Goal: Transaction & Acquisition: Obtain resource

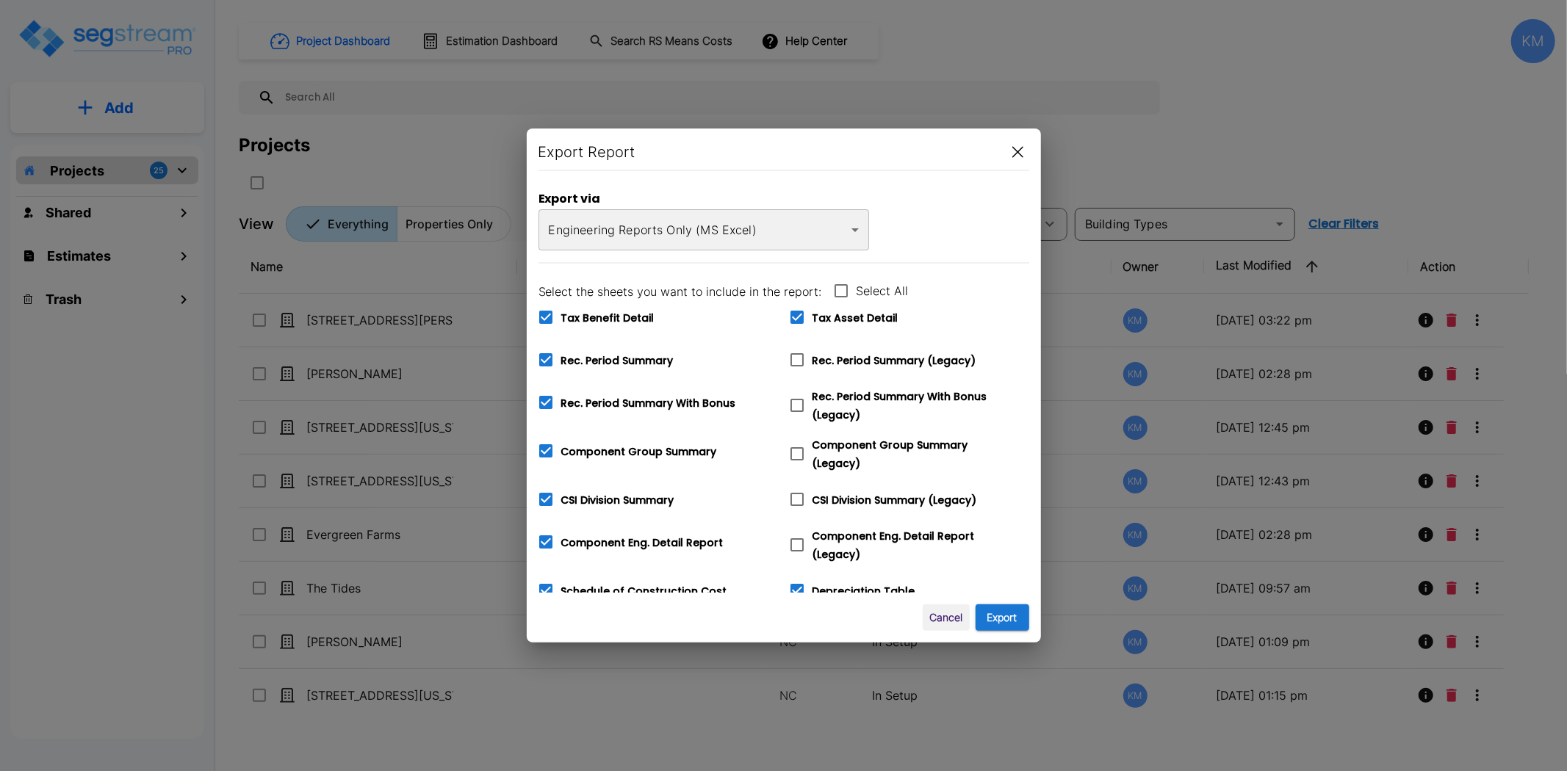
click at [632, 319] on span "Tax Benefit Detail" at bounding box center [607, 318] width 93 height 15
click at [545, 314] on input "Tax Benefit Detail" at bounding box center [537, 308] width 15 height 12
checkbox input "false"
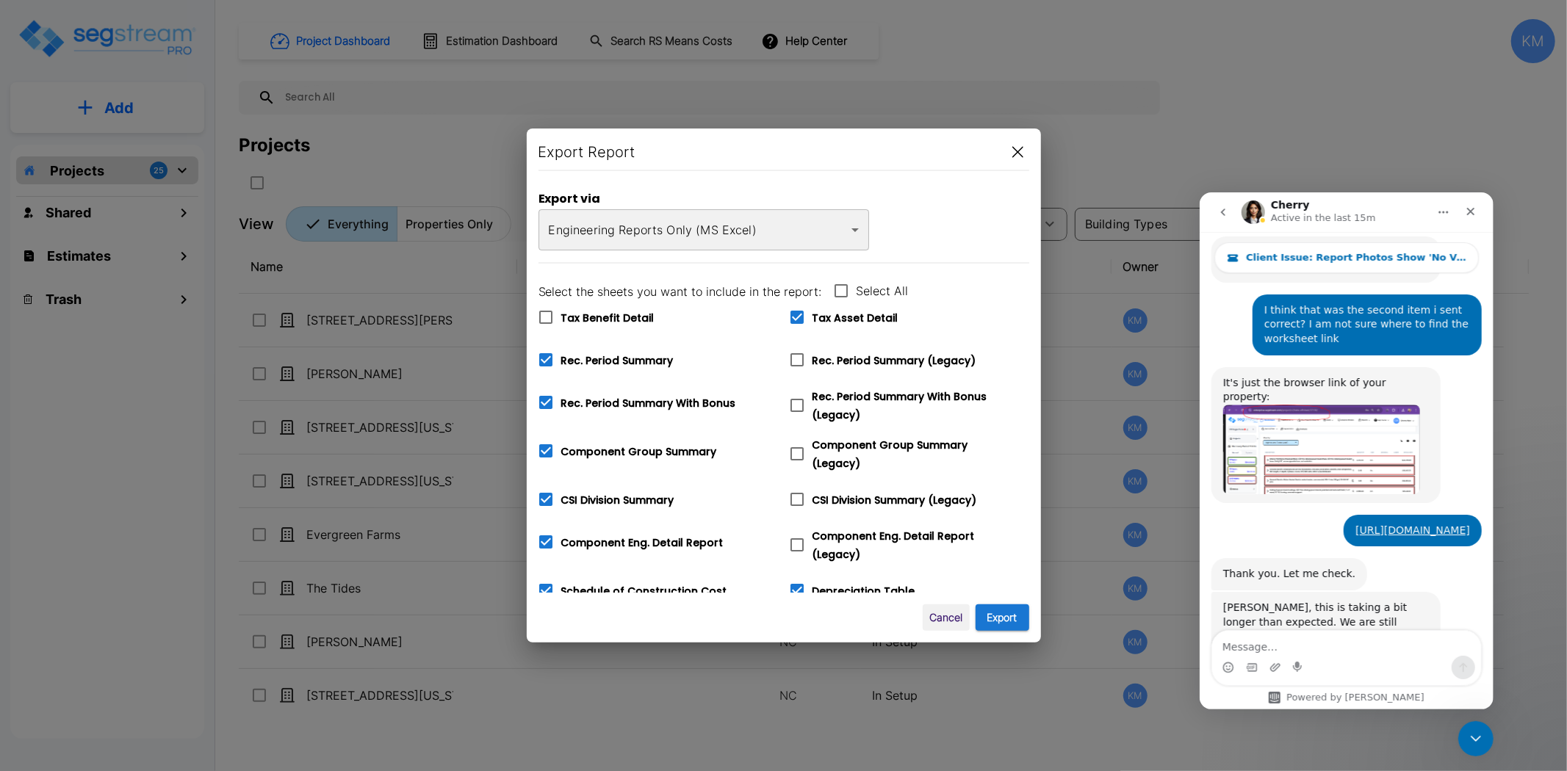
scroll to position [699, 0]
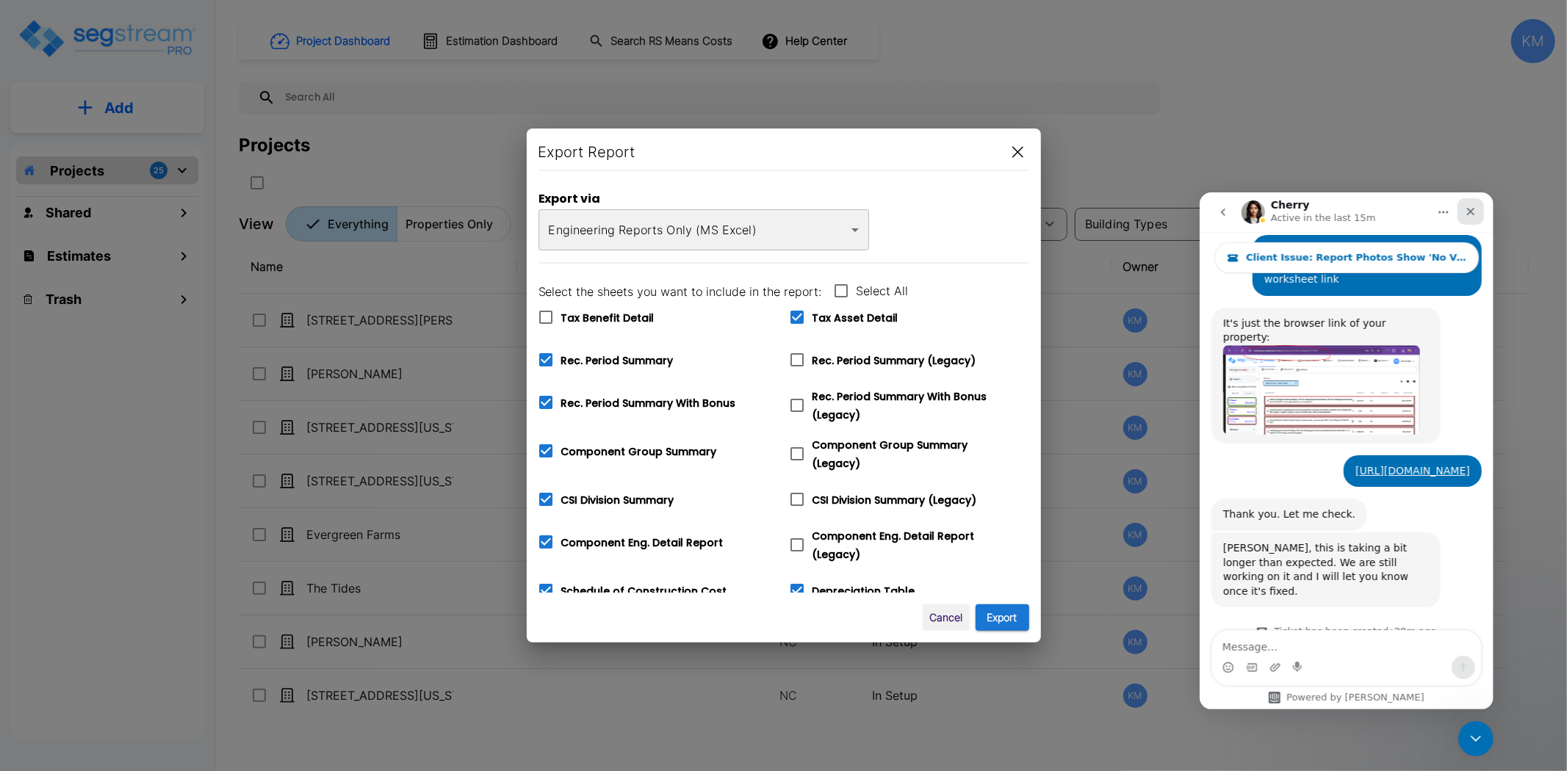
click at [1465, 210] on icon "Close" at bounding box center [1470, 211] width 12 height 12
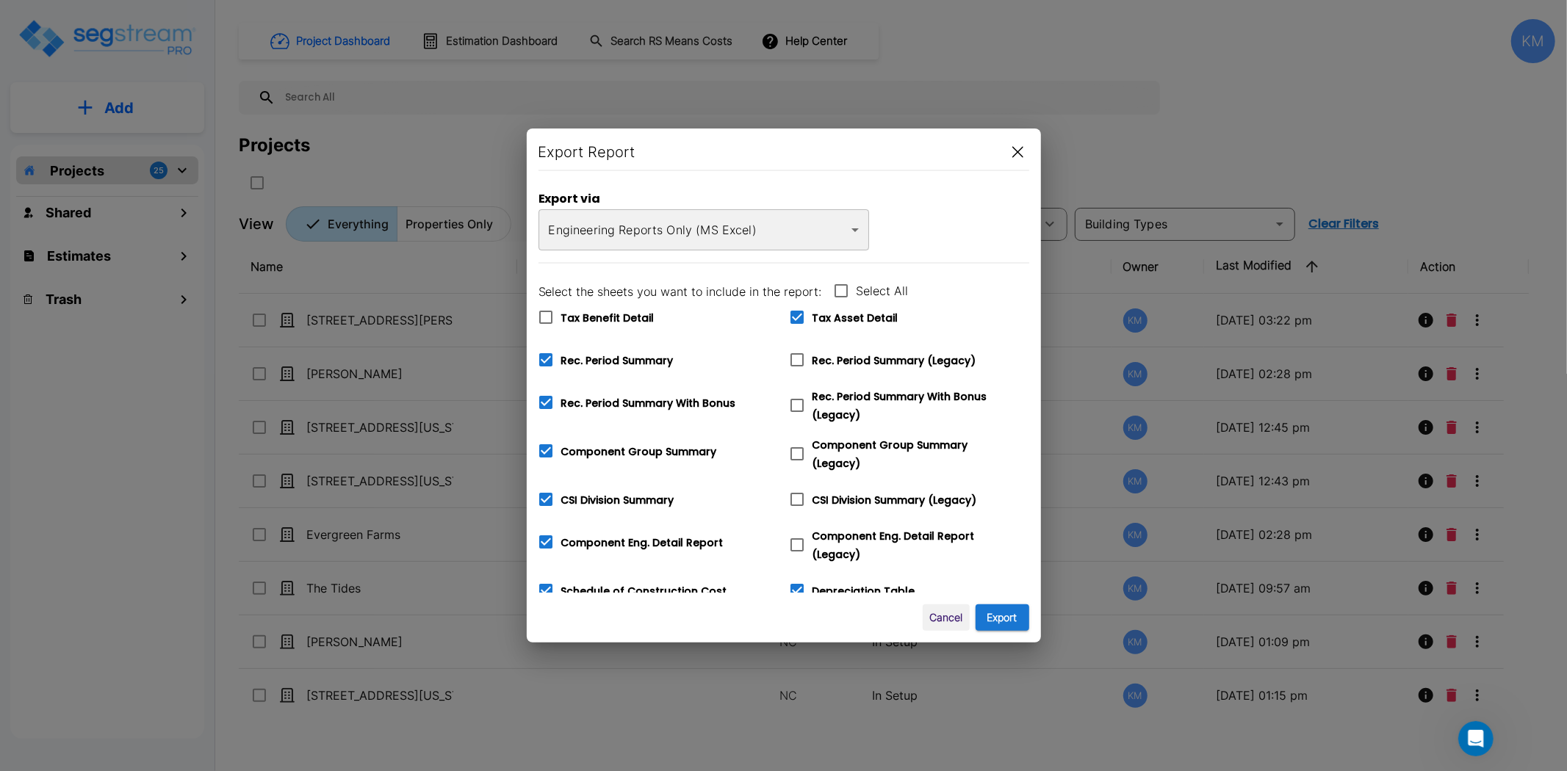
scroll to position [698, 0]
click at [868, 585] on span "Depreciation Table" at bounding box center [863, 591] width 103 height 15
click at [796, 585] on input "Depreciation Table" at bounding box center [789, 581] width 15 height 12
checkbox input "false"
click at [861, 317] on span "Tax Asset Detail" at bounding box center [855, 318] width 86 height 15
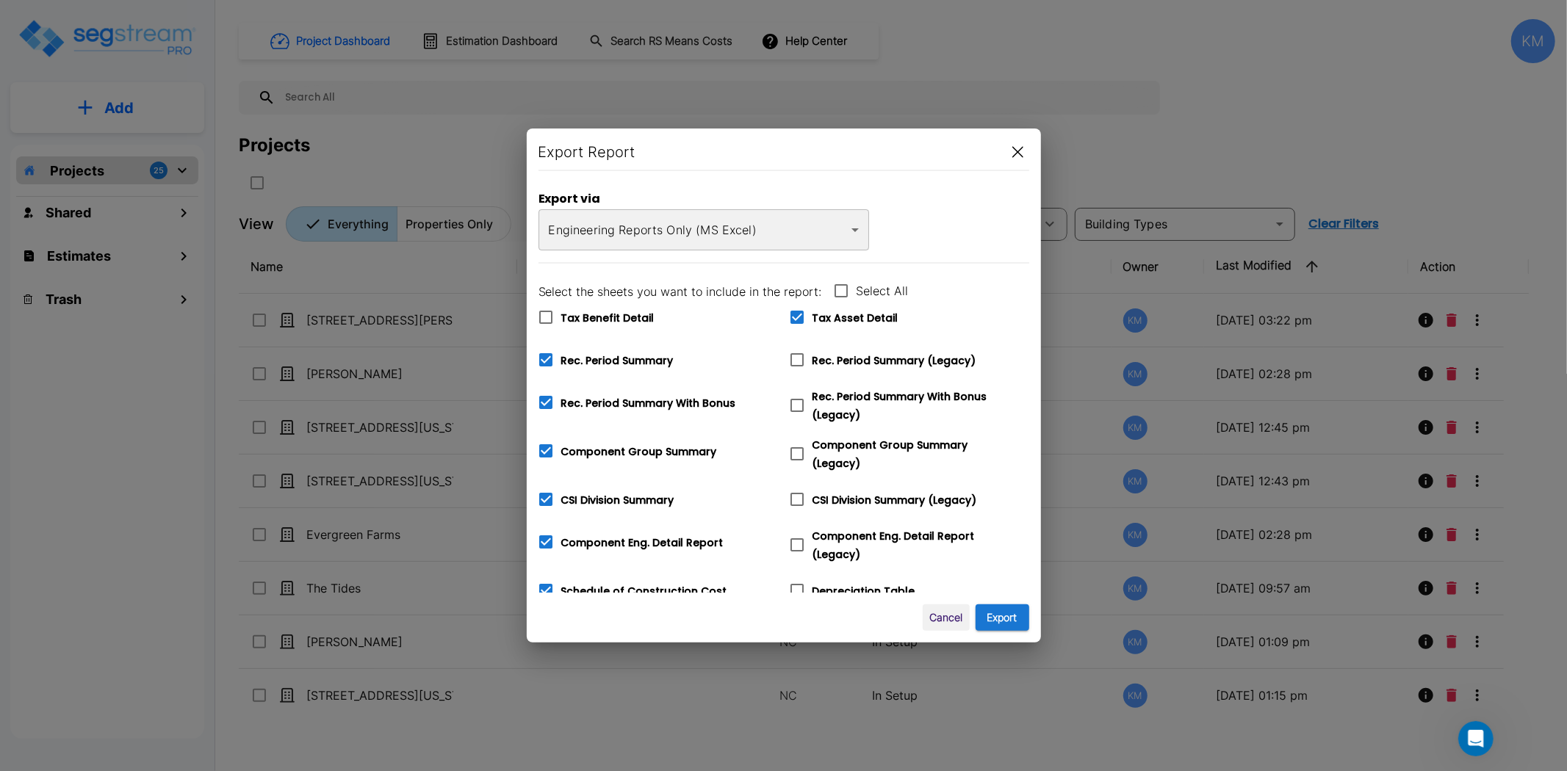
click at [796, 314] on input "Tax Asset Detail" at bounding box center [789, 308] width 15 height 12
checkbox input "false"
click at [994, 620] on button "Export" at bounding box center [1003, 618] width 54 height 27
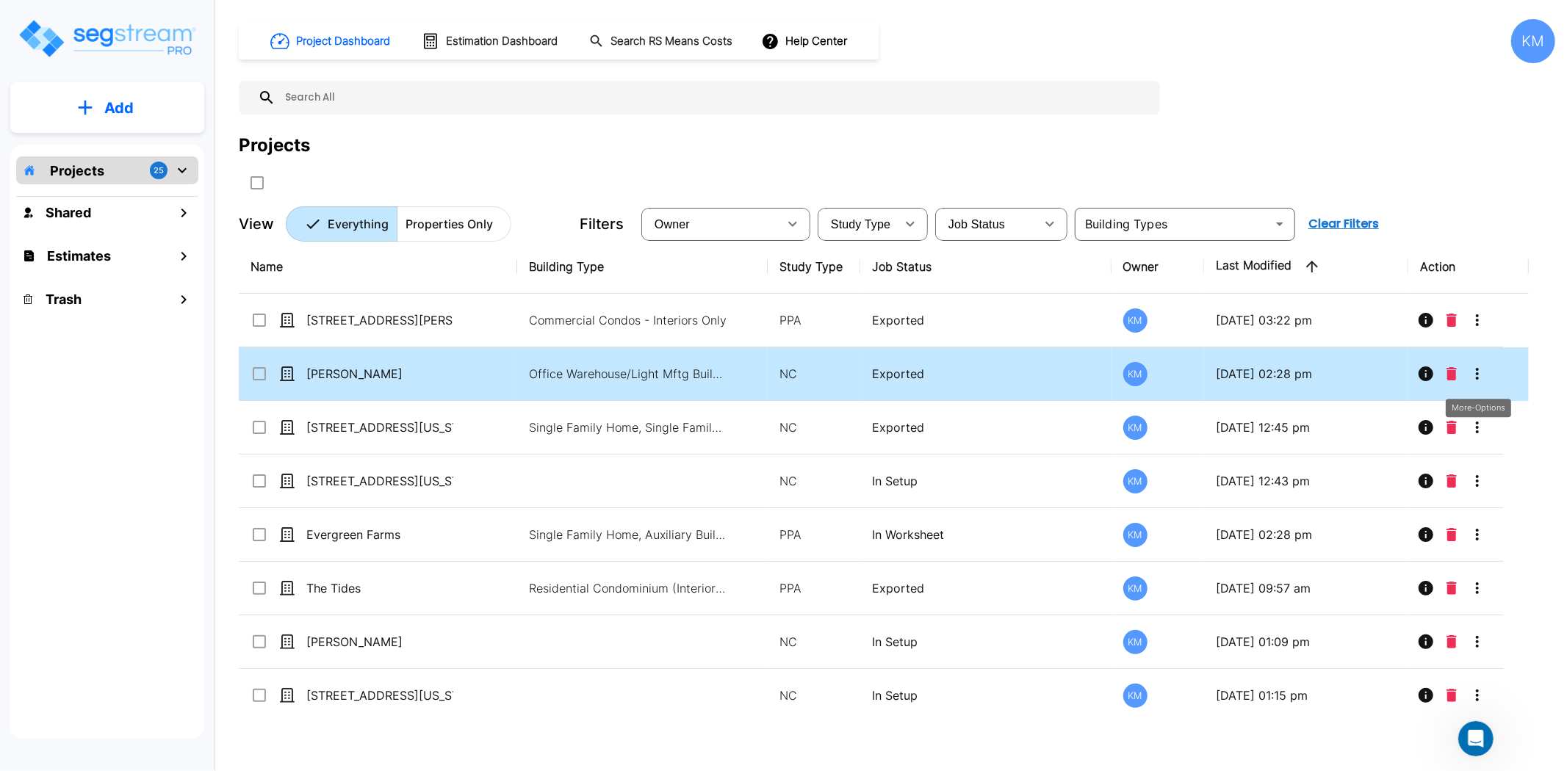
click at [1481, 370] on icon "More-Options" at bounding box center [1477, 374] width 18 height 18
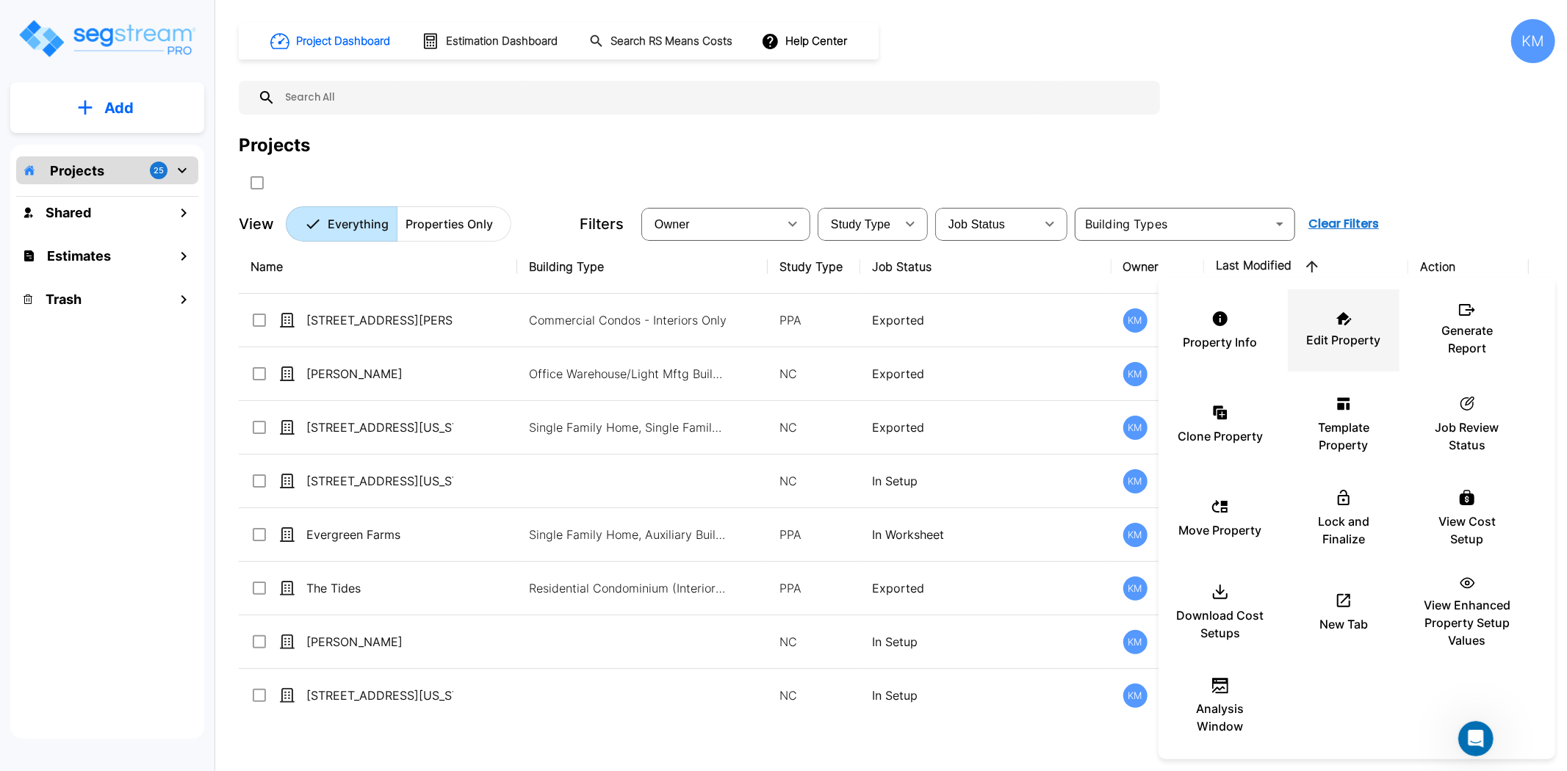
click at [1371, 333] on p "Edit Property" at bounding box center [1344, 340] width 74 height 18
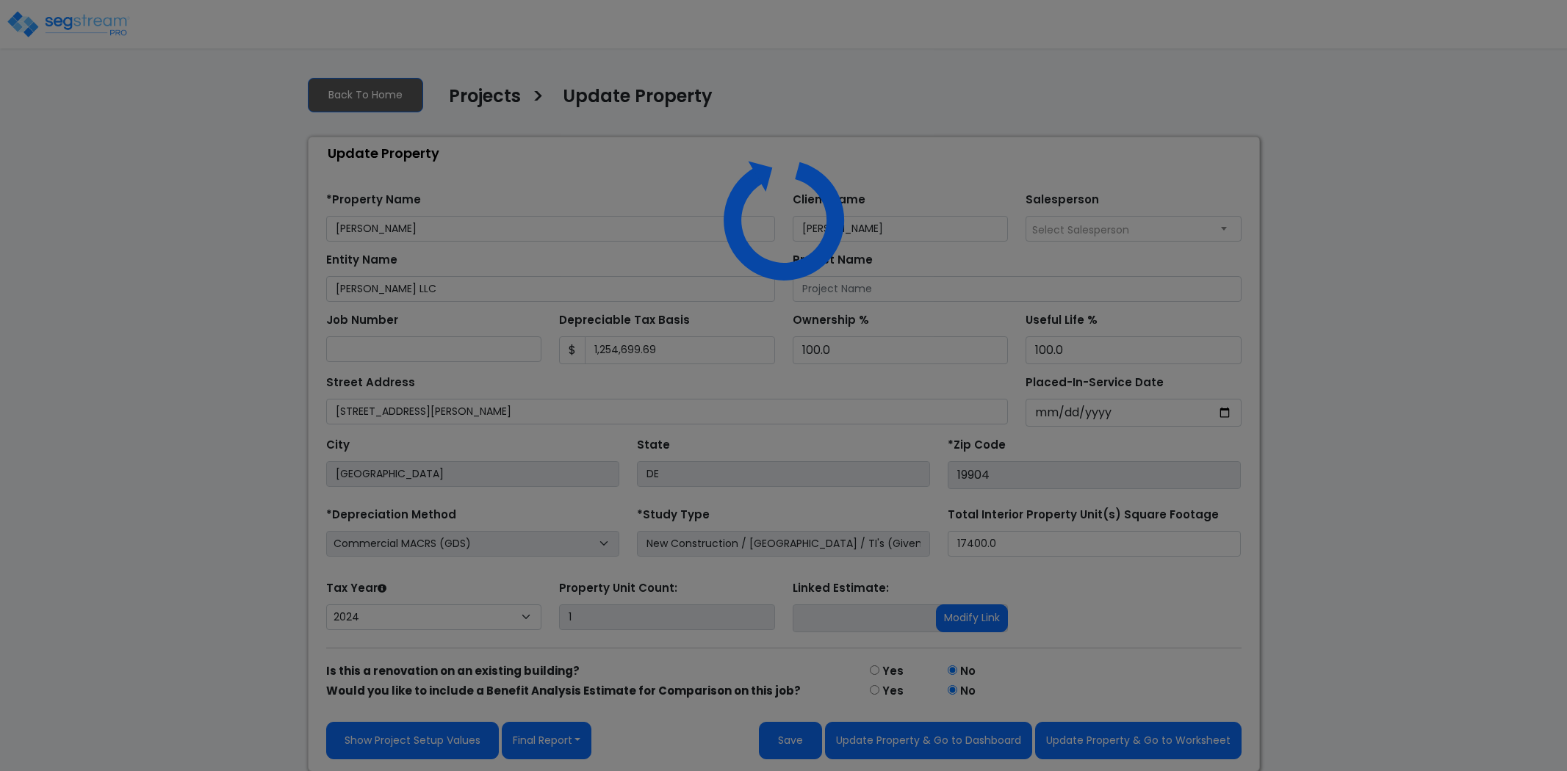
select select "2024"
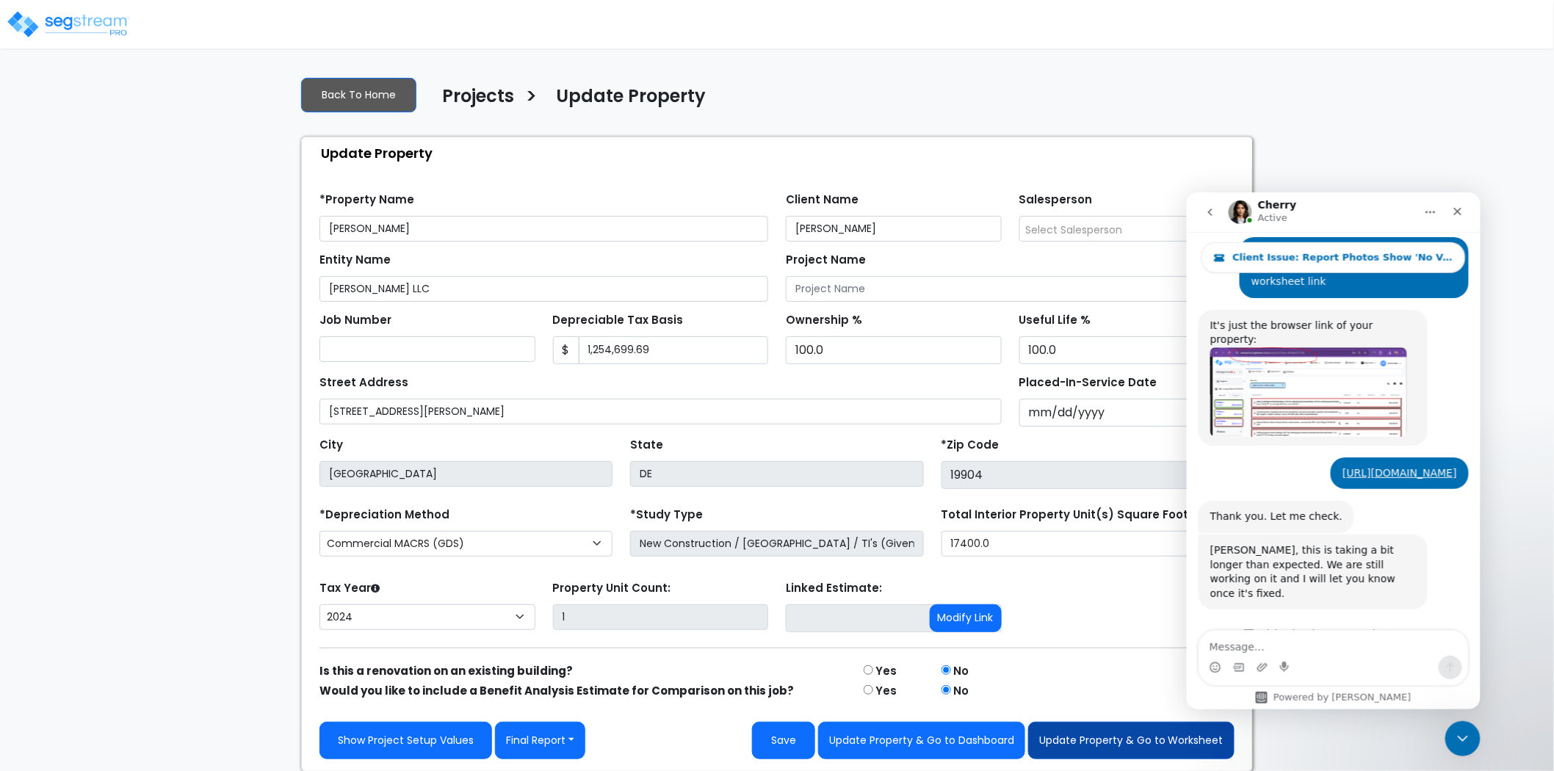
scroll to position [699, 0]
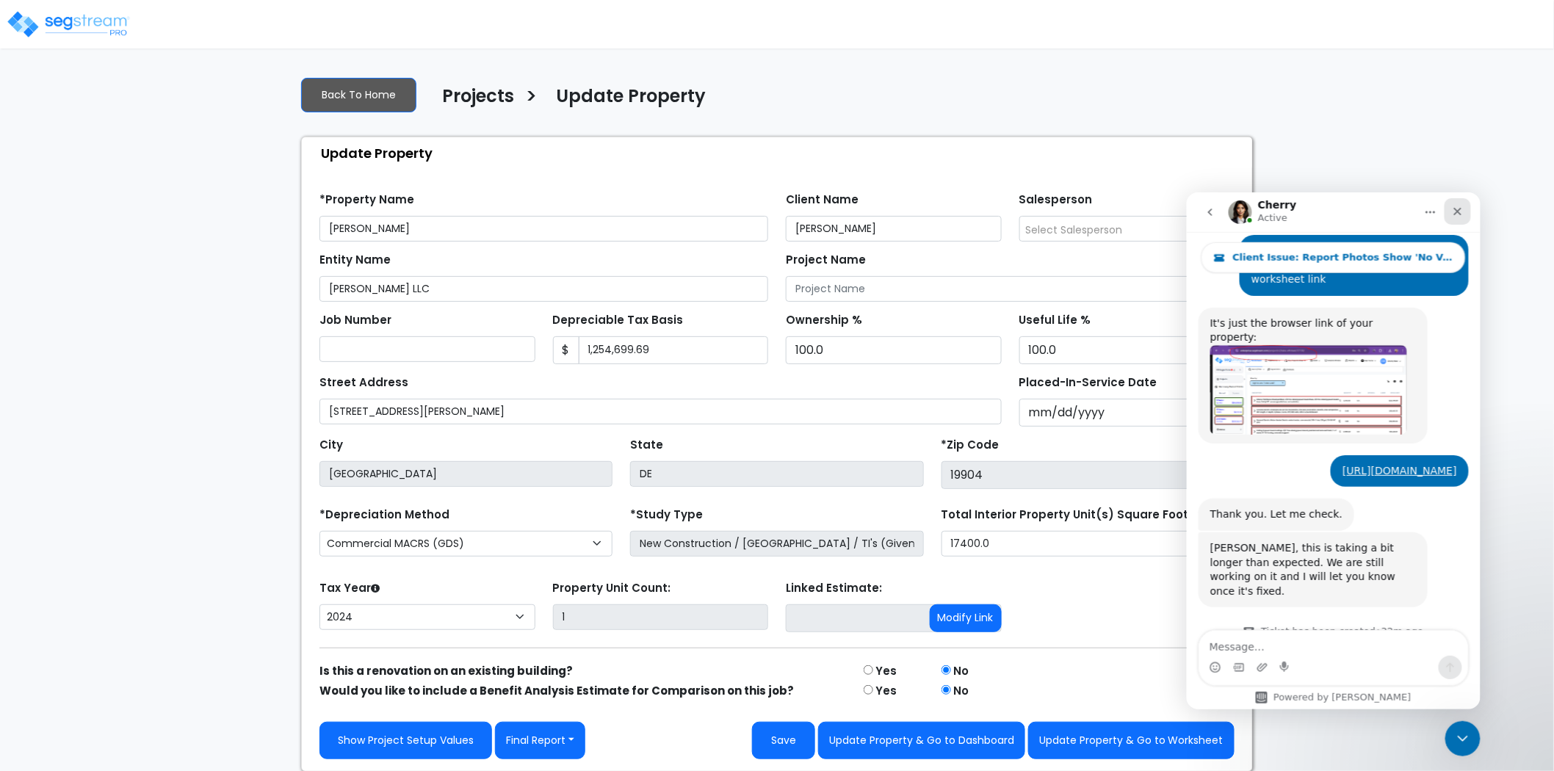
click at [1464, 213] on div "Close" at bounding box center [1457, 211] width 26 height 26
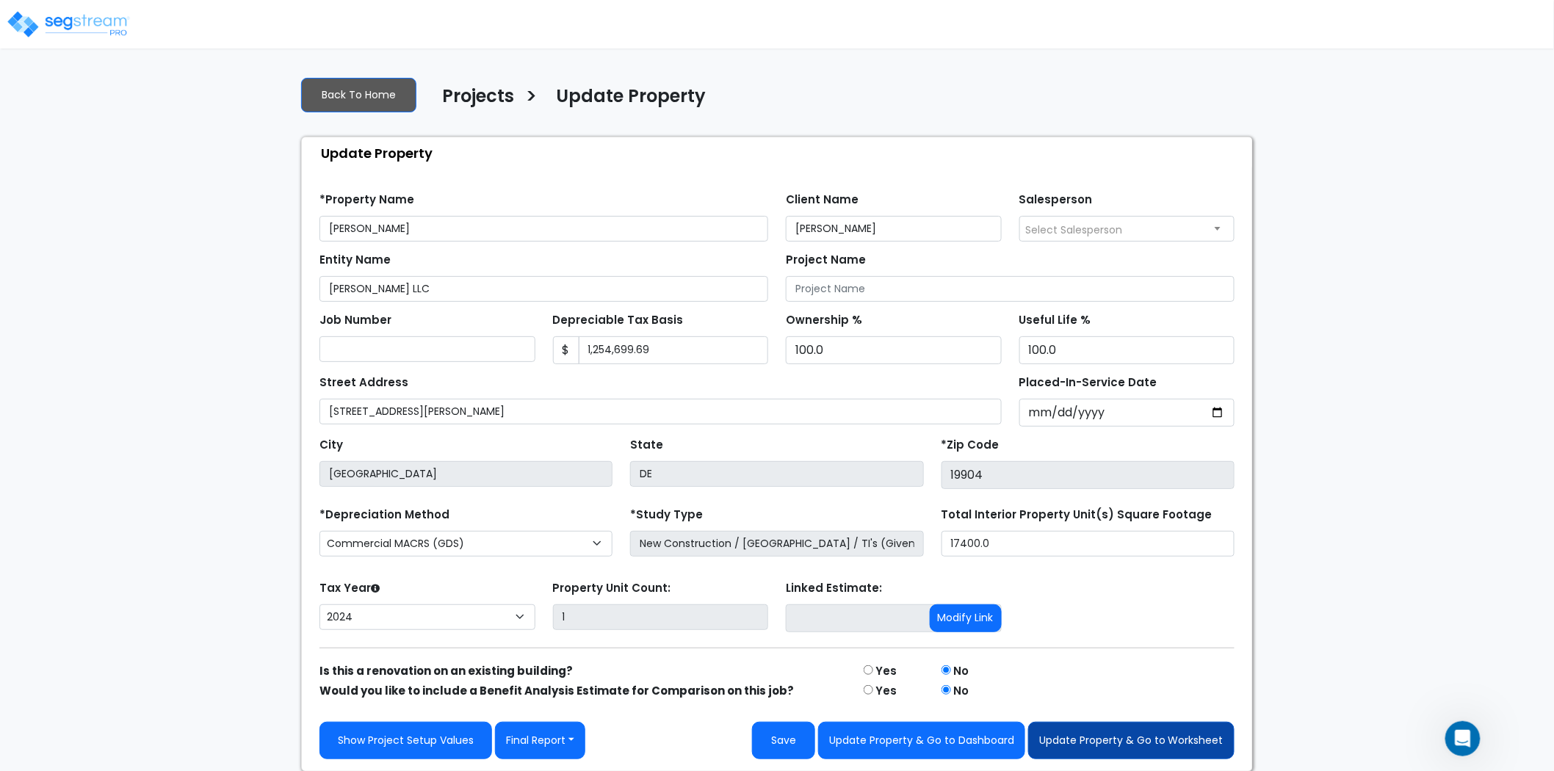
scroll to position [698, 0]
click at [1144, 740] on button "Update Property & Go to Worksheet" at bounding box center [1131, 740] width 206 height 37
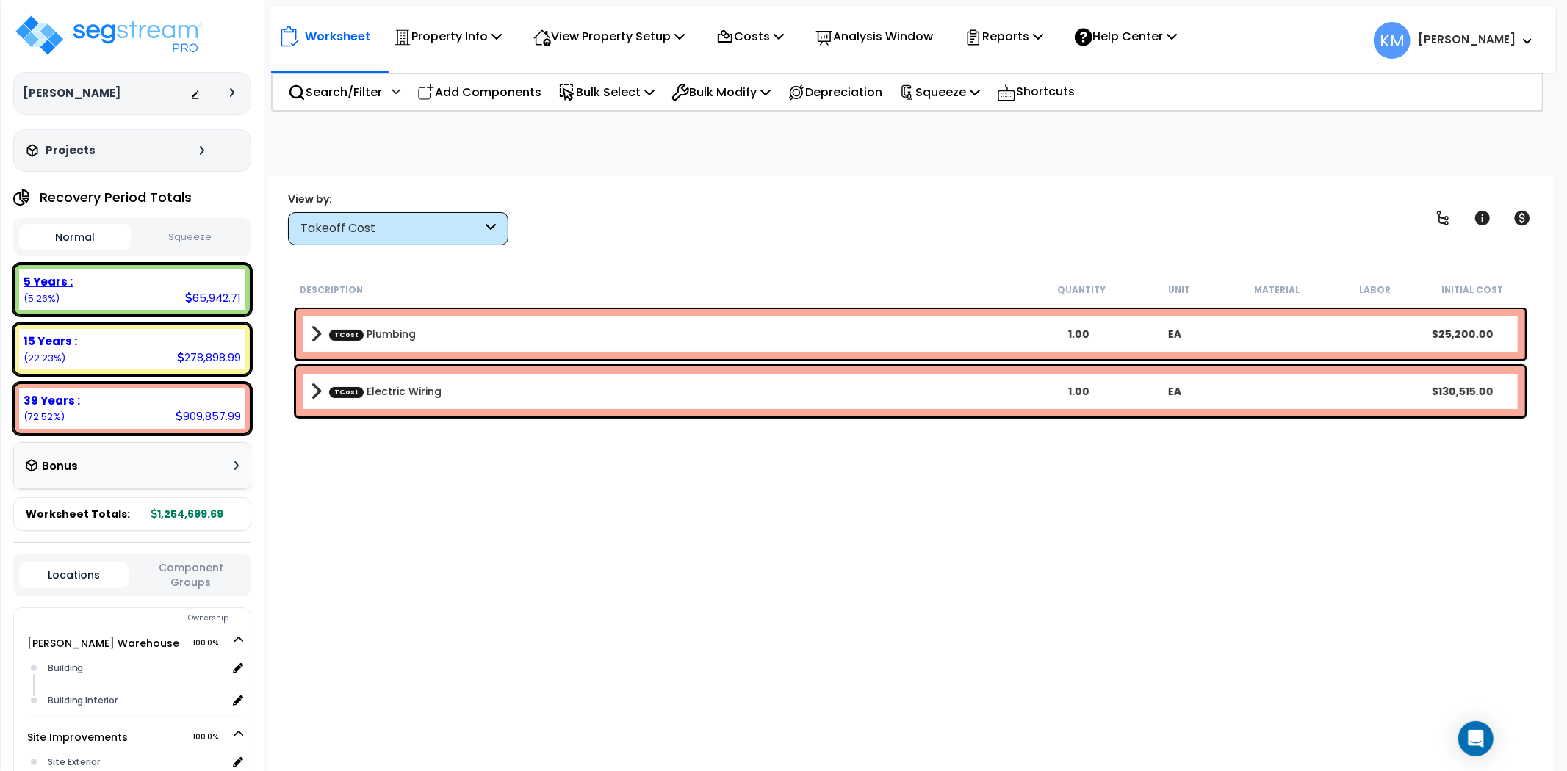
click at [147, 285] on div "5 Years :" at bounding box center [132, 281] width 217 height 15
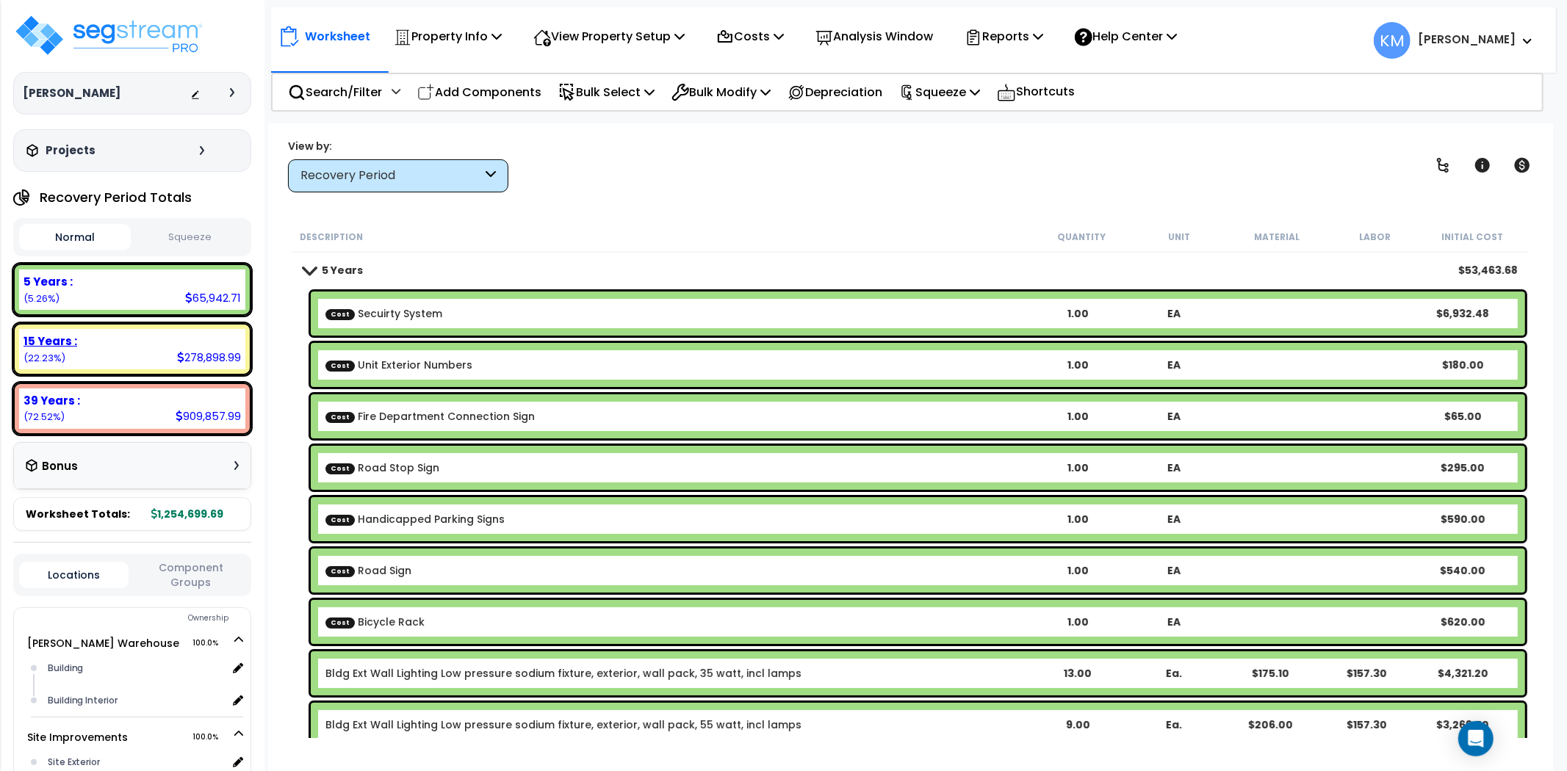
click at [198, 350] on div "278,898.99" at bounding box center [209, 357] width 64 height 15
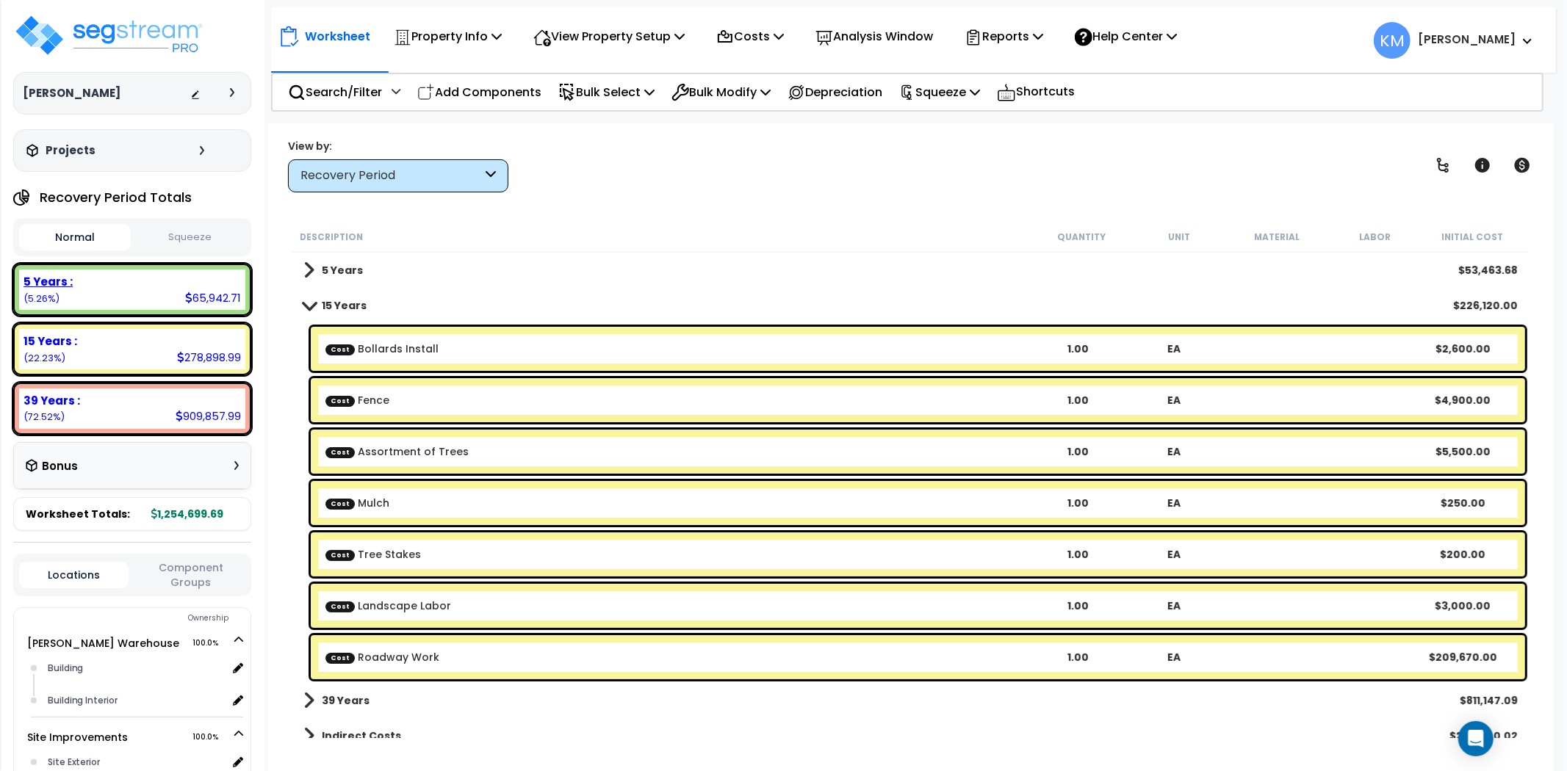
click at [190, 294] on icon at bounding box center [188, 297] width 7 height 11
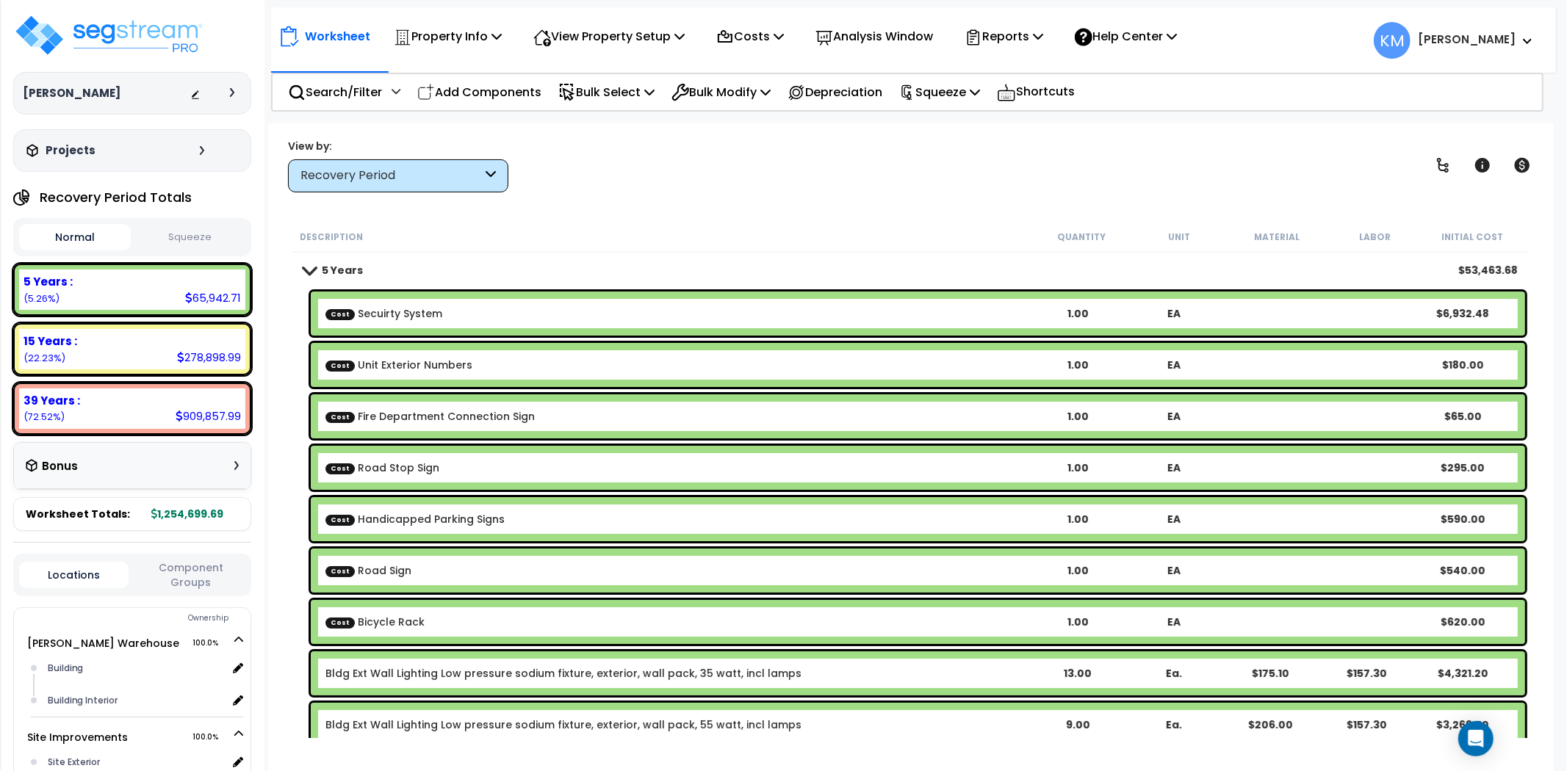
click at [472, 470] on b "Cost Road Stop Sign" at bounding box center [677, 468] width 704 height 15
click at [1328, 566] on div "Cost Road Sign 1.00 EA $540.00" at bounding box center [918, 571] width 1214 height 44
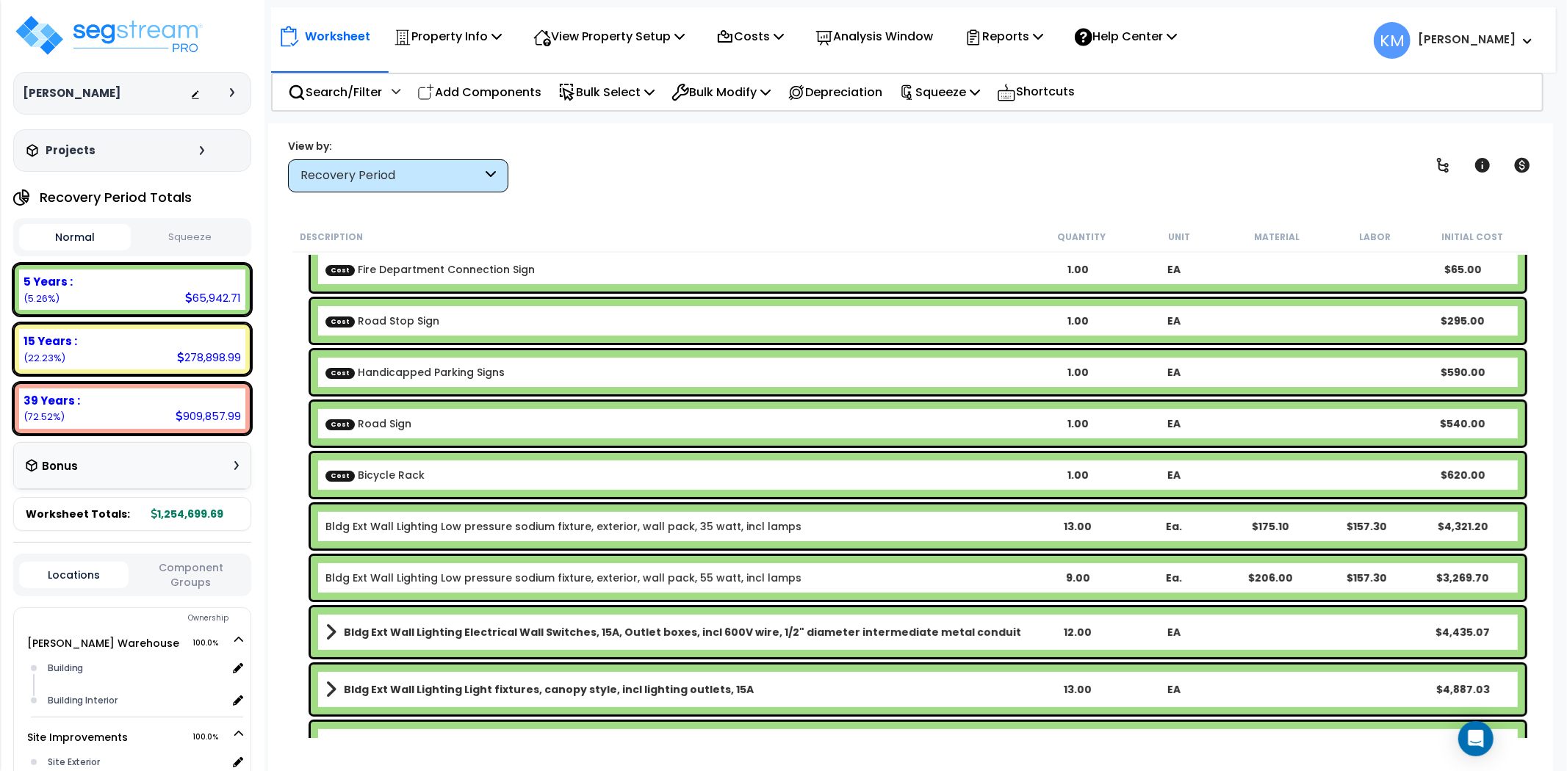
scroll to position [145, 0]
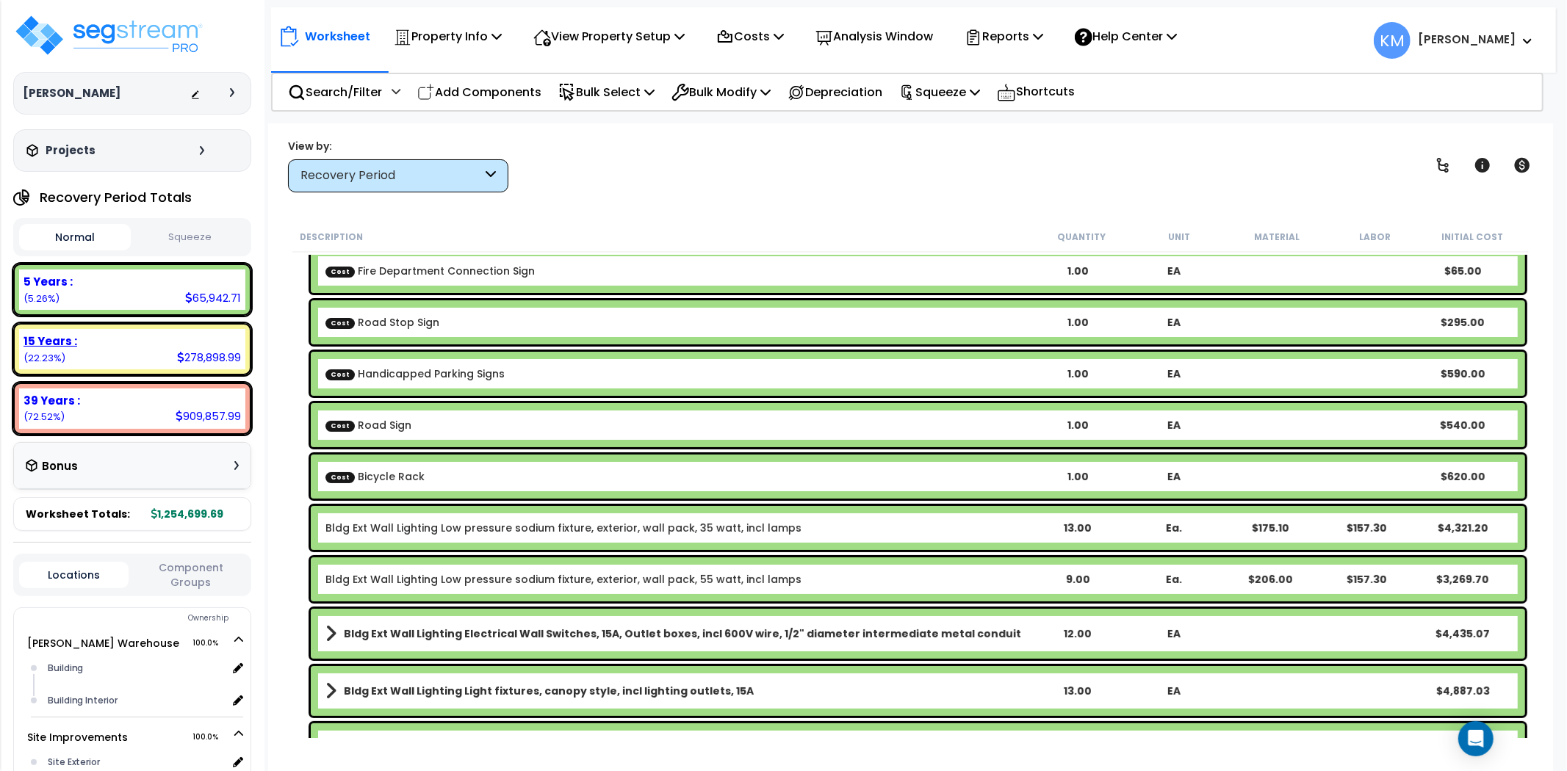
click at [105, 344] on div "15 Years :" at bounding box center [132, 340] width 217 height 15
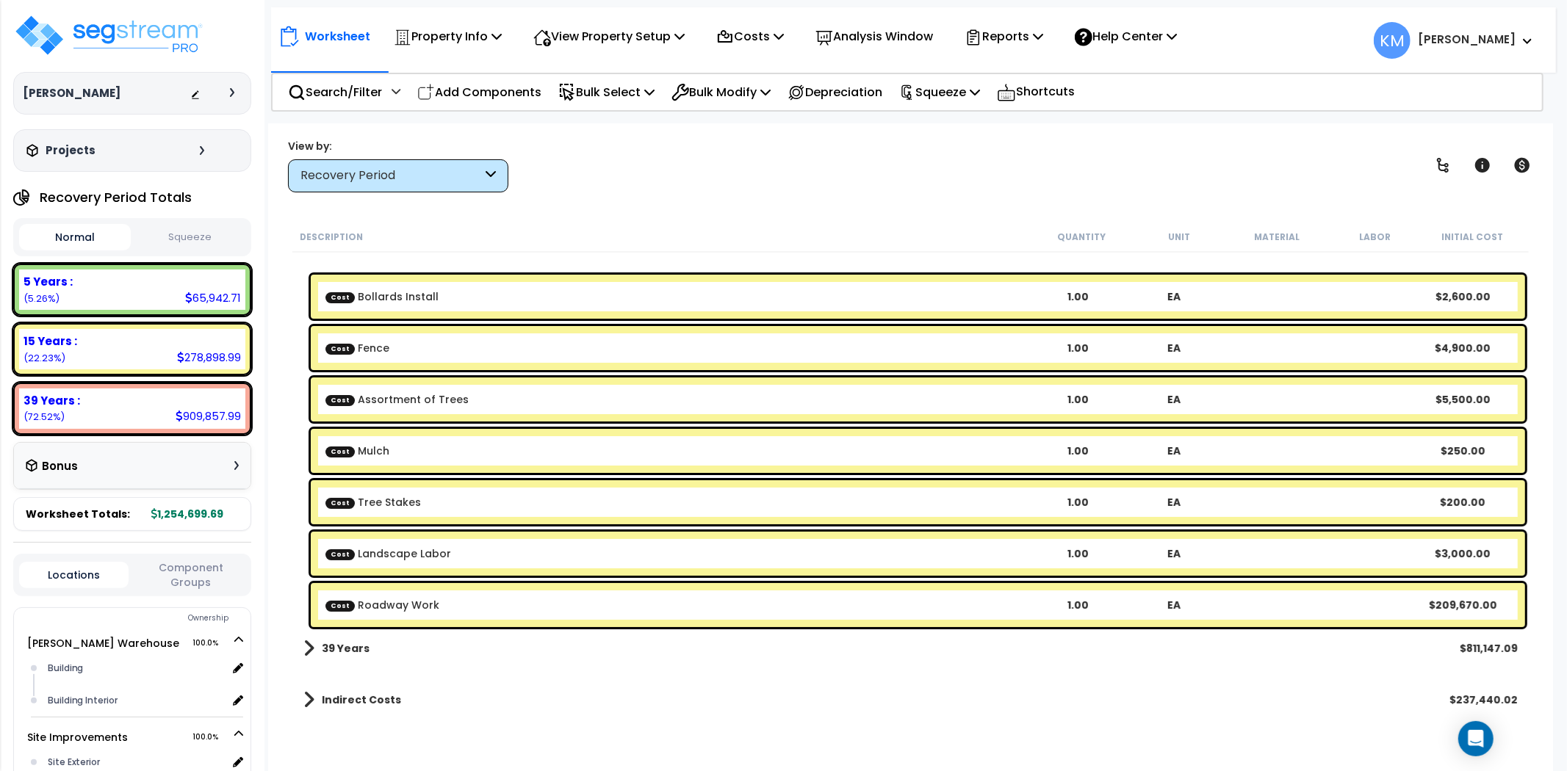
click at [1073, 599] on div "1.00" at bounding box center [1078, 605] width 95 height 15
click at [200, 285] on div "5 Years :" at bounding box center [132, 281] width 217 height 15
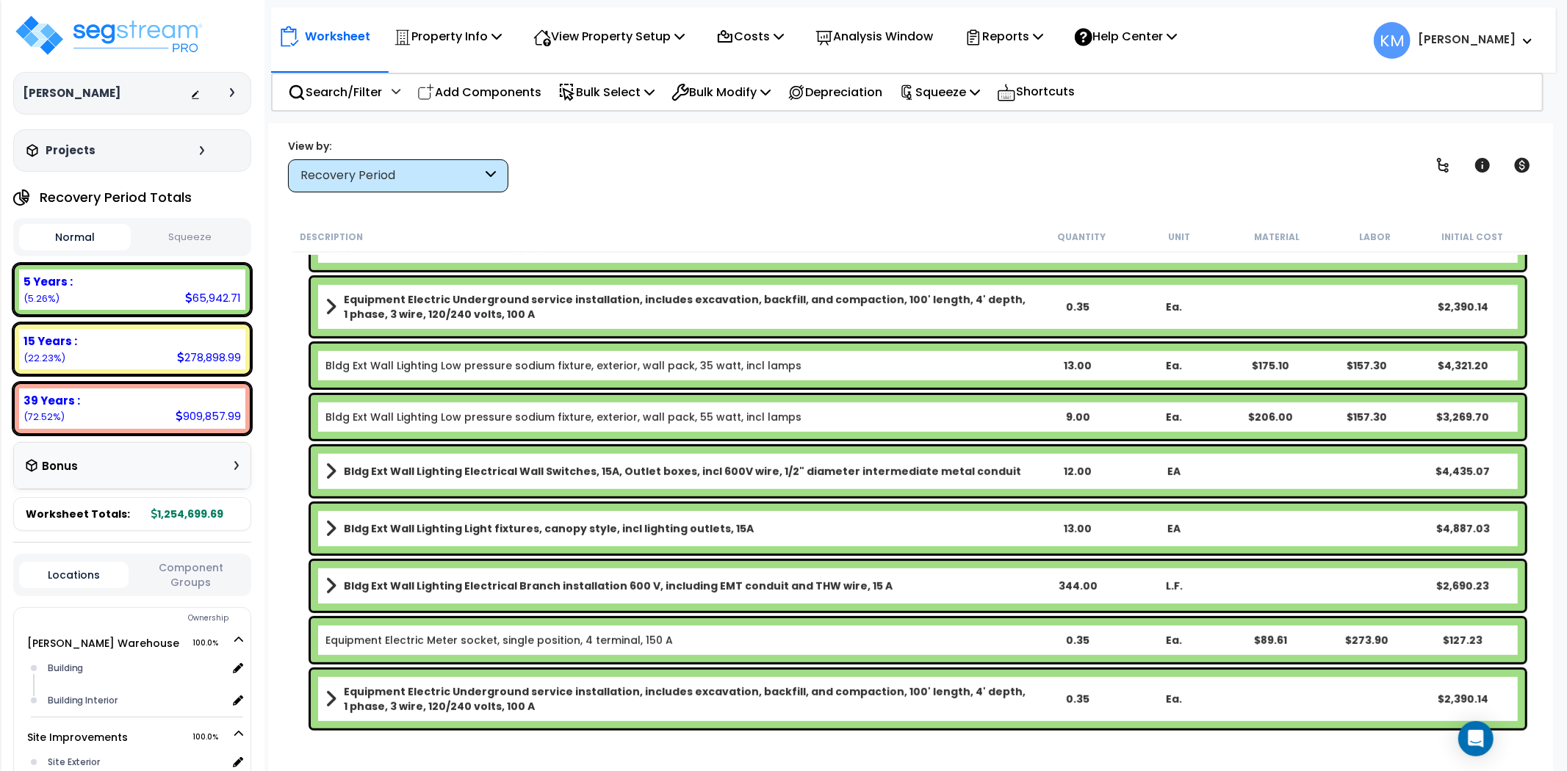
scroll to position [721, 0]
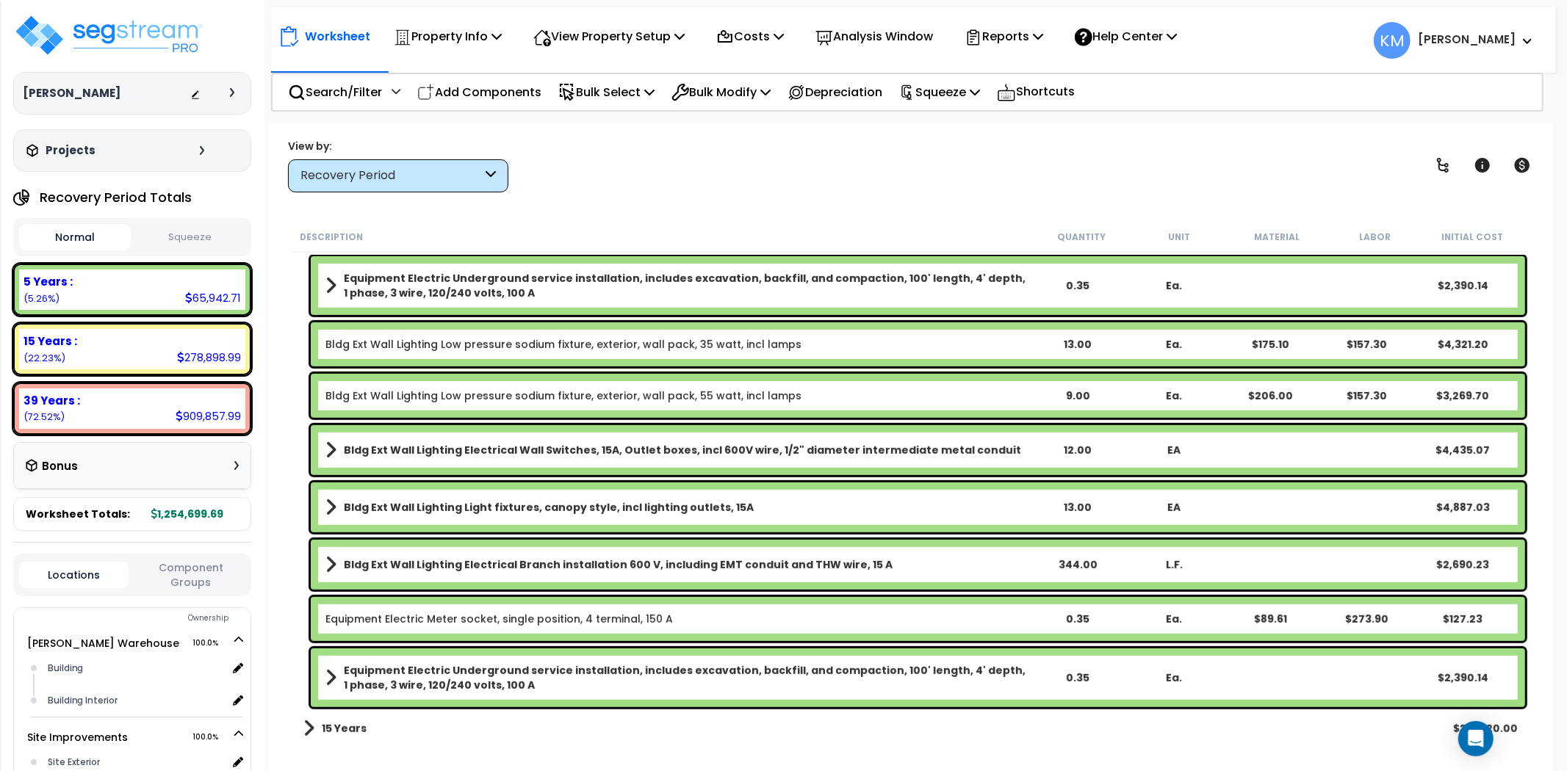
click at [334, 285] on span at bounding box center [330, 285] width 11 height 21
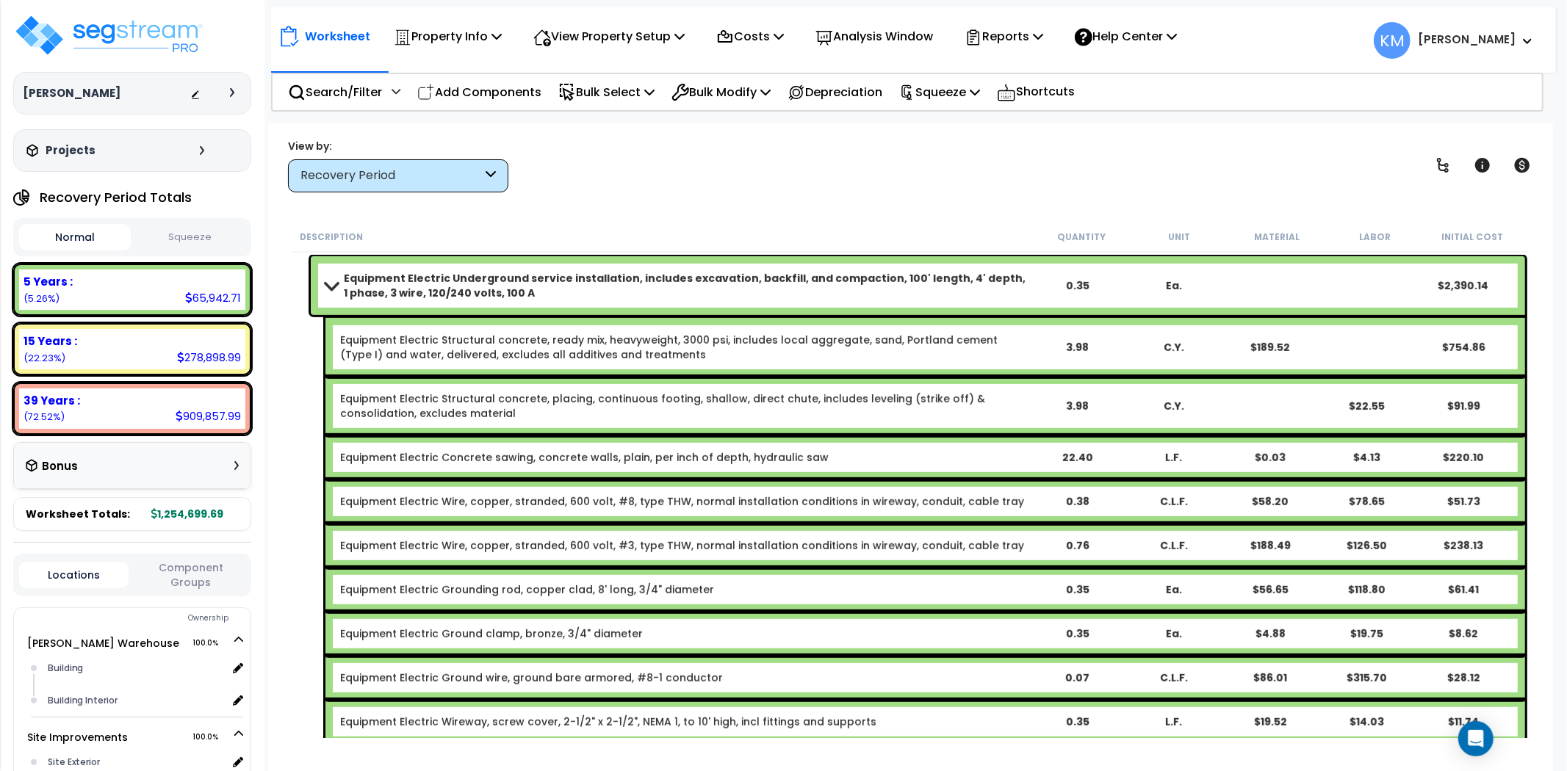
click at [334, 285] on span at bounding box center [330, 285] width 21 height 11
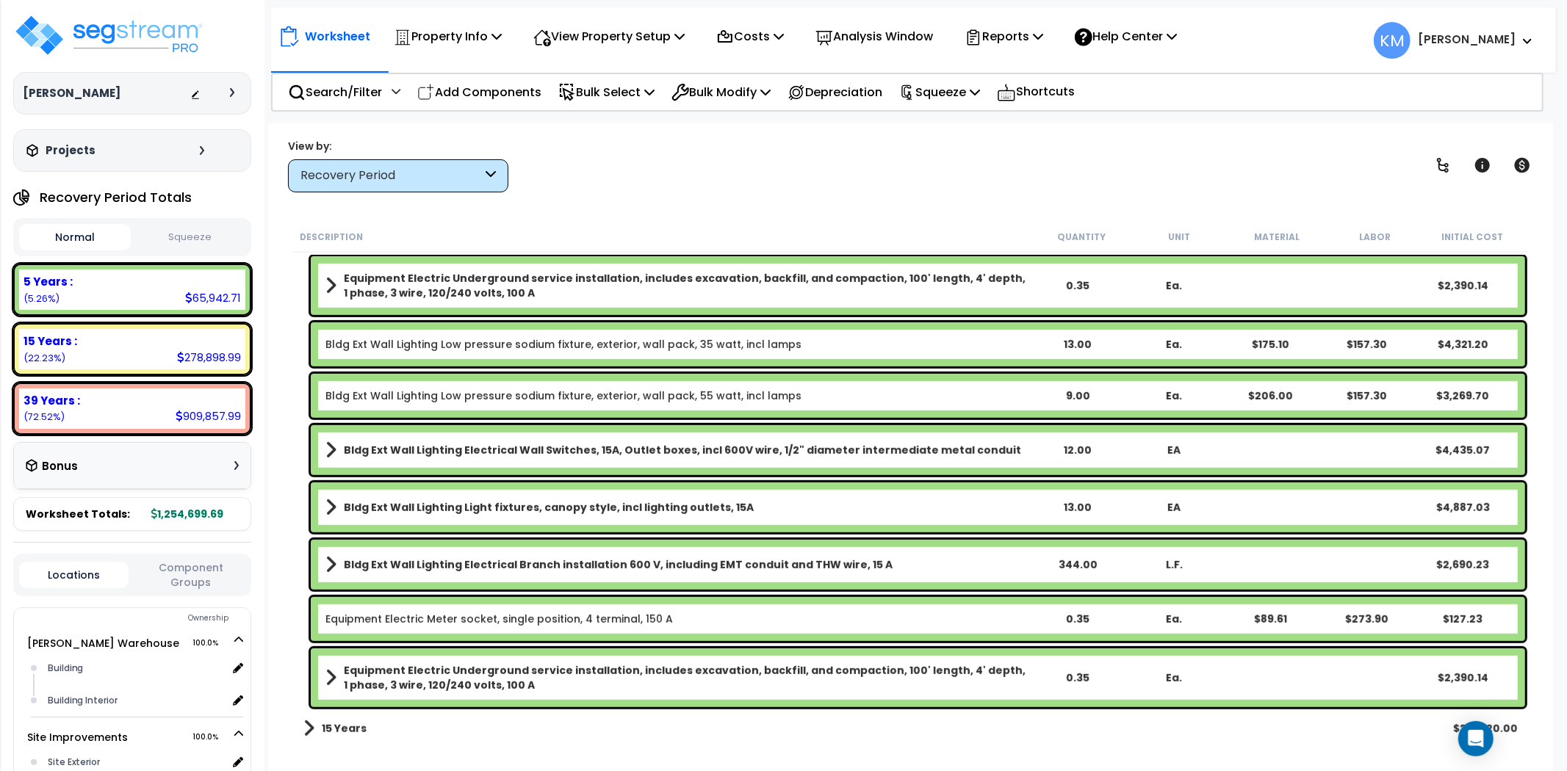
scroll to position [798, 0]
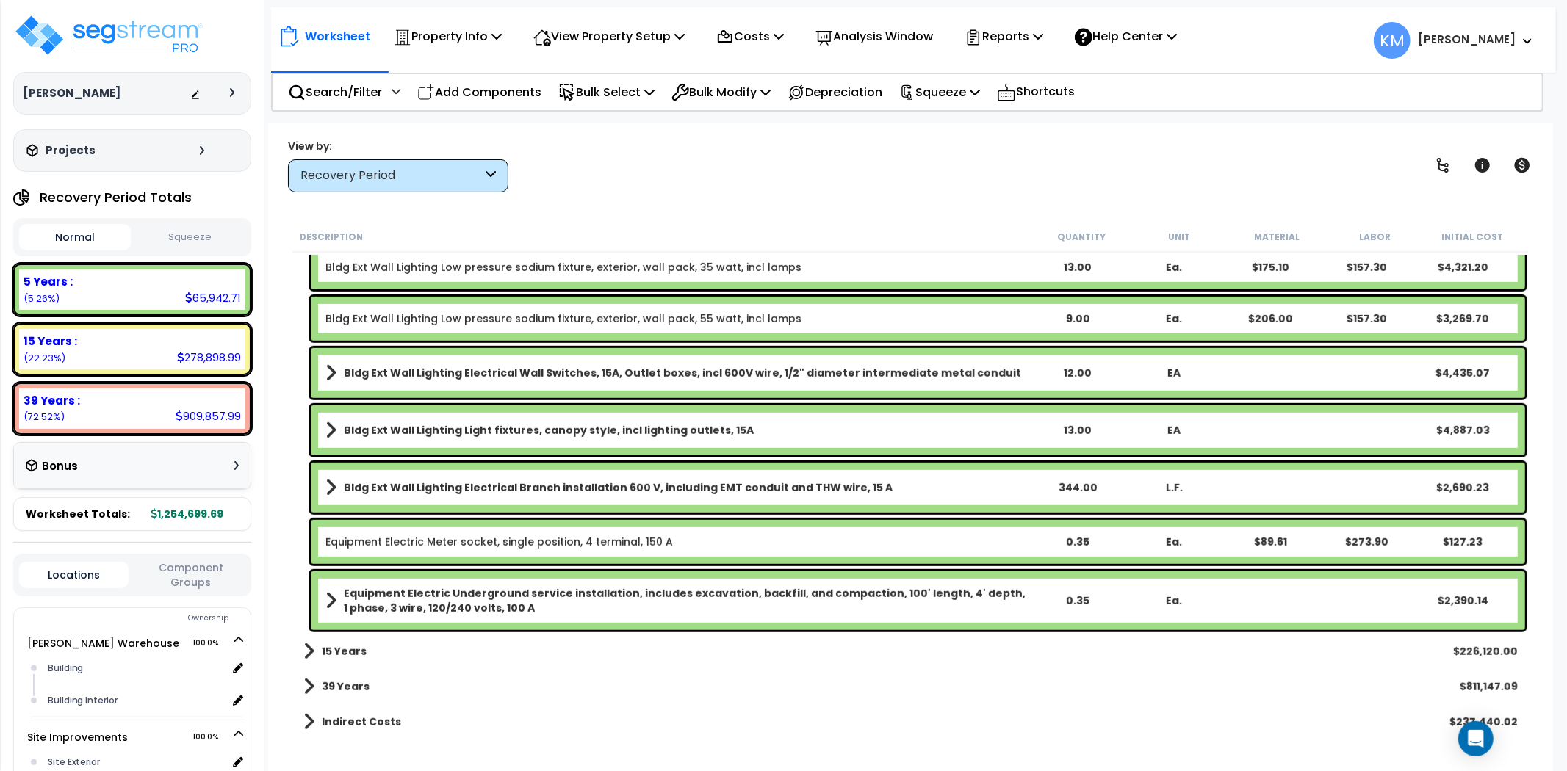
click at [879, 597] on b "Equipment Electric Underground service installation, includes excavation, backf…" at bounding box center [686, 600] width 685 height 29
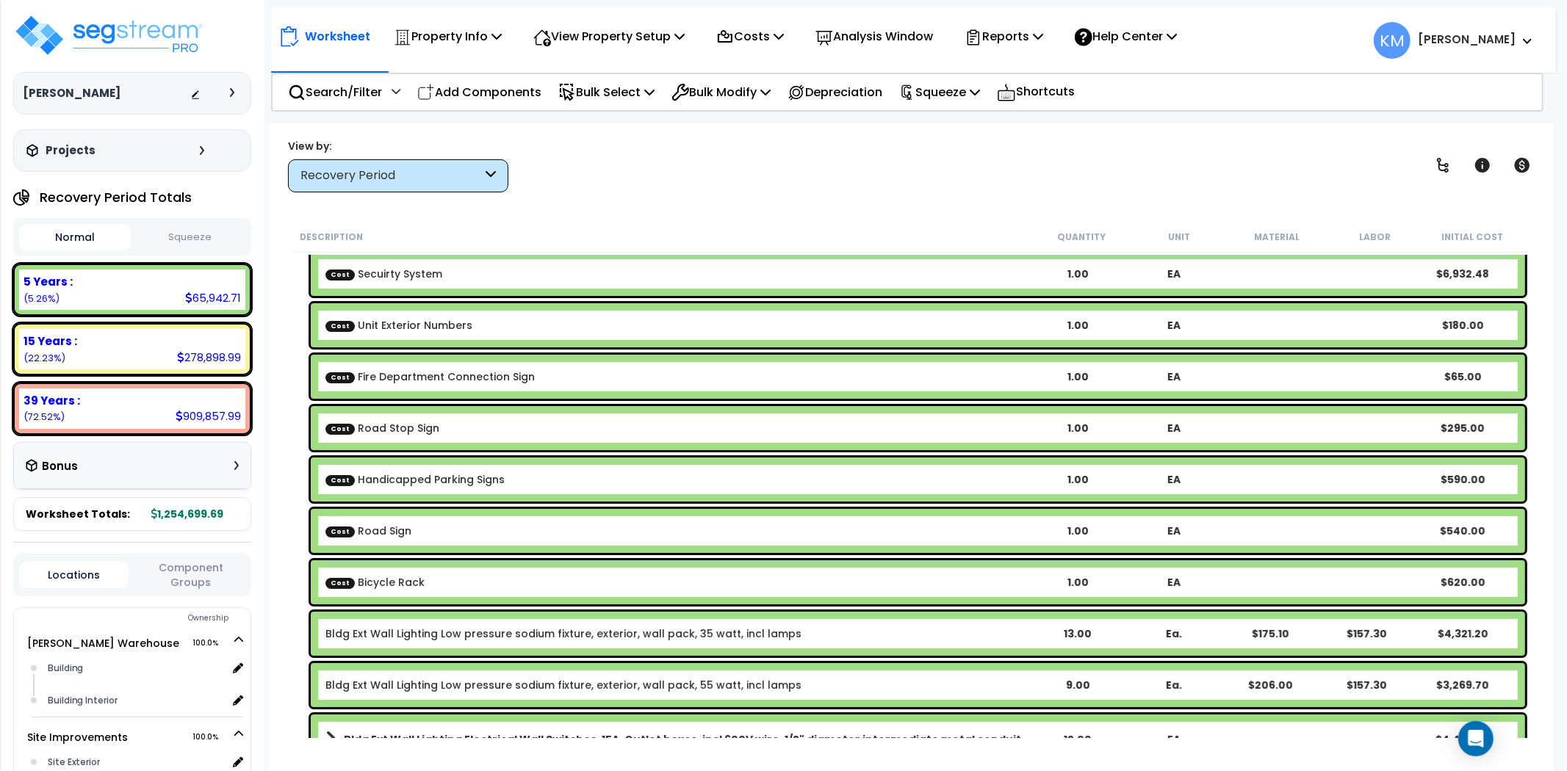
scroll to position [0, 0]
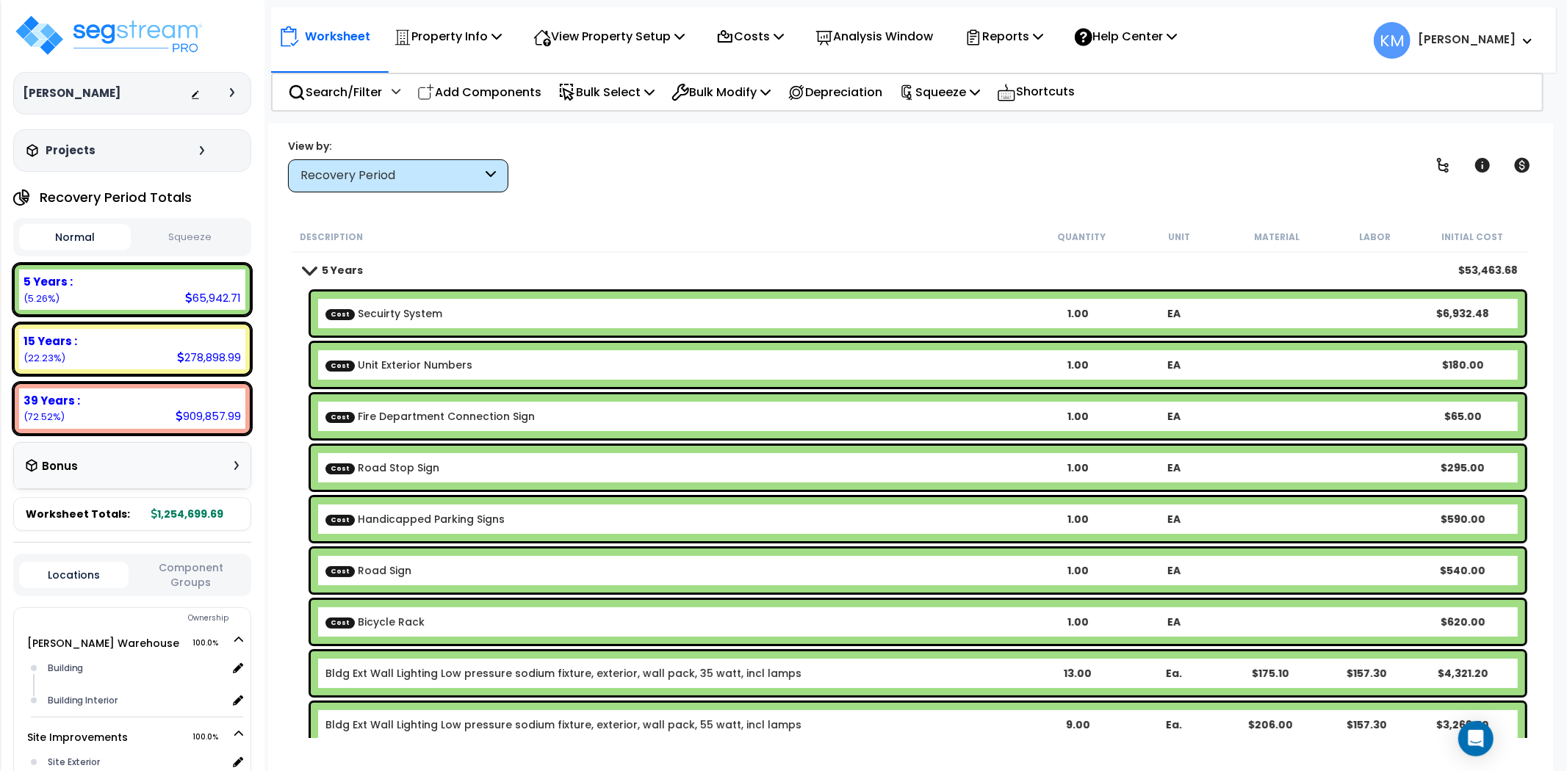
click at [316, 267] on span at bounding box center [308, 269] width 21 height 11
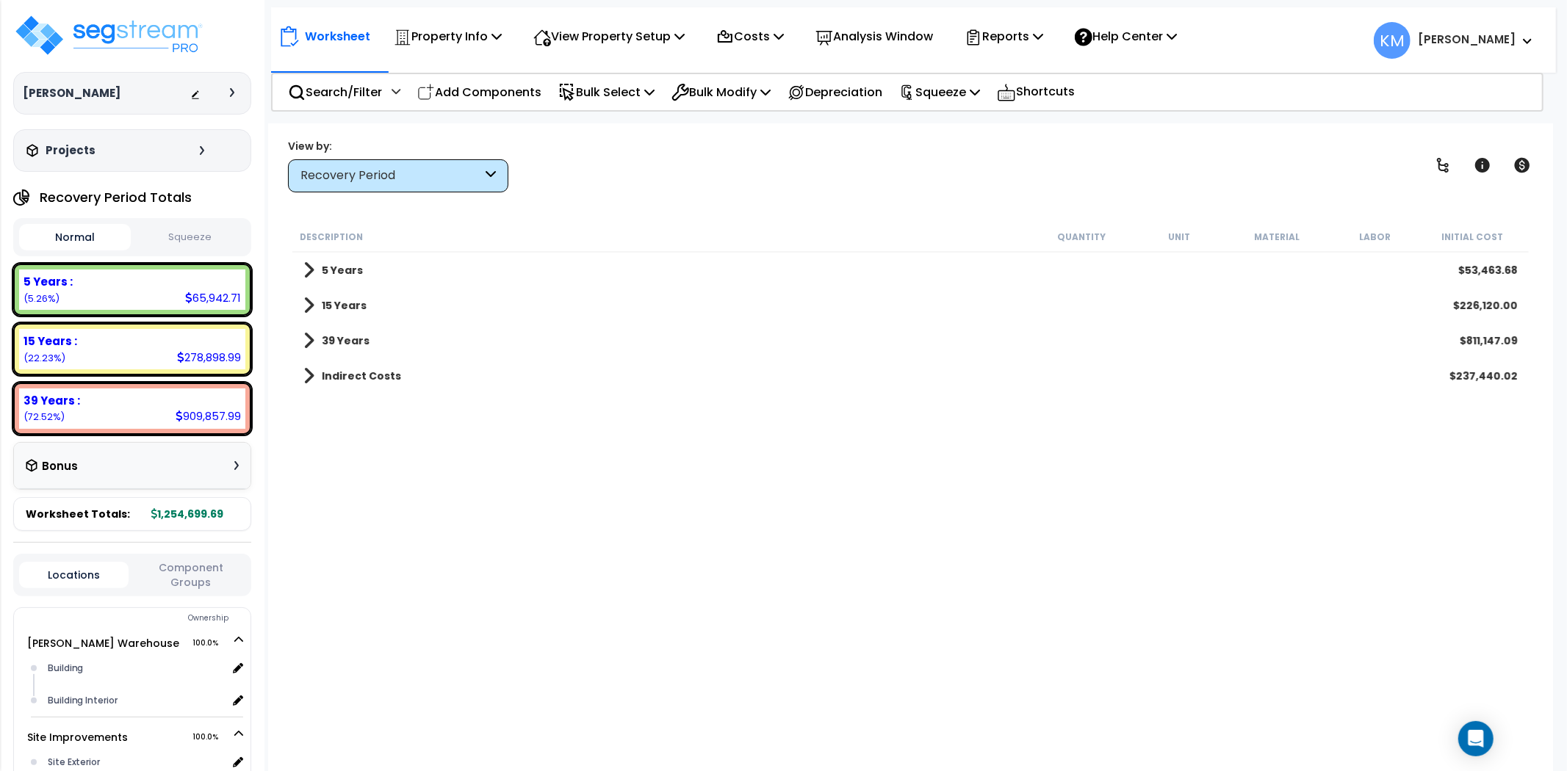
click at [316, 268] on link "5 Years" at bounding box center [333, 270] width 60 height 21
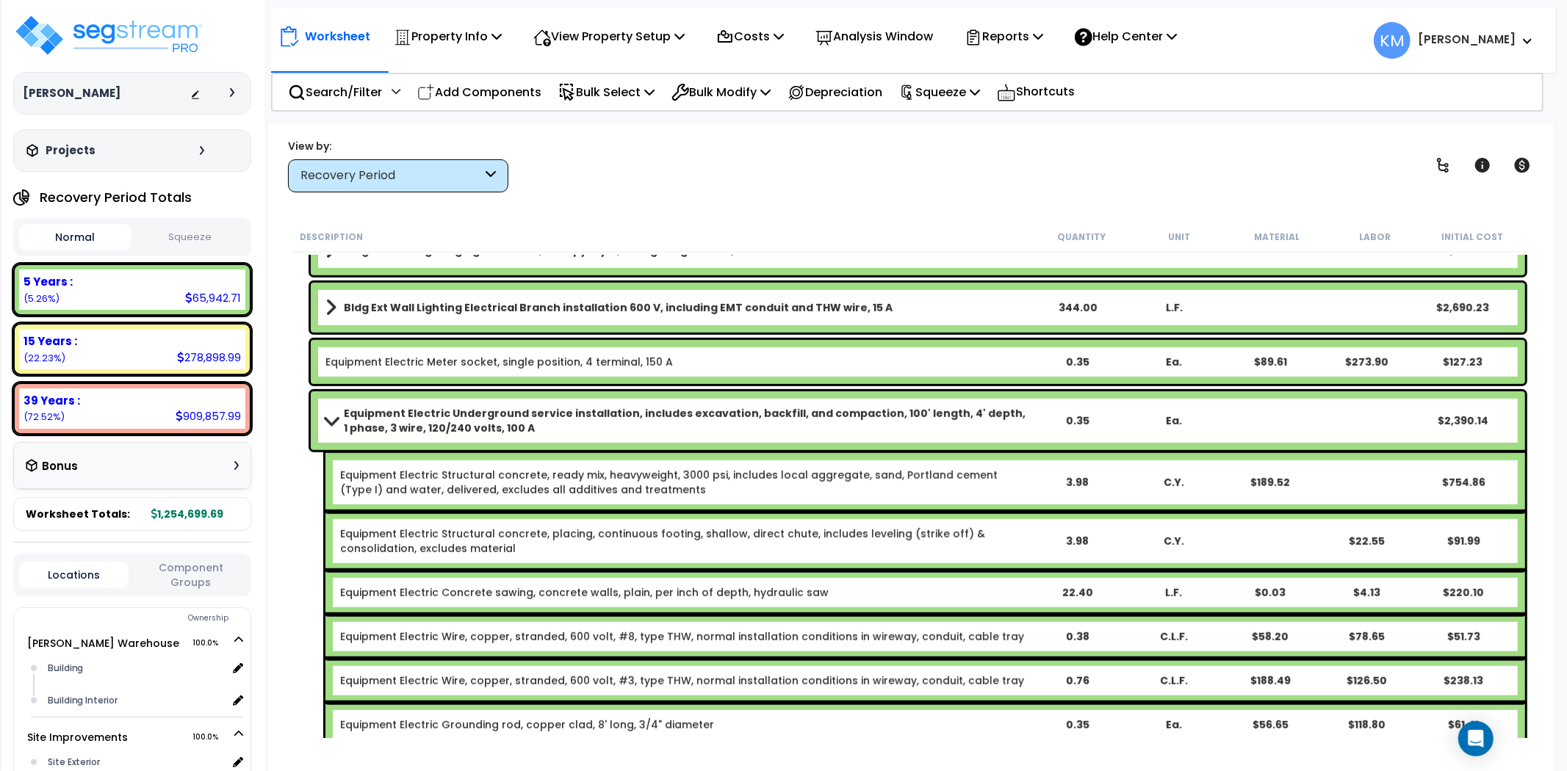
scroll to position [979, 0]
click at [1302, 425] on div "Equipment Electric Underground service installation, includes excavation, backf…" at bounding box center [918, 420] width 1214 height 59
click at [417, 414] on b "Equipment Electric Underground service installation, includes excavation, backf…" at bounding box center [686, 419] width 685 height 29
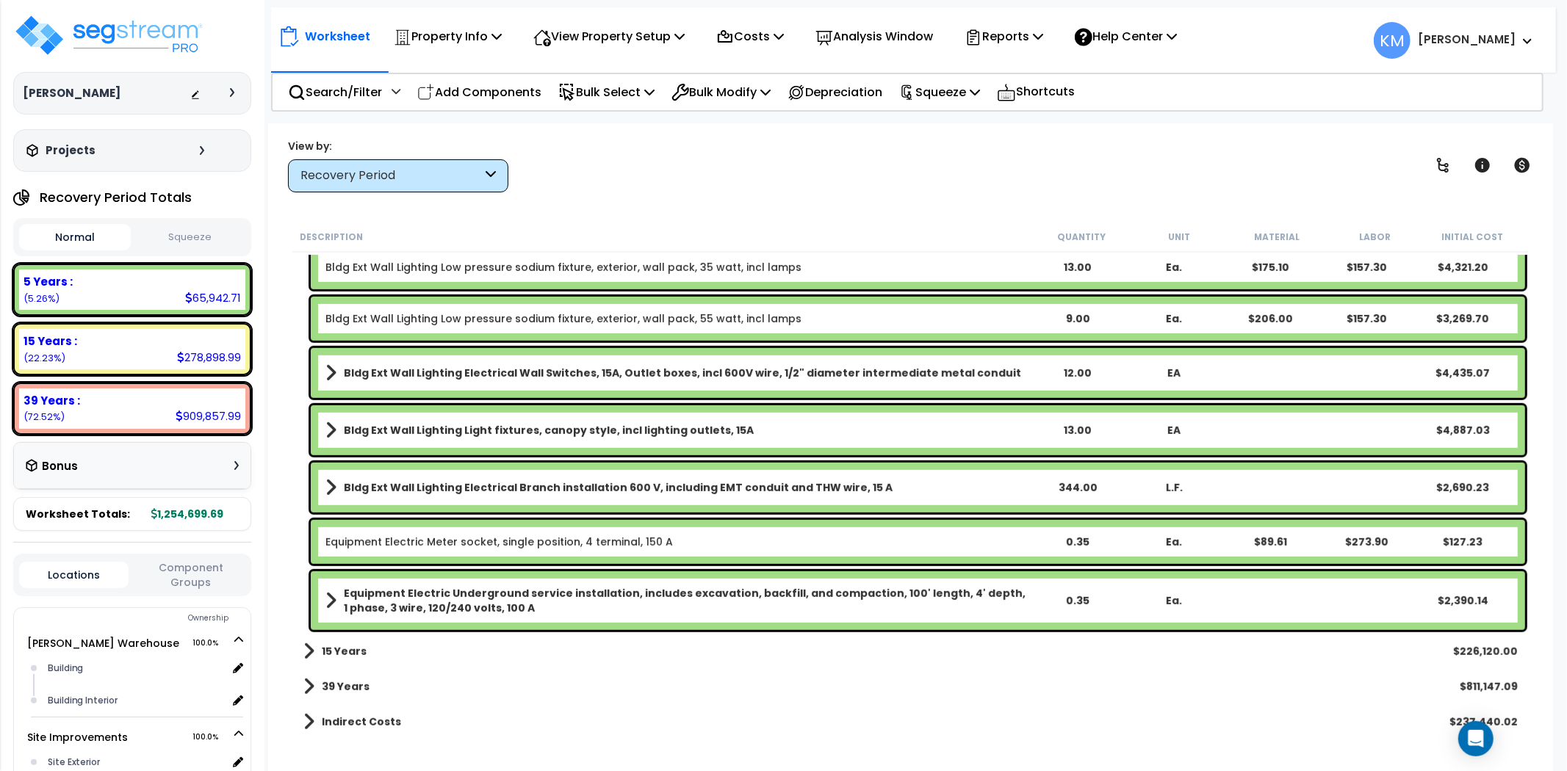
click at [480, 598] on b "Equipment Electric Underground service installation, includes excavation, backf…" at bounding box center [686, 600] width 685 height 29
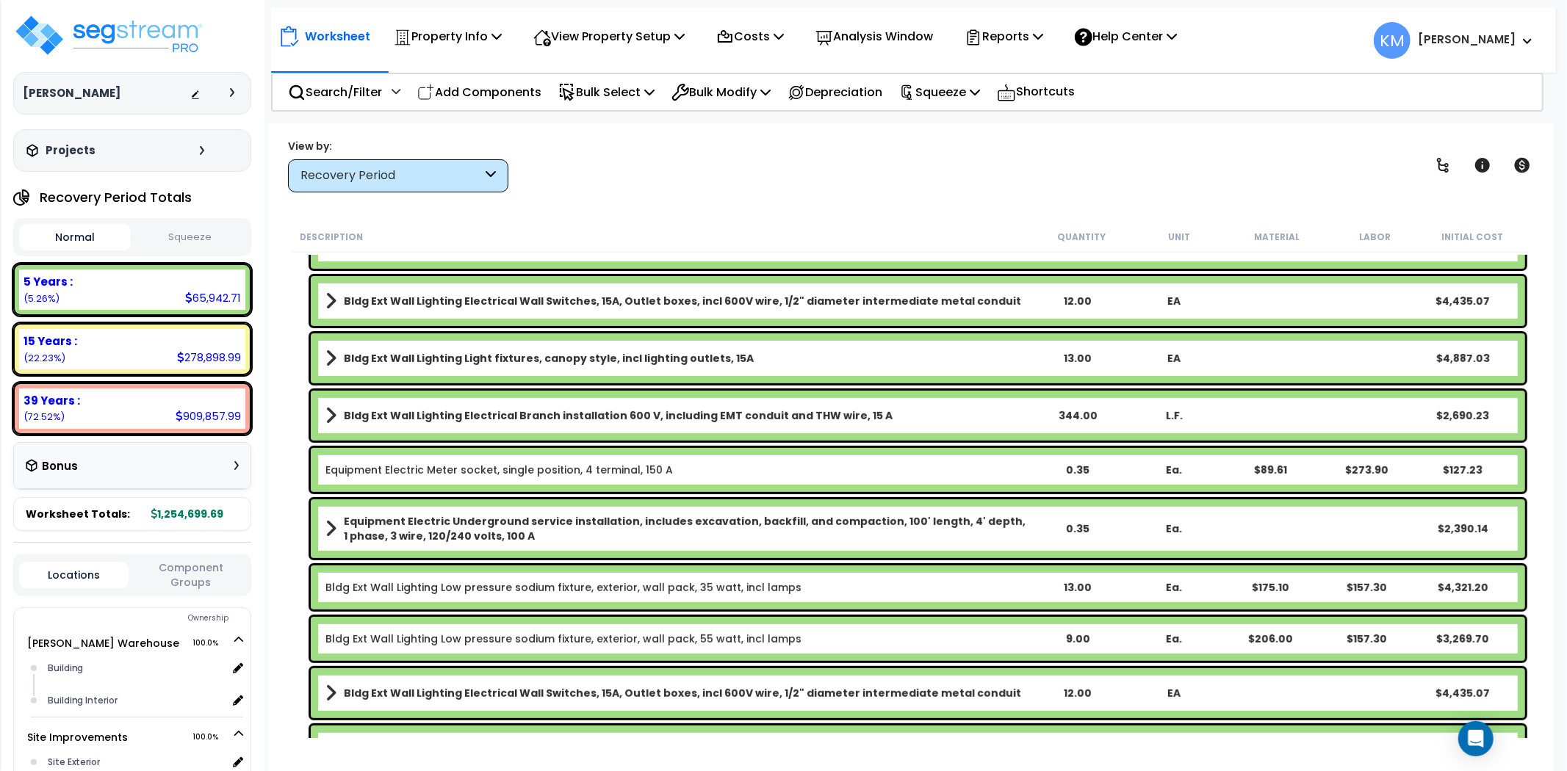
scroll to position [472, 0]
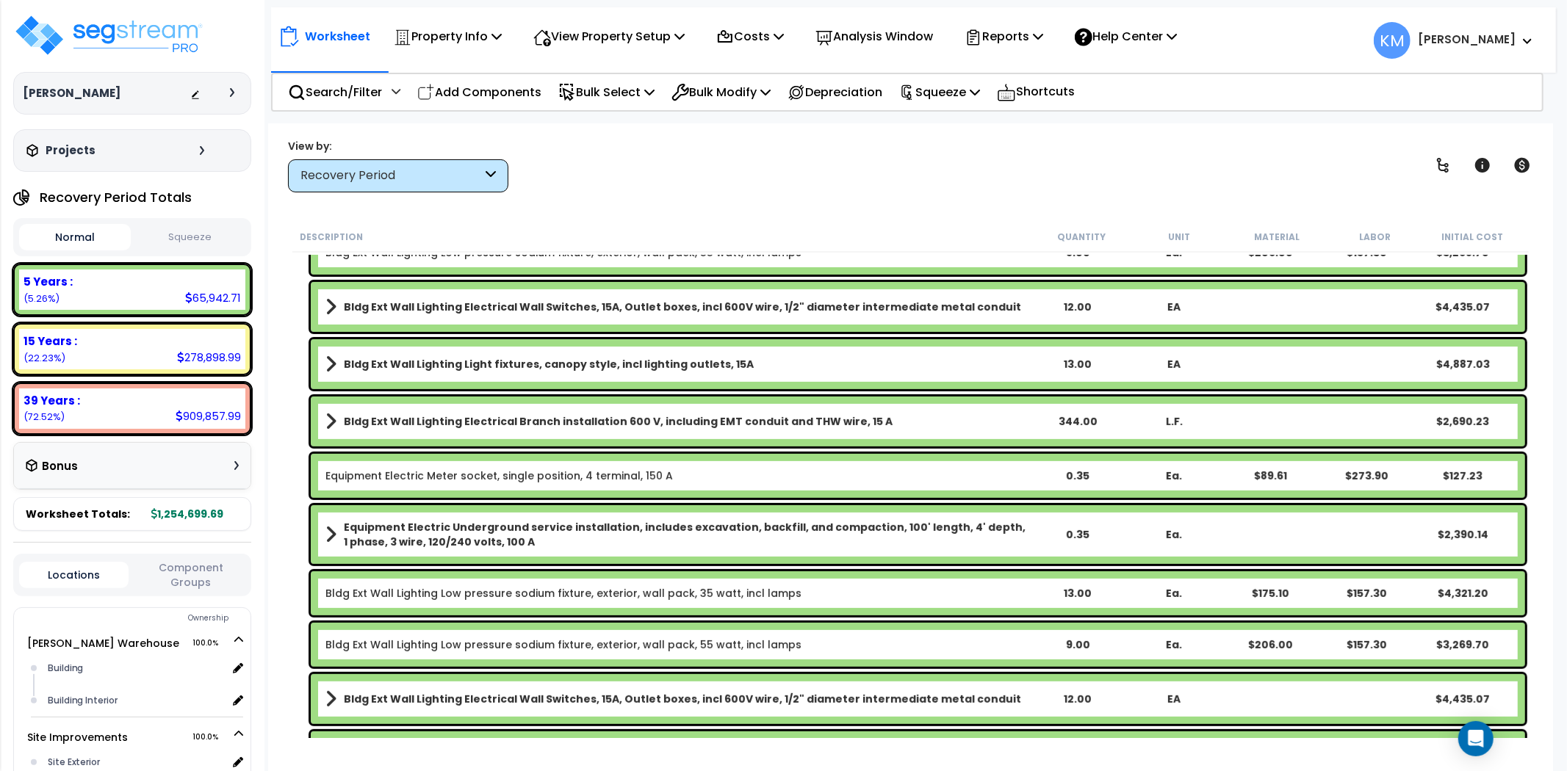
click at [713, 415] on b "Bldg Ext Wall Lighting Electrical Branch installation 600 V, including EMT cond…" at bounding box center [618, 421] width 549 height 15
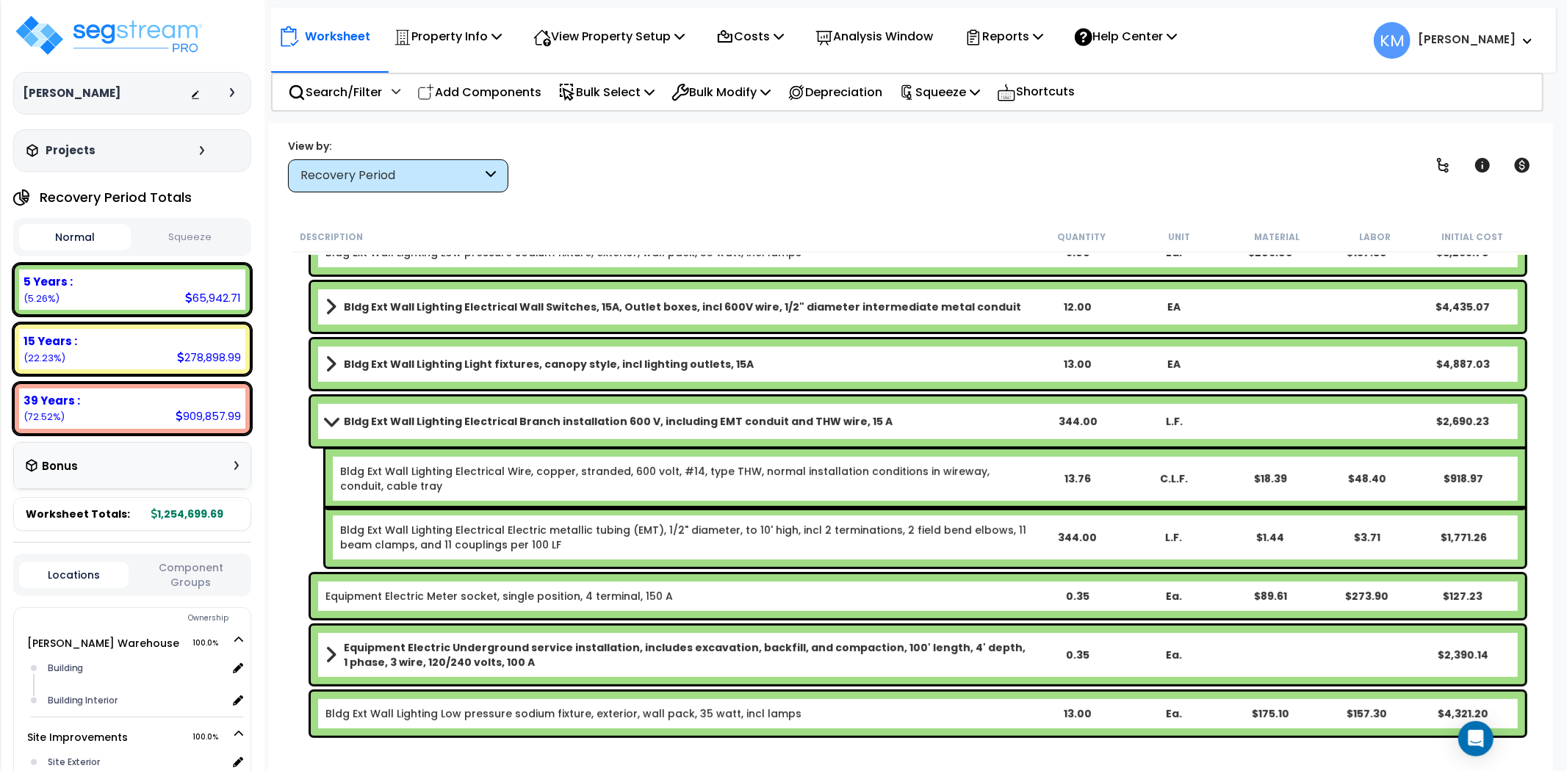
click at [713, 415] on b "Bldg Ext Wall Lighting Electrical Branch installation 600 V, including EMT cond…" at bounding box center [618, 421] width 549 height 15
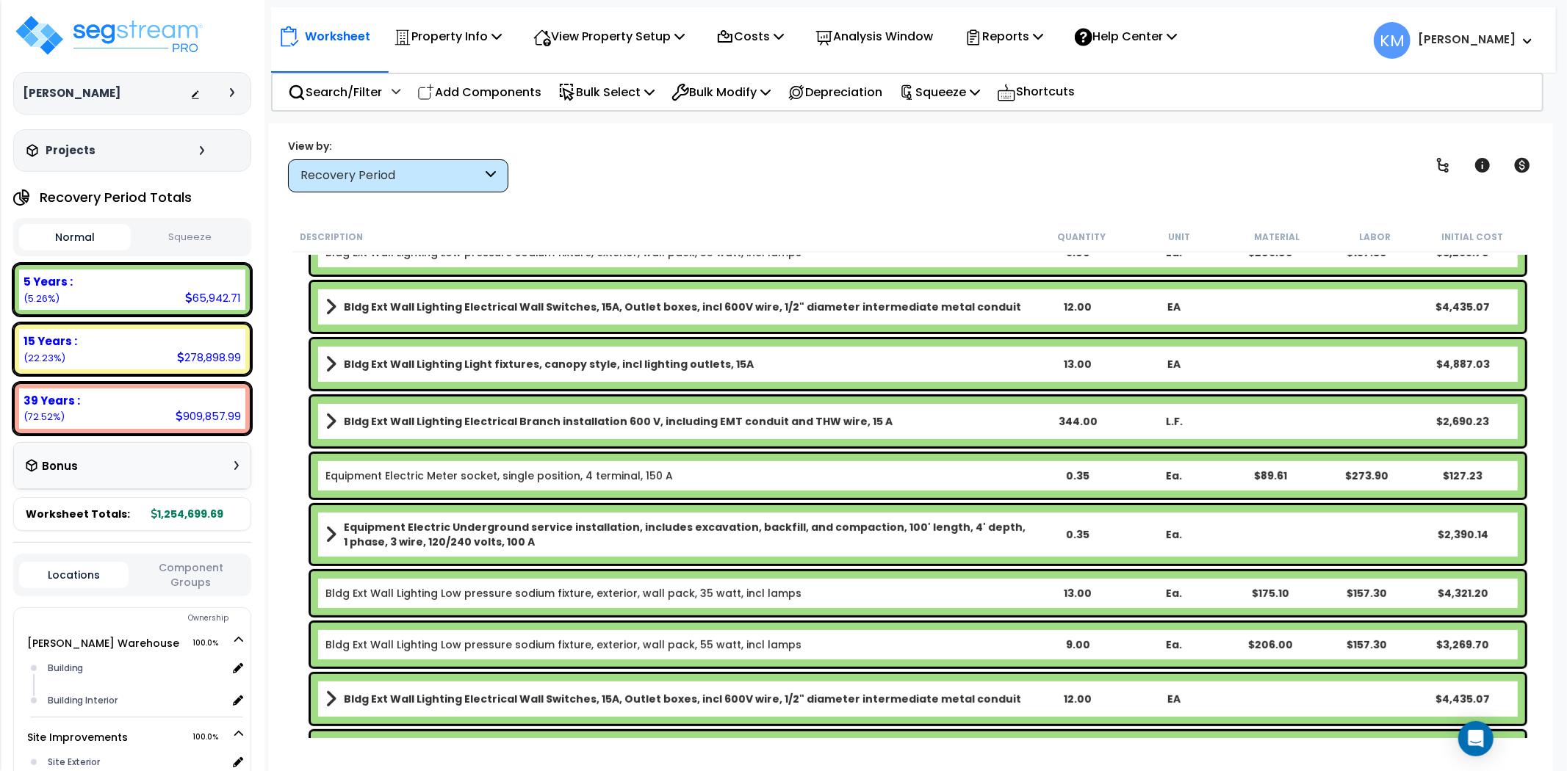
click at [824, 536] on b "Equipment Electric Underground service installation, includes excavation, backf…" at bounding box center [686, 534] width 685 height 29
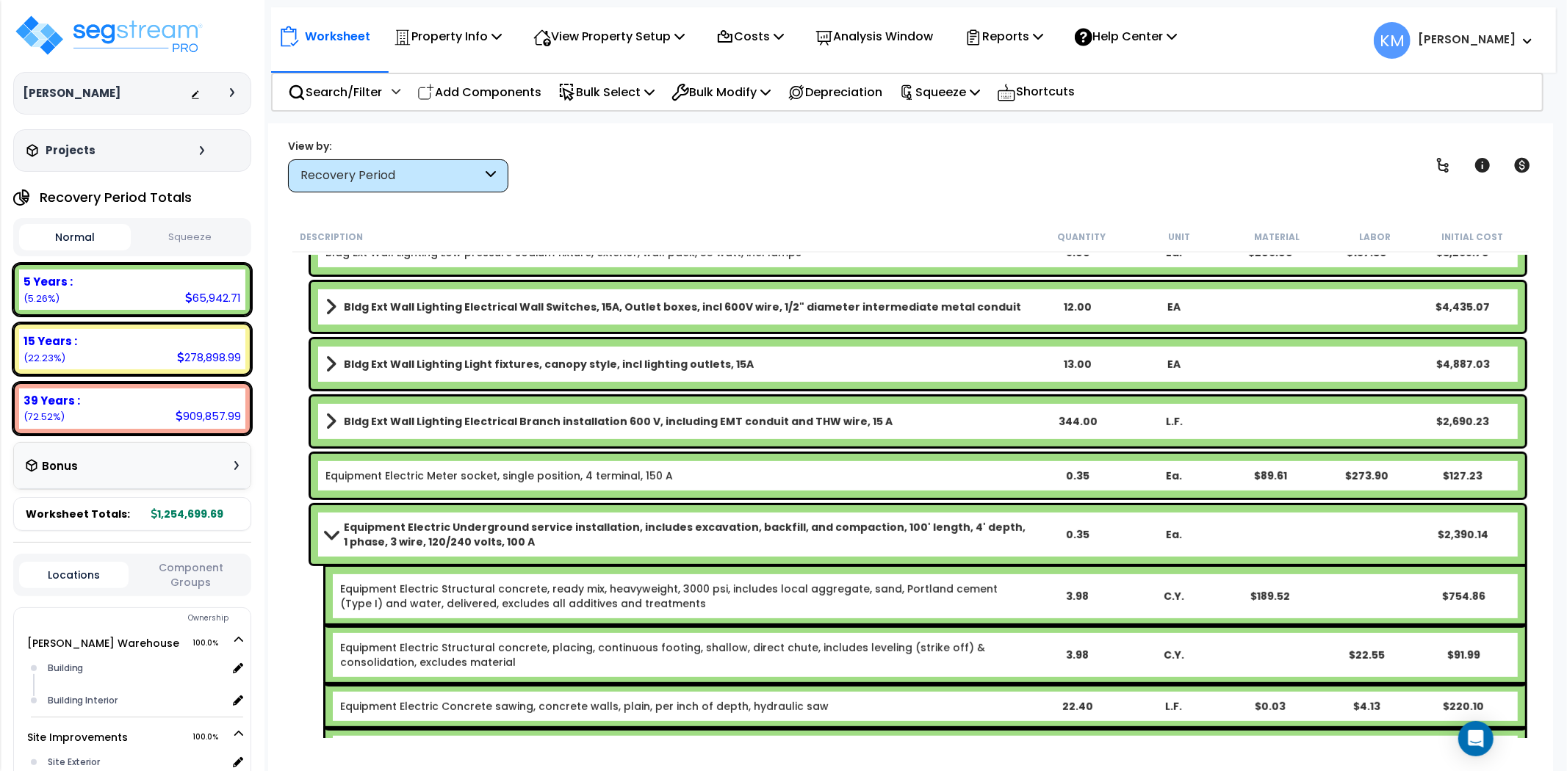
click at [344, 538] on b "Equipment Electric Underground service installation, includes excavation, backf…" at bounding box center [686, 534] width 685 height 29
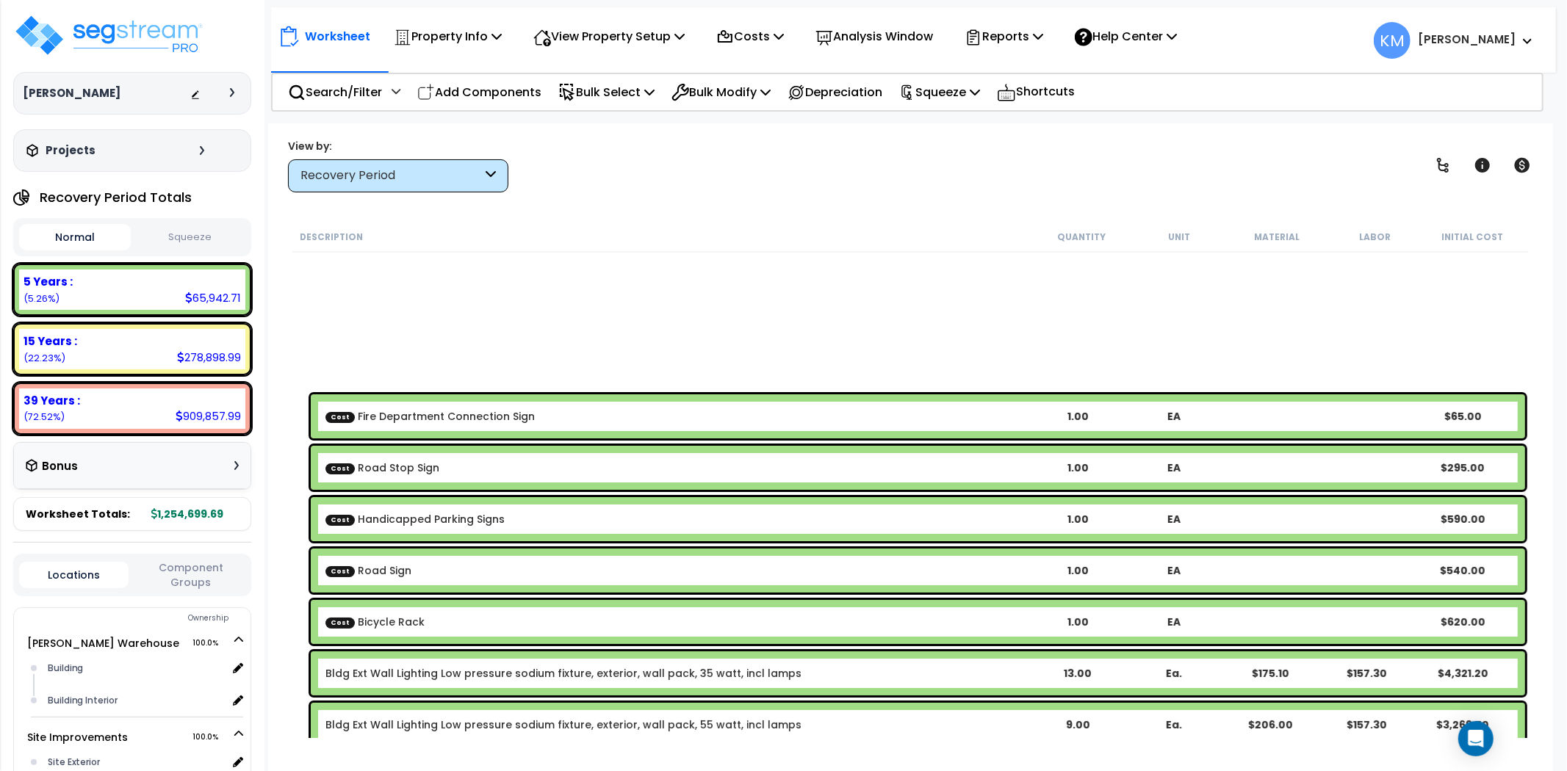
scroll to position [397, 0]
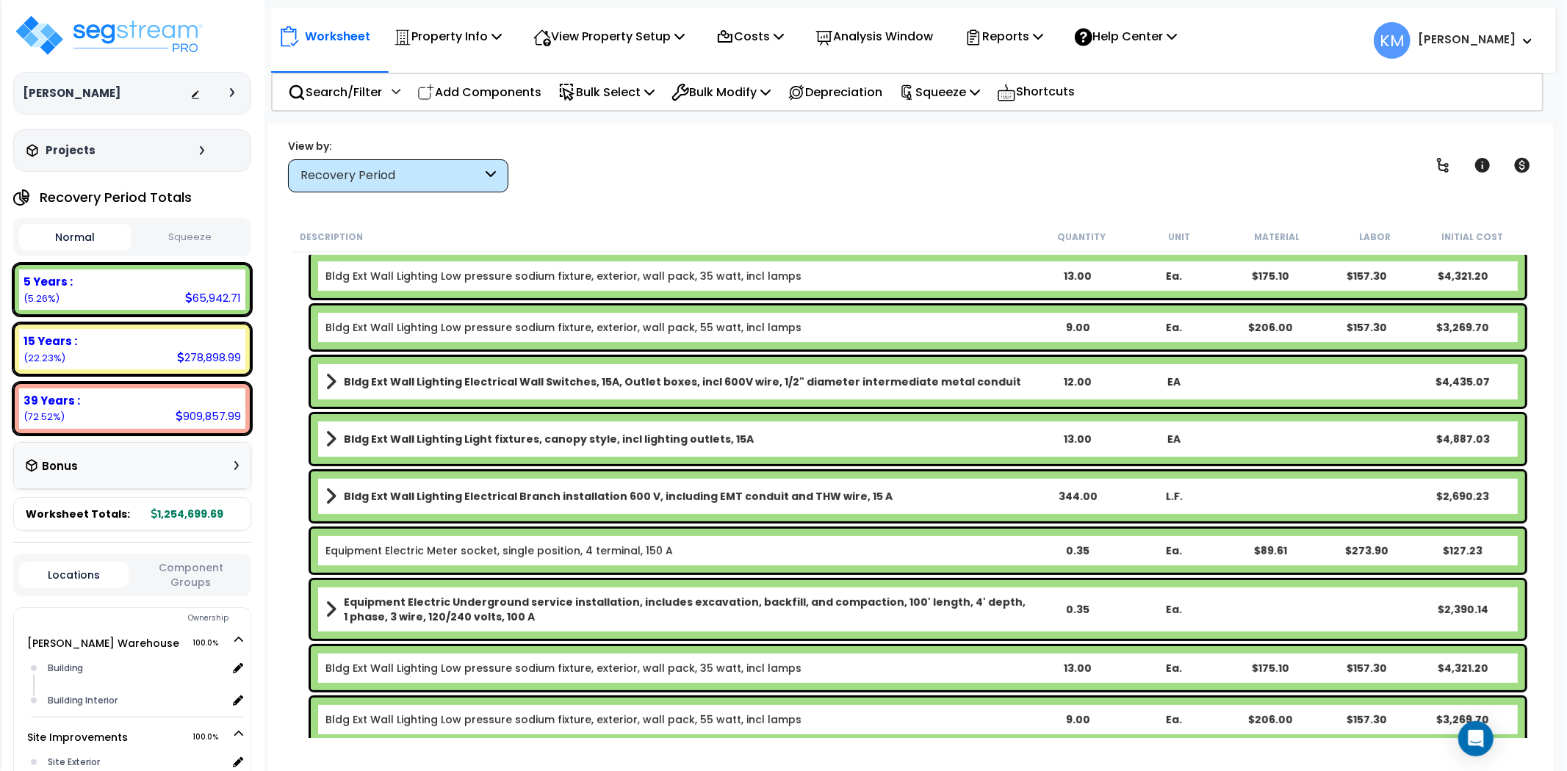
click at [610, 235] on div "Description" at bounding box center [666, 236] width 733 height 15
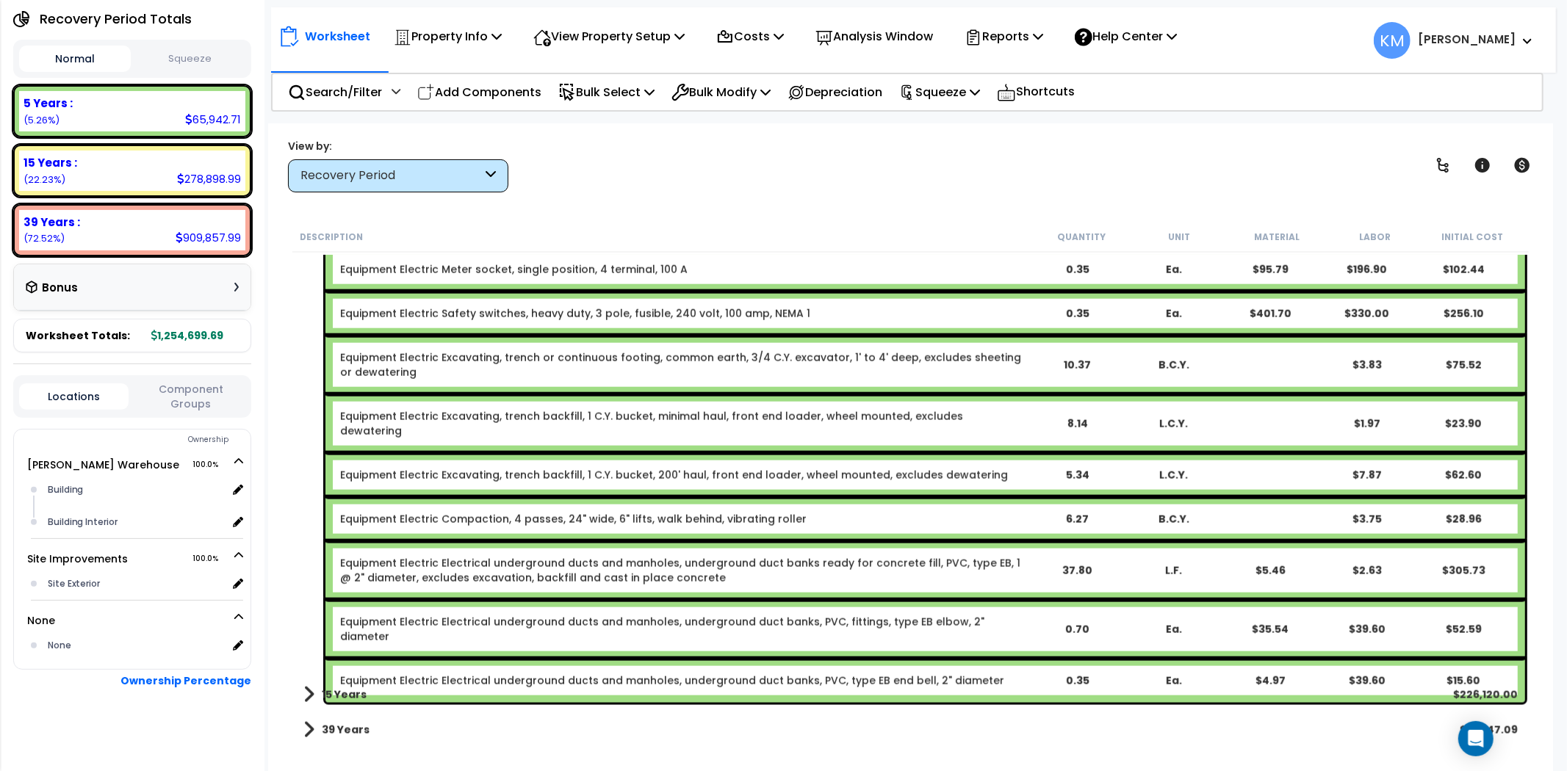
scroll to position [1654, 0]
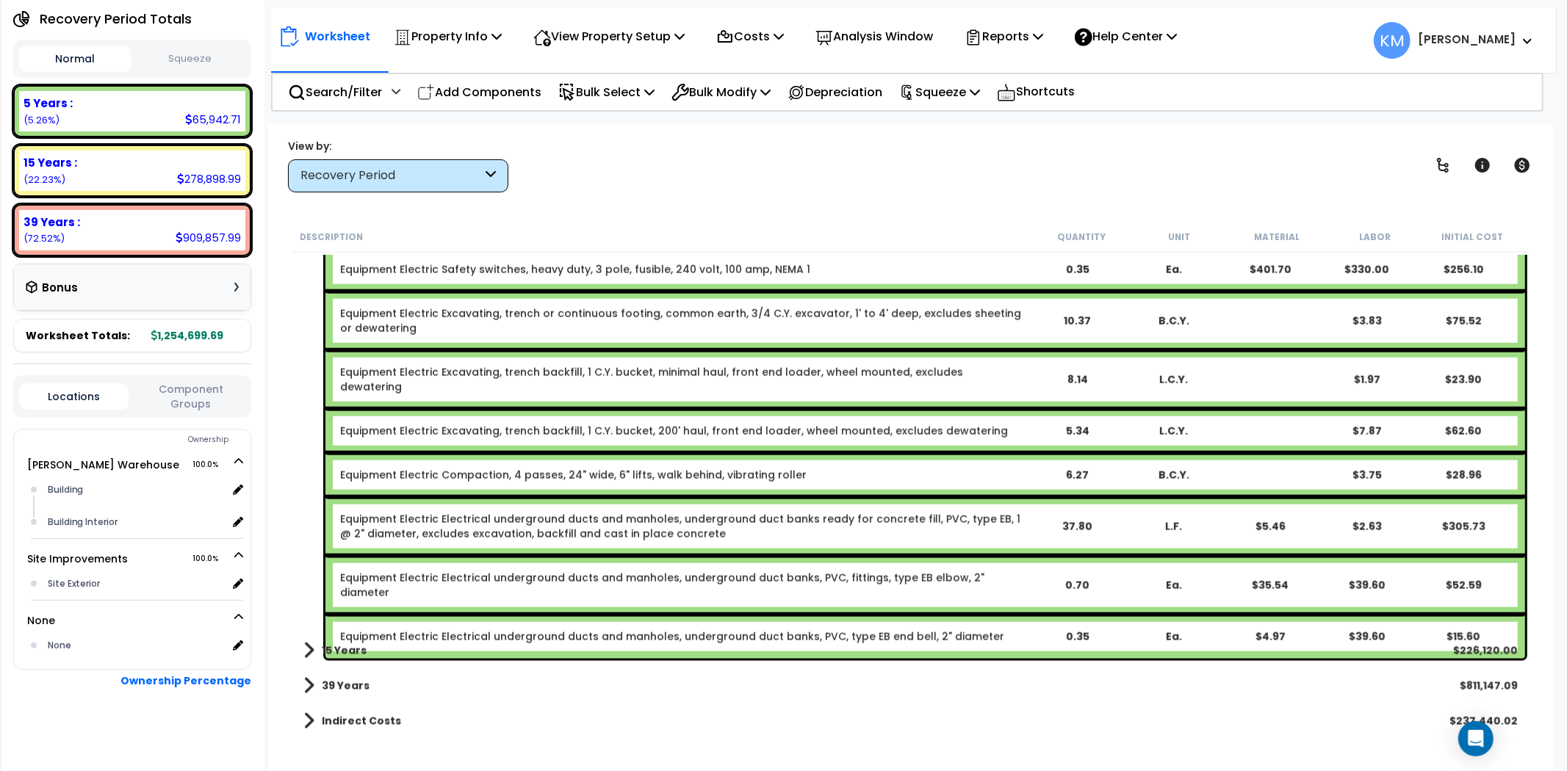
click at [365, 659] on div "15 Years $226,120.00" at bounding box center [910, 650] width 1229 height 35
click at [301, 654] on div "15 Years $226,120.00" at bounding box center [910, 650] width 1229 height 35
click at [311, 652] on span at bounding box center [308, 651] width 11 height 21
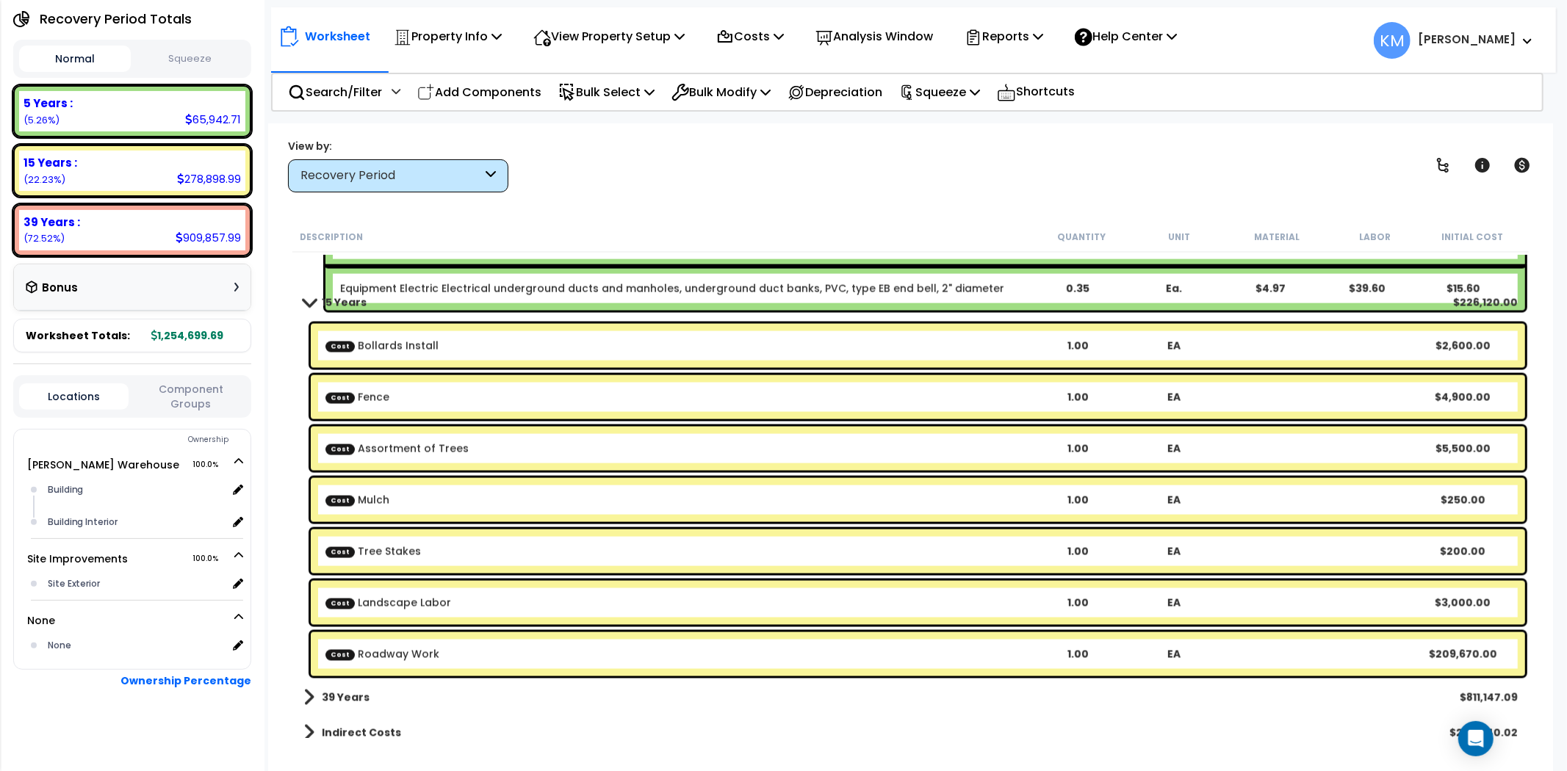
scroll to position [2014, 0]
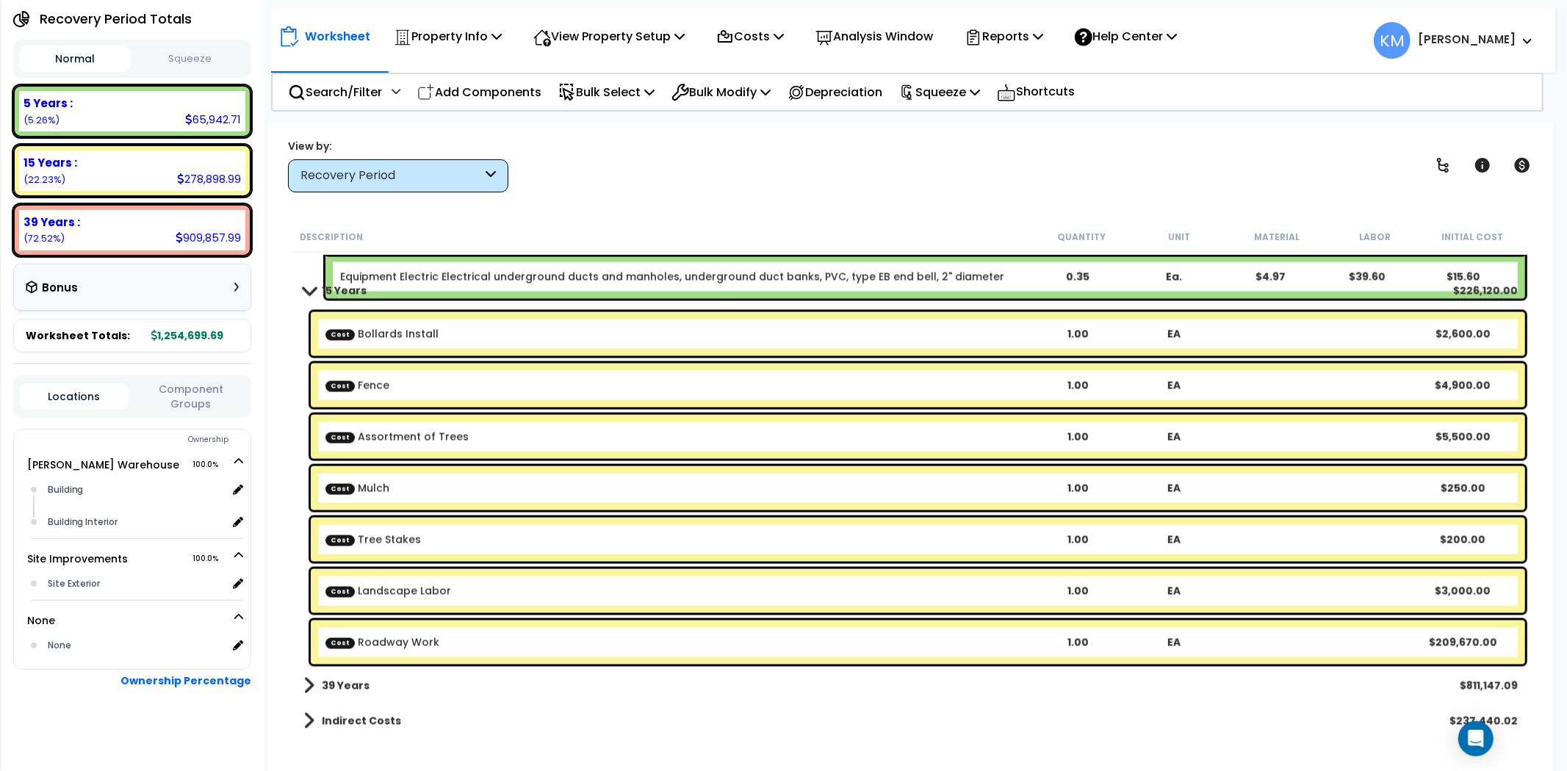
click at [361, 715] on b "Indirect Costs" at bounding box center [361, 721] width 79 height 15
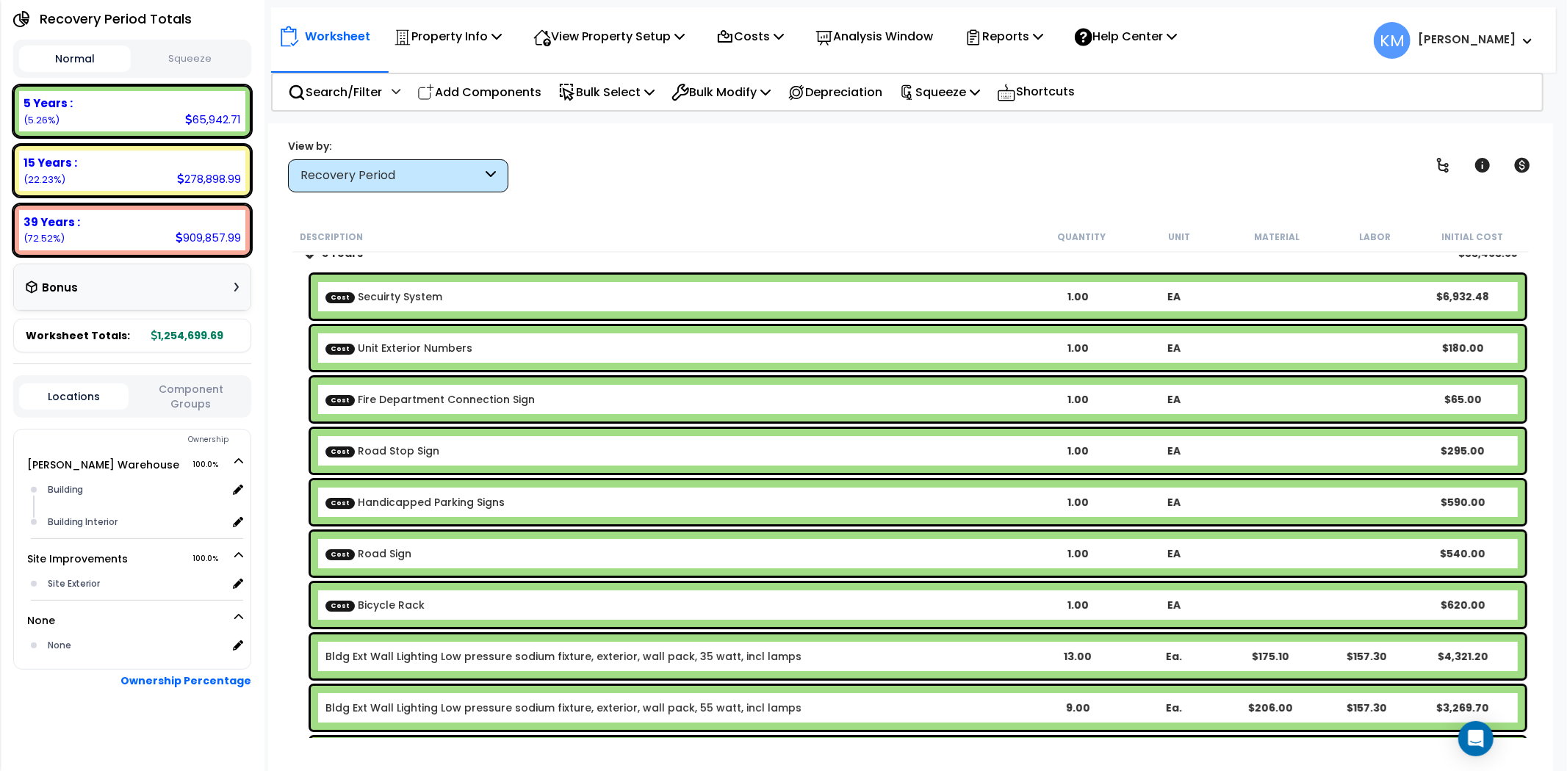
scroll to position [0, 0]
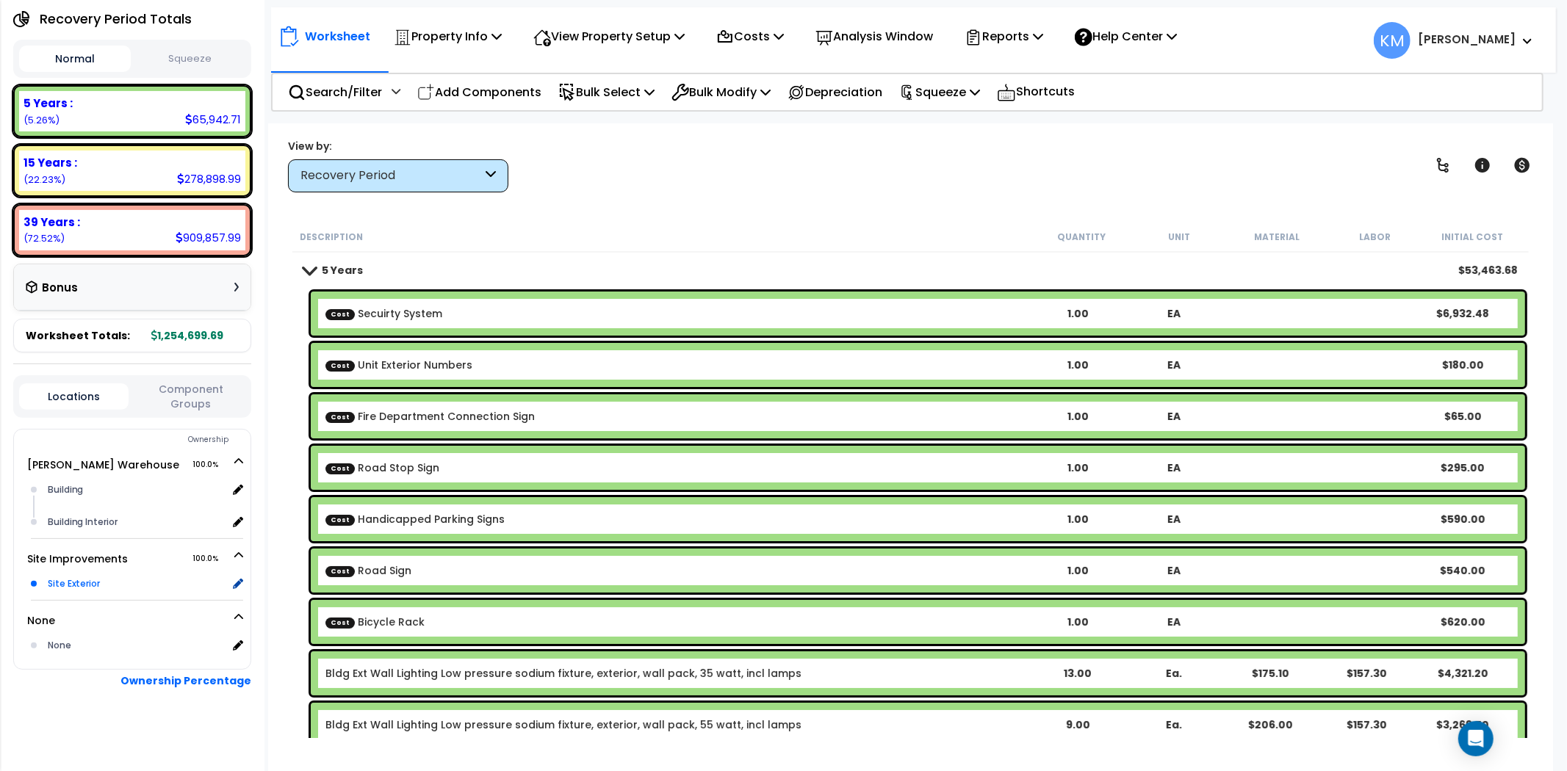
click at [100, 578] on div "Site Exterior" at bounding box center [136, 584] width 184 height 18
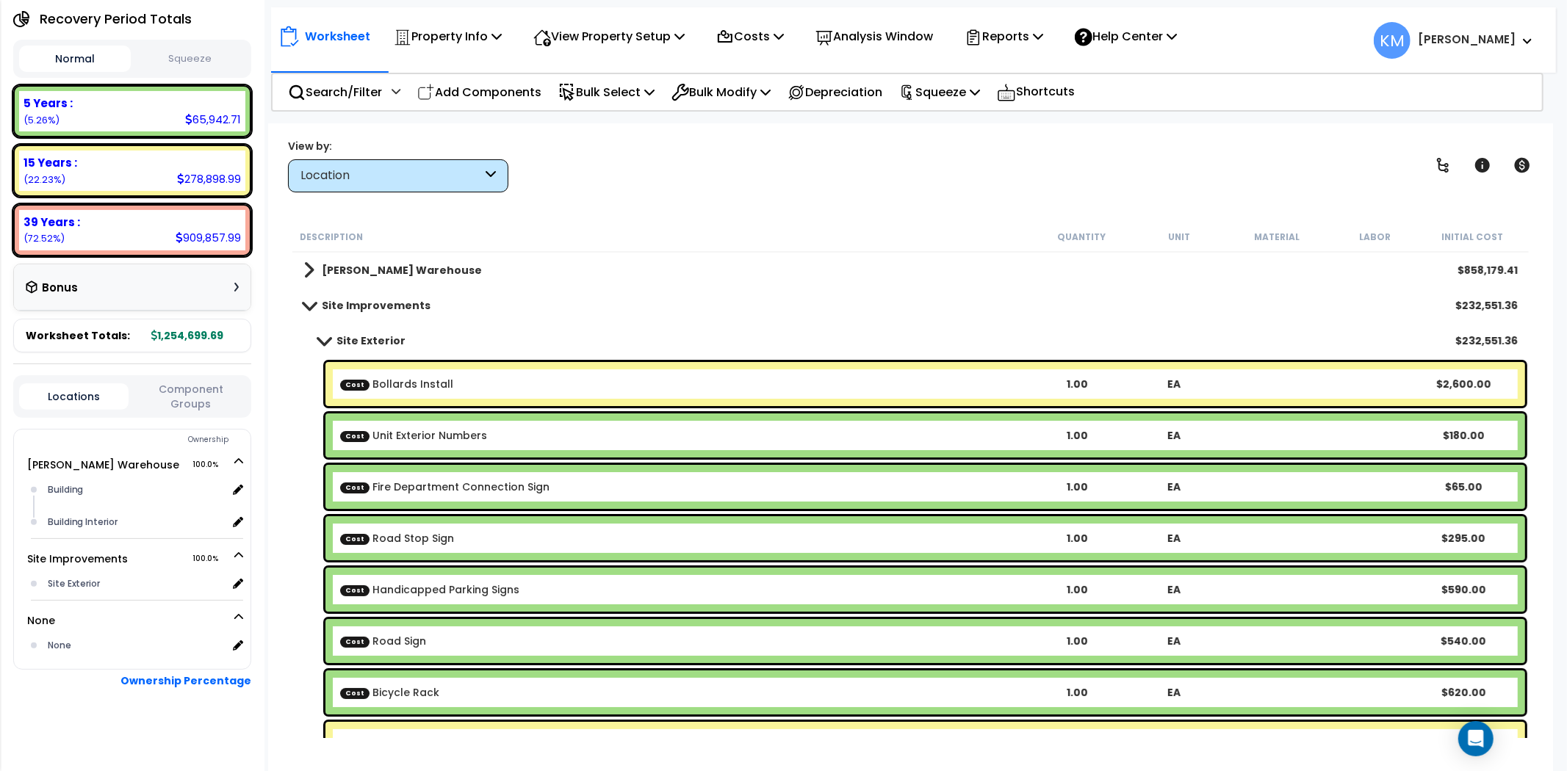
click at [349, 339] on b "Site Exterior" at bounding box center [370, 340] width 69 height 15
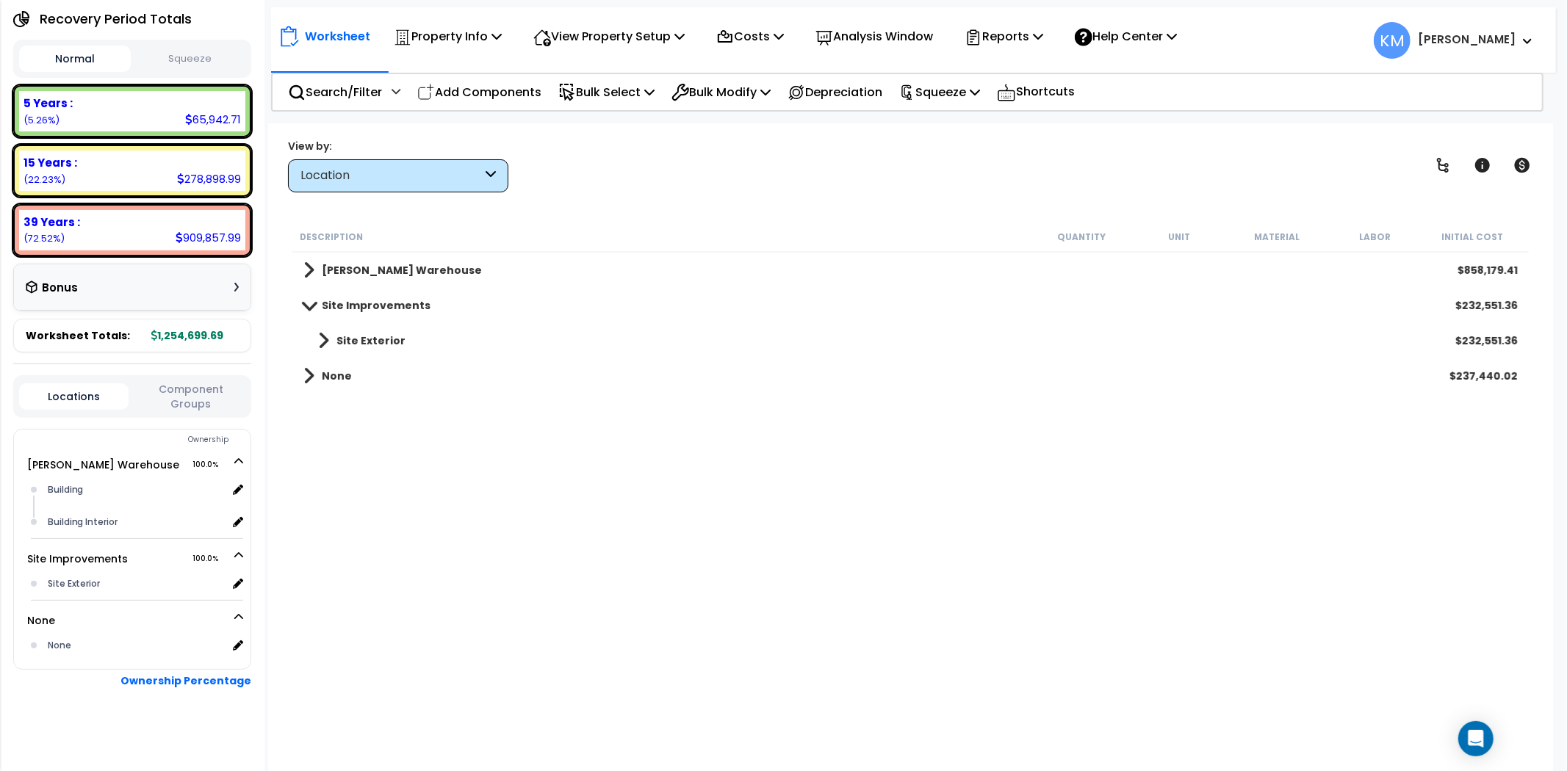
click at [361, 341] on b "Site Exterior" at bounding box center [370, 340] width 69 height 15
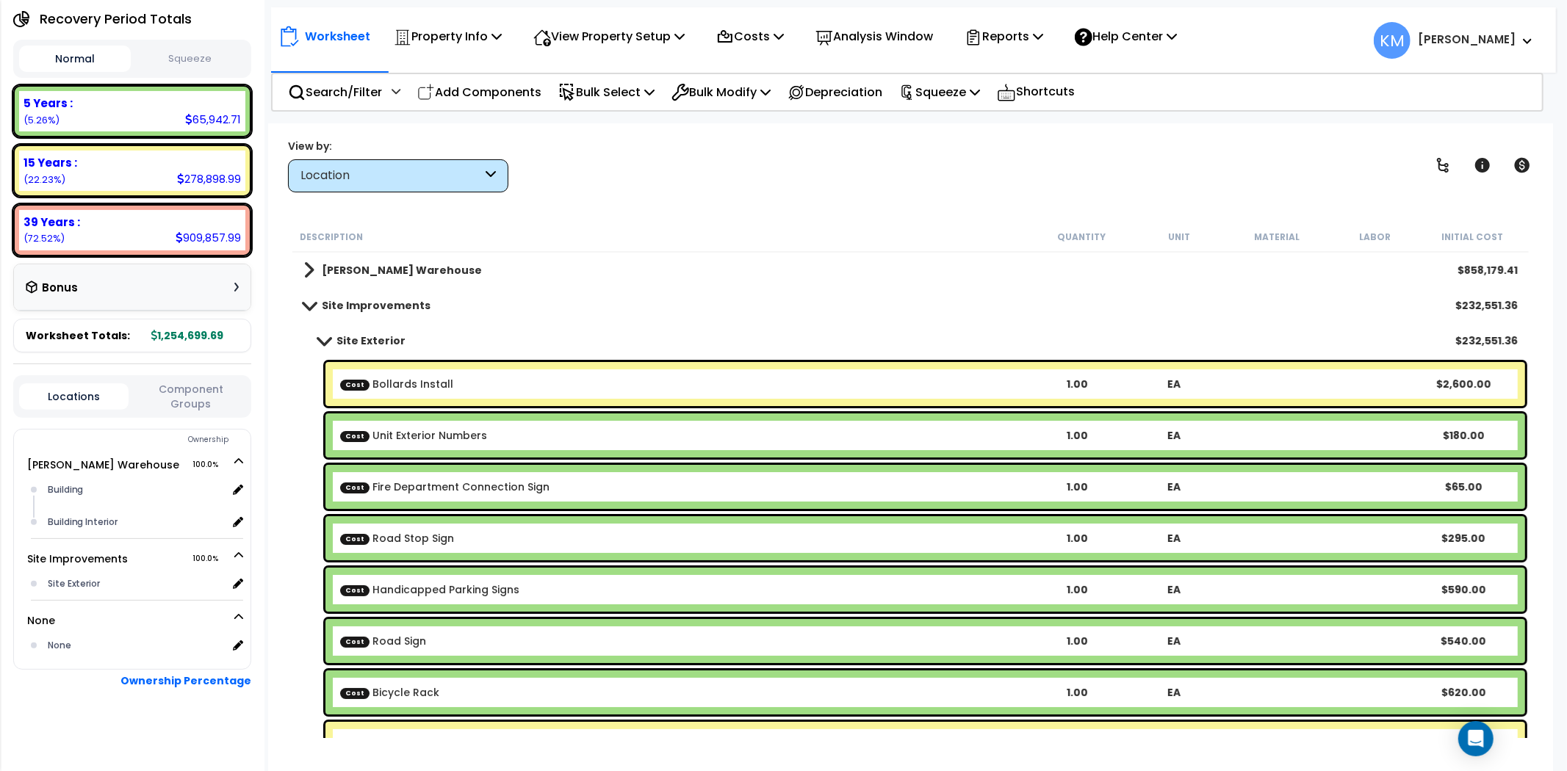
click at [375, 267] on b "[PERSON_NAME] Warehouse" at bounding box center [402, 270] width 160 height 15
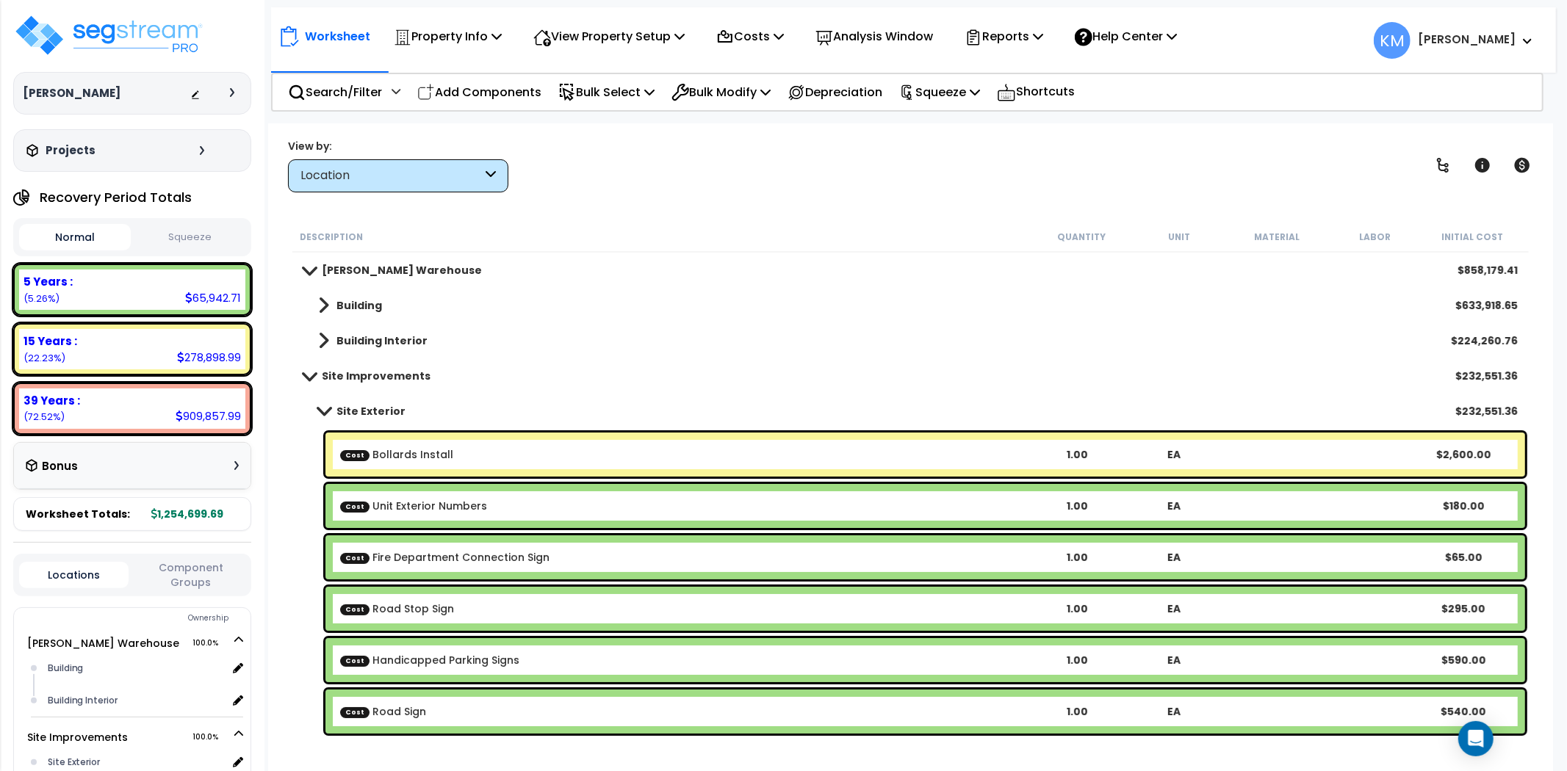
scroll to position [326, 0]
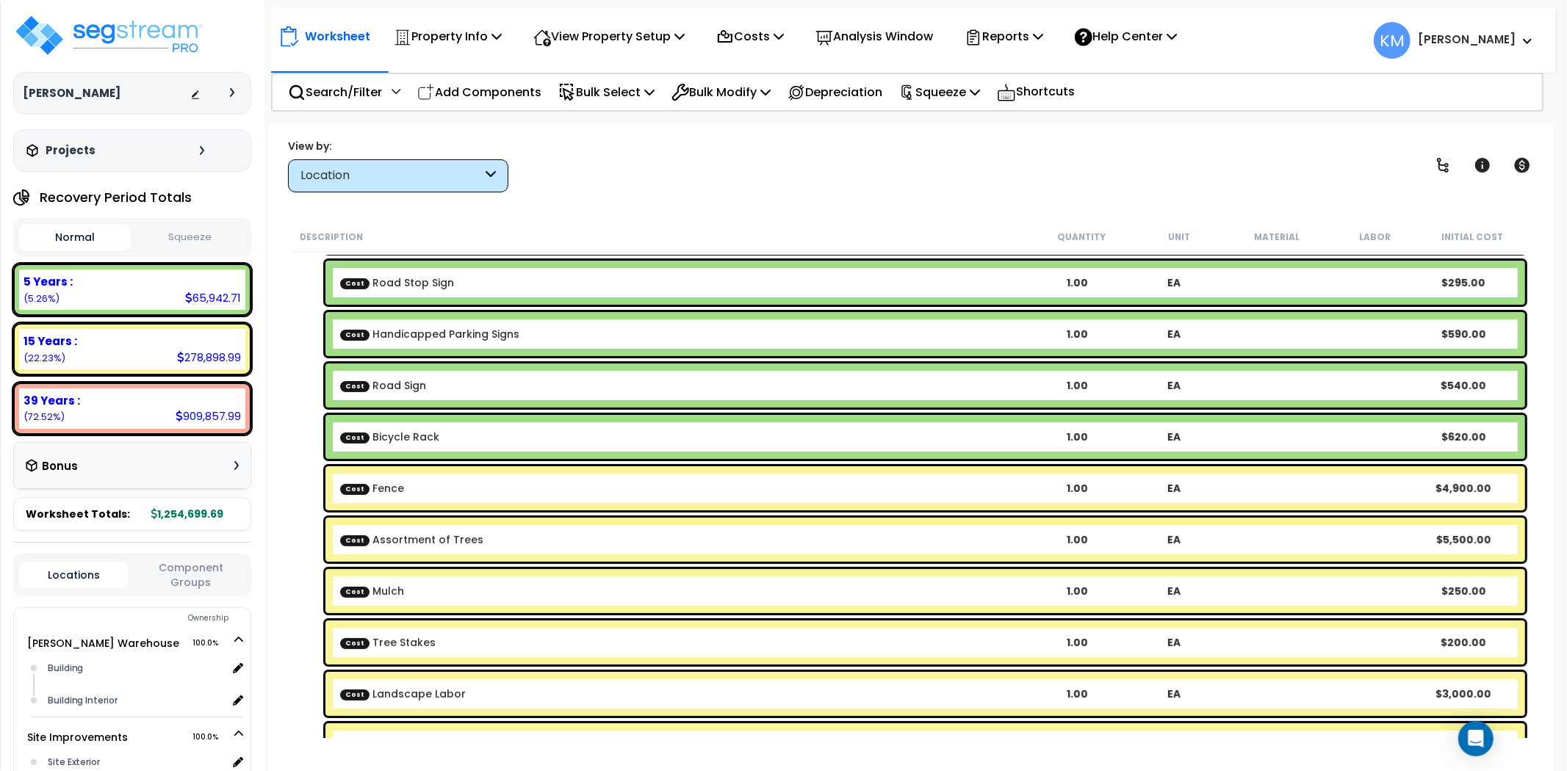
click at [1401, 377] on div "Cost Road Sign 1.00 EA $540.00" at bounding box center [925, 386] width 1200 height 44
drag, startPoint x: 1016, startPoint y: 385, endPoint x: 447, endPoint y: 400, distance: 569.5
click at [447, 400] on div "Cost Road Sign 1.00 EA $540.00" at bounding box center [925, 386] width 1200 height 44
click at [389, 384] on link "Cost Road Sign" at bounding box center [383, 385] width 86 height 15
click at [386, 383] on link "Cost Road Sign" at bounding box center [383, 385] width 86 height 15
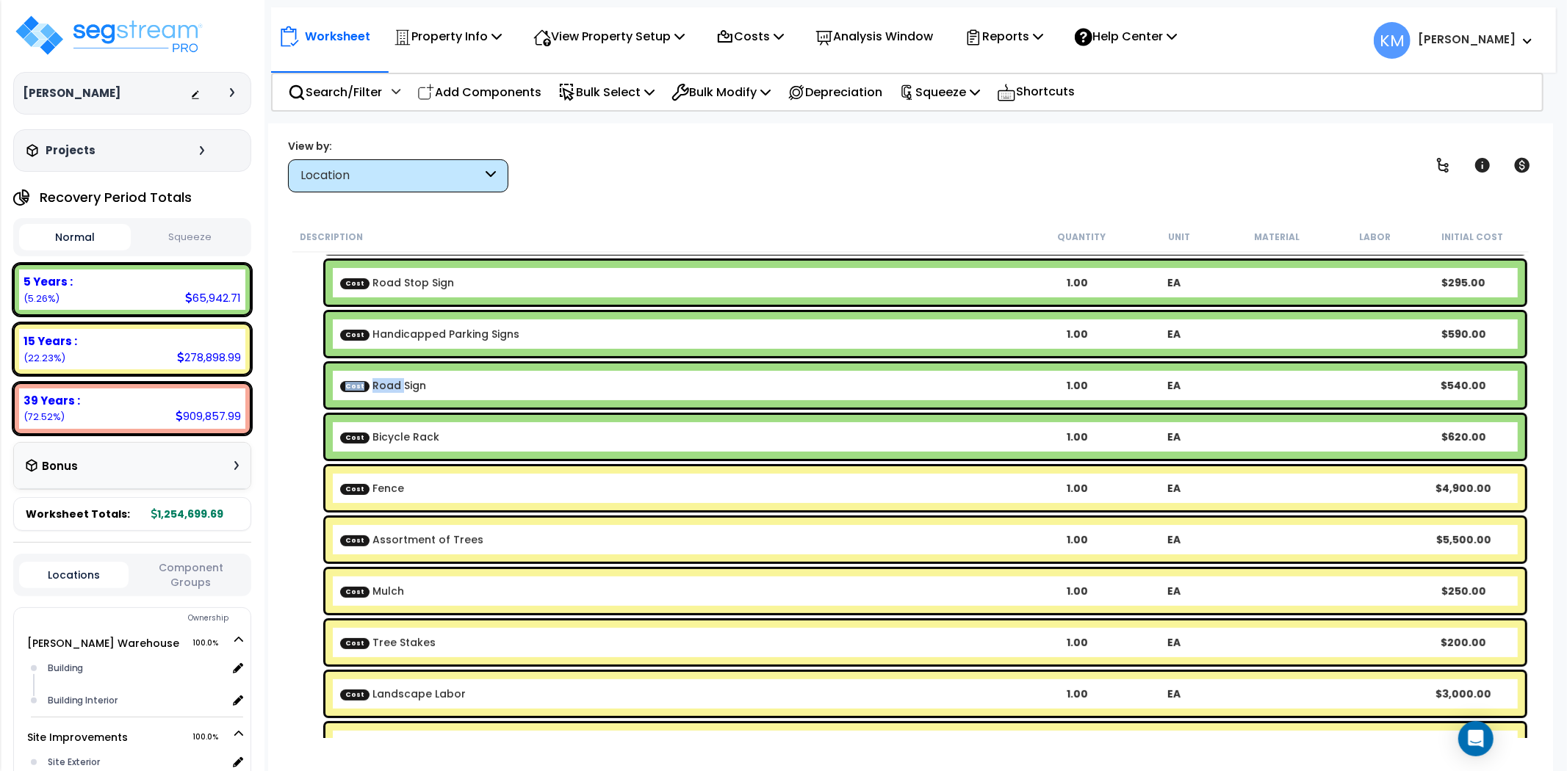
click at [386, 383] on link "Cost Road Sign" at bounding box center [383, 385] width 86 height 15
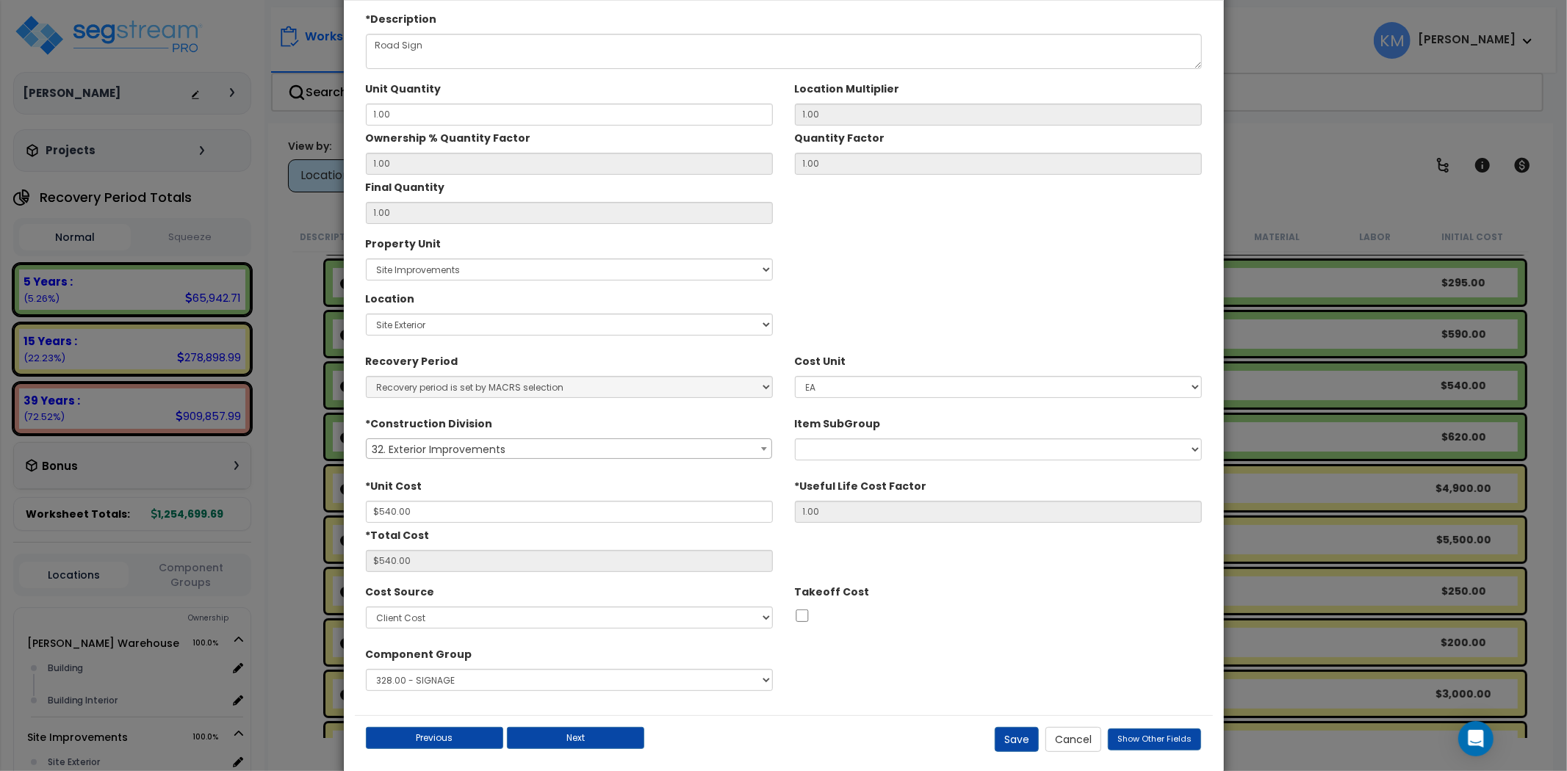
scroll to position [84, 0]
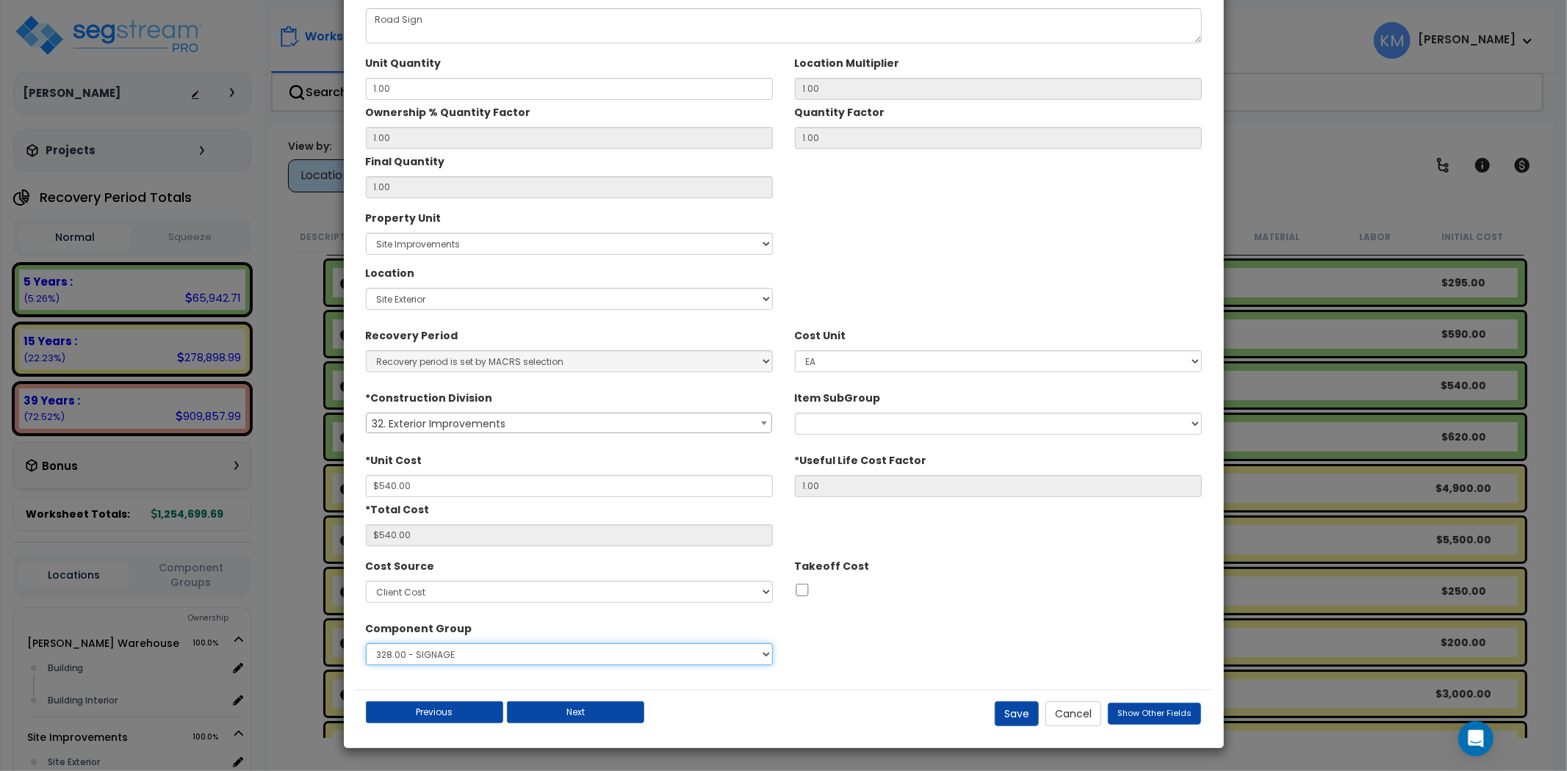
click at [619, 654] on select "Select 1.00 - LAND 2.00 - GENERAL REQUIREMENTS 3.00 - BUILDING-RELATED SITEWORK…" at bounding box center [569, 654] width 407 height 22
click at [1081, 716] on button "Cancel" at bounding box center [1073, 714] width 56 height 25
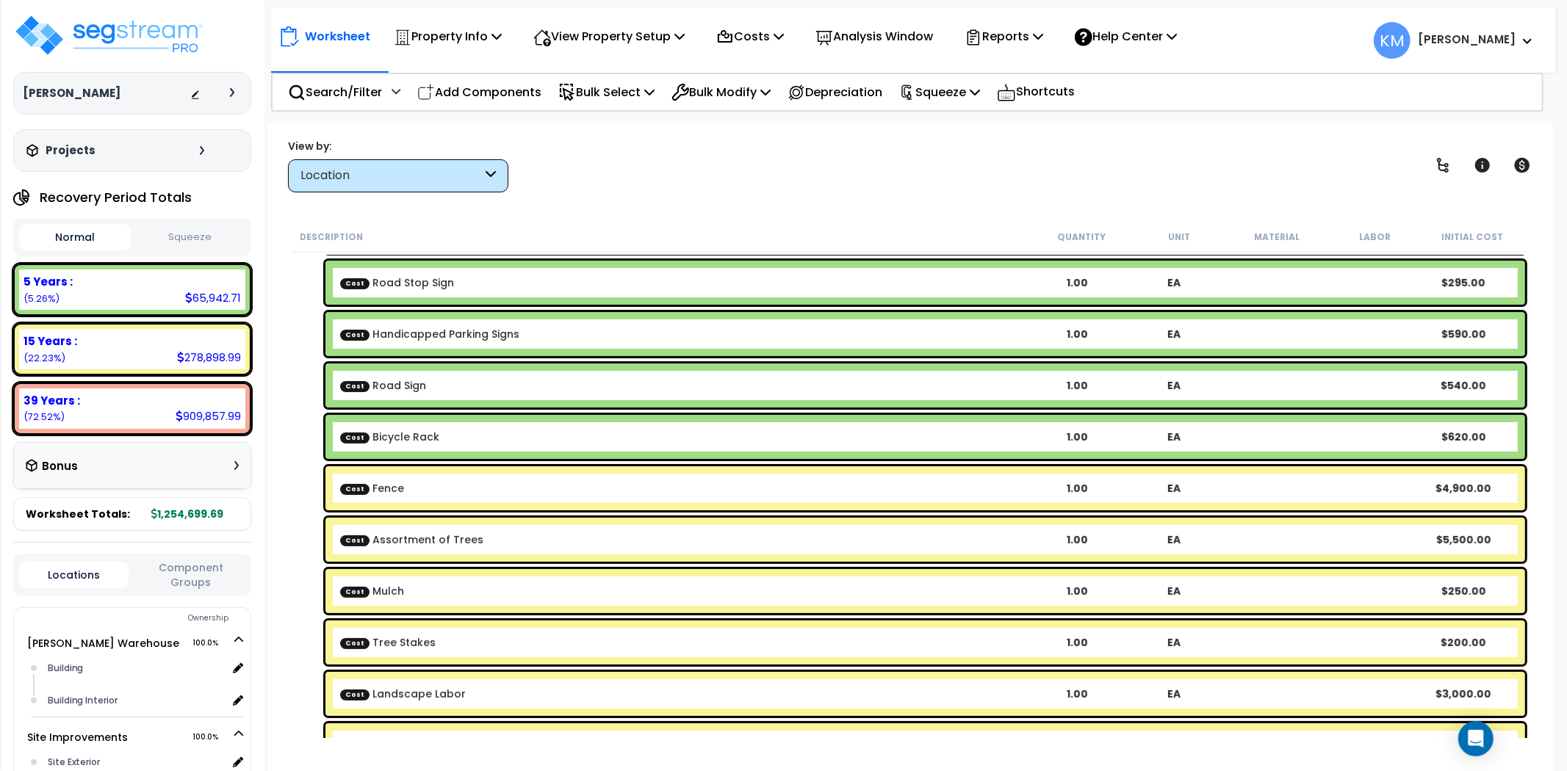
click at [893, 434] on b "Cost Bicycle Rack" at bounding box center [684, 437] width 688 height 15
click at [935, 433] on b "Cost Bicycle Rack" at bounding box center [684, 437] width 688 height 15
drag, startPoint x: 935, startPoint y: 433, endPoint x: 865, endPoint y: 433, distance: 70.5
click at [865, 433] on b "Cost Bicycle Rack" at bounding box center [684, 437] width 688 height 15
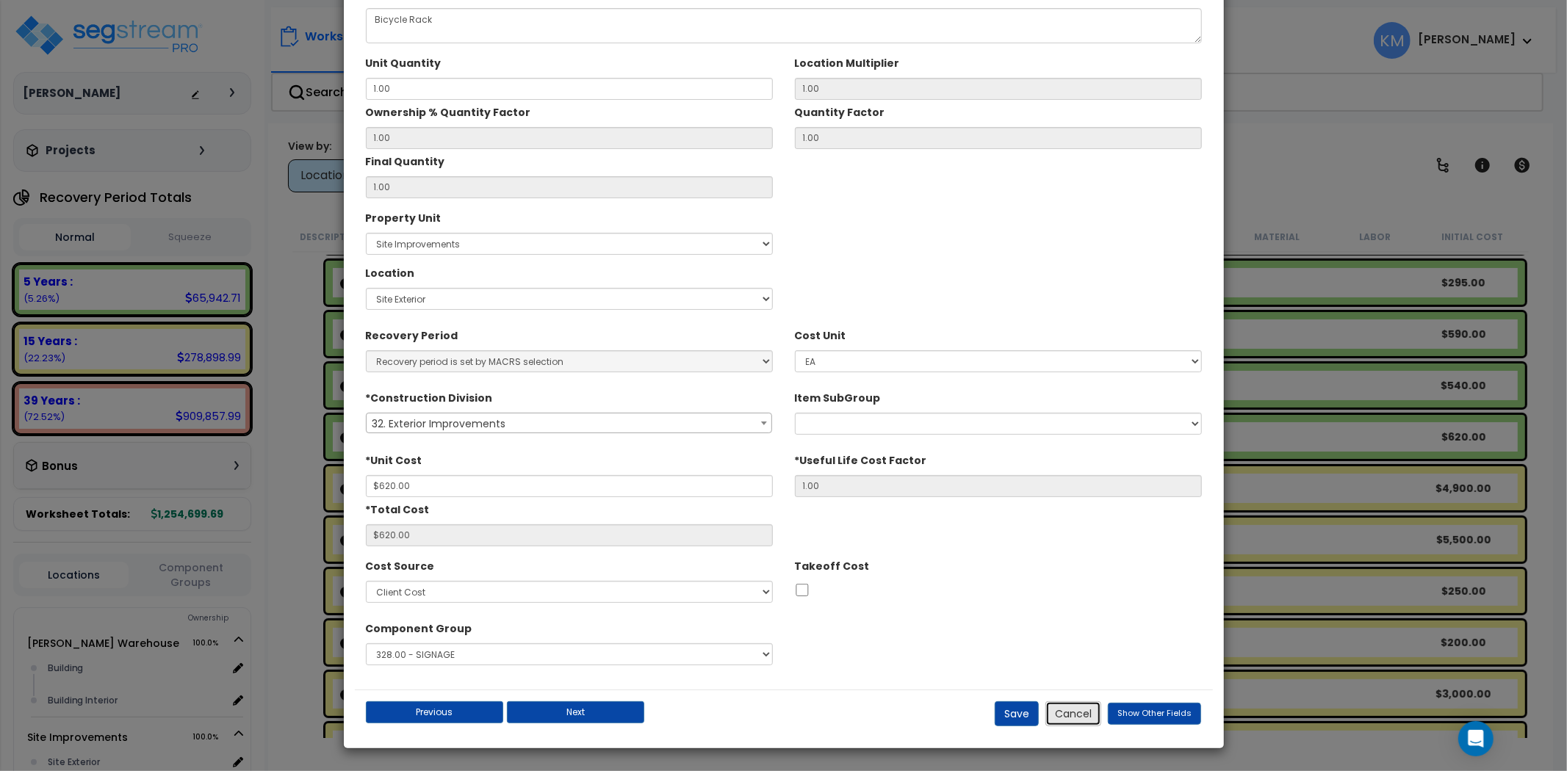
click at [1061, 705] on button "Cancel" at bounding box center [1073, 714] width 56 height 25
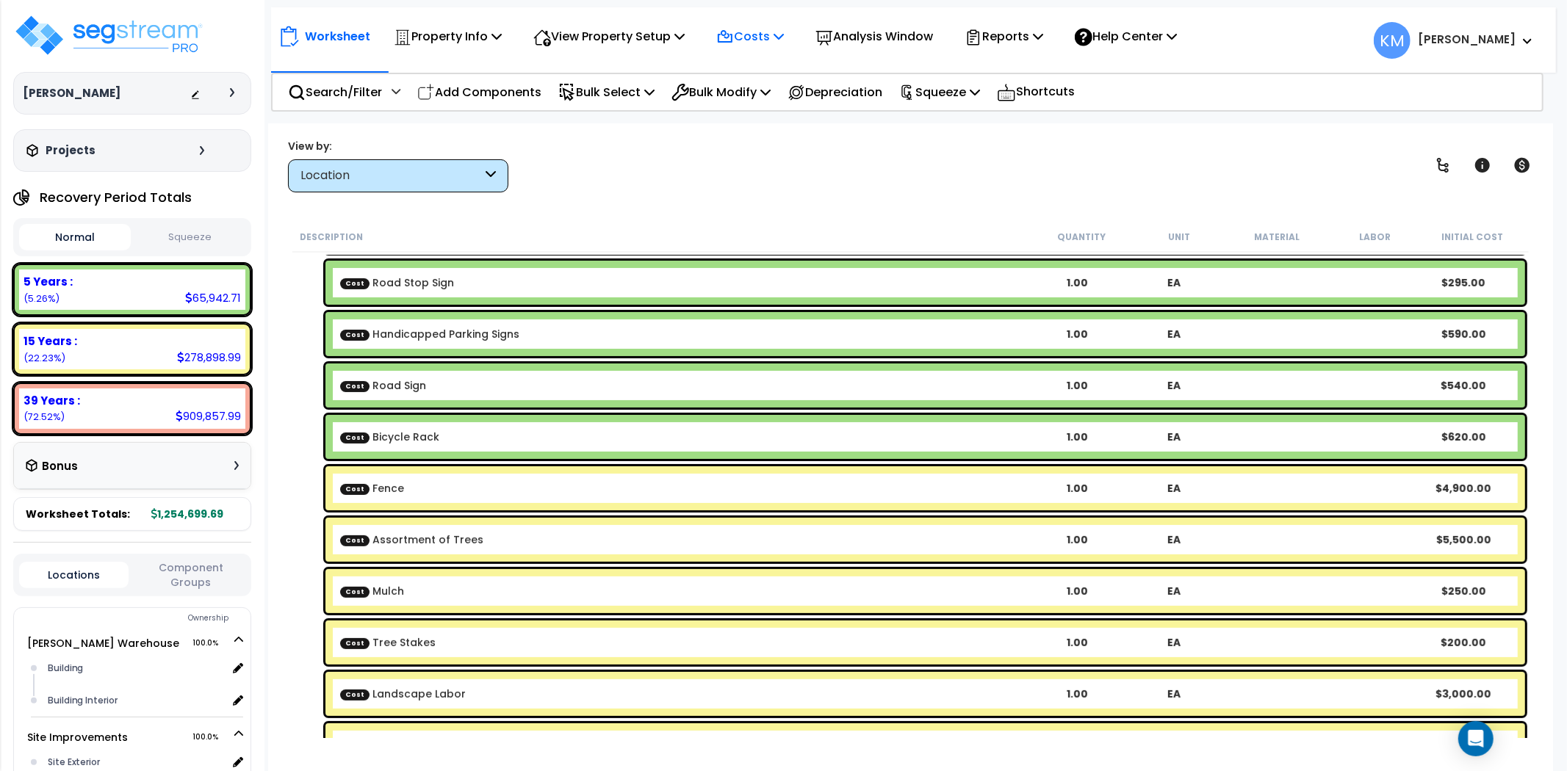
click at [732, 34] on icon at bounding box center [724, 36] width 13 height 11
click at [764, 98] on link "Direct Costs" at bounding box center [781, 100] width 145 height 29
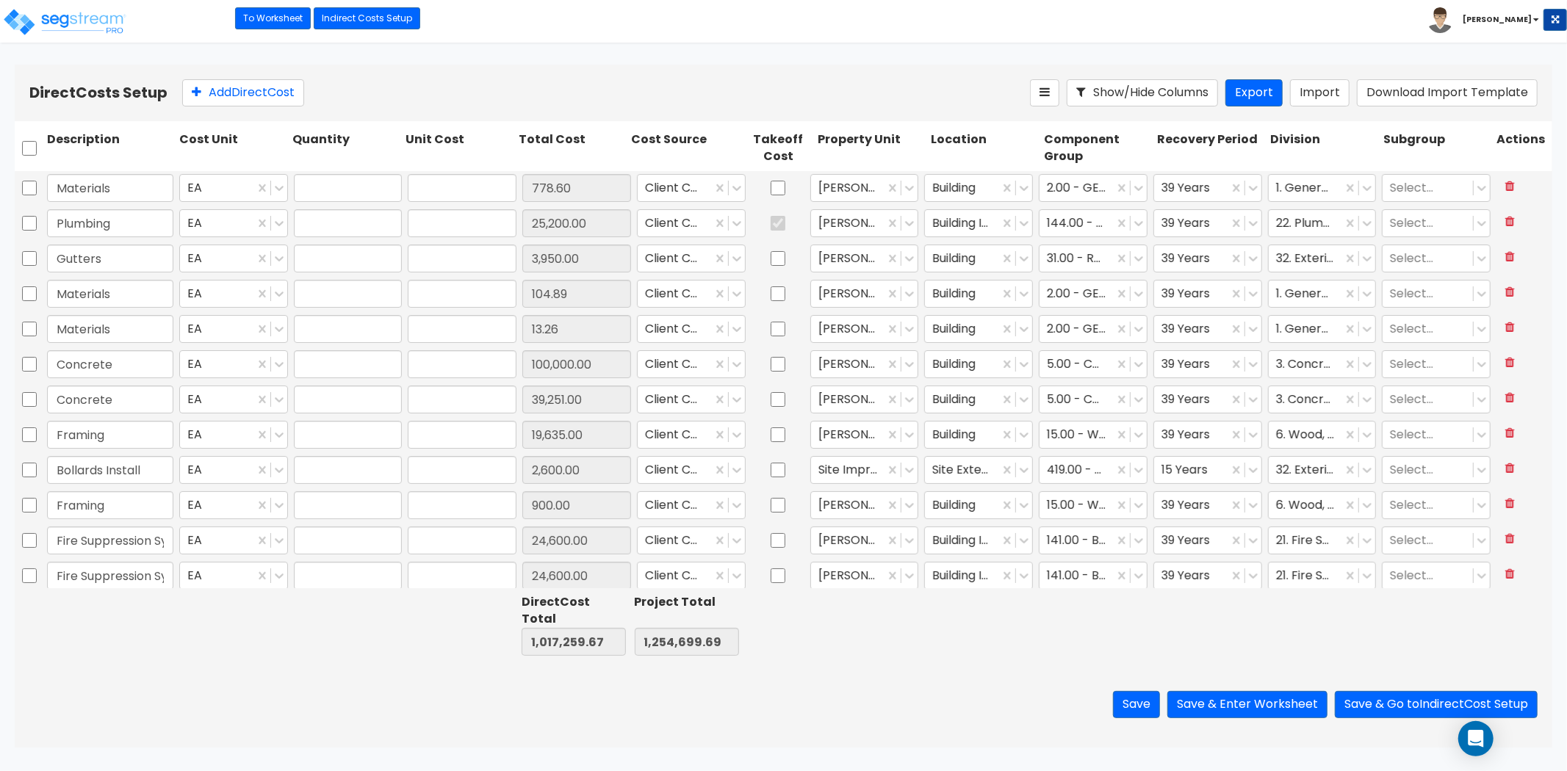
type input "1.00"
type input "778.60"
type input "1.00"
type input "25,200.00"
type input "1.00"
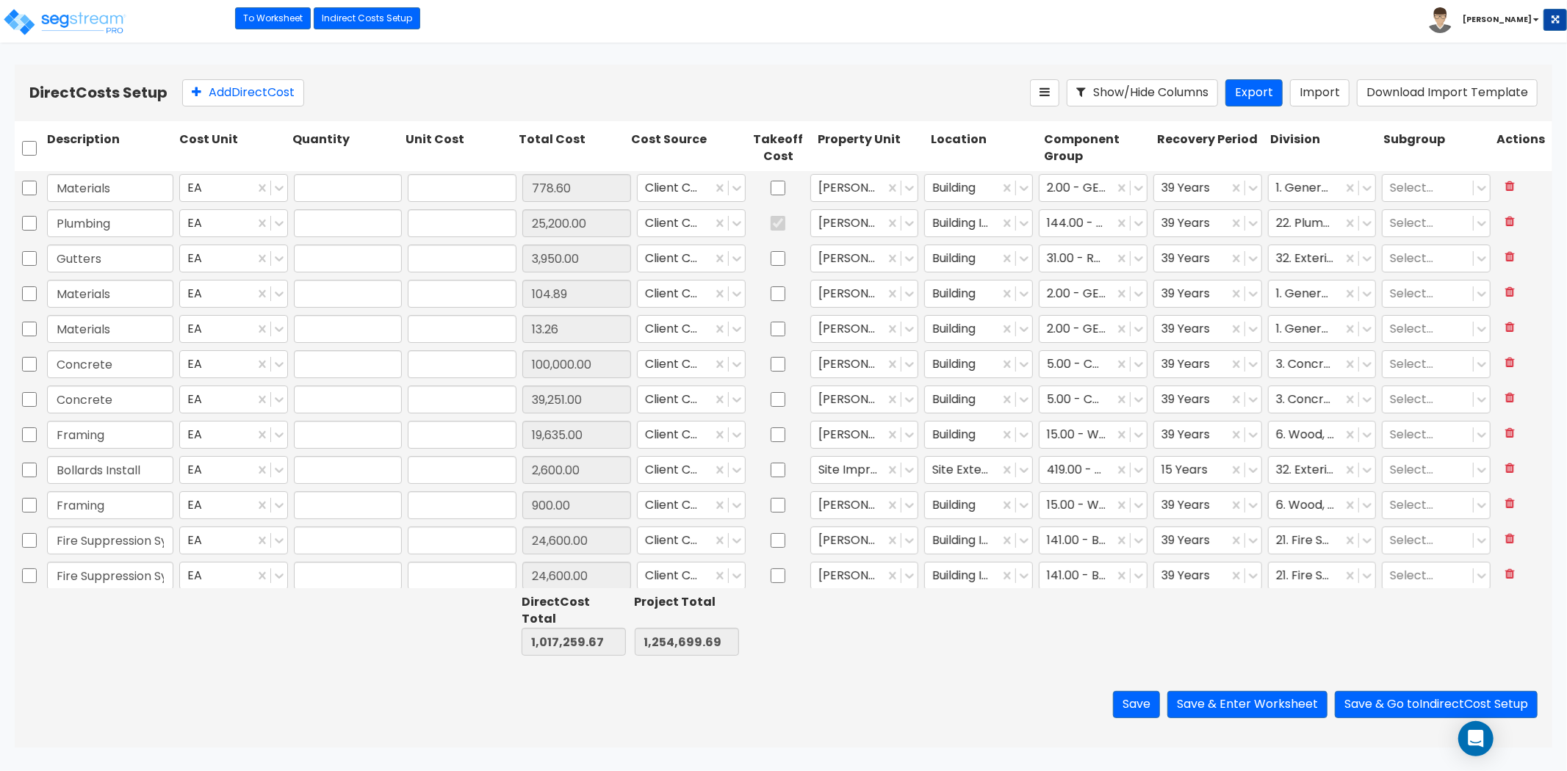
type input "3,950.00"
type input "1.00"
type input "104.89"
type input "1.00"
type input "13.26"
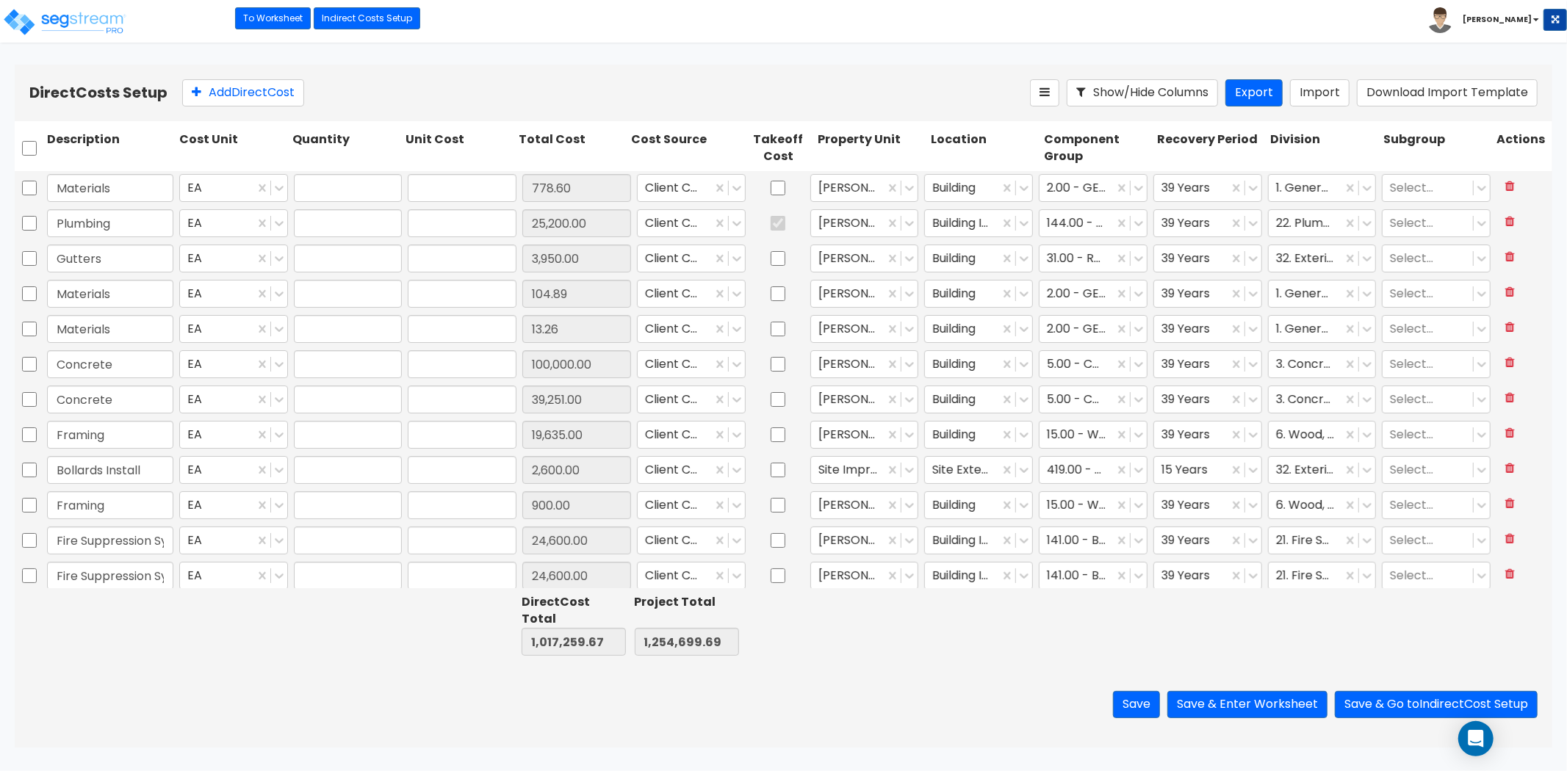
type input "1.00"
type input "100,000.00"
type input "1.00"
type input "39,251.00"
type input "1.00"
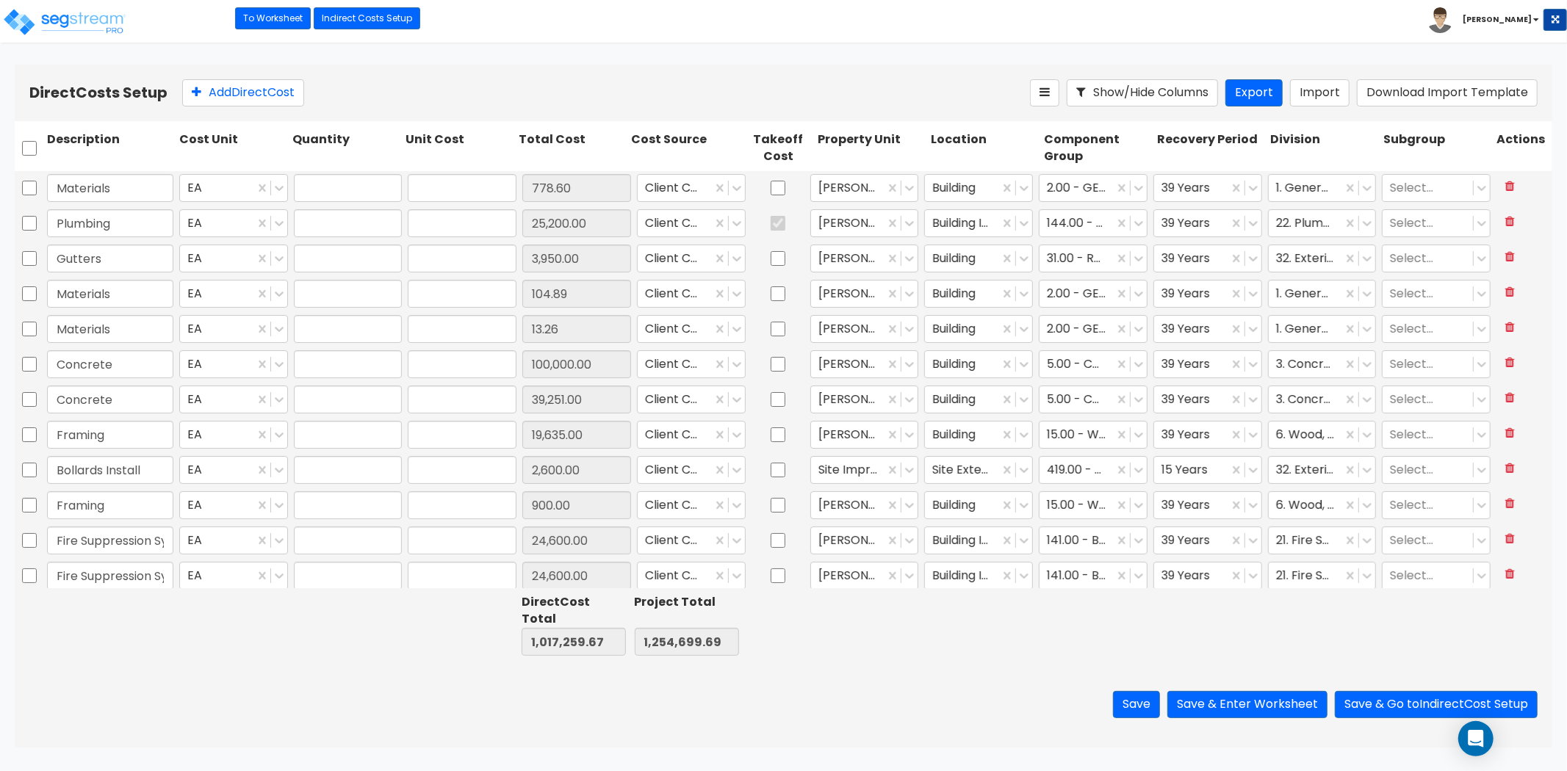
type input "19,635.00"
type input "1.00"
type input "2,600.00"
type input "1.00"
type input "900.00"
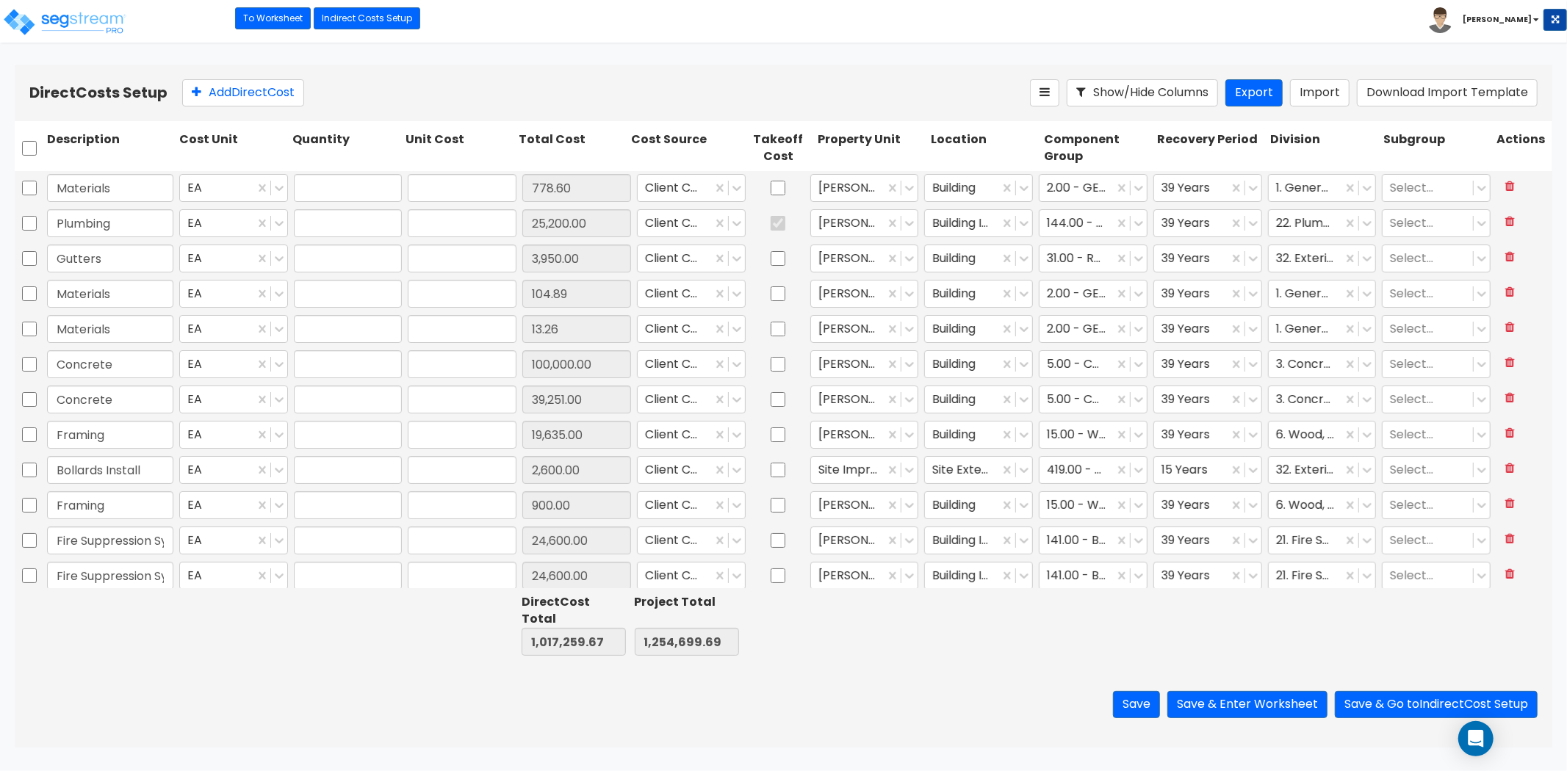
type input "1.00"
type input "24,600.00"
type input "1.00"
type input "24,600.00"
type input "1.00"
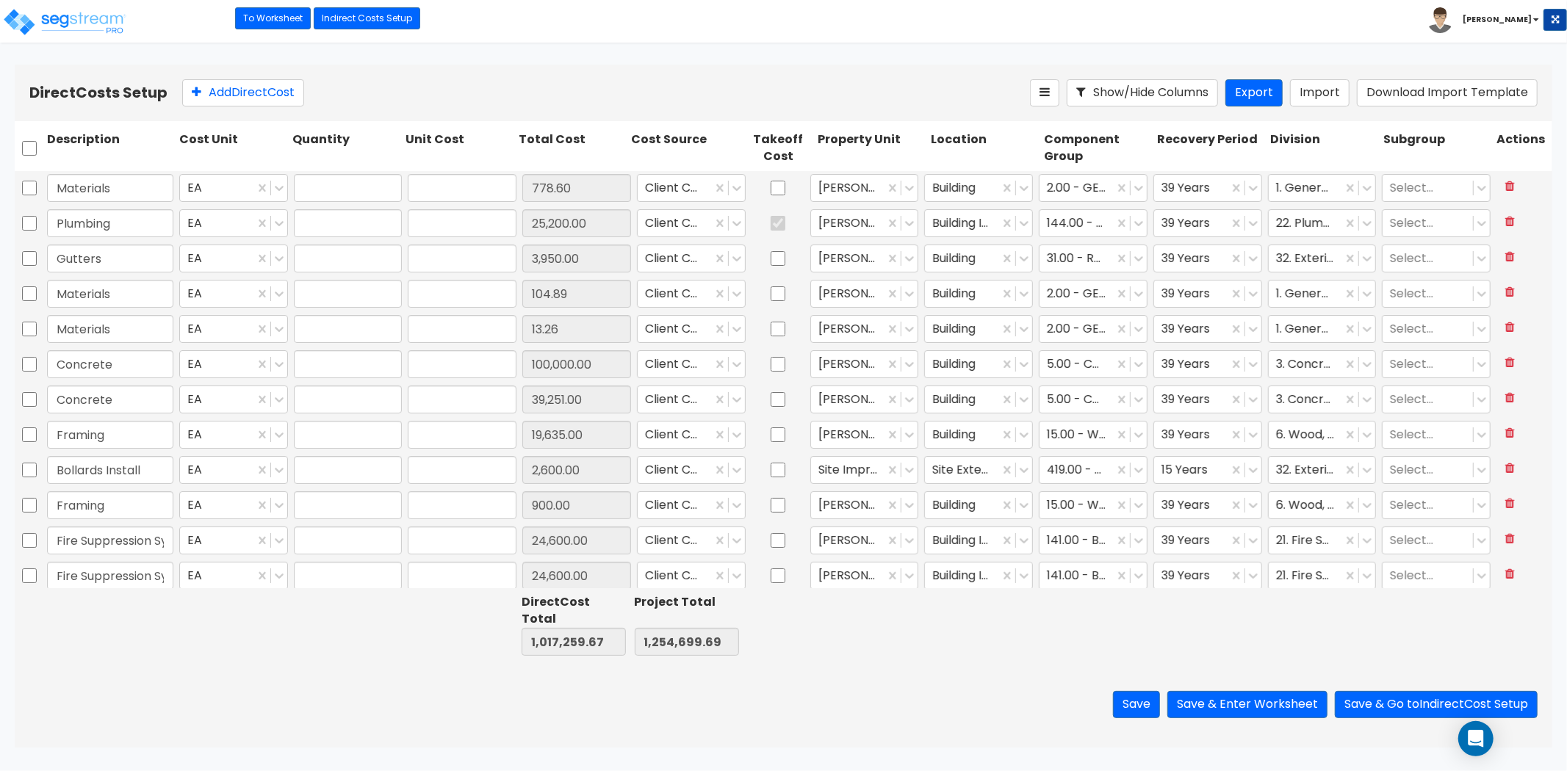
type input "14,676.90"
type input "1.00"
type input "30,949.35"
type input "1.00"
type input "54,650.50"
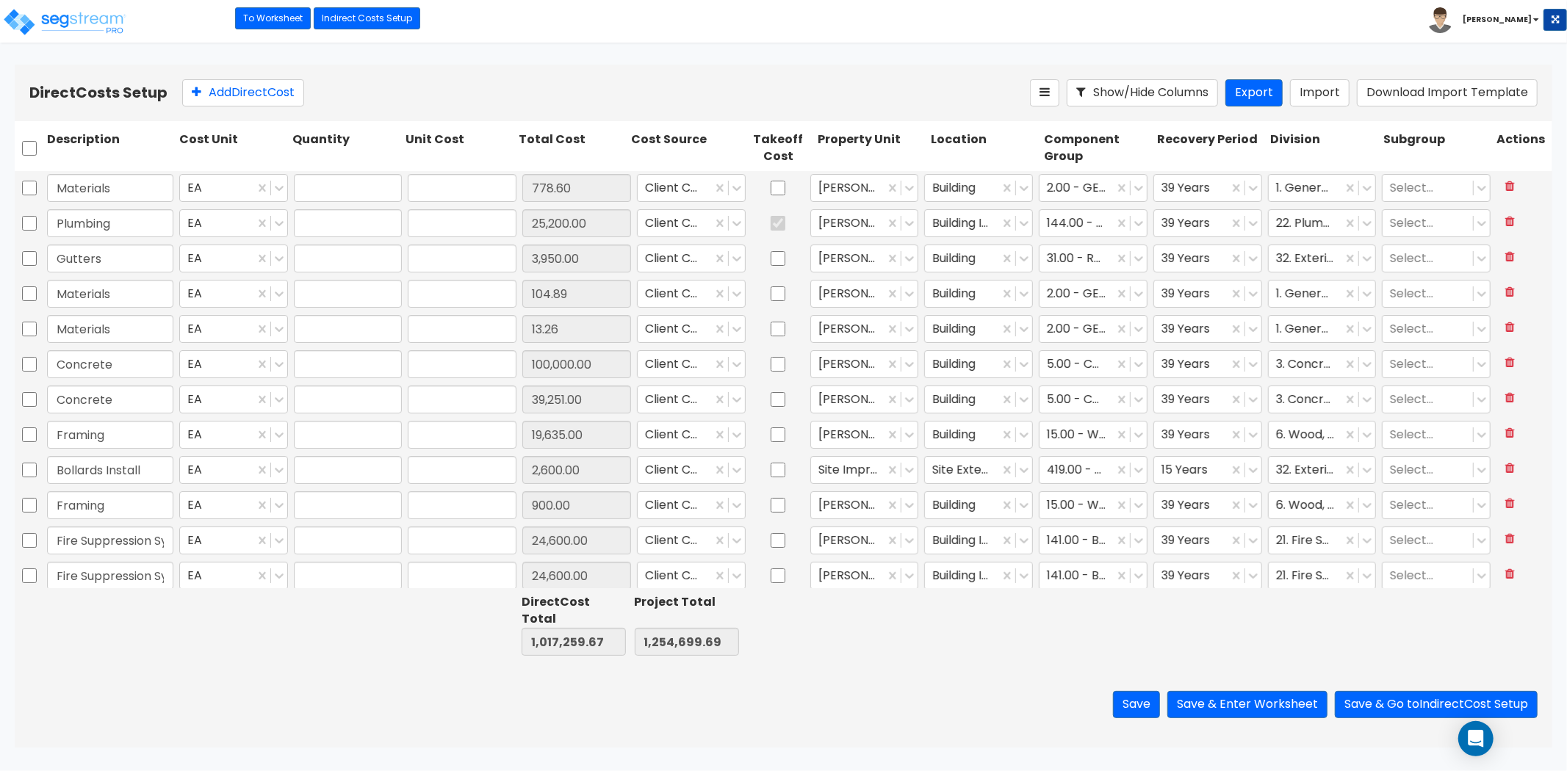
type input "1.00"
type input "100,000.00"
type input "1.00"
type input "16,432.31"
type input "1.00"
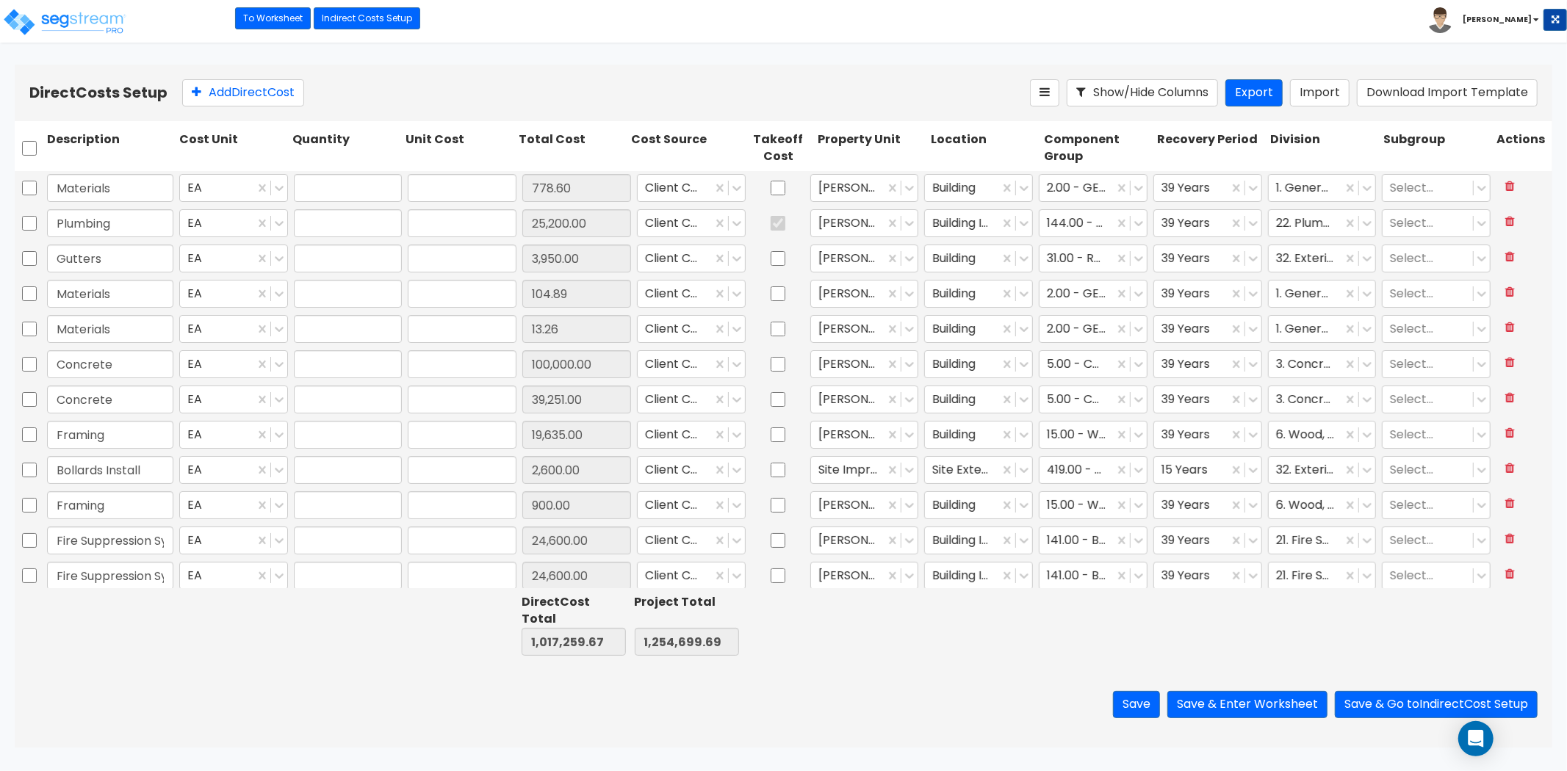
type input "1,437.20"
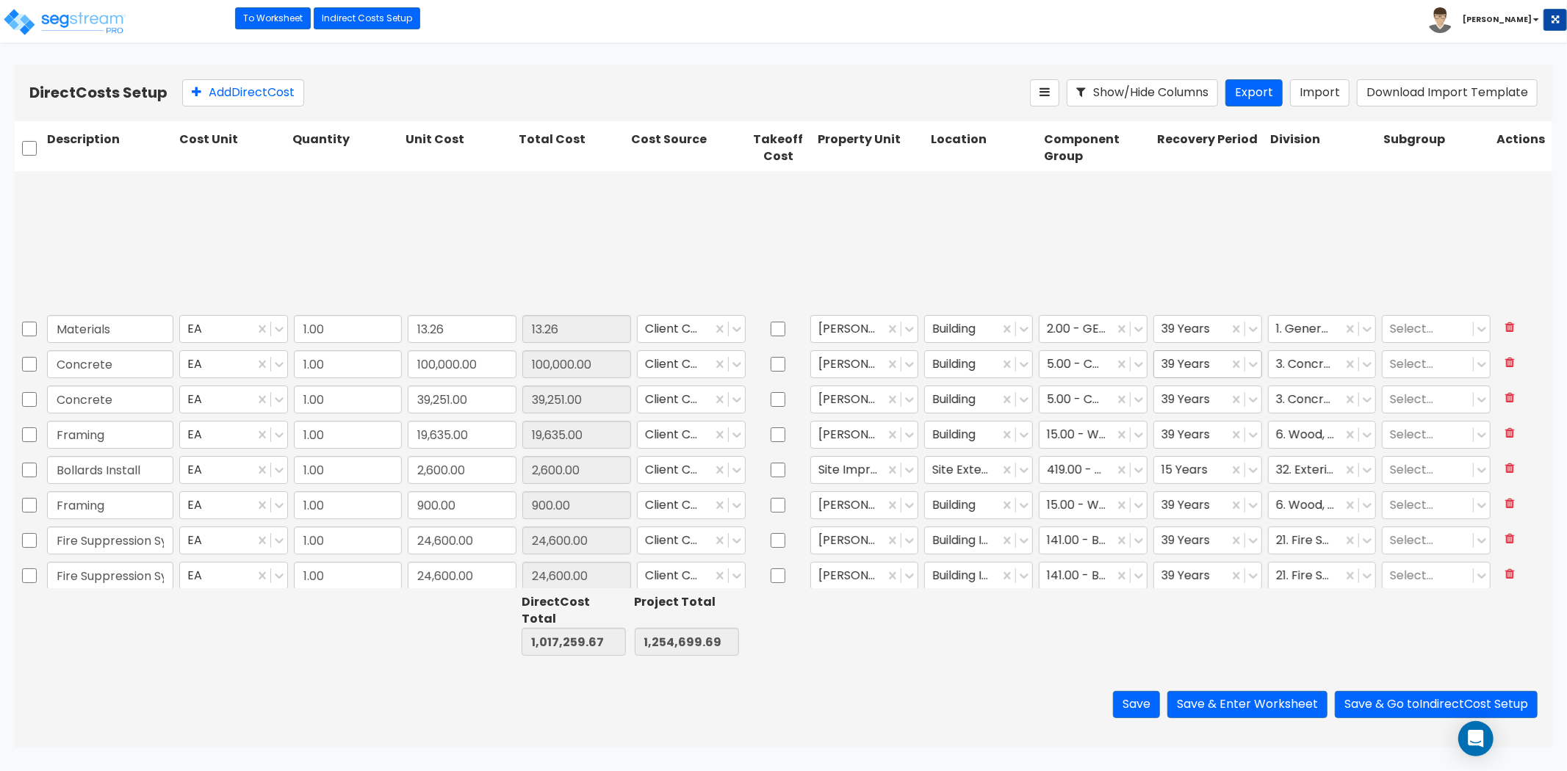
type input "1.00"
type input "104.89"
type input "1.00"
type input "30,000.00"
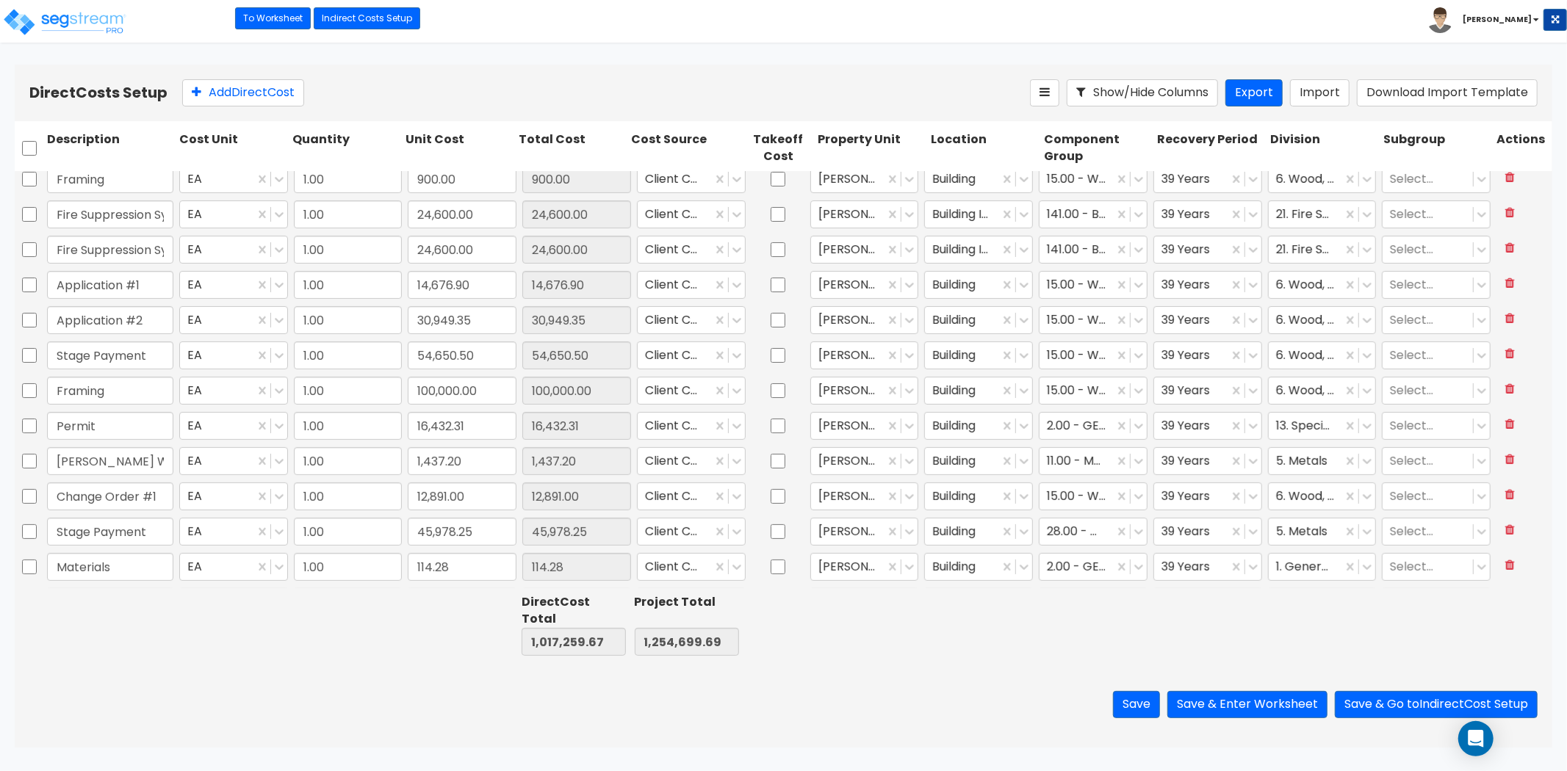
type input "1.00"
type input "100,000.00"
type input "1.00"
type input "5,059.76"
type input "1.00"
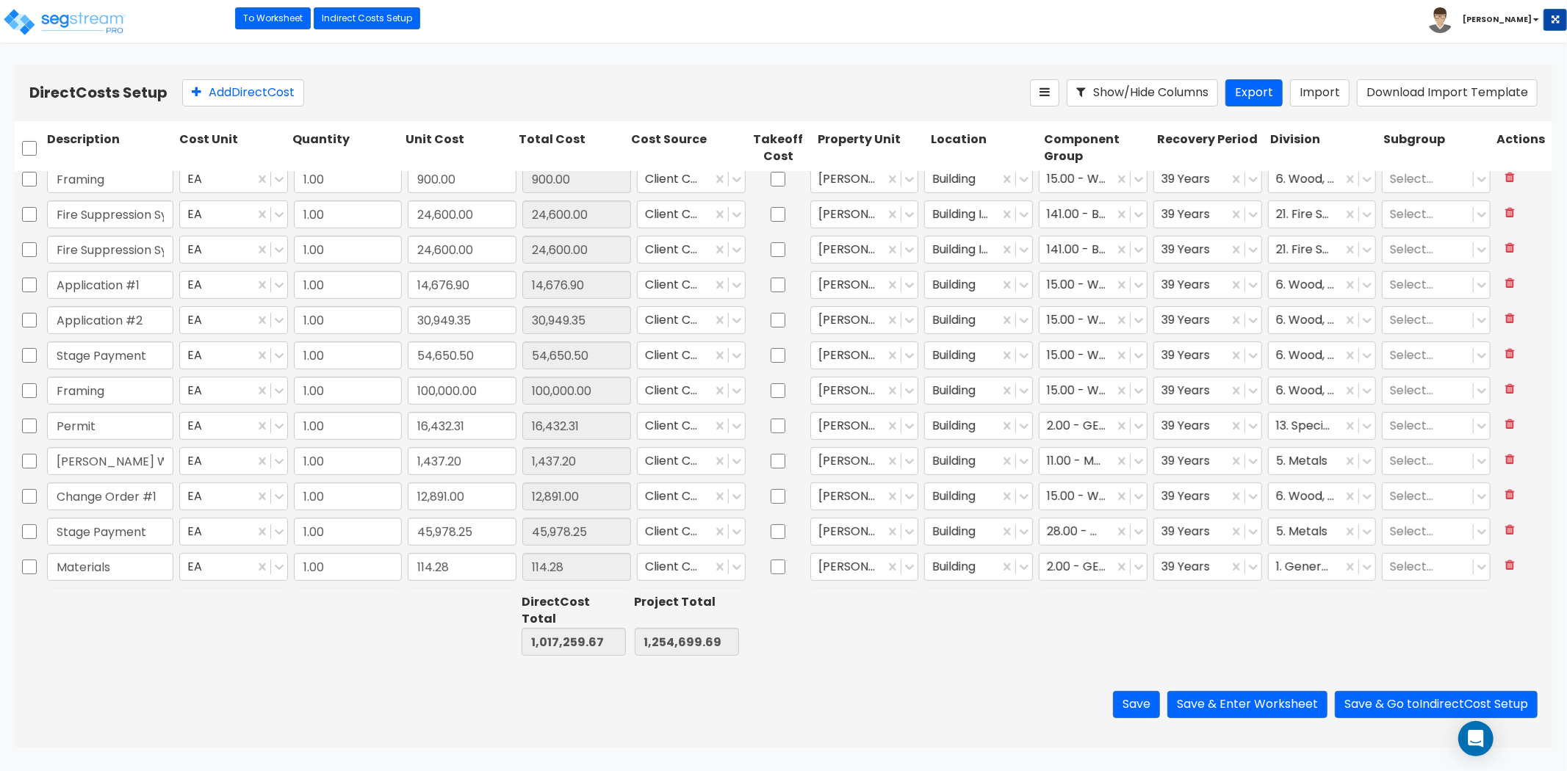
type input "6,932.48"
type input "1.00"
type input "180.00"
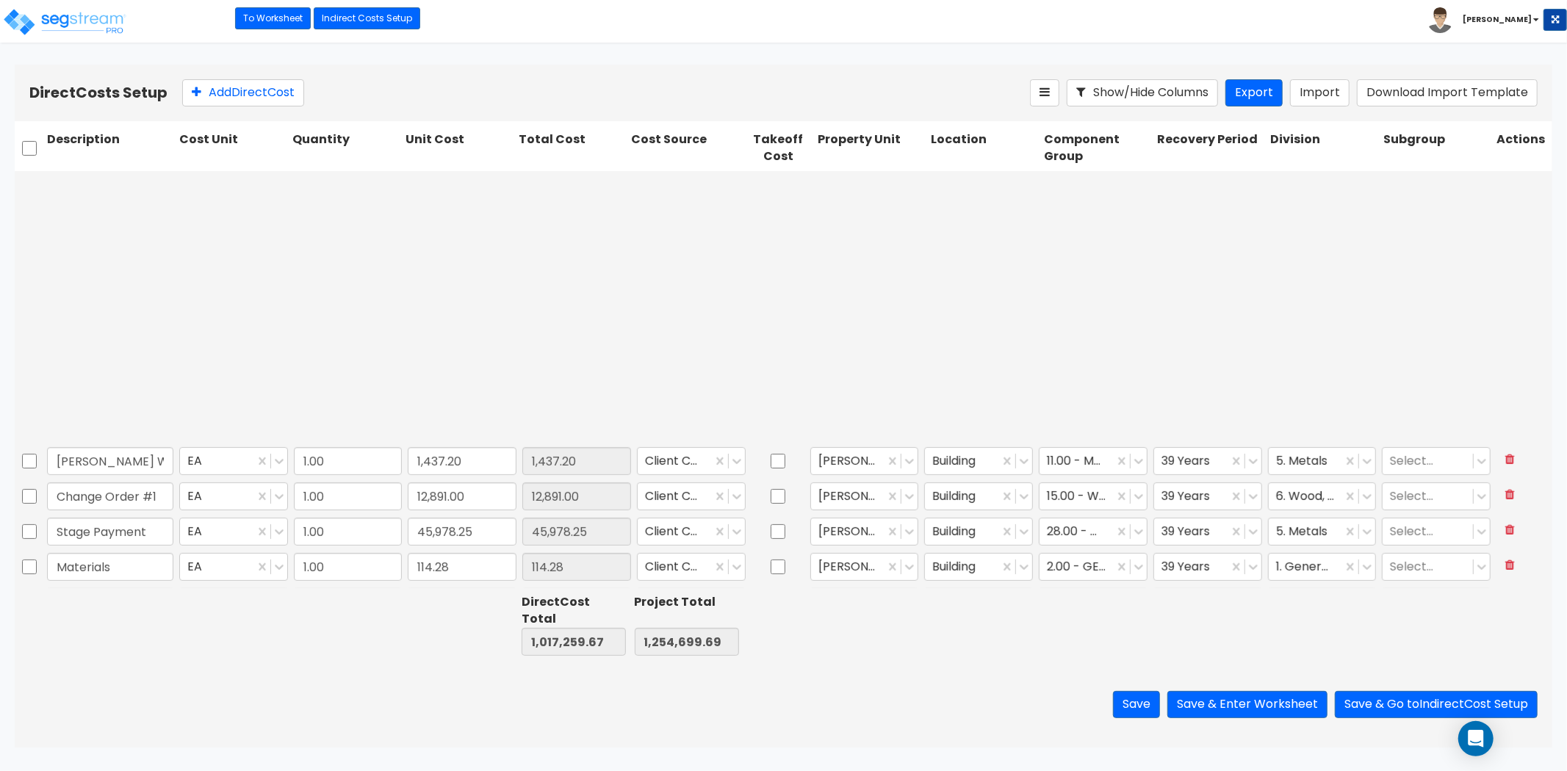
type input "1.00"
type input "5,500.00"
type input "1.00"
type input "250.00"
type input "1.00"
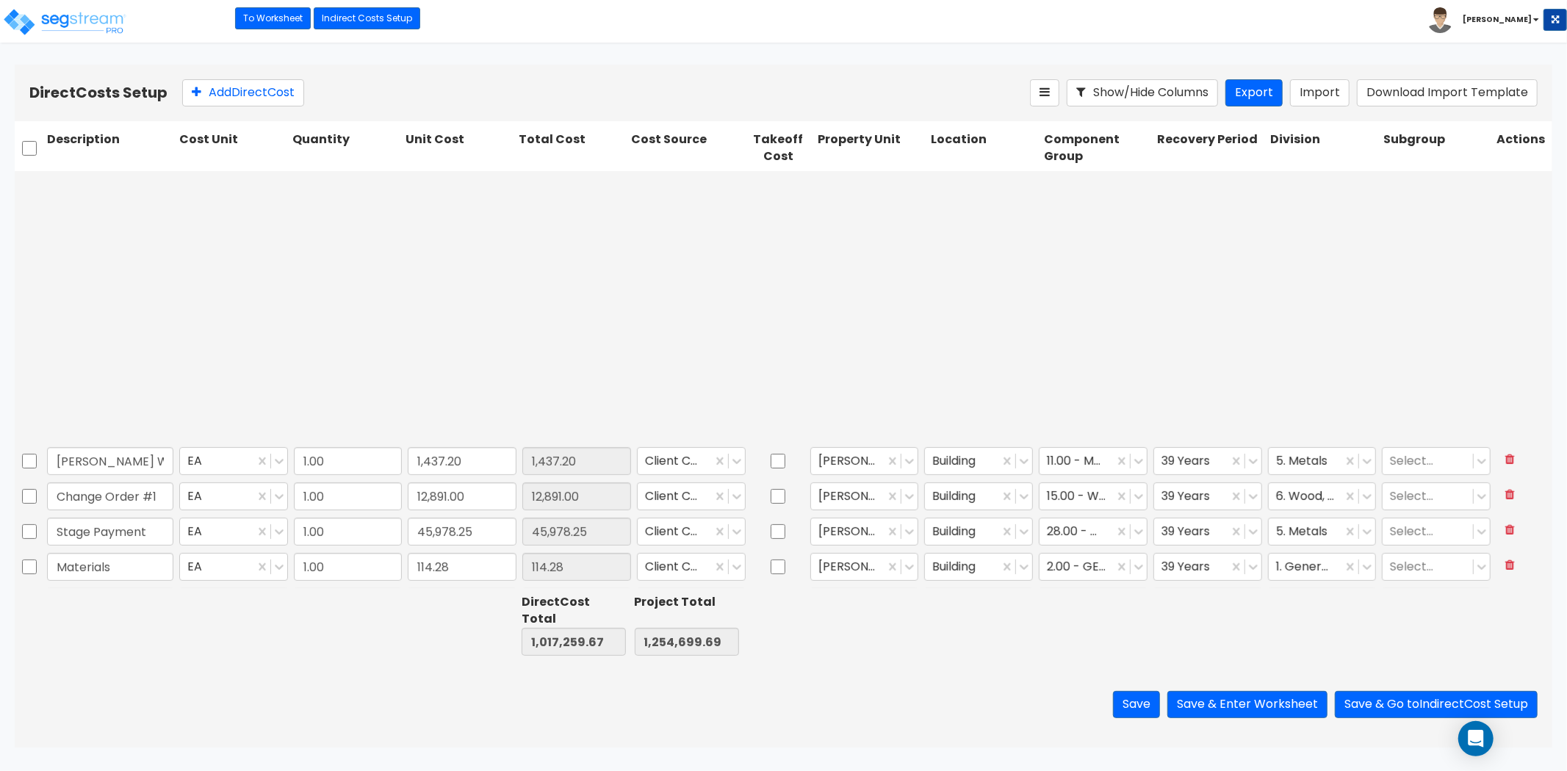
type input "200.00"
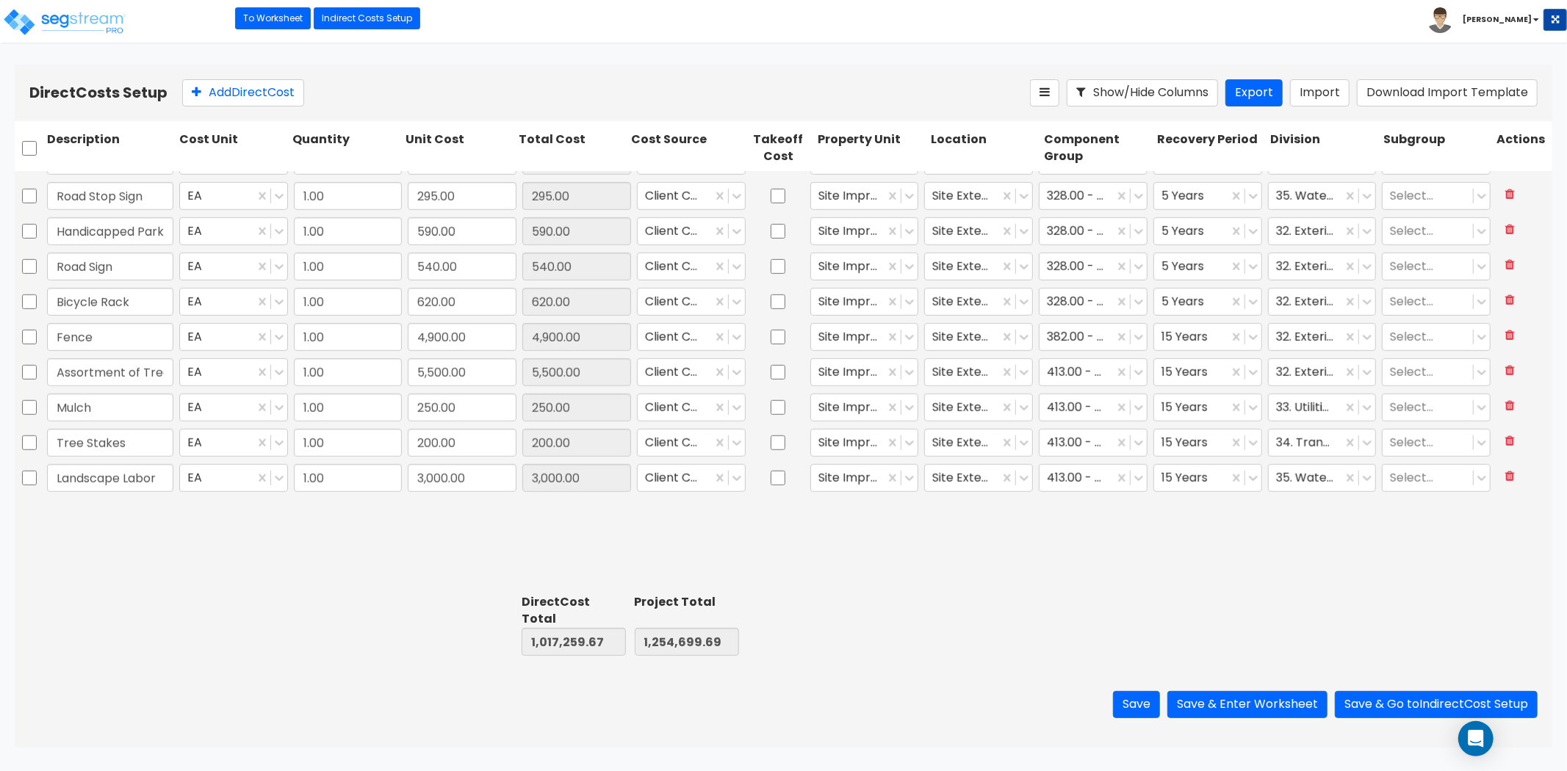
type input "1.00"
type input "12,891.00"
type input "1.00"
type input "45,978.25"
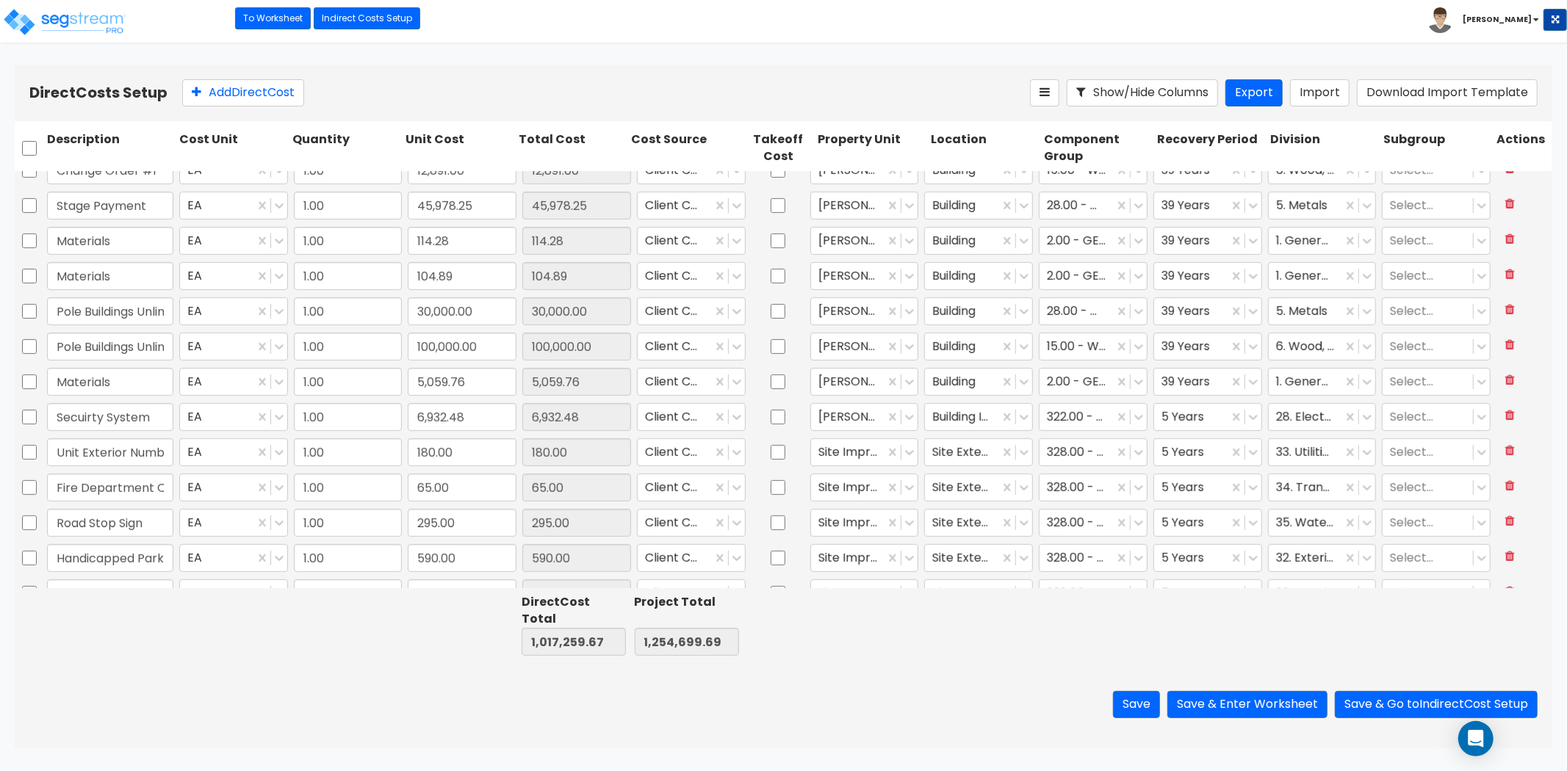
type input "1.00"
type input "200.00"
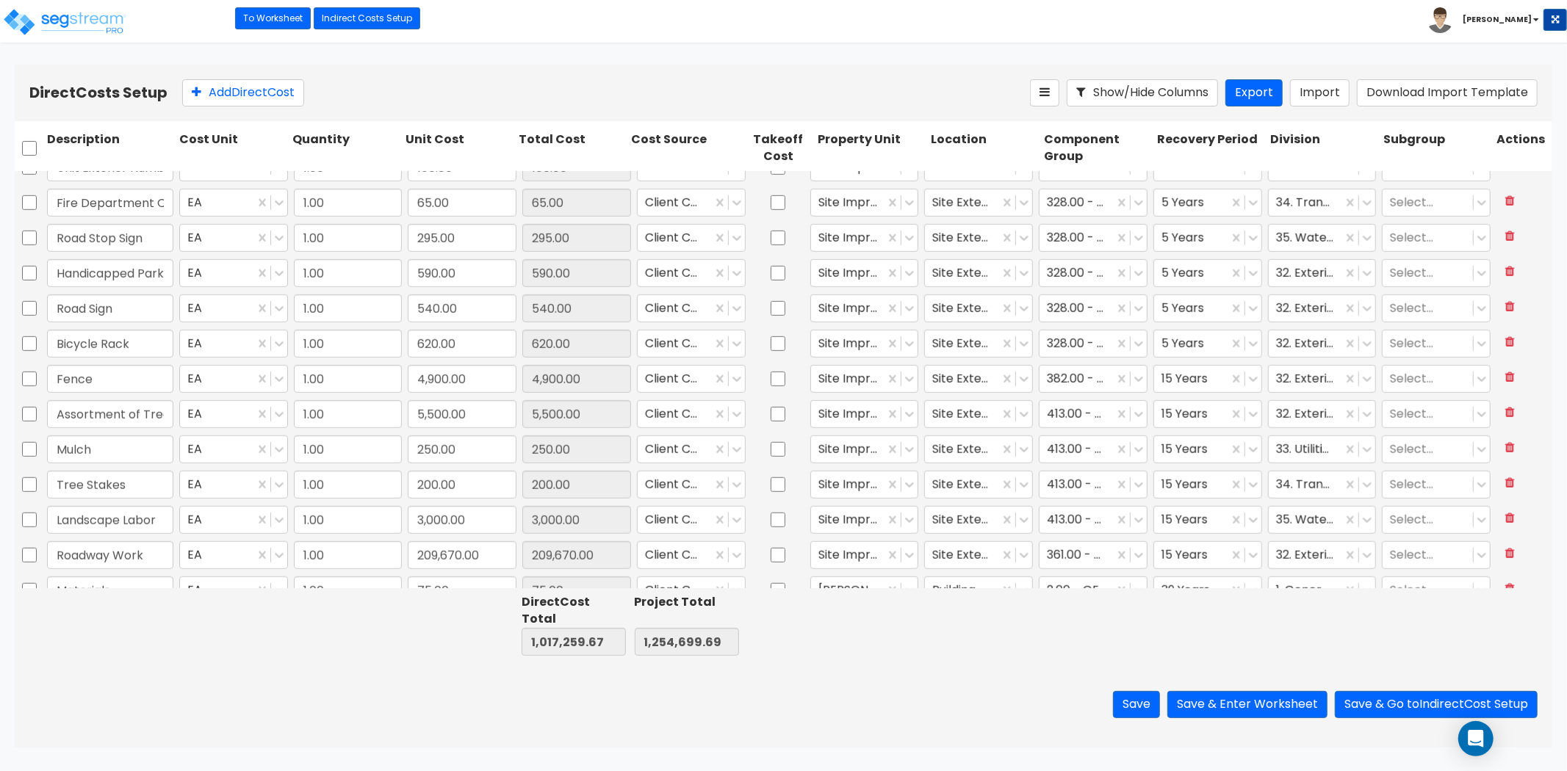
scroll to position [979, 0]
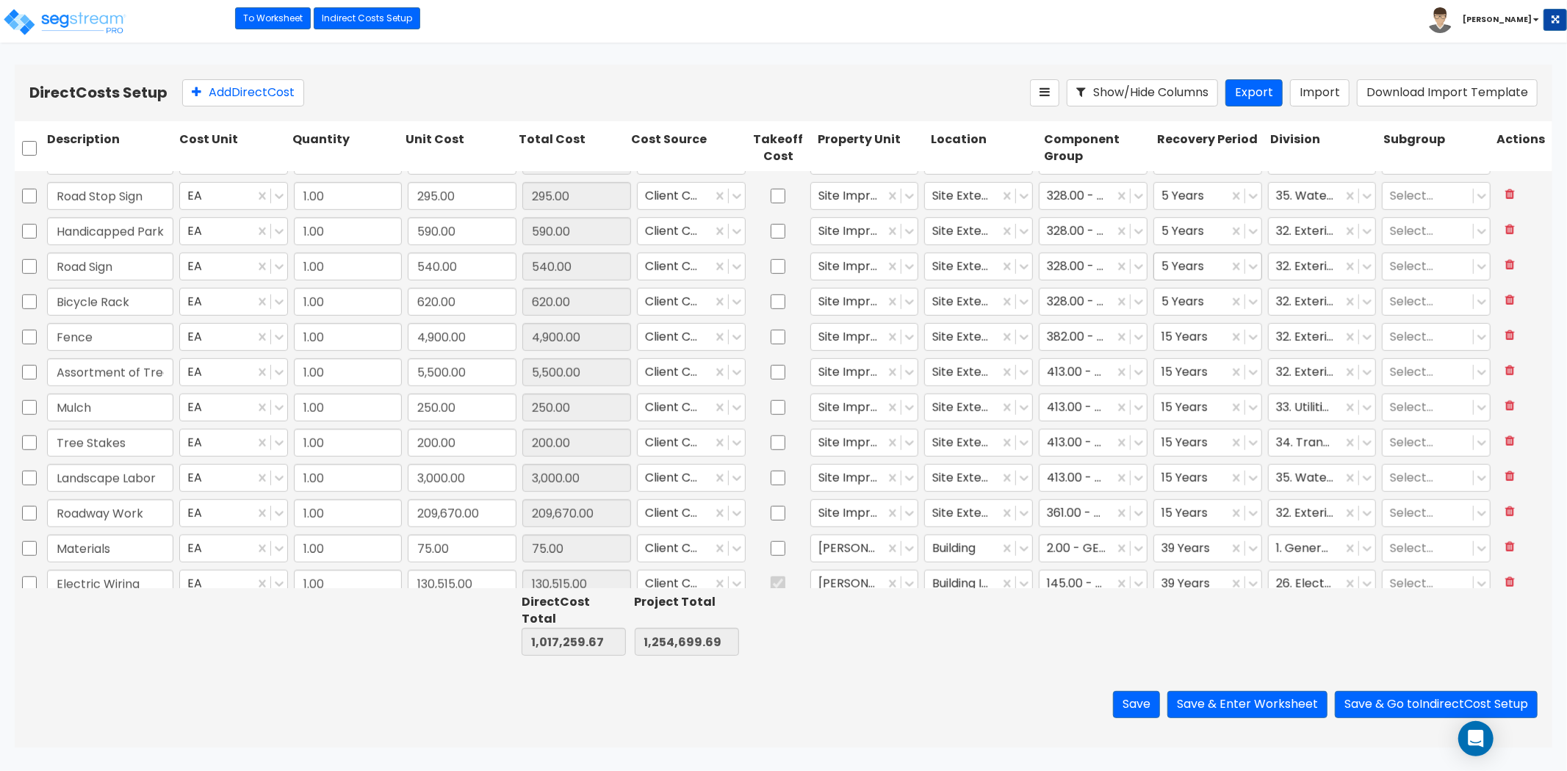
click at [1183, 270] on div at bounding box center [1191, 267] width 60 height 20
click at [1205, 351] on div "15 Years" at bounding box center [1197, 358] width 107 height 26
click at [857, 309] on div at bounding box center [848, 302] width 60 height 20
click at [909, 307] on icon at bounding box center [909, 302] width 15 height 15
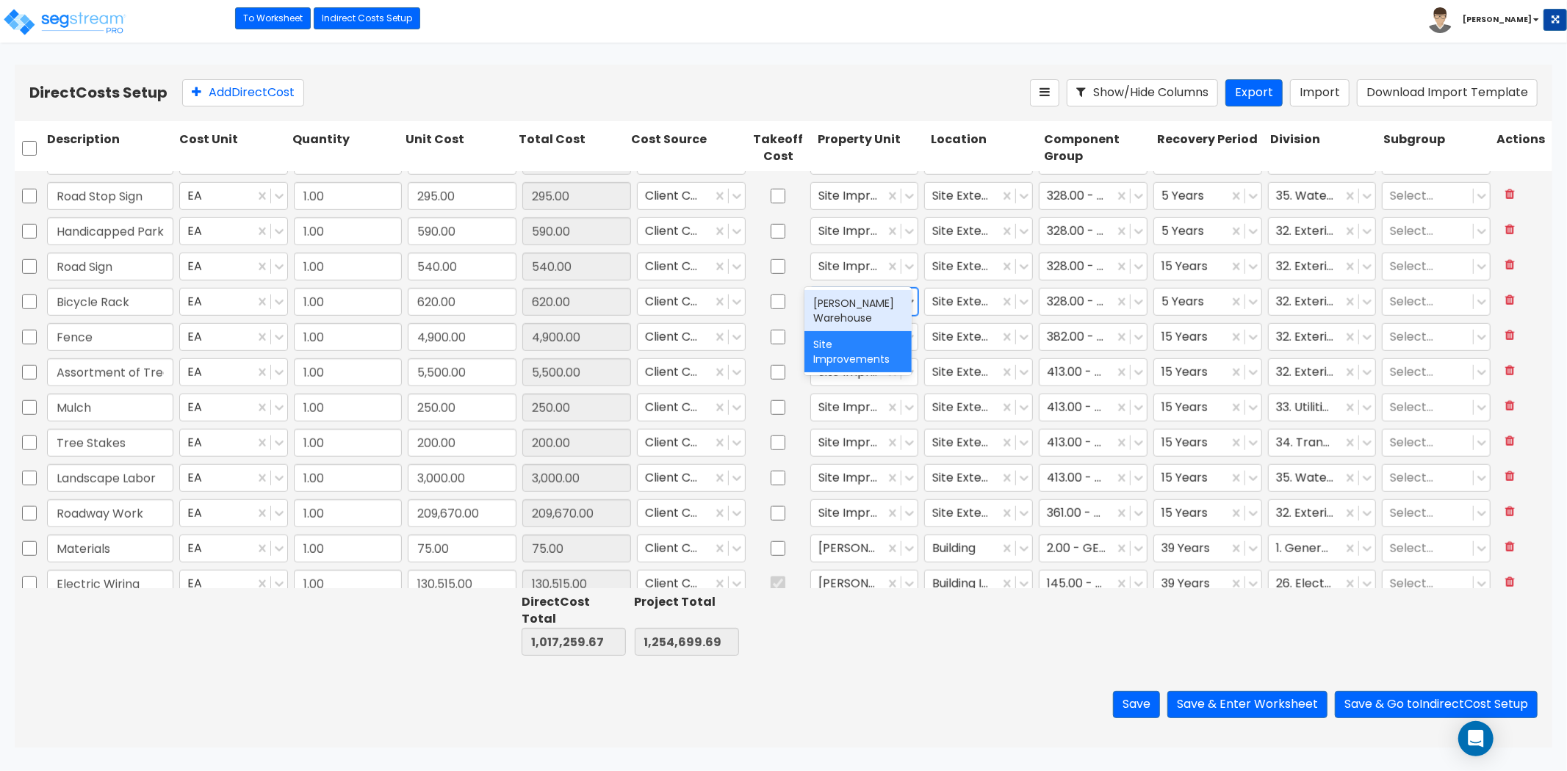
scroll to position [1050, 0]
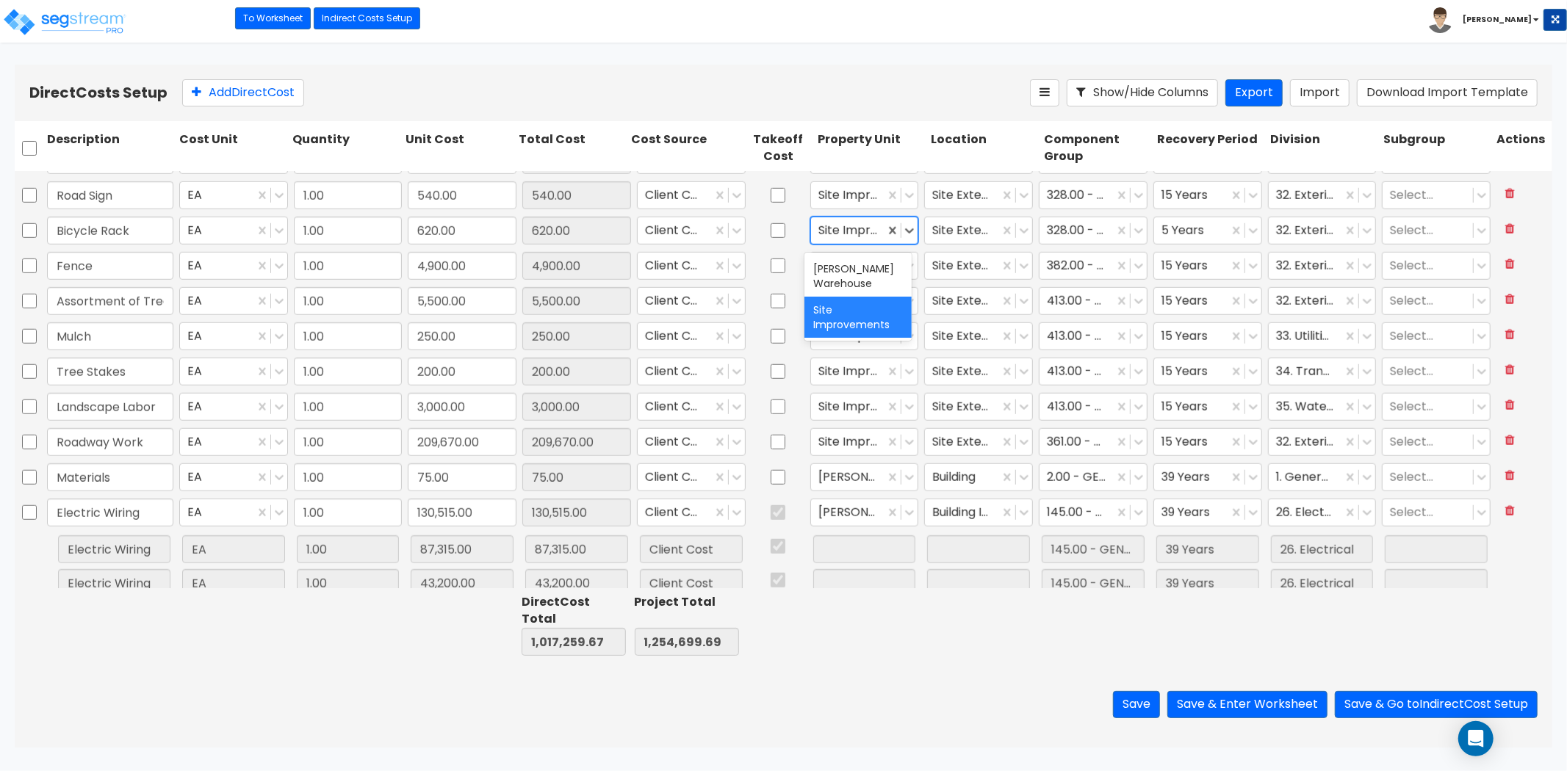
type input "1.00"
type input "65.00"
click at [857, 286] on div "[PERSON_NAME] Warehouse" at bounding box center [857, 276] width 107 height 41
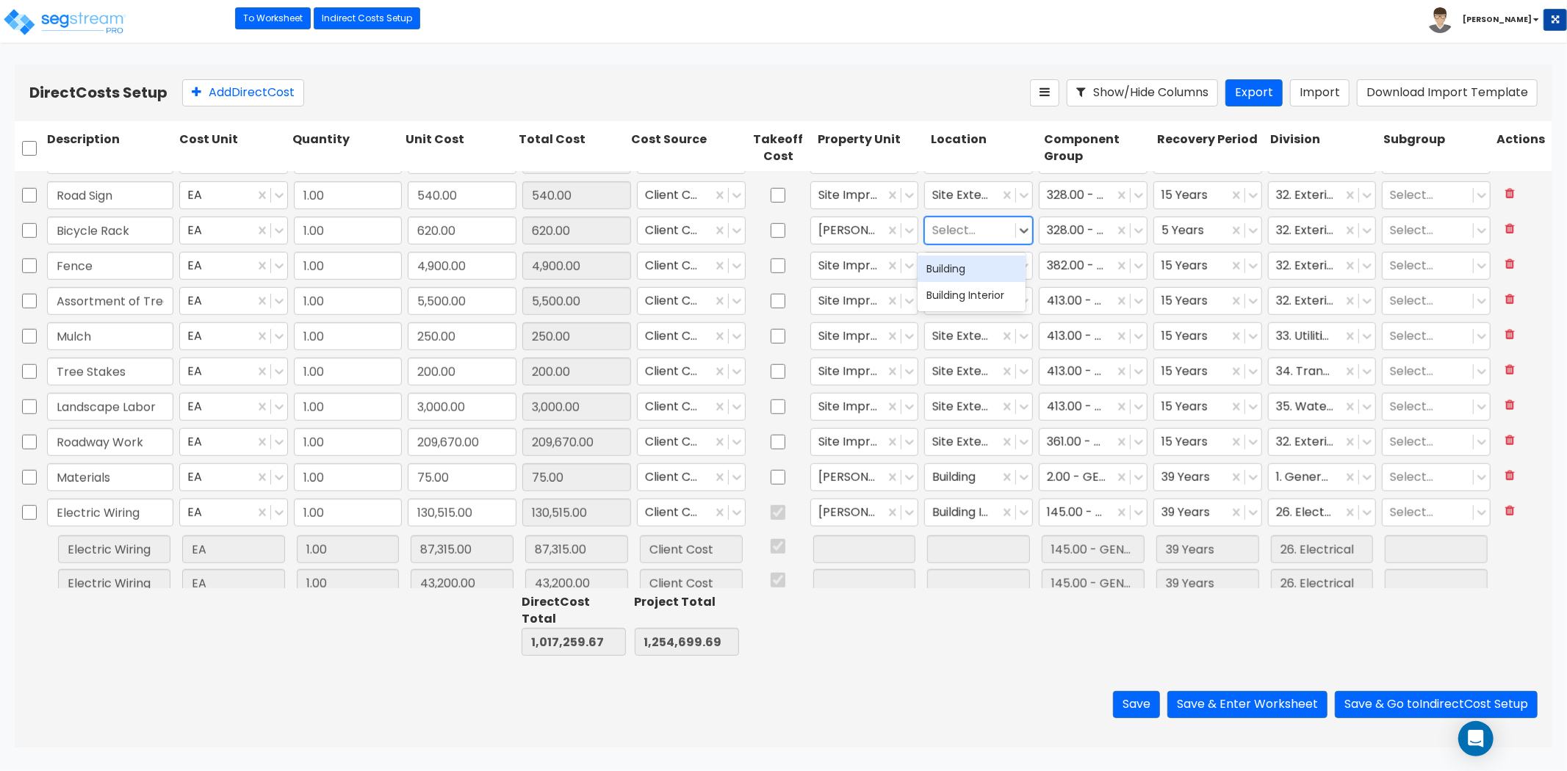
click at [973, 234] on div at bounding box center [970, 231] width 76 height 20
click at [967, 277] on div "Building" at bounding box center [970, 269] width 107 height 26
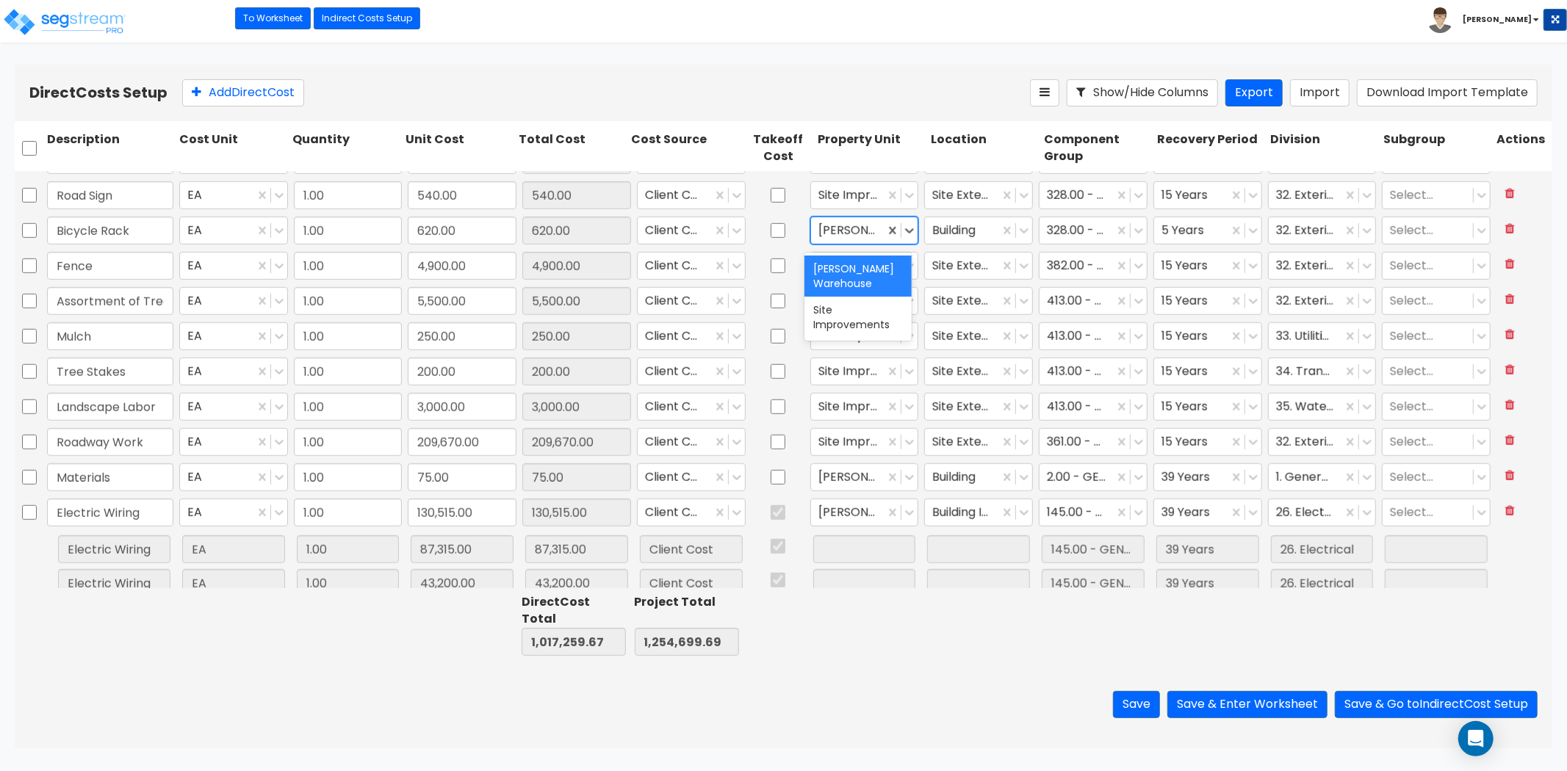
click at [869, 234] on div at bounding box center [848, 231] width 60 height 20
click at [827, 275] on div "[PERSON_NAME] Warehouse" at bounding box center [857, 276] width 107 height 41
click at [967, 239] on div at bounding box center [962, 231] width 60 height 20
click at [857, 231] on div at bounding box center [848, 231] width 60 height 20
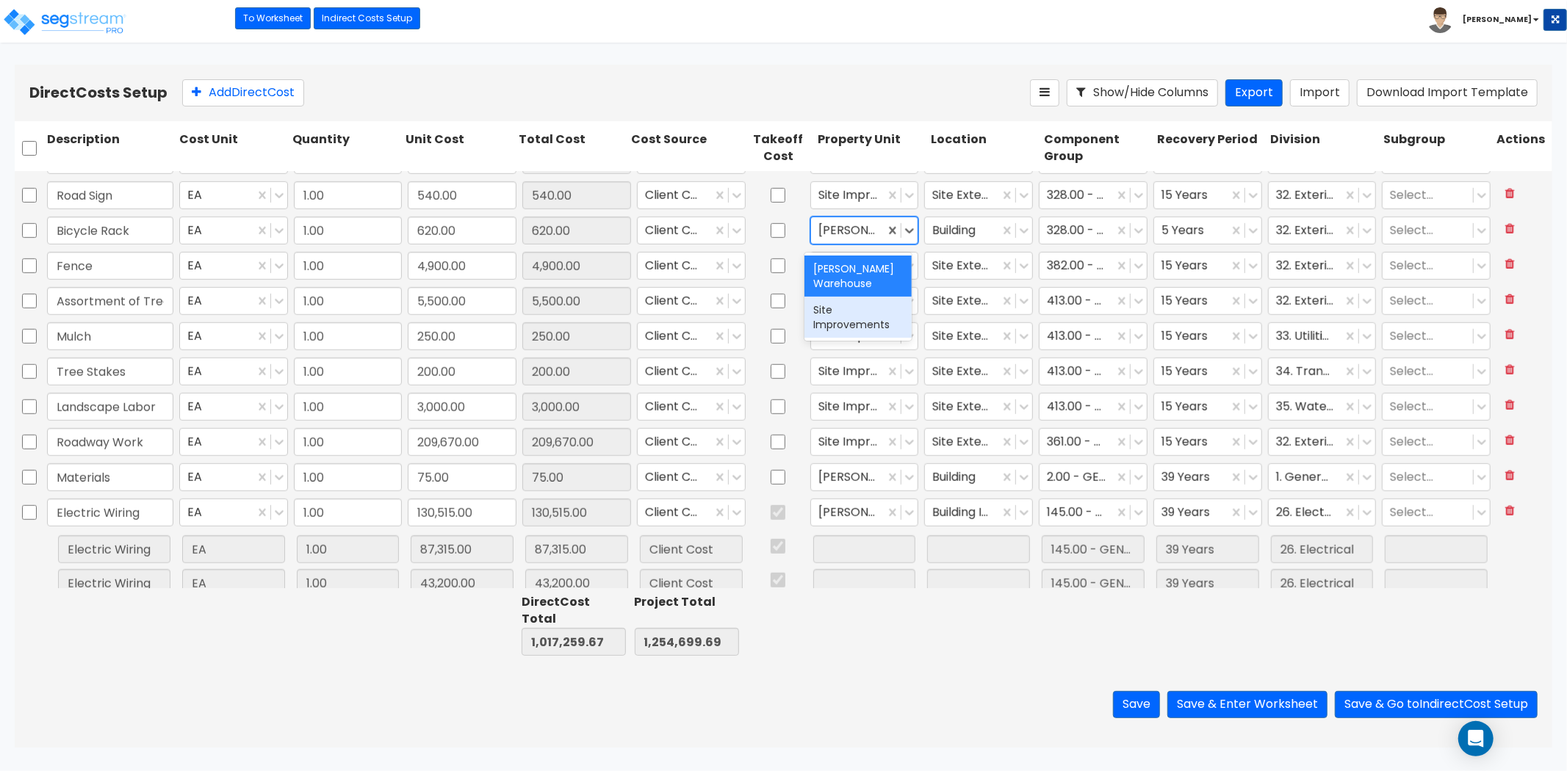
click at [856, 311] on div "Site Improvements" at bounding box center [857, 317] width 107 height 41
click at [943, 237] on div at bounding box center [970, 231] width 76 height 20
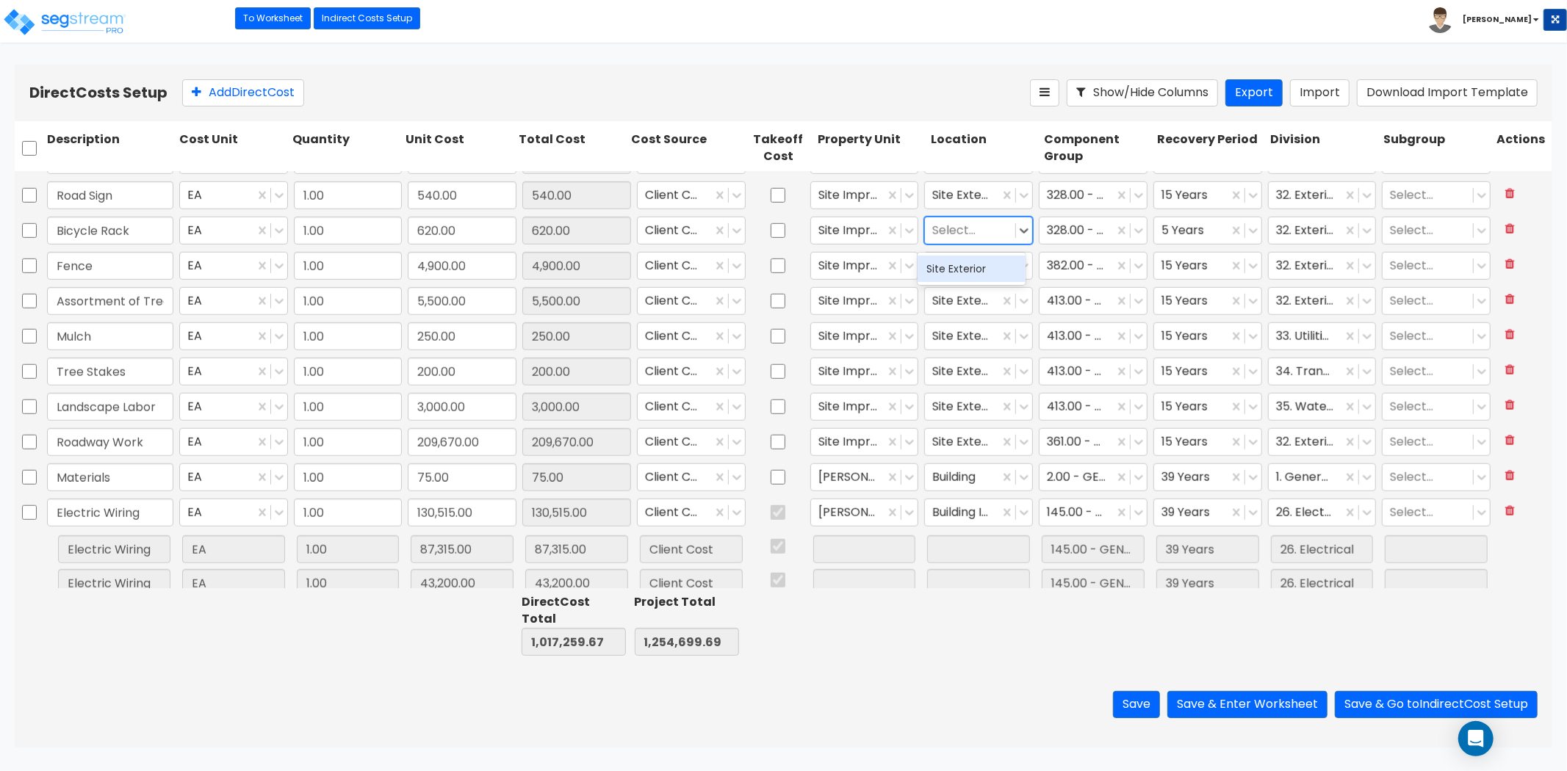
click at [948, 264] on div "Site Exterior" at bounding box center [970, 269] width 107 height 26
click at [982, 224] on div at bounding box center [962, 231] width 60 height 20
click at [1174, 226] on div at bounding box center [1191, 231] width 60 height 20
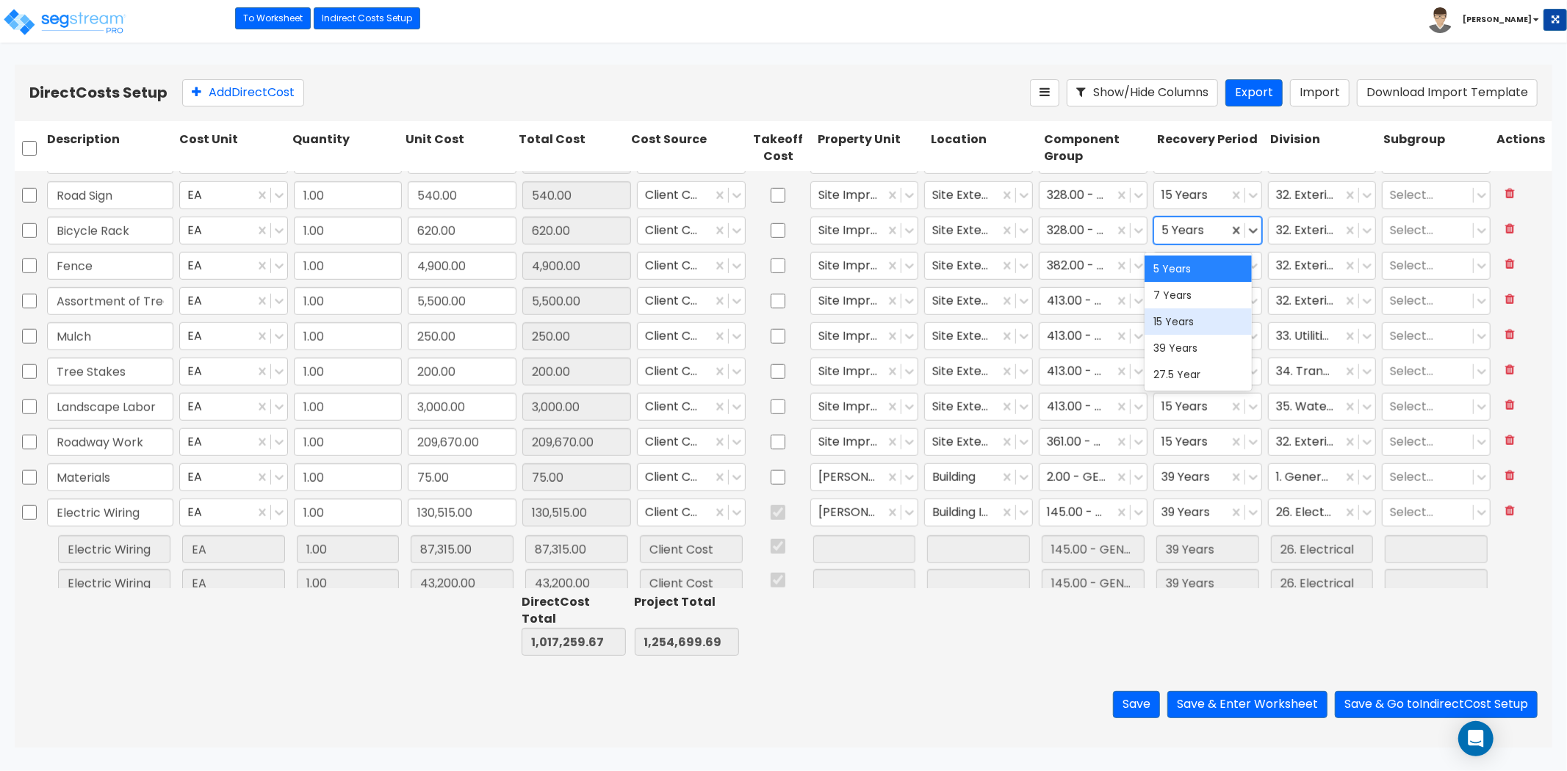
click at [1194, 325] on div "15 Years" at bounding box center [1197, 322] width 107 height 26
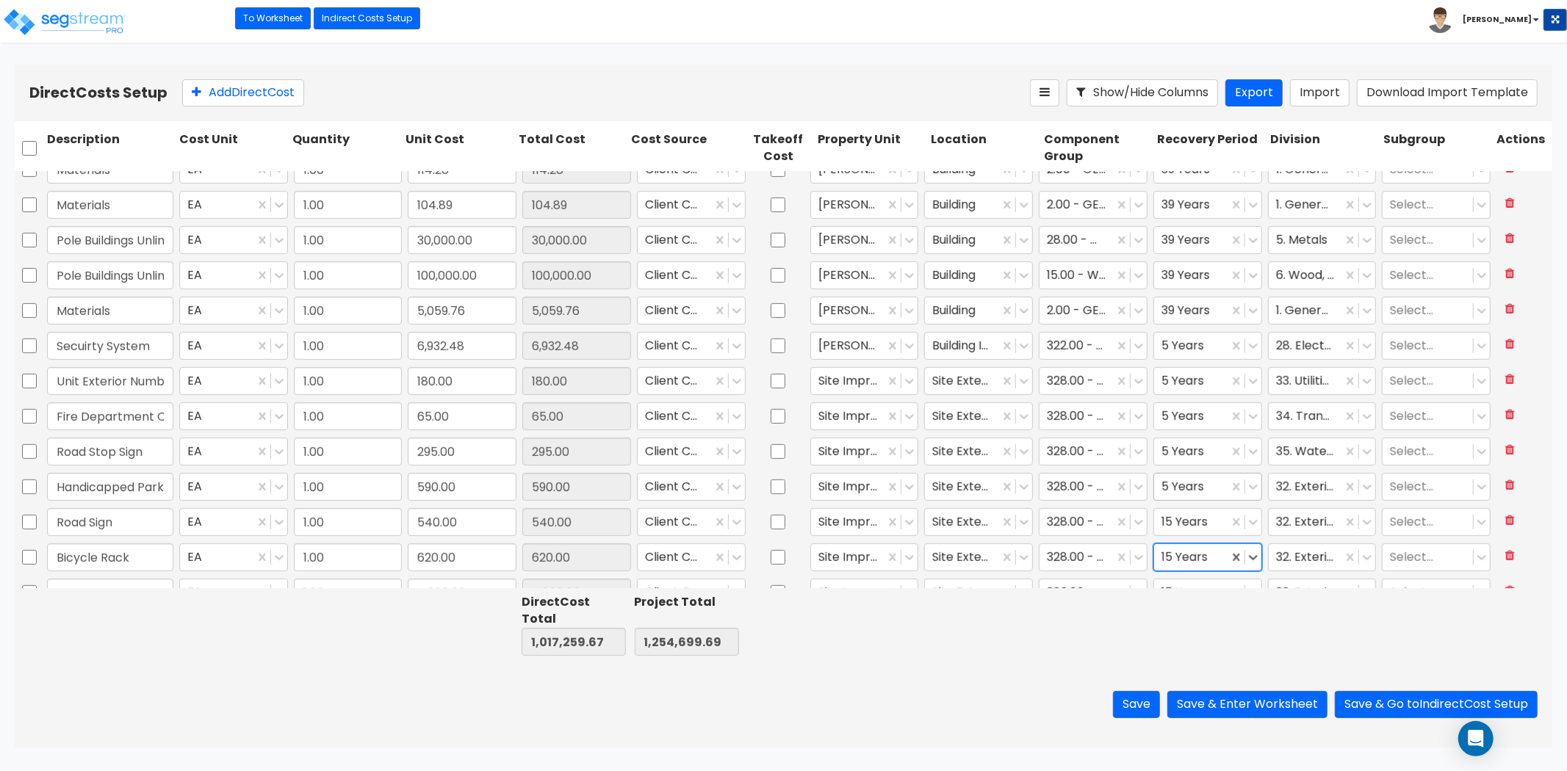
click at [1178, 494] on div at bounding box center [1191, 487] width 60 height 20
click at [1183, 583] on div "15 Years" at bounding box center [1197, 577] width 107 height 26
click at [1188, 452] on div at bounding box center [1191, 452] width 60 height 20
click at [1175, 540] on div "15 Years" at bounding box center [1197, 542] width 107 height 26
drag, startPoint x: 148, startPoint y: 343, endPoint x: 38, endPoint y: 343, distance: 109.5
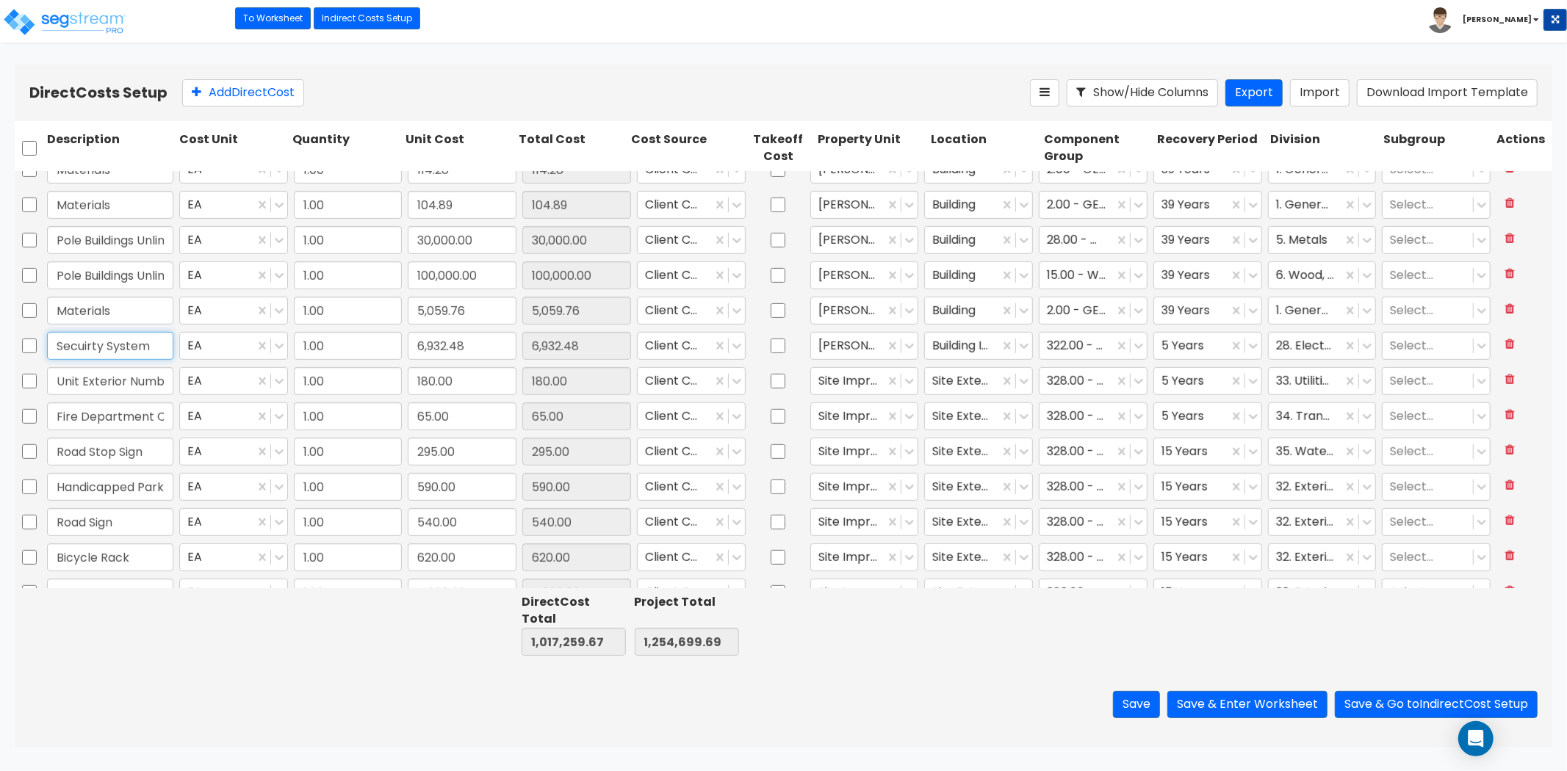
click at [38, 343] on div "Secuirty System EA 1.00 6,932.48 6,932.48 Client Cost Lafferty Warehouse Buildi…" at bounding box center [783, 346] width 1537 height 34
click at [89, 353] on input "Secuirty System" at bounding box center [110, 346] width 126 height 28
click at [74, 347] on input "Secuirty System" at bounding box center [110, 346] width 126 height 28
type input "Security System"
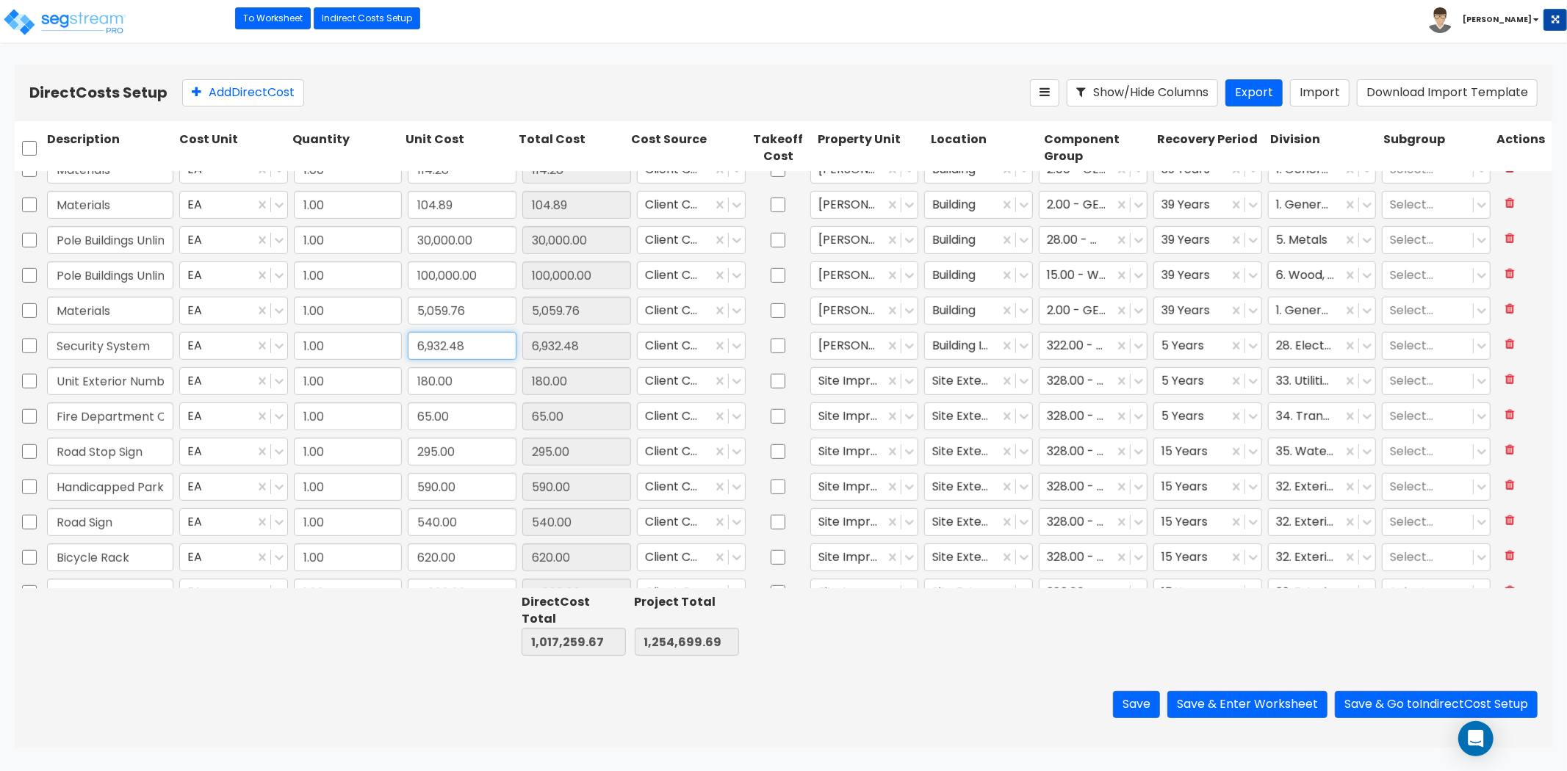
click at [461, 353] on input "6,932.48" at bounding box center [462, 346] width 109 height 28
click at [470, 347] on input "6,932.48" at bounding box center [462, 346] width 109 height 28
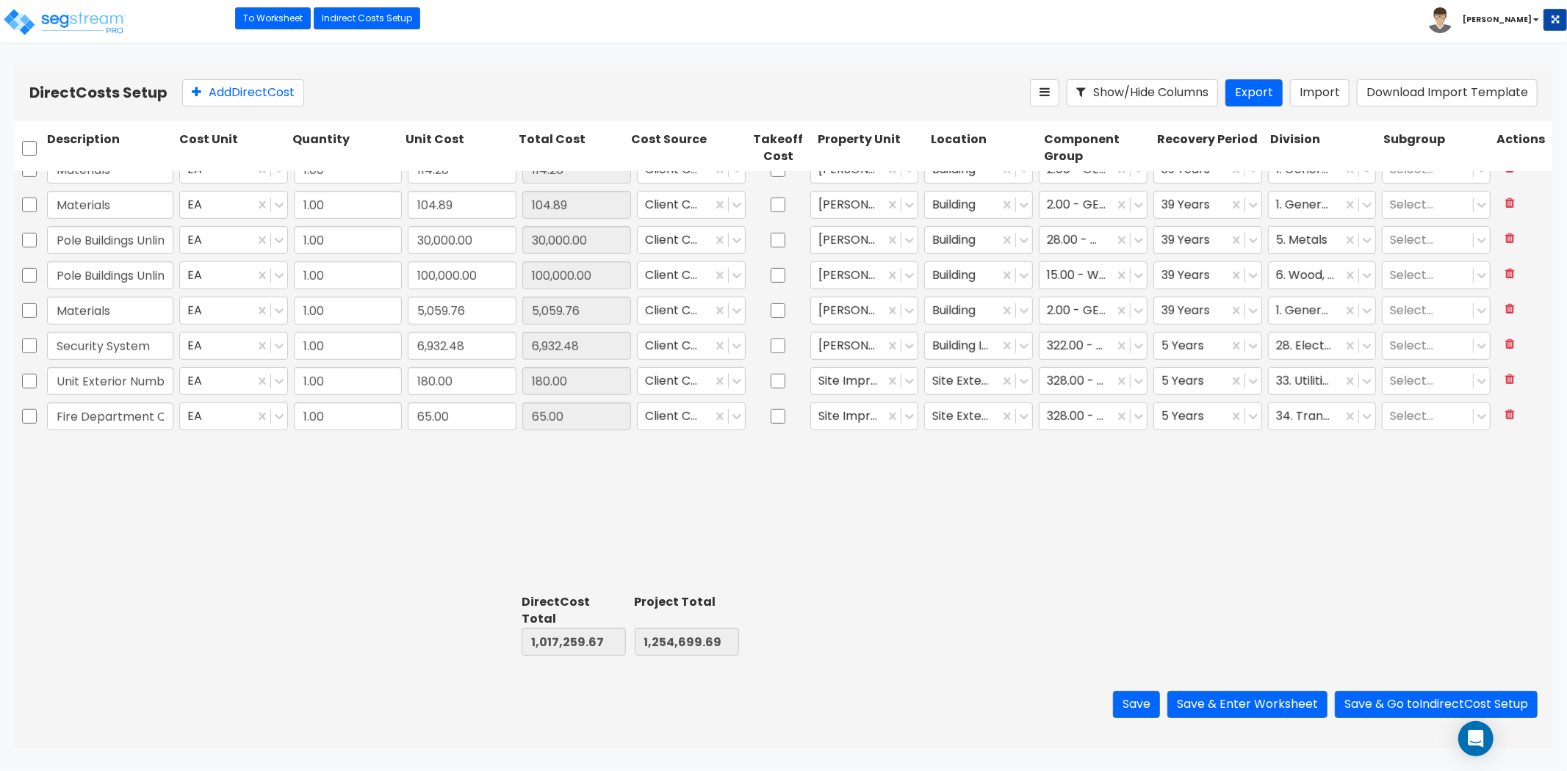
scroll to position [397, 0]
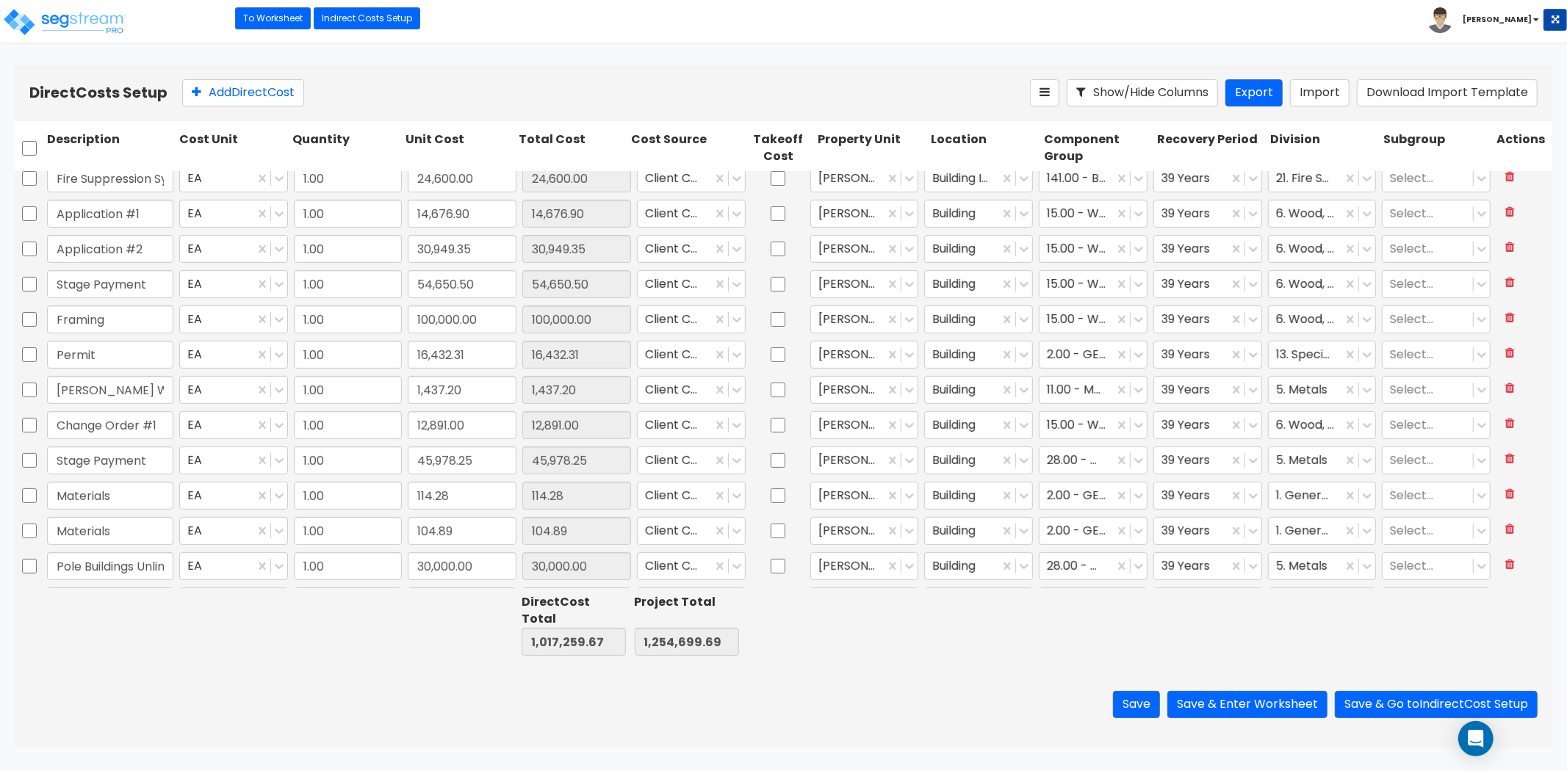
type input "1.00"
type input "900.00"
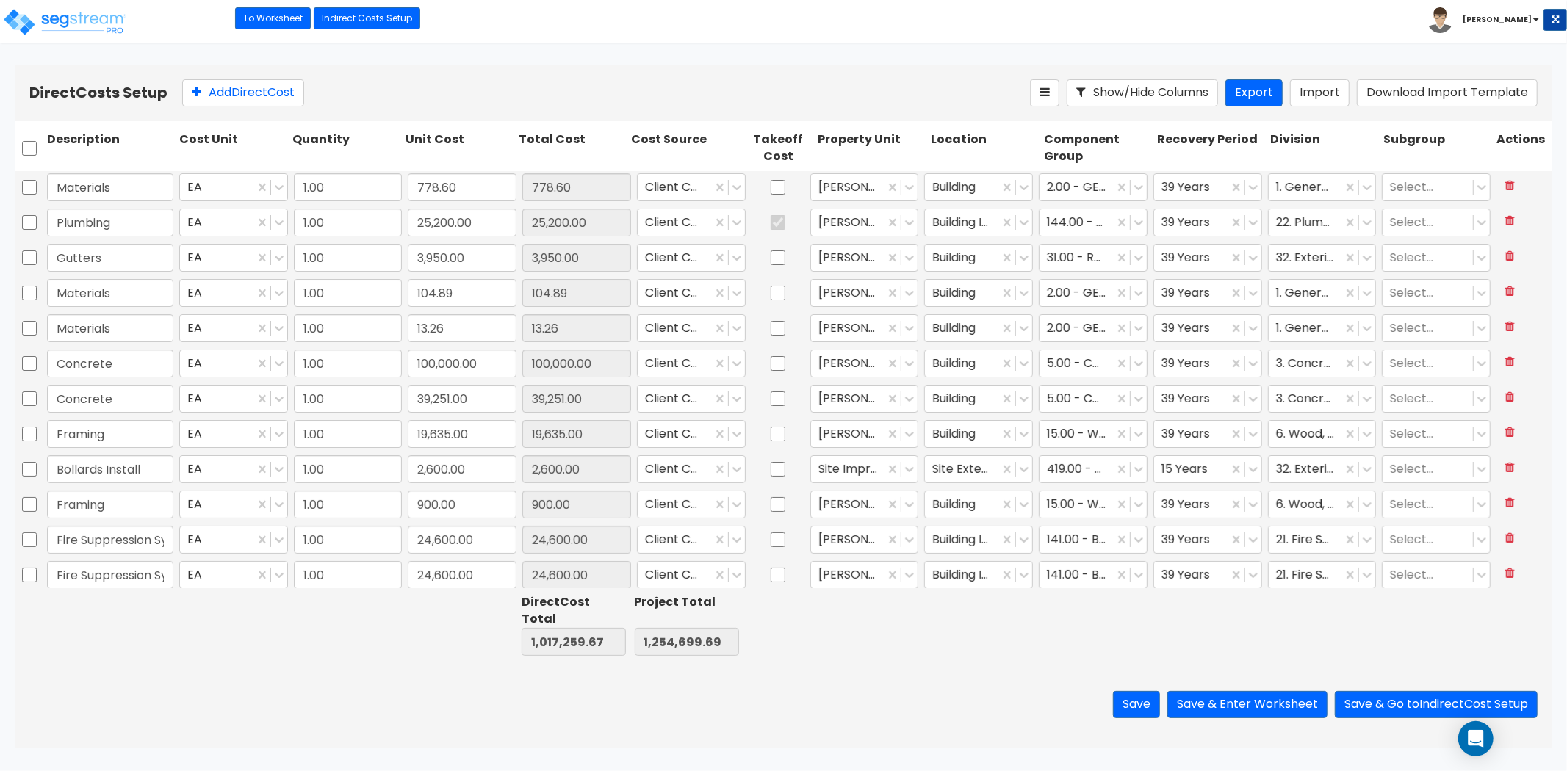
scroll to position [0, 0]
click at [1255, 705] on button "Save & Enter Worksheet" at bounding box center [1247, 704] width 160 height 27
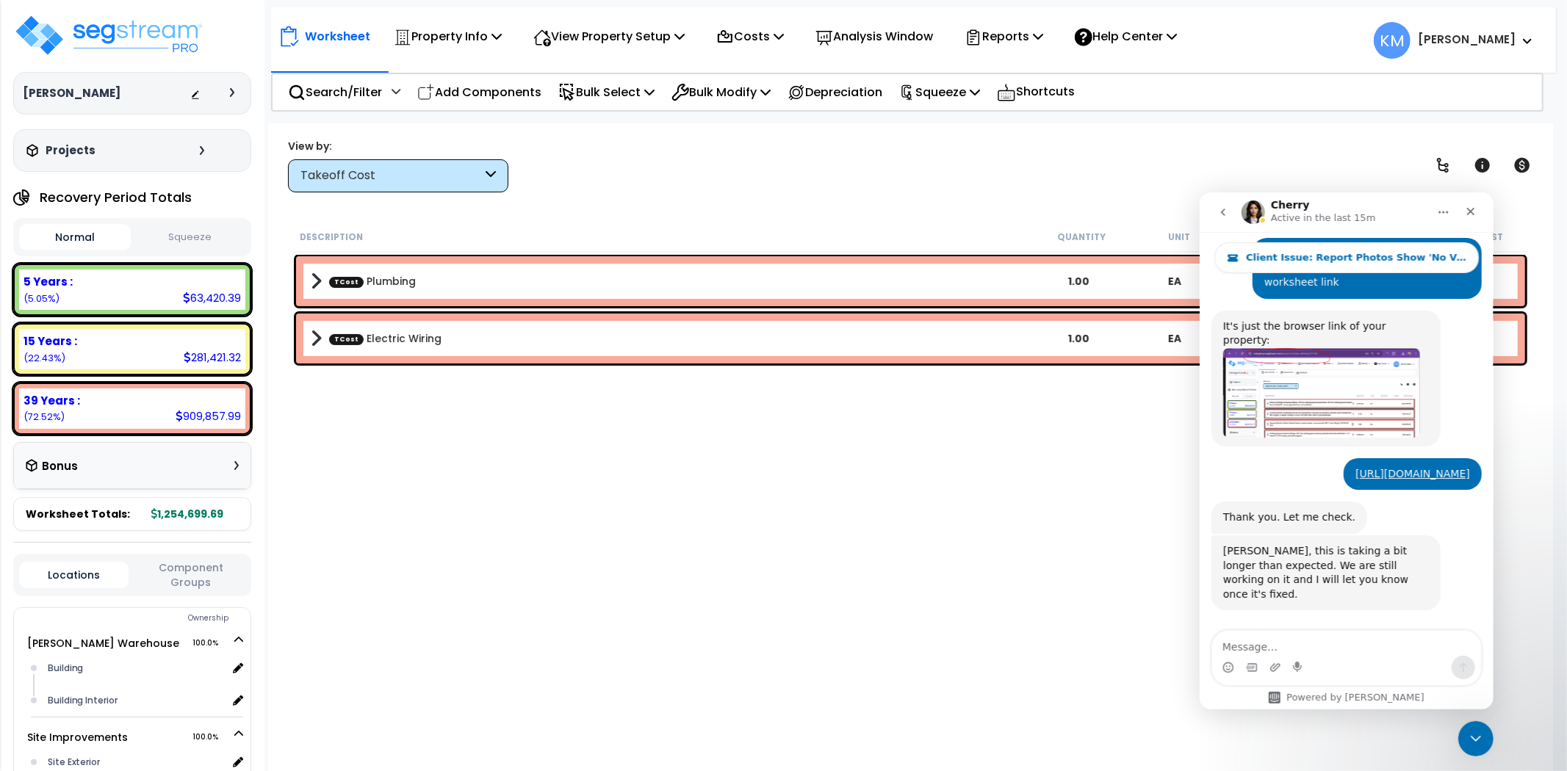
scroll to position [699, 0]
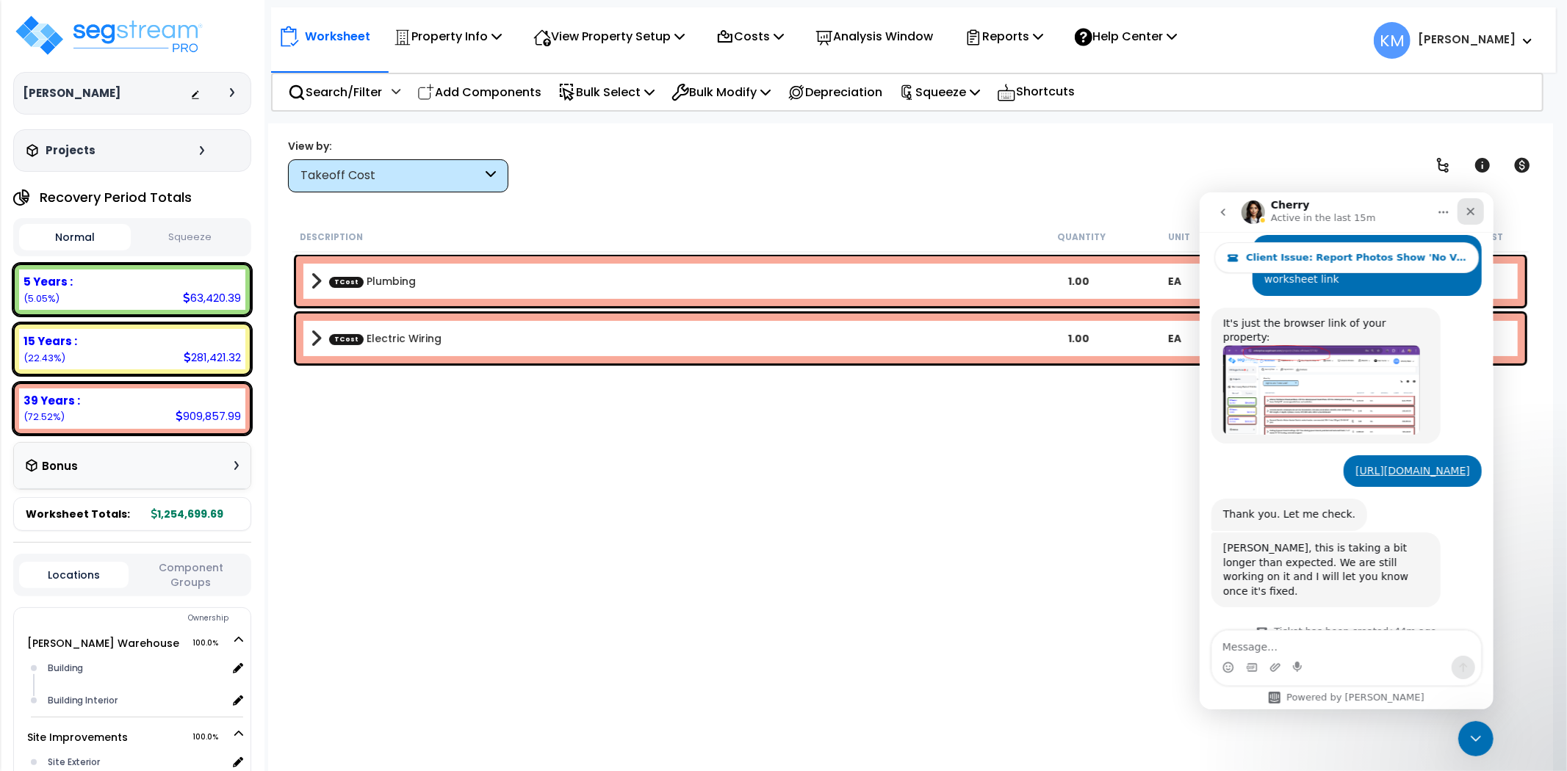
click at [1464, 205] on icon "Close" at bounding box center [1470, 211] width 12 height 12
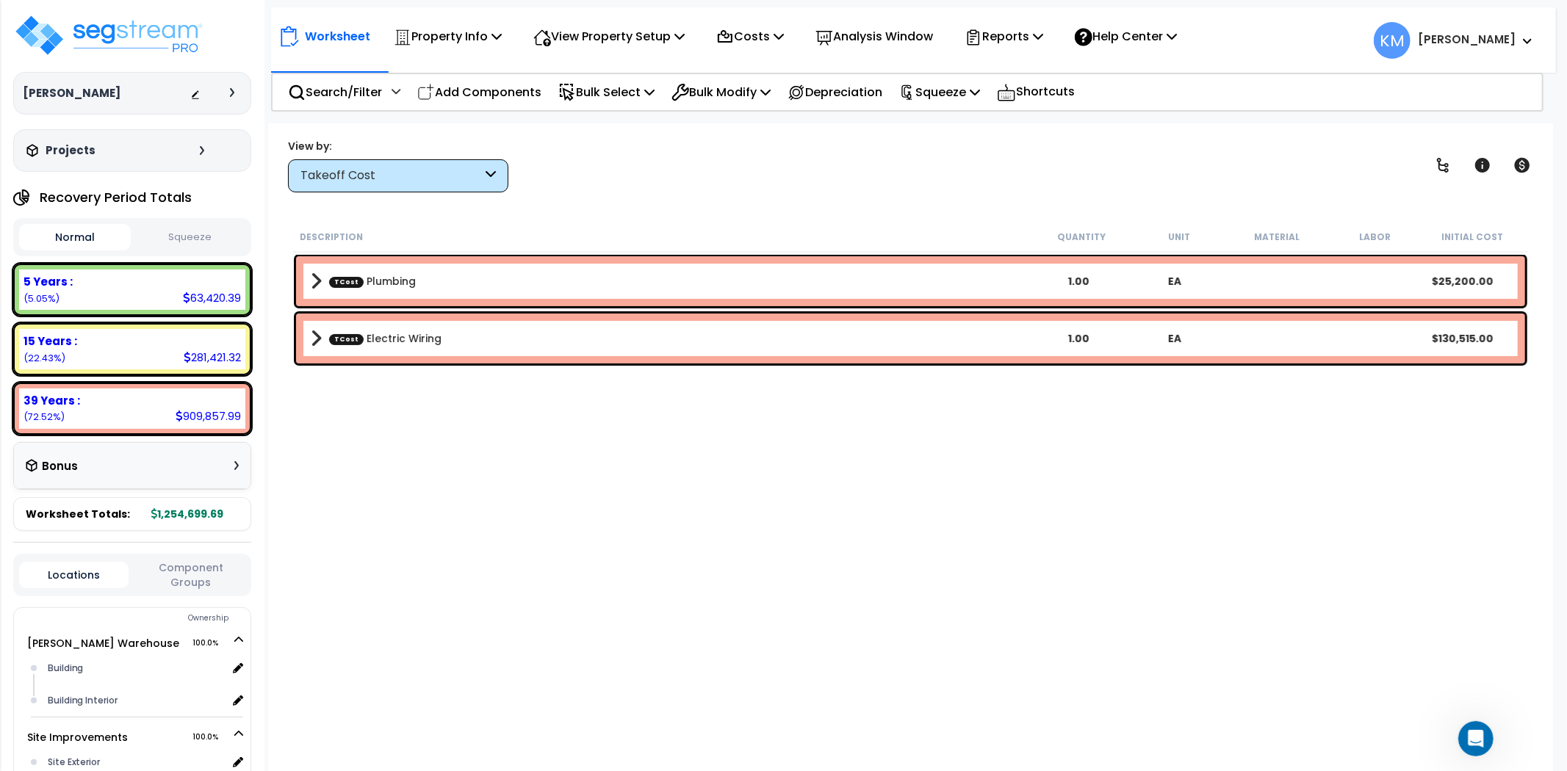
scroll to position [698, 0]
click at [1034, 50] on div "Reports" at bounding box center [1003, 36] width 79 height 35
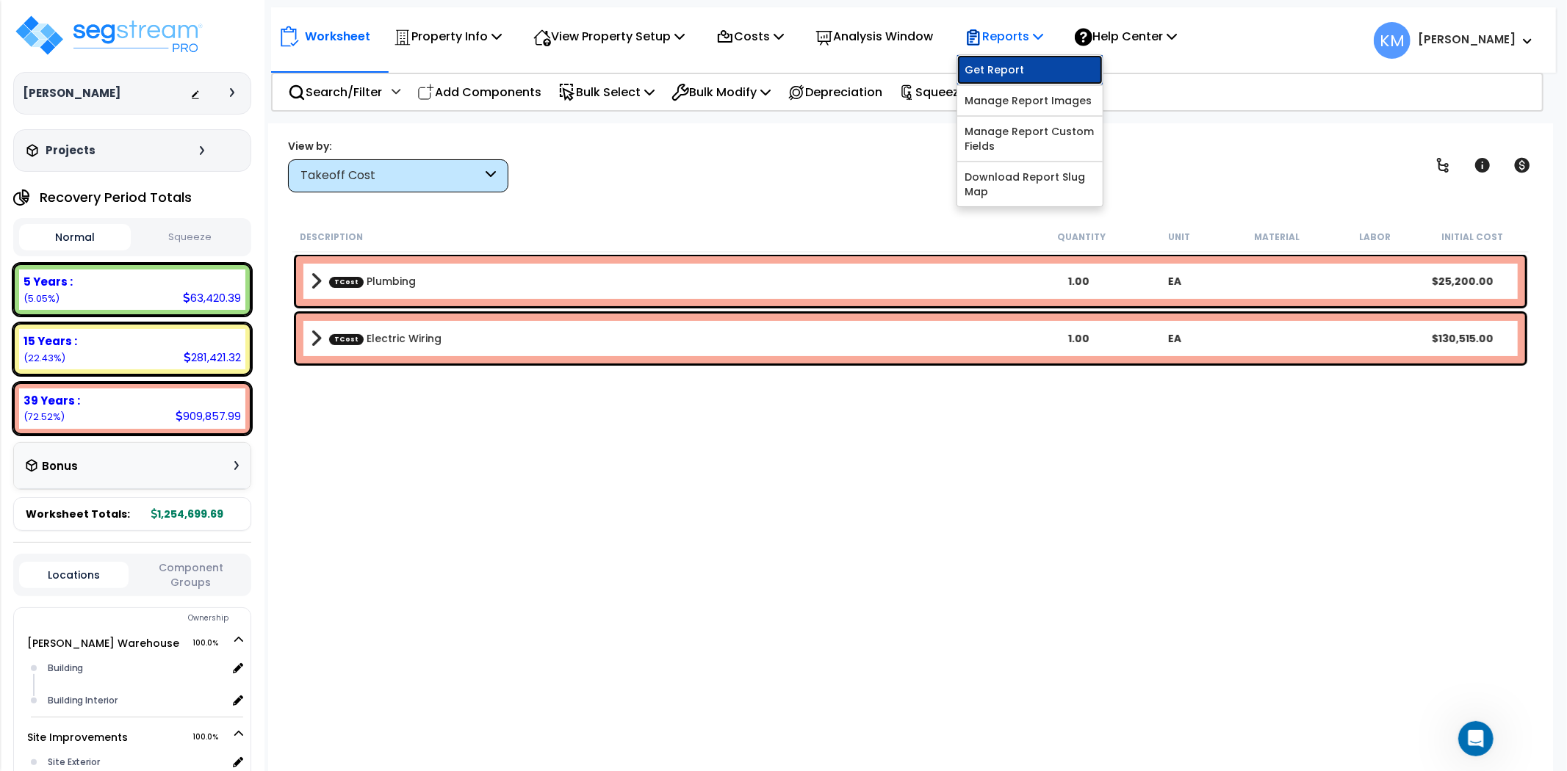
click at [1003, 63] on link "Get Report" at bounding box center [1029, 69] width 145 height 29
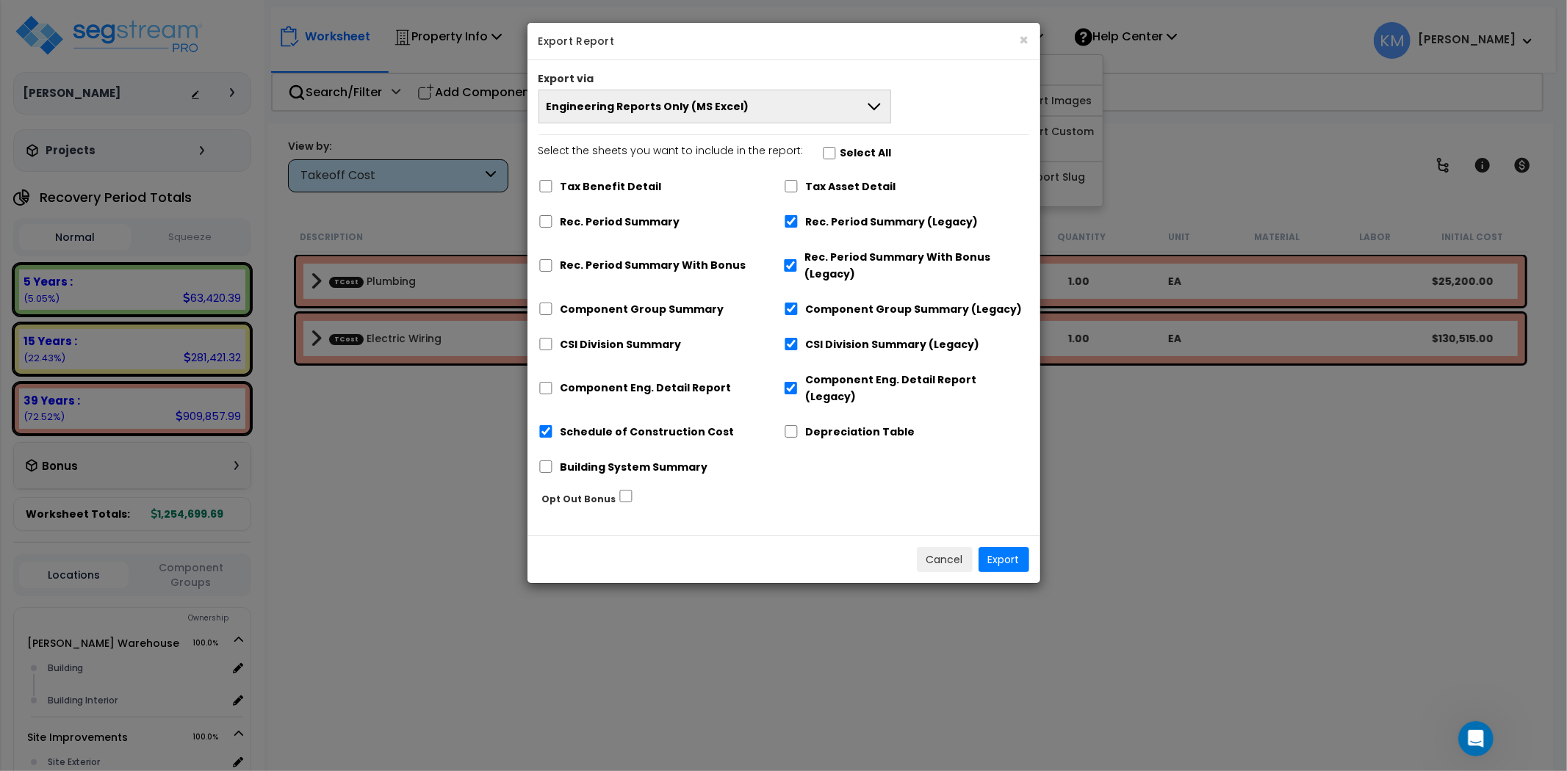
click at [825, 112] on button "Engineering Reports Only (MS Excel)" at bounding box center [714, 107] width 353 height 34
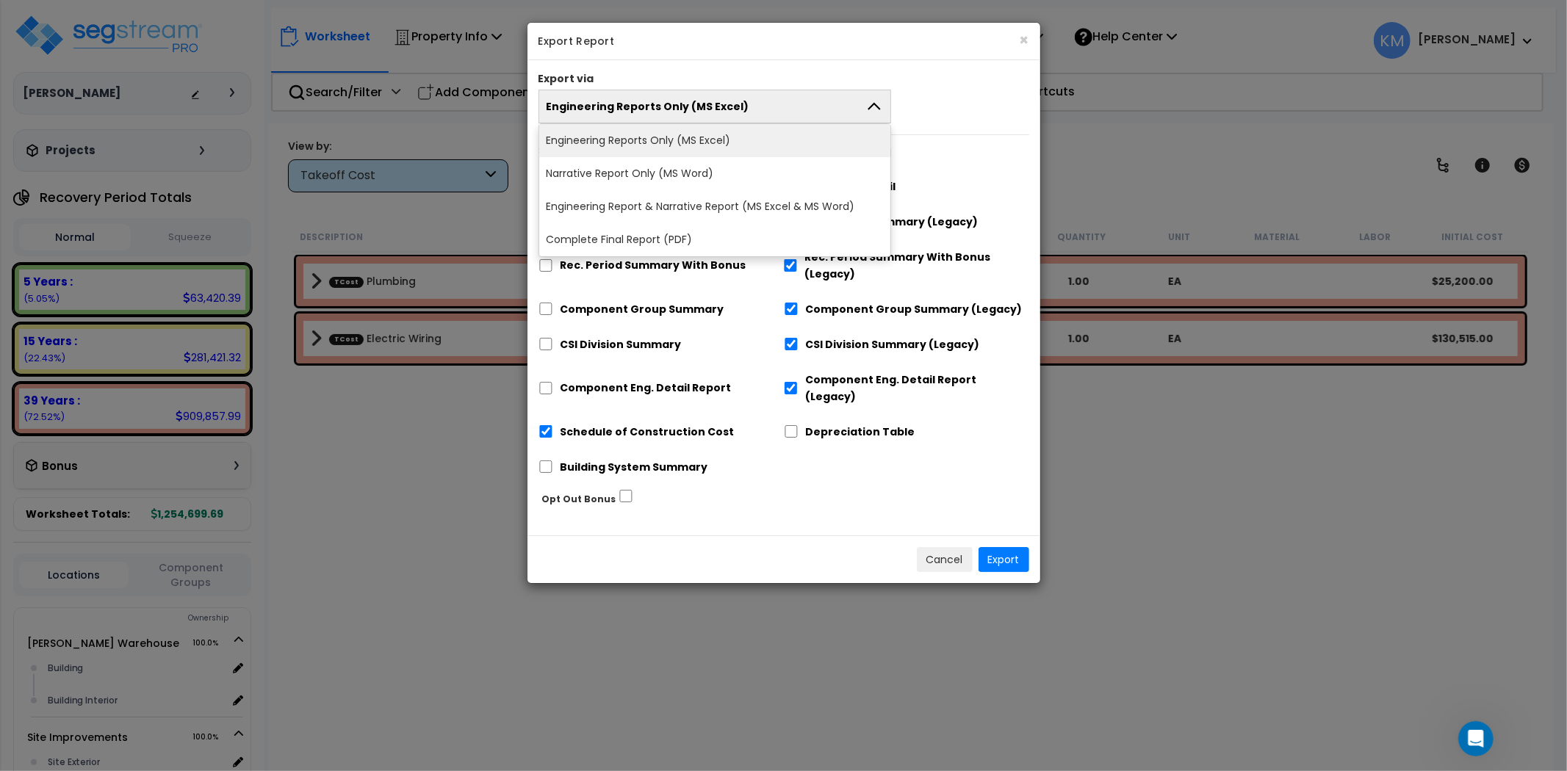
click at [782, 141] on li "Engineering Reports Only (MS Excel)" at bounding box center [715, 140] width 352 height 33
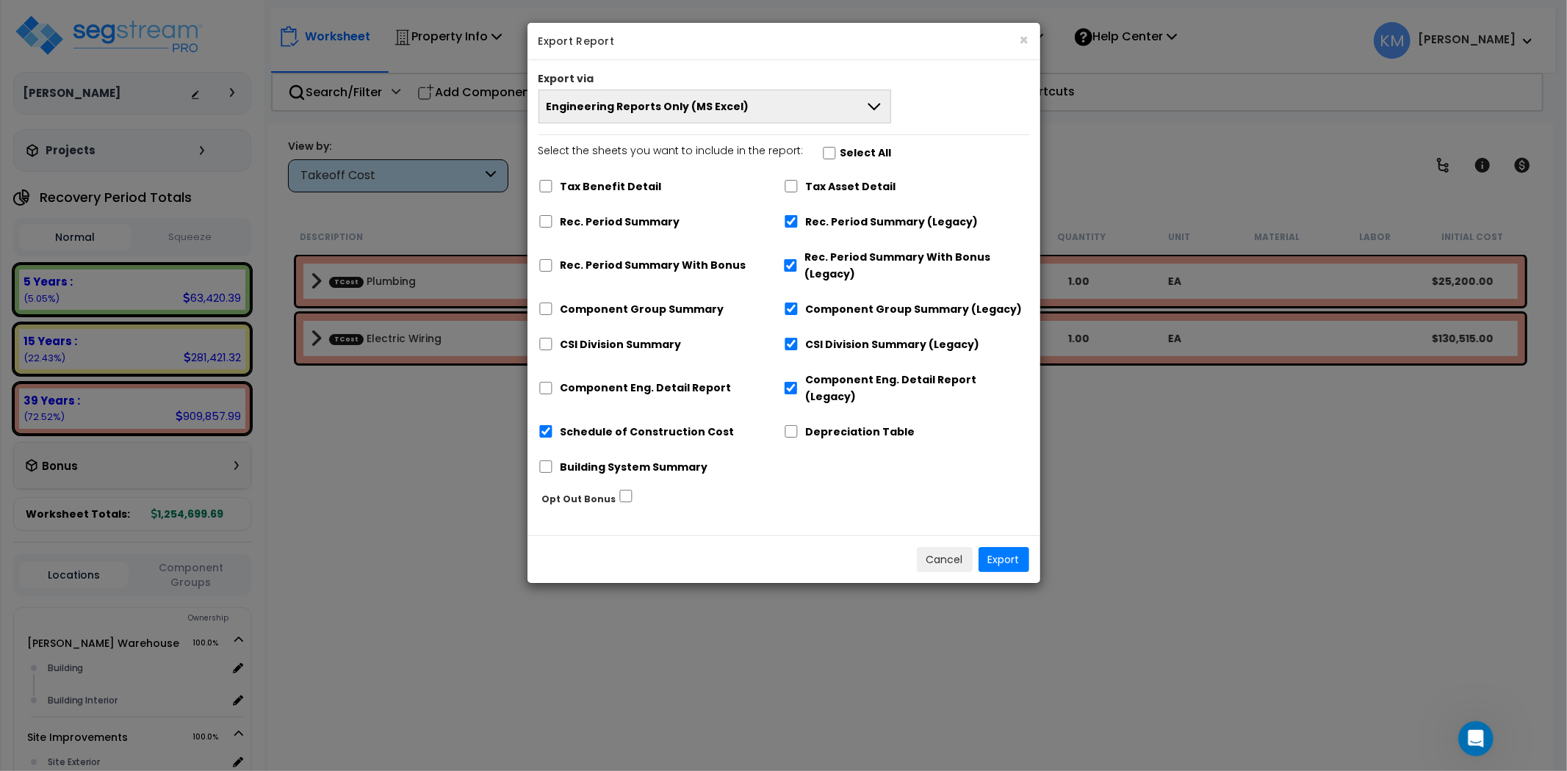
click at [798, 223] on div "Rec. Period Summary (Legacy)" at bounding box center [906, 220] width 245 height 28
click at [811, 250] on label "Rec. Period Summary With Bonus (Legacy)" at bounding box center [916, 266] width 224 height 34
click at [798, 259] on input "Rec. Period Summary With Bonus (Legacy)" at bounding box center [791, 265] width 14 height 12
checkbox input "false"
click at [793, 235] on div "Tax Benefit Detail Tax Asset Detail Rec. Period Summary Rec. Period Summary (Le…" at bounding box center [783, 329] width 491 height 316
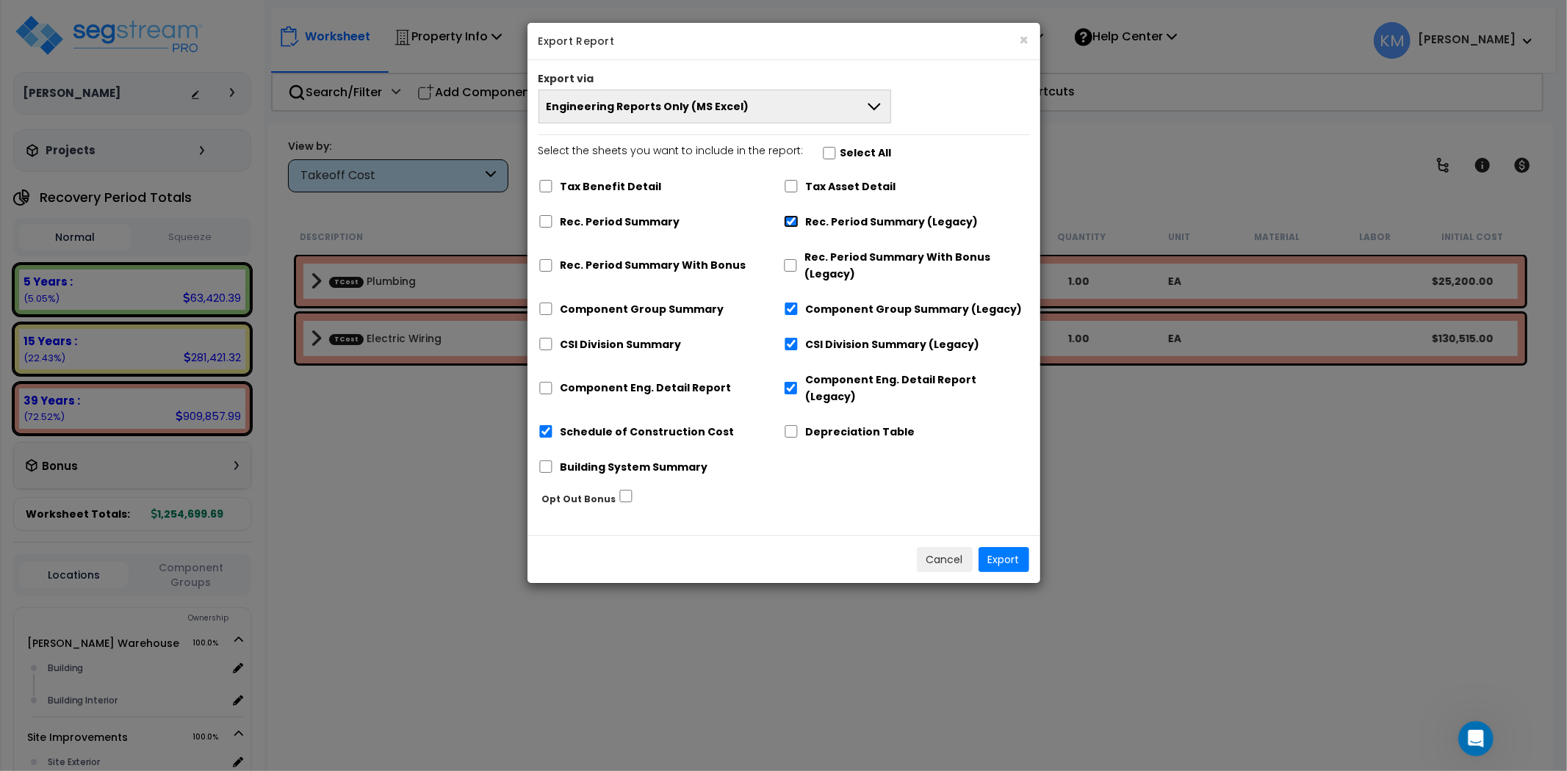
click at [793, 225] on input "Rec. Period Summary (Legacy)" at bounding box center [791, 221] width 15 height 12
checkbox input "false"
click at [794, 312] on input "Component Group Summary (Legacy)" at bounding box center [791, 309] width 15 height 12
checkbox input "false"
click at [793, 339] on input "CSI Division Summary (Legacy)" at bounding box center [791, 344] width 15 height 12
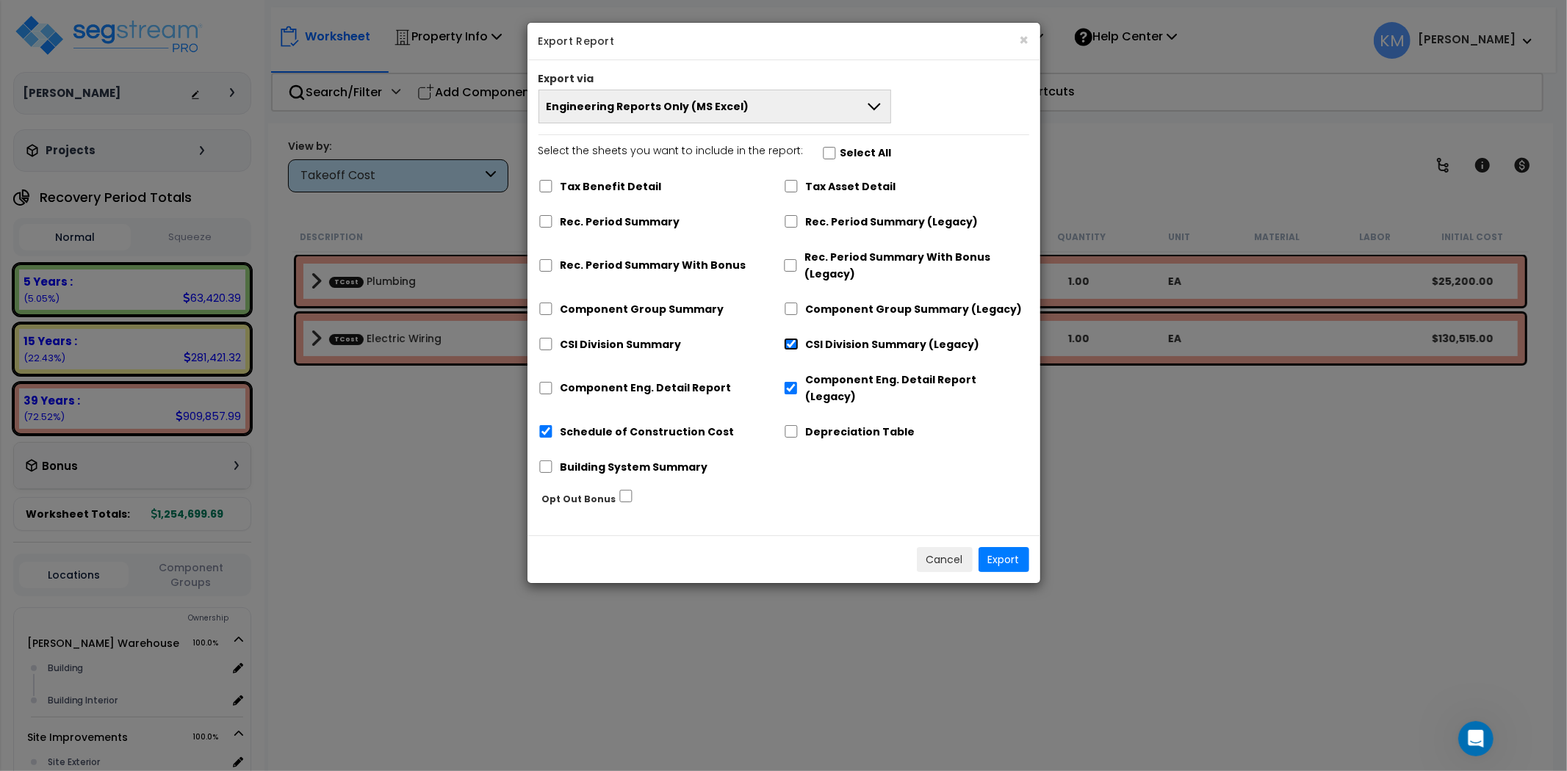
checkbox input "false"
click at [795, 386] on input "Component Eng. Detail Report (Legacy)" at bounding box center [791, 388] width 15 height 12
checkbox input "false"
click at [575, 380] on label "Component Eng. Detail Report" at bounding box center [645, 388] width 171 height 17
click at [553, 382] on input "Component Eng. Detail Report" at bounding box center [545, 388] width 15 height 12
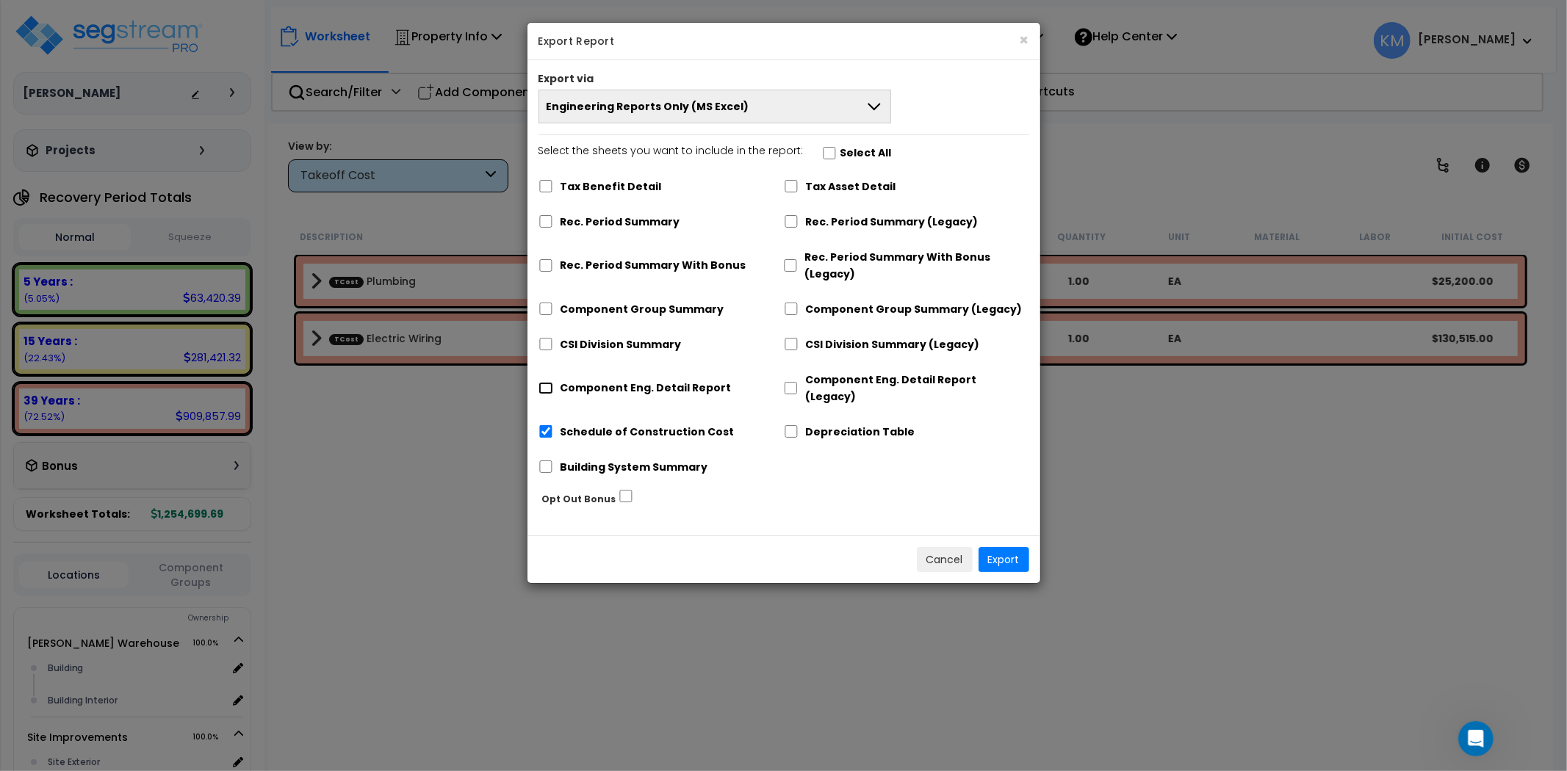
checkbox input "true"
click at [582, 342] on label "CSI Division Summary" at bounding box center [620, 344] width 121 height 17
click at [553, 342] on input "CSI Division Summary" at bounding box center [545, 344] width 15 height 12
checkbox input "true"
drag, startPoint x: 596, startPoint y: 314, endPoint x: 597, endPoint y: 303, distance: 11.0
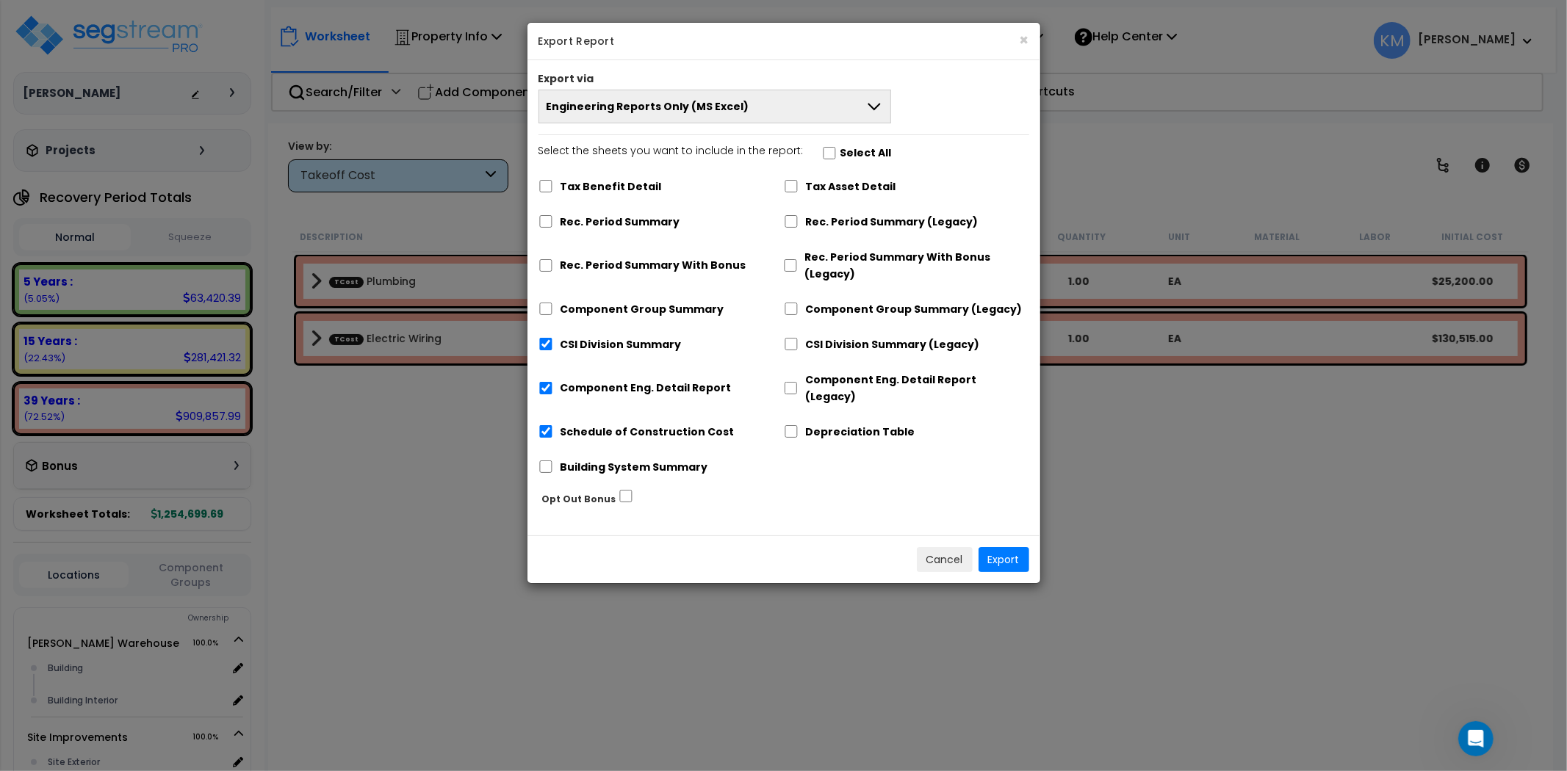
click at [596, 314] on label "Component Group Summary" at bounding box center [642, 309] width 164 height 17
click at [553, 314] on input "Component Group Summary" at bounding box center [545, 309] width 15 height 12
checkbox input "true"
click at [605, 265] on label "Rec. Period Summary With Bonus" at bounding box center [653, 265] width 186 height 17
click at [553, 265] on input "Rec. Period Summary With Bonus" at bounding box center [545, 265] width 15 height 12
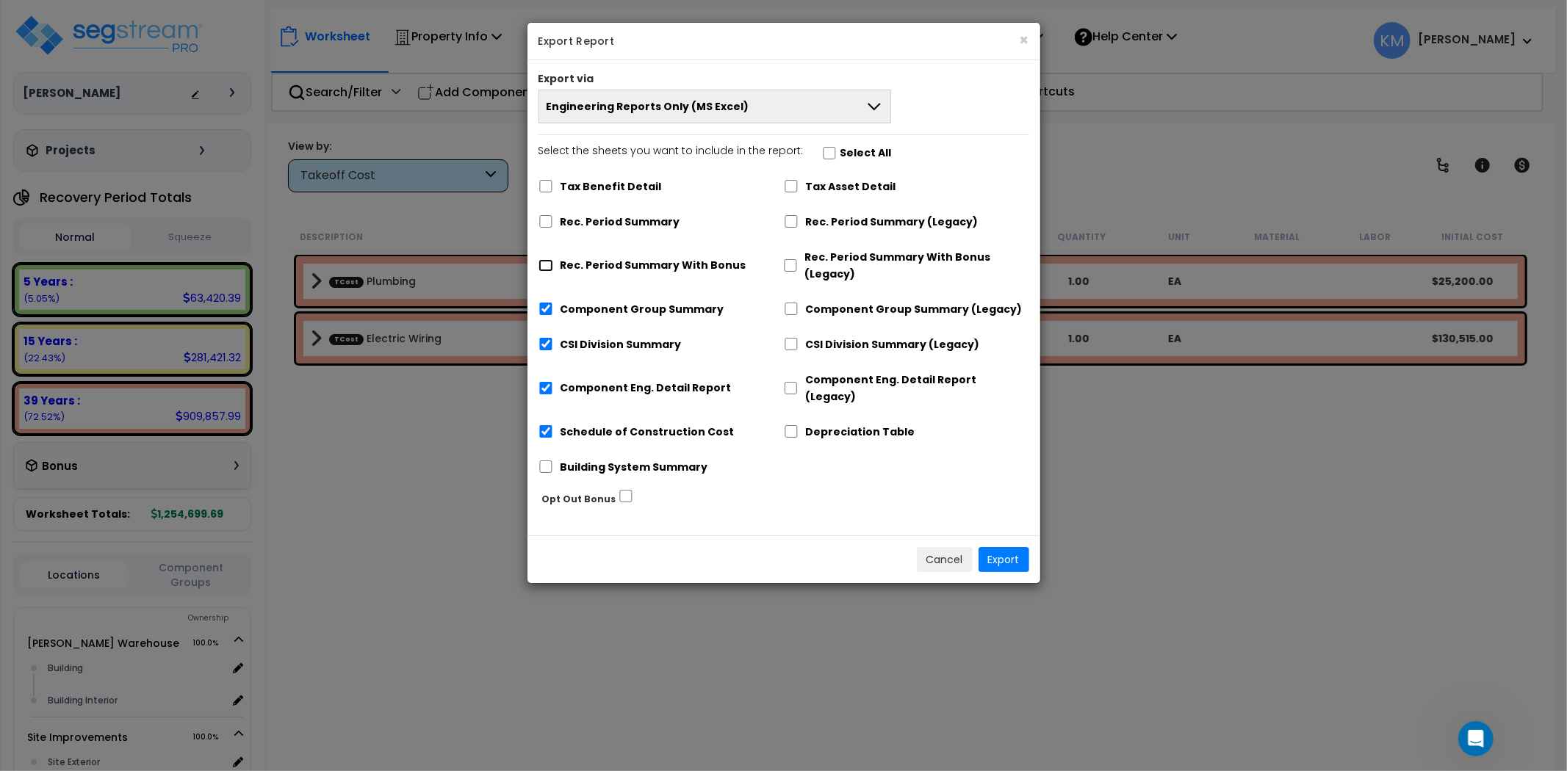
checkbox input "true"
click at [605, 226] on label "Rec. Period Summary" at bounding box center [620, 222] width 120 height 17
click at [553, 226] on input "Rec. Period Summary" at bounding box center [545, 221] width 15 height 12
checkbox input "true"
click at [669, 459] on label "Building System Summary" at bounding box center [634, 467] width 148 height 17
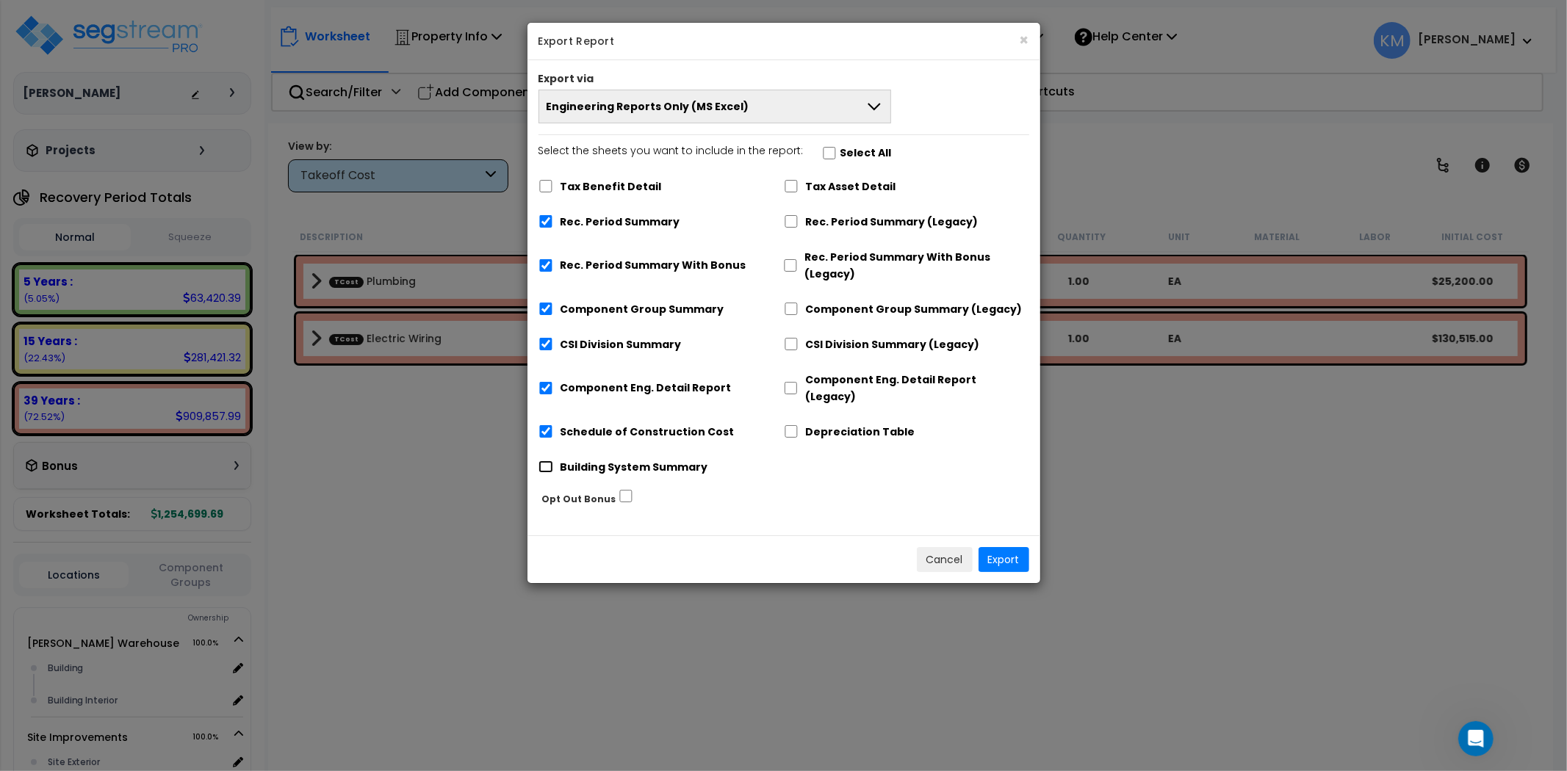
click at [553, 461] on input "Building System Summary" at bounding box center [545, 467] width 15 height 12
checkbox input "true"
click at [1009, 549] on button "Export" at bounding box center [1003, 559] width 51 height 25
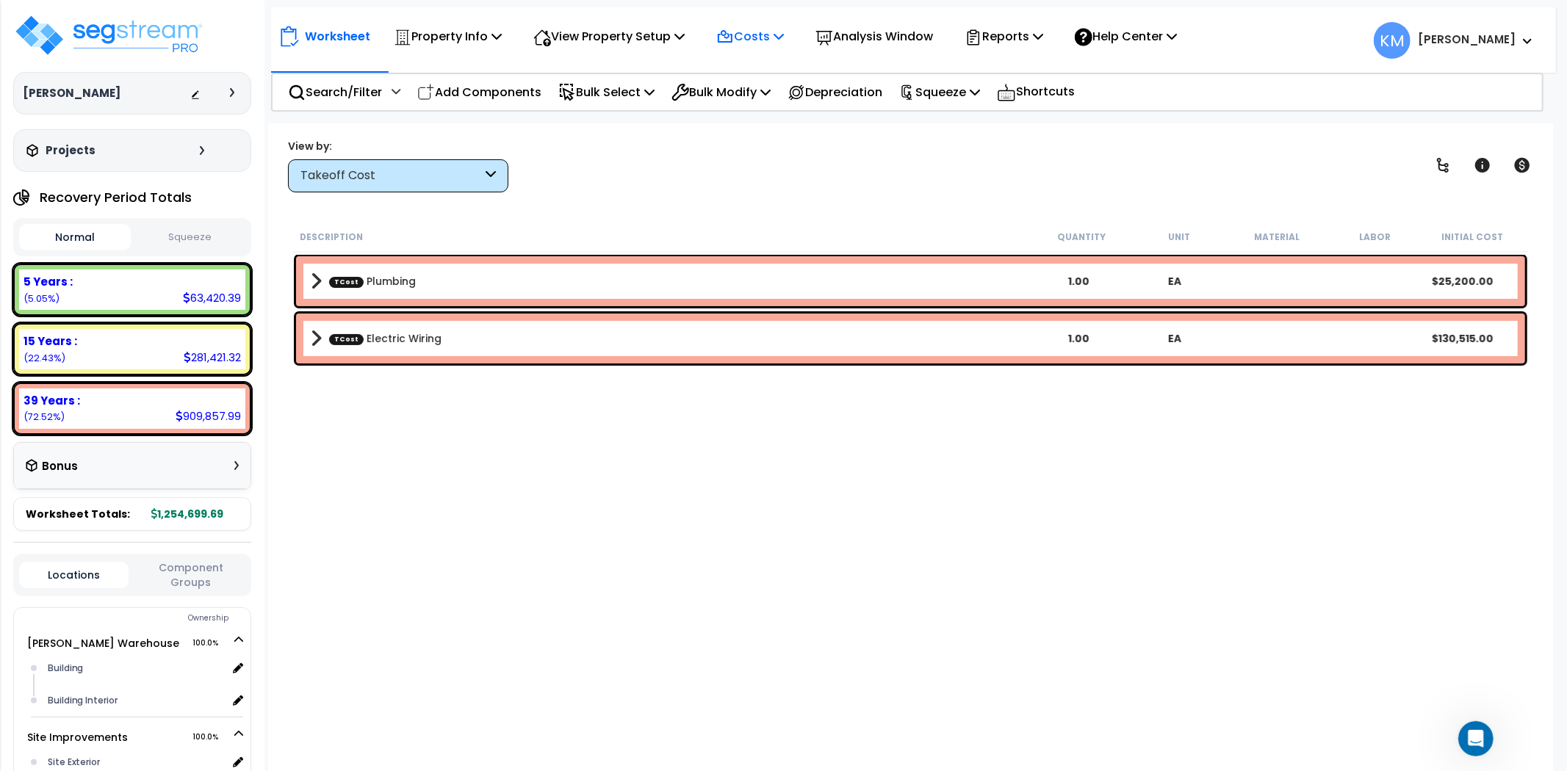
click at [784, 26] on p "Costs" at bounding box center [750, 36] width 68 height 20
click at [758, 99] on link "Direct Costs" at bounding box center [781, 100] width 145 height 29
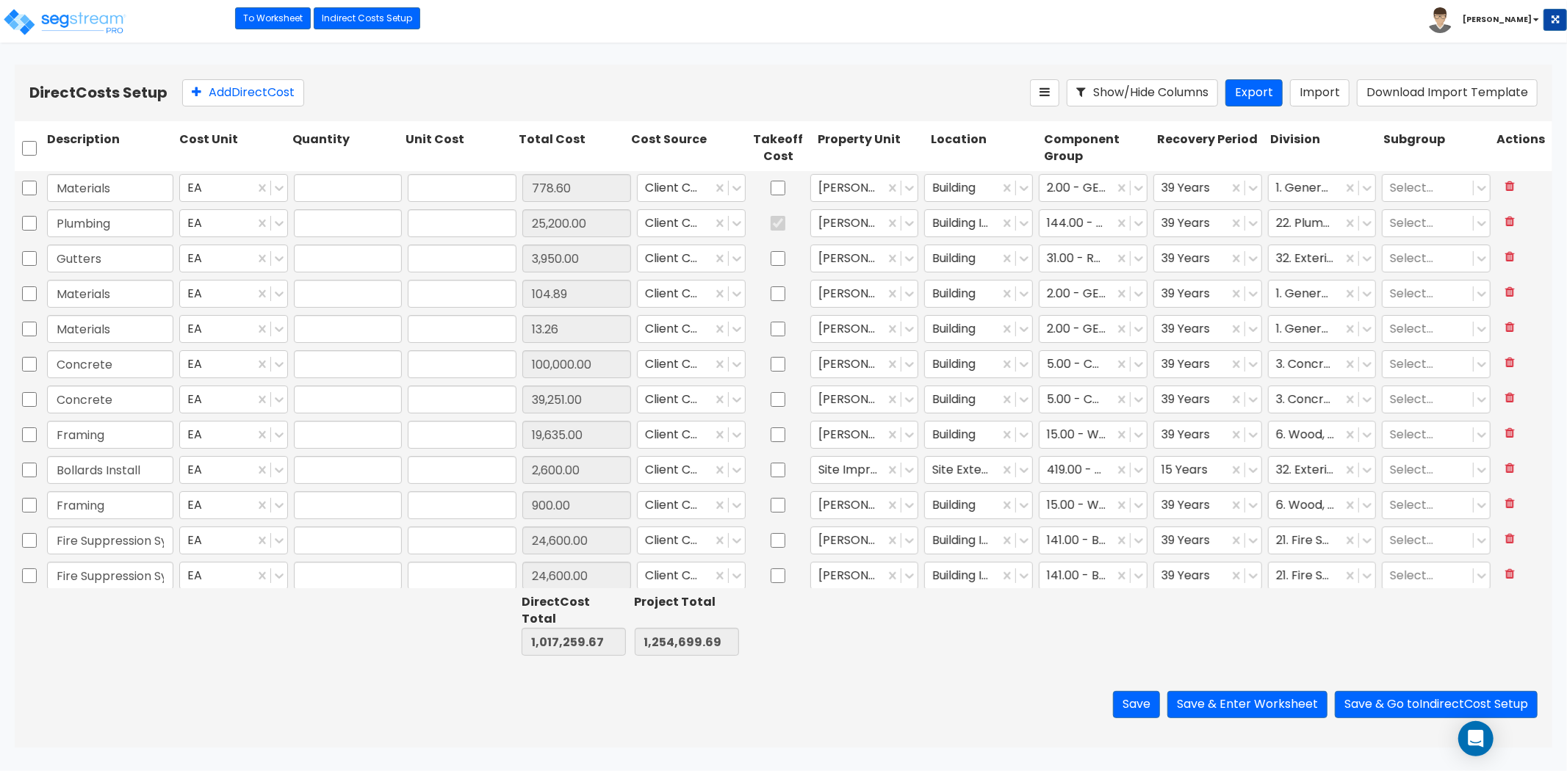
type input "1.00"
type input "778.60"
type input "1.00"
type input "25,200.00"
type input "1.00"
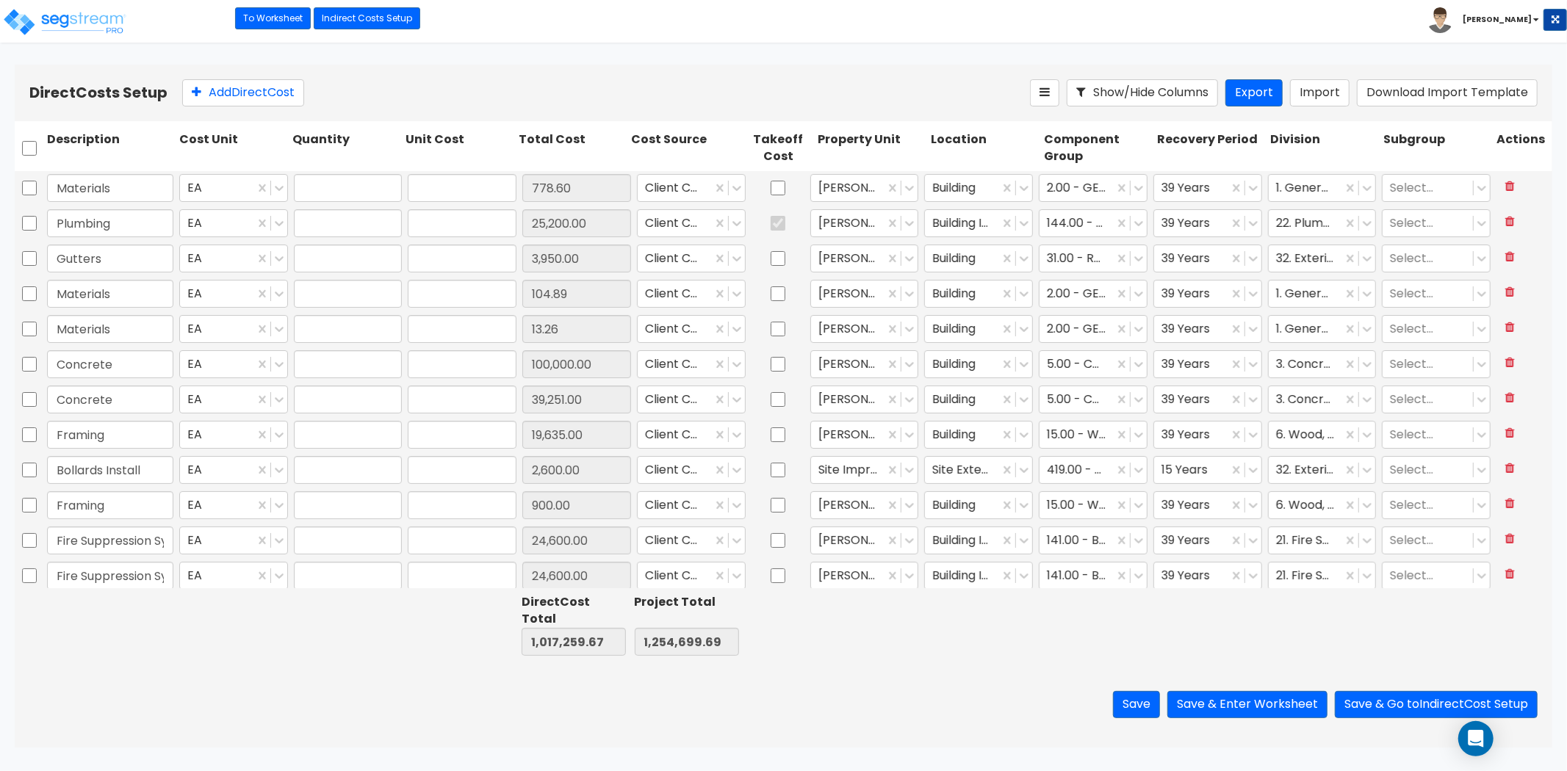
type input "3,950.00"
type input "1.00"
type input "104.89"
type input "1.00"
type input "13.26"
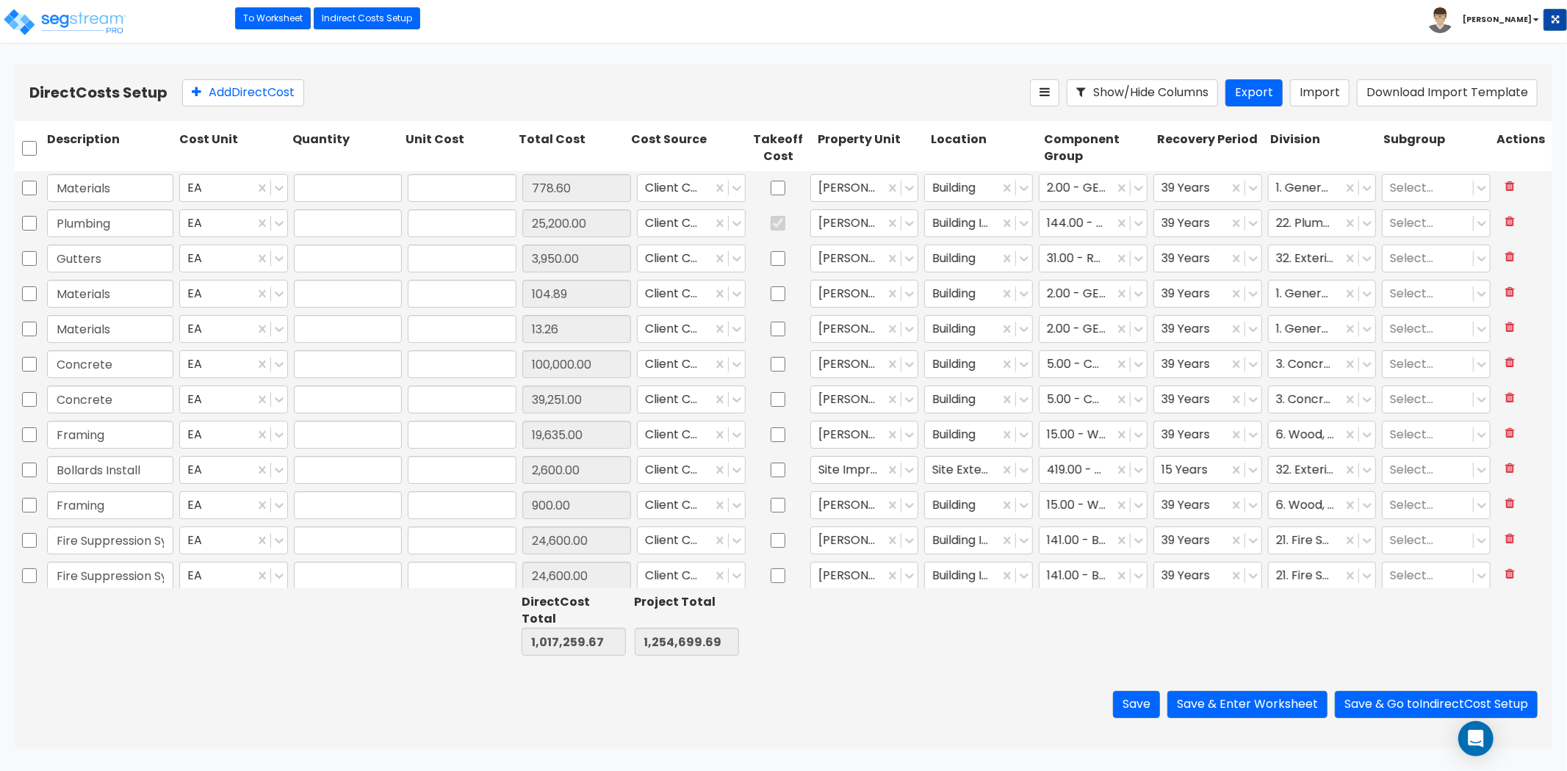
type input "1.00"
type input "100,000.00"
type input "1.00"
type input "39,251.00"
type input "1.00"
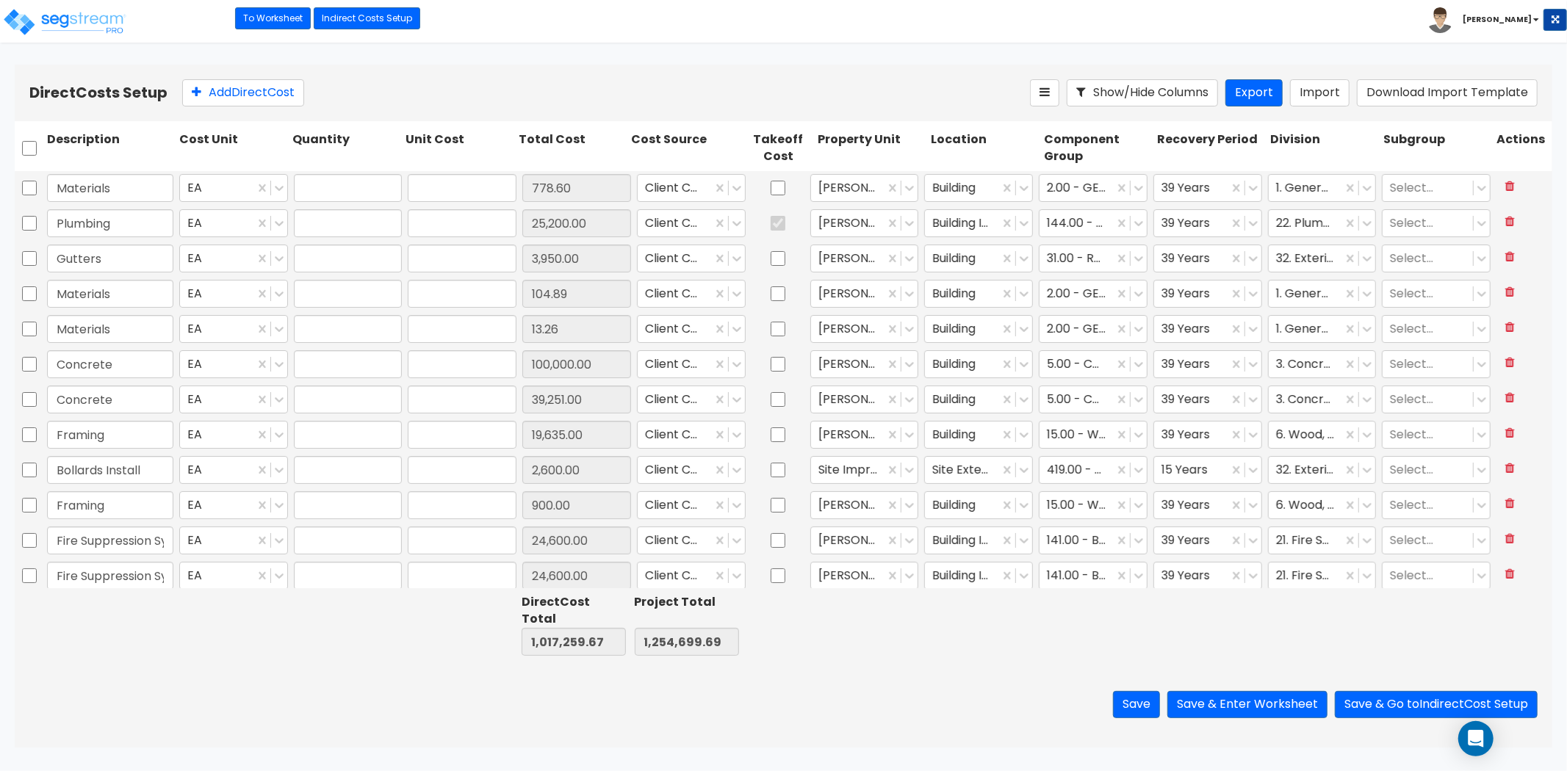
type input "19,635.00"
type input "1.00"
type input "2,600.00"
type input "1.00"
type input "900.00"
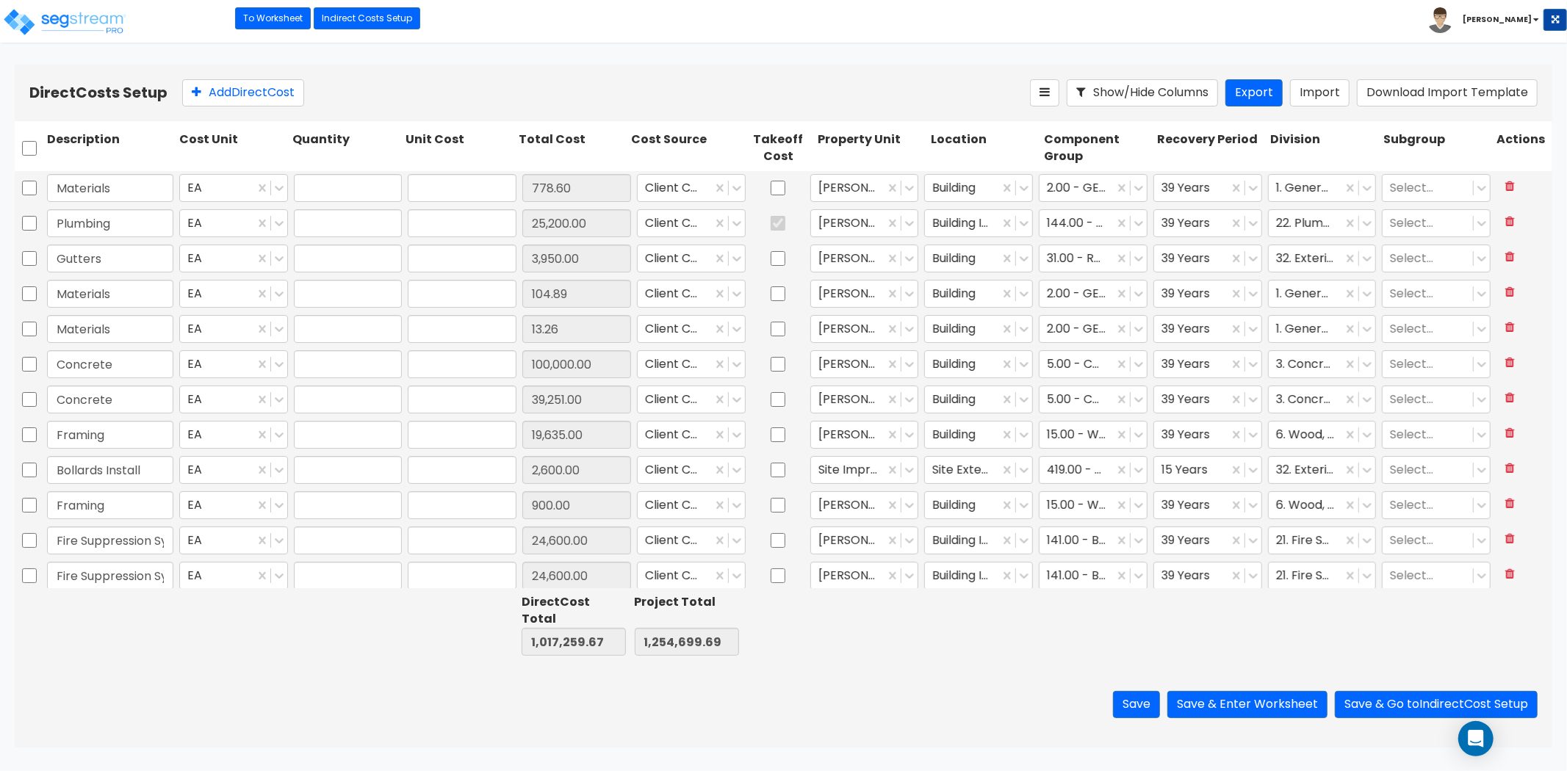
type input "1.00"
type input "24,600.00"
type input "1.00"
type input "24,600.00"
type input "1.00"
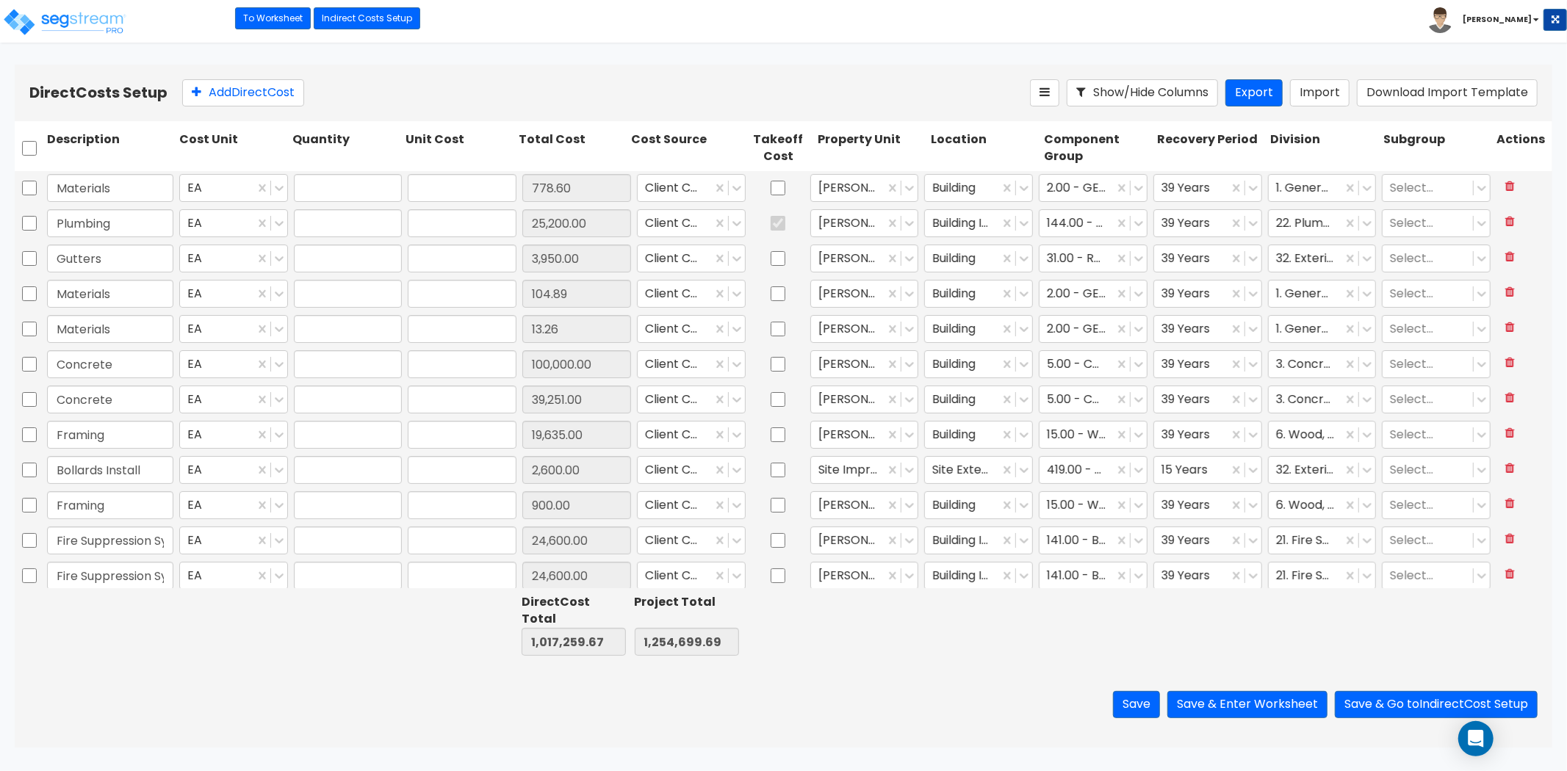
type input "14,676.90"
type input "1.00"
type input "30,949.35"
type input "1.00"
type input "54,650.50"
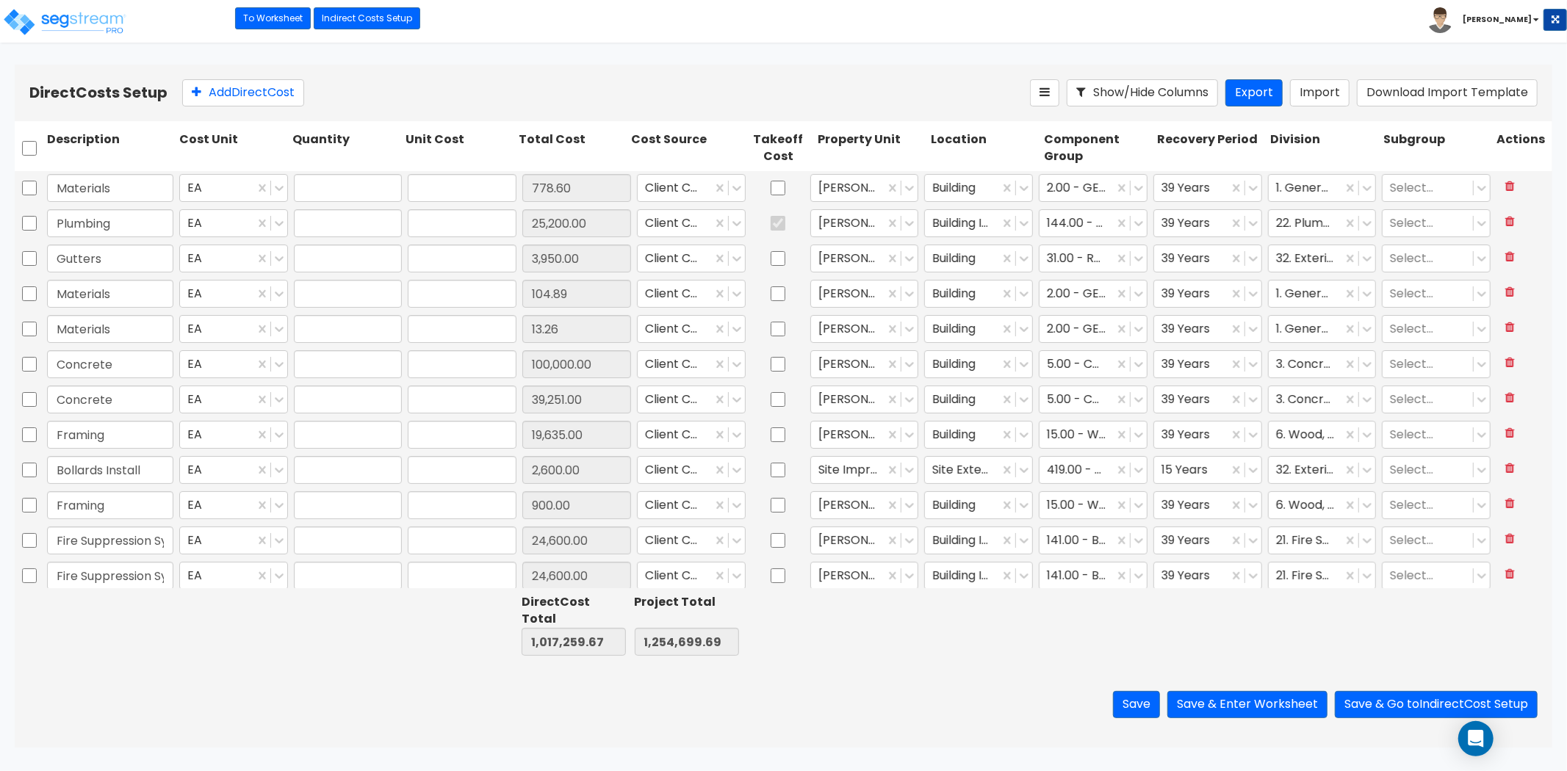
type input "1.00"
type input "100,000.00"
type input "1.00"
type input "16,432.31"
type input "1.00"
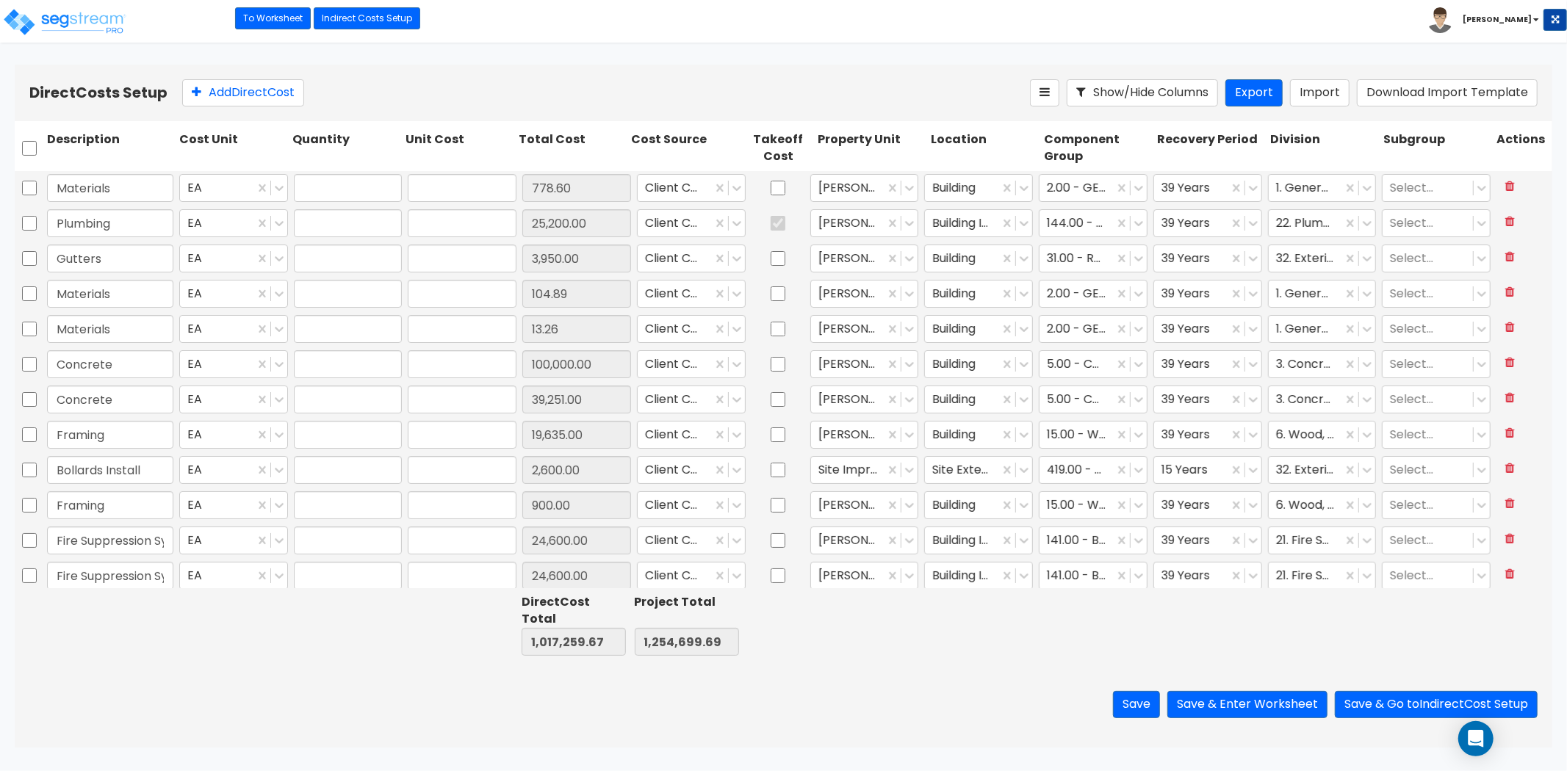
type input "1,437.20"
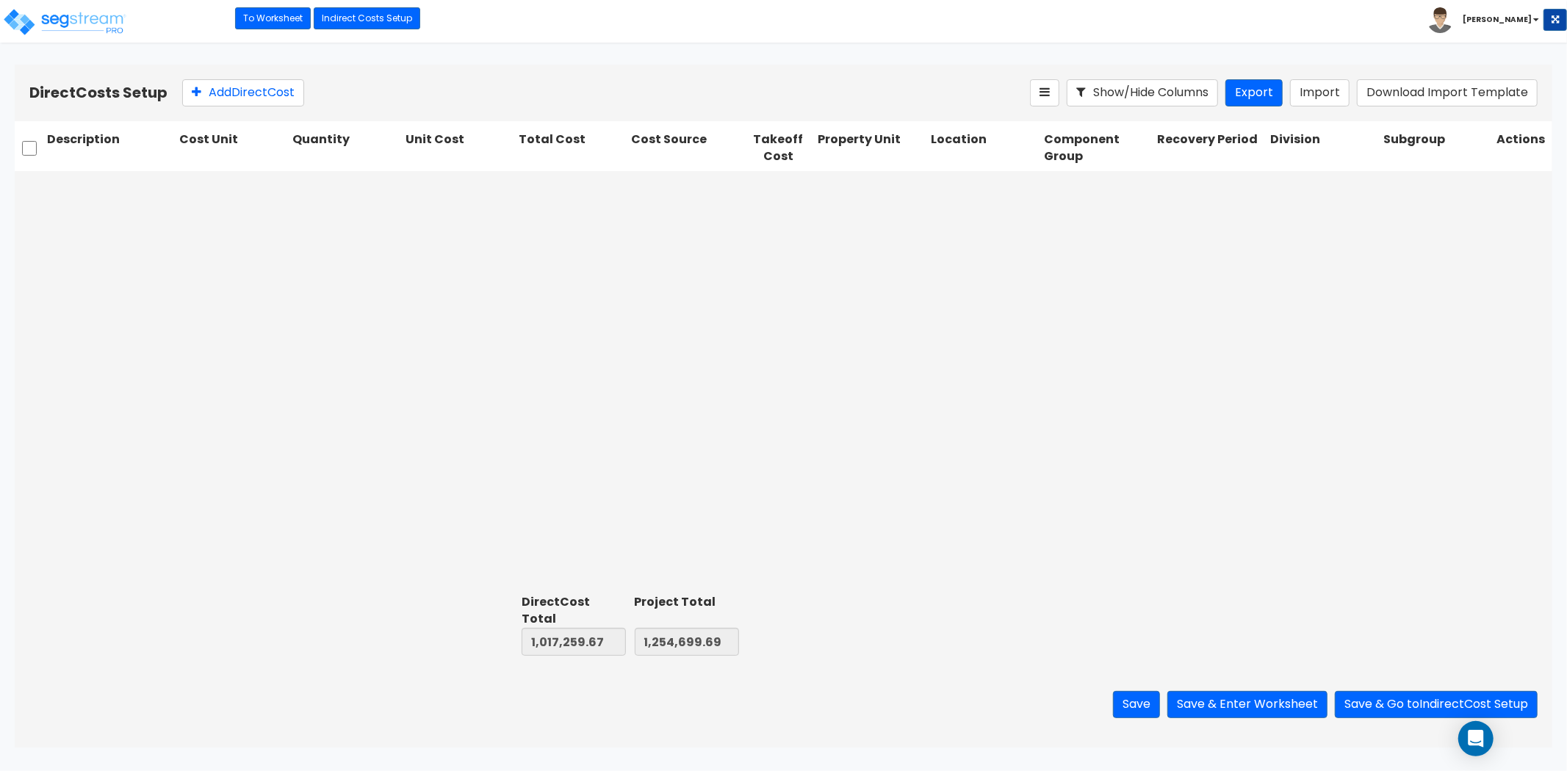
scroll to position [652, 0]
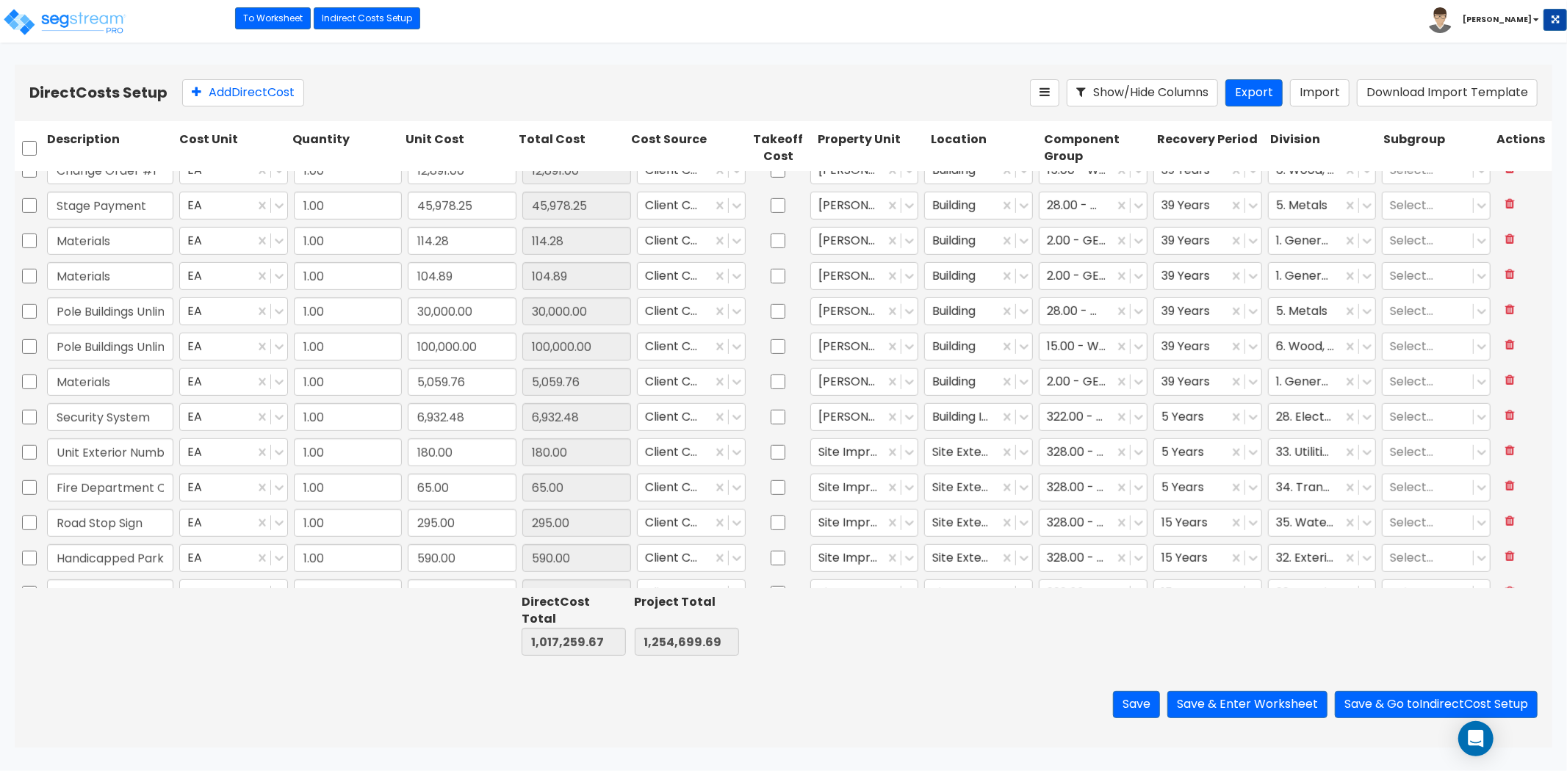
type input "1.00"
type input "620.00"
type input "1.00"
type input "4,900.00"
type input "1.00"
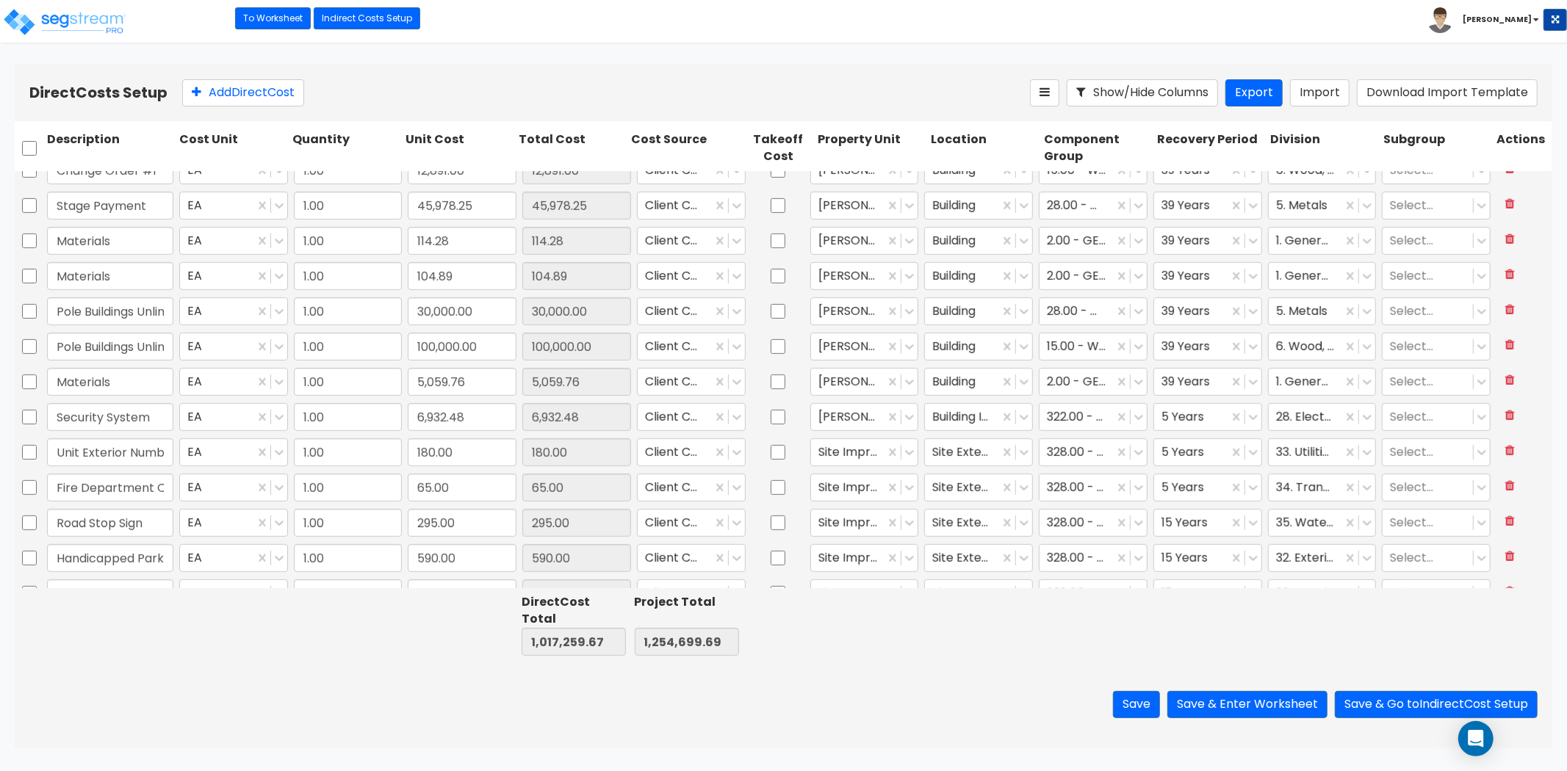
type input "5,500.00"
type input "1.00"
type input "250.00"
type input "1.00"
type input "200.00"
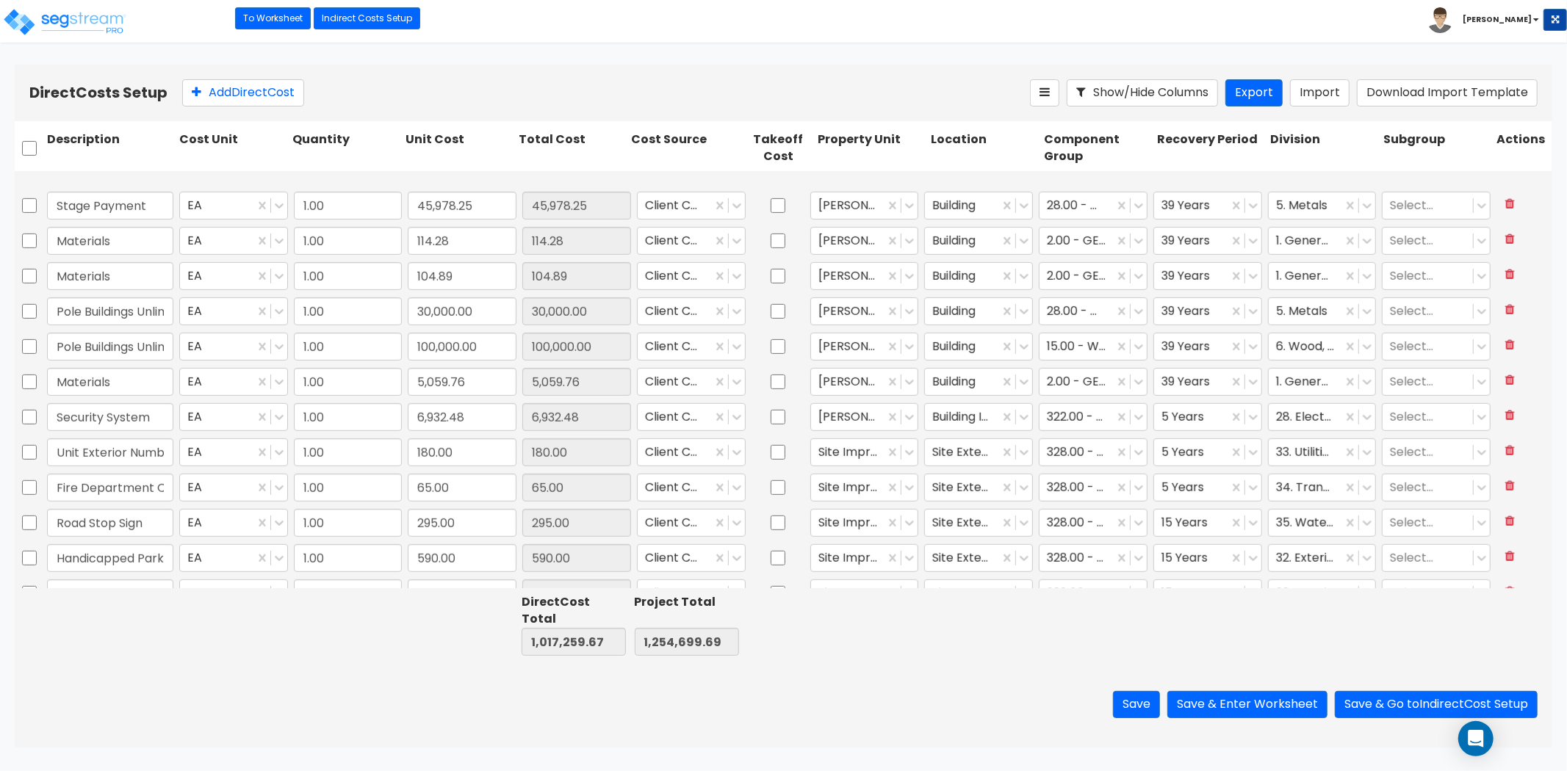
type input "1.00"
type input "209,670.00"
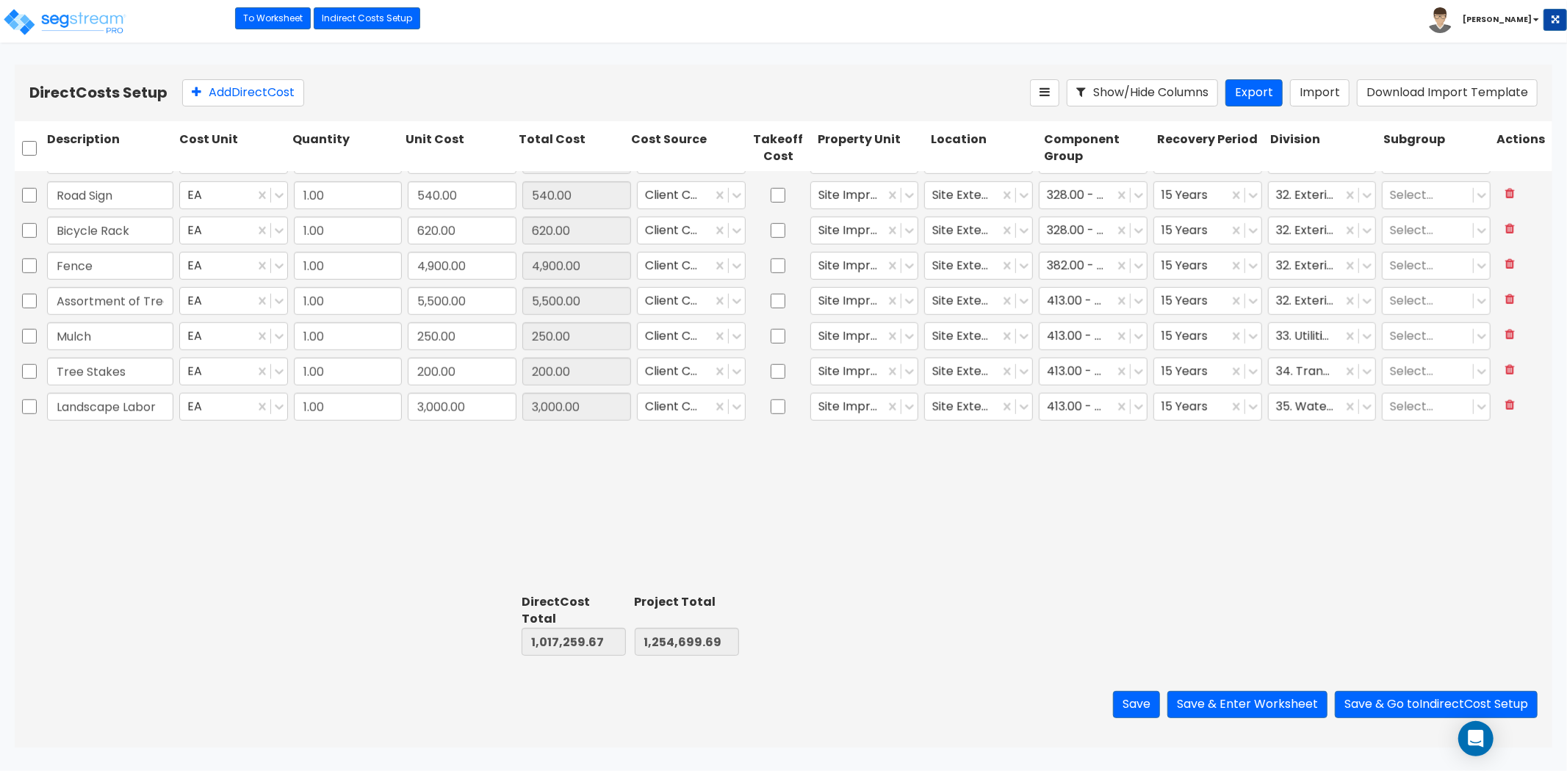
scroll to position [724, 0]
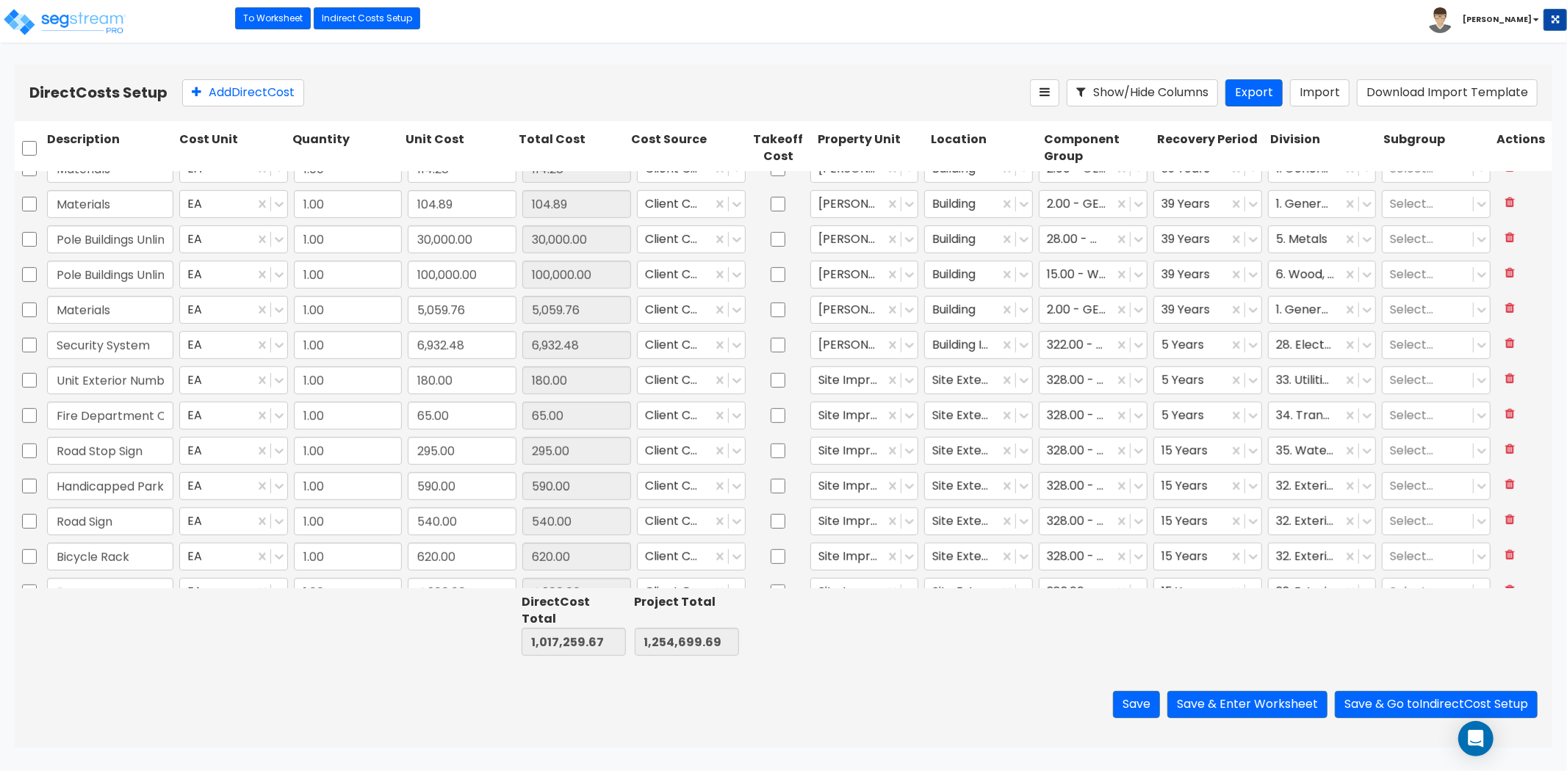
type input "1.00"
type input "12,891.00"
type input "1.00"
type input "45,978.25"
click at [1172, 378] on div at bounding box center [1191, 382] width 60 height 20
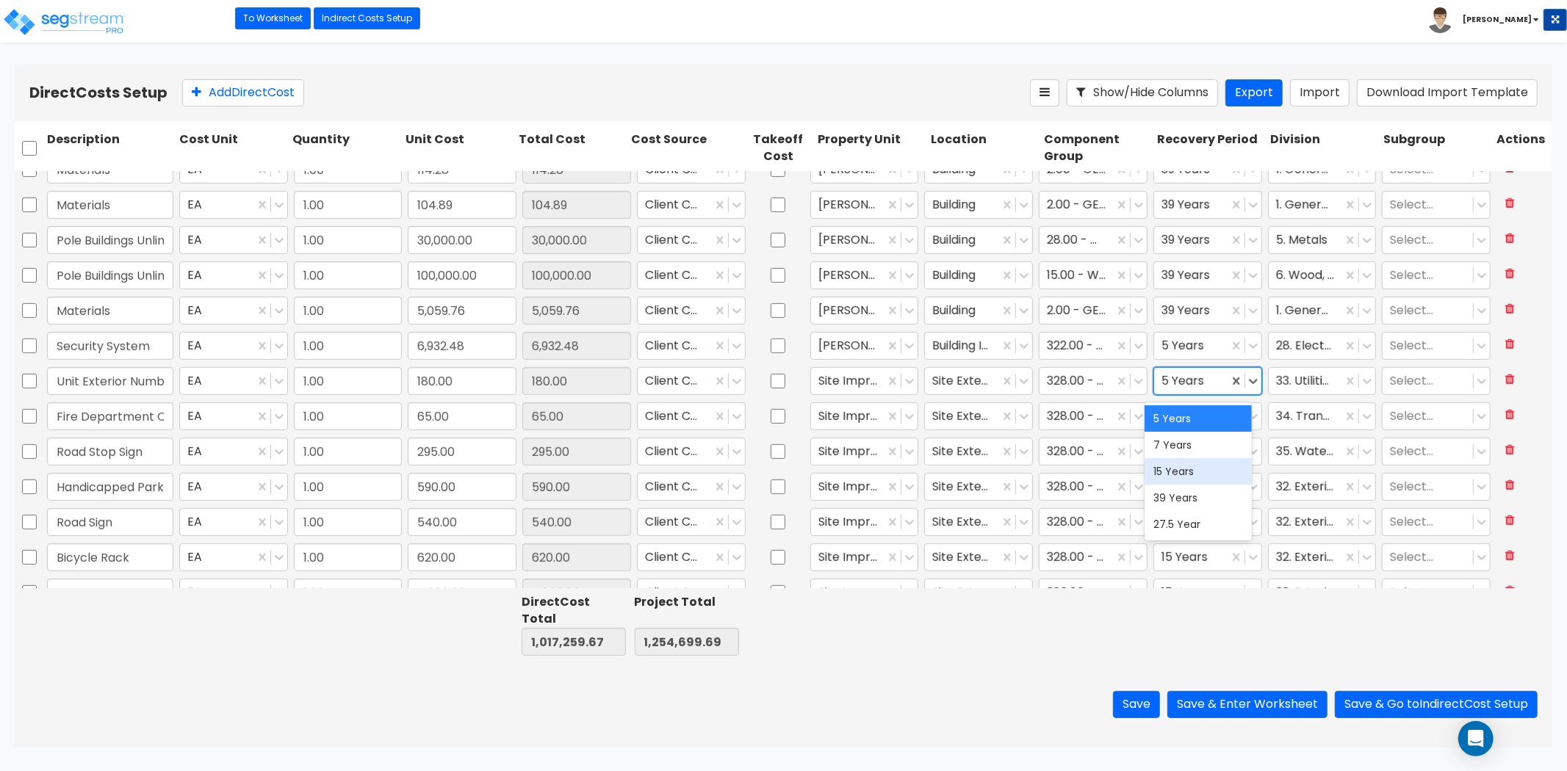
click at [1188, 481] on div "15 Years" at bounding box center [1197, 471] width 107 height 26
click at [159, 382] on input "Unit Exterior Numbers" at bounding box center [110, 381] width 126 height 28
click at [1186, 420] on div at bounding box center [1191, 417] width 60 height 20
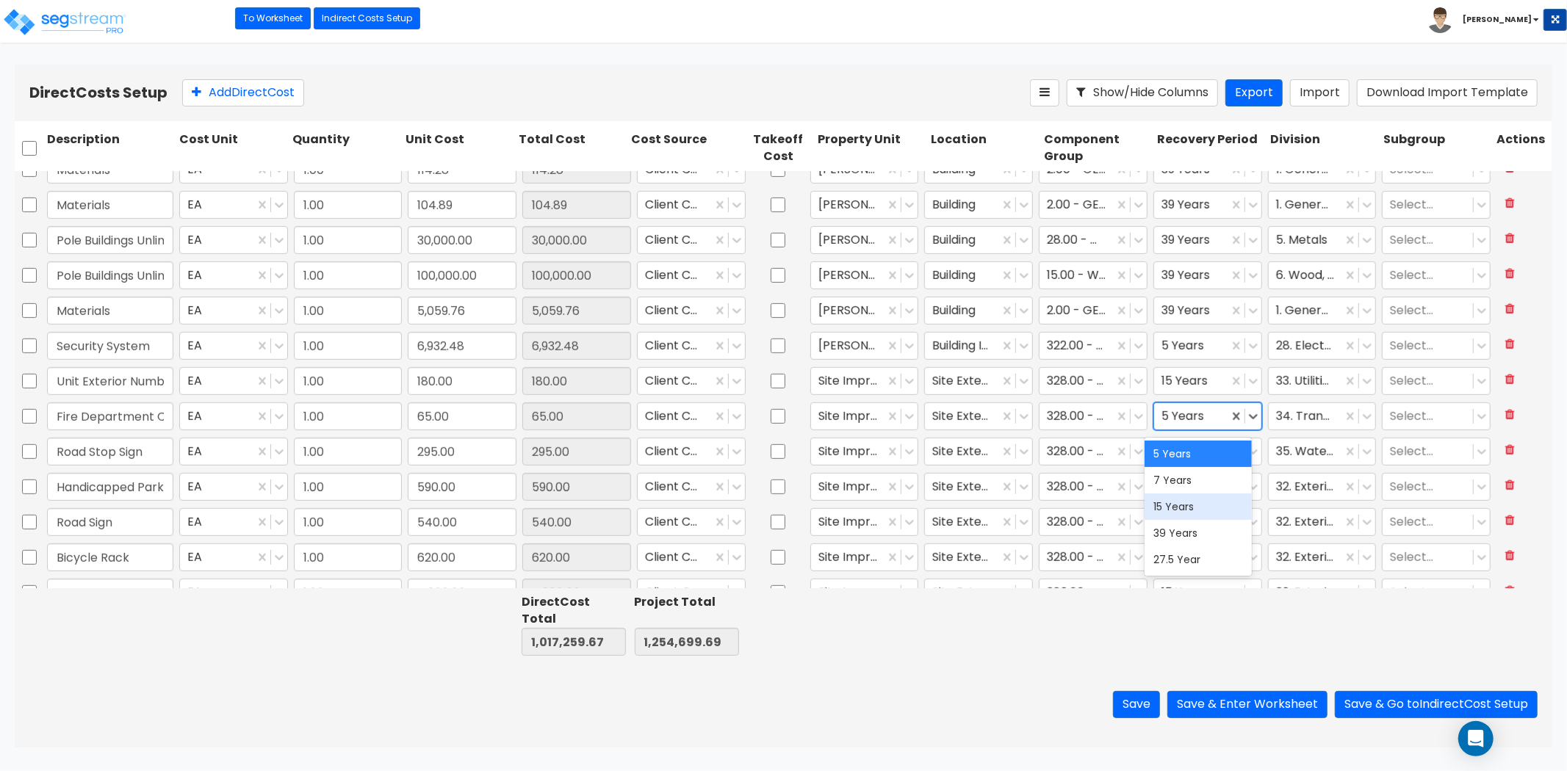
click at [1180, 508] on div "15 Years" at bounding box center [1197, 507] width 107 height 26
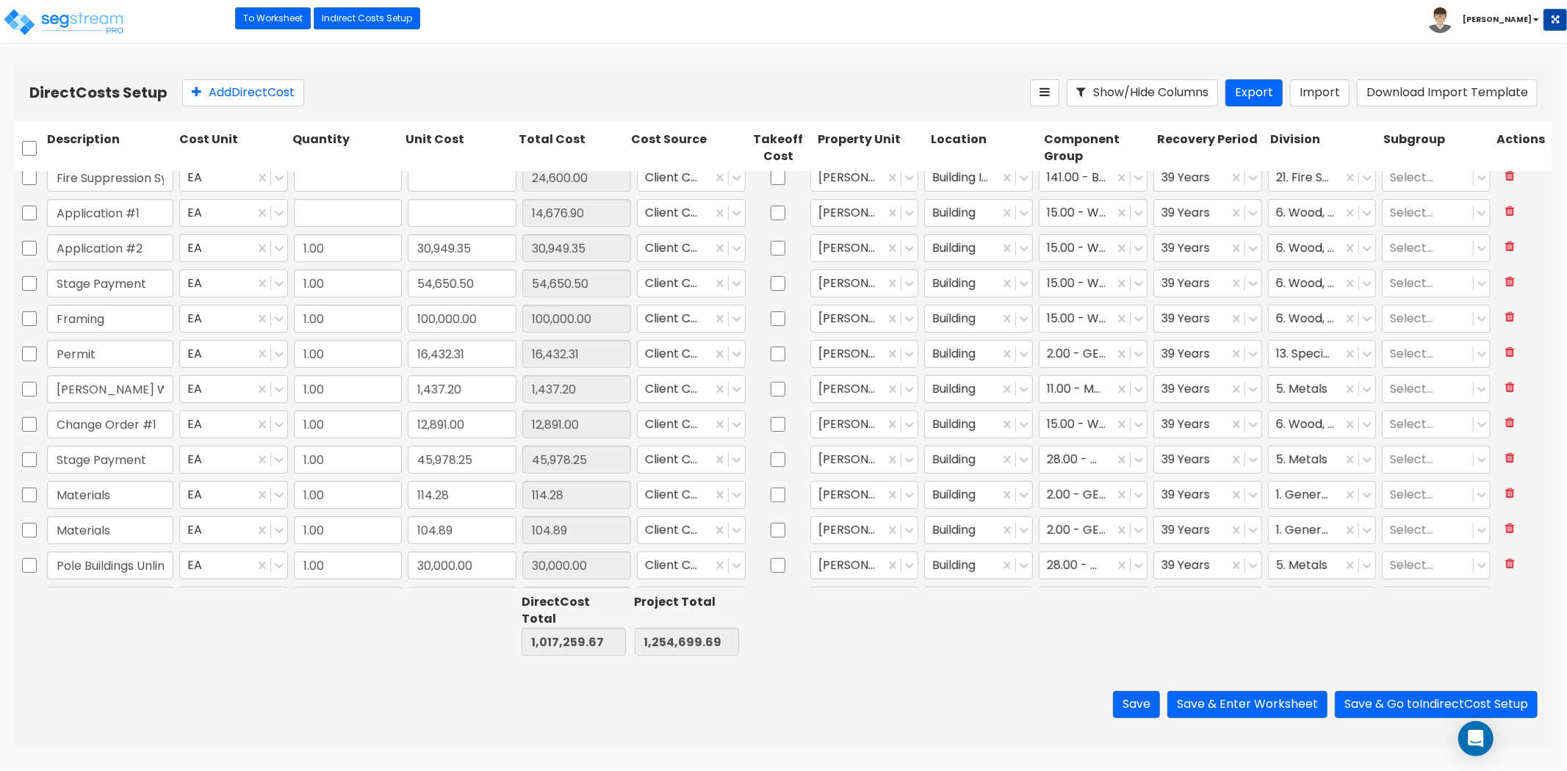
type input "1.00"
type input "900.00"
type input "1.00"
type input "24,600.00"
type input "1.00"
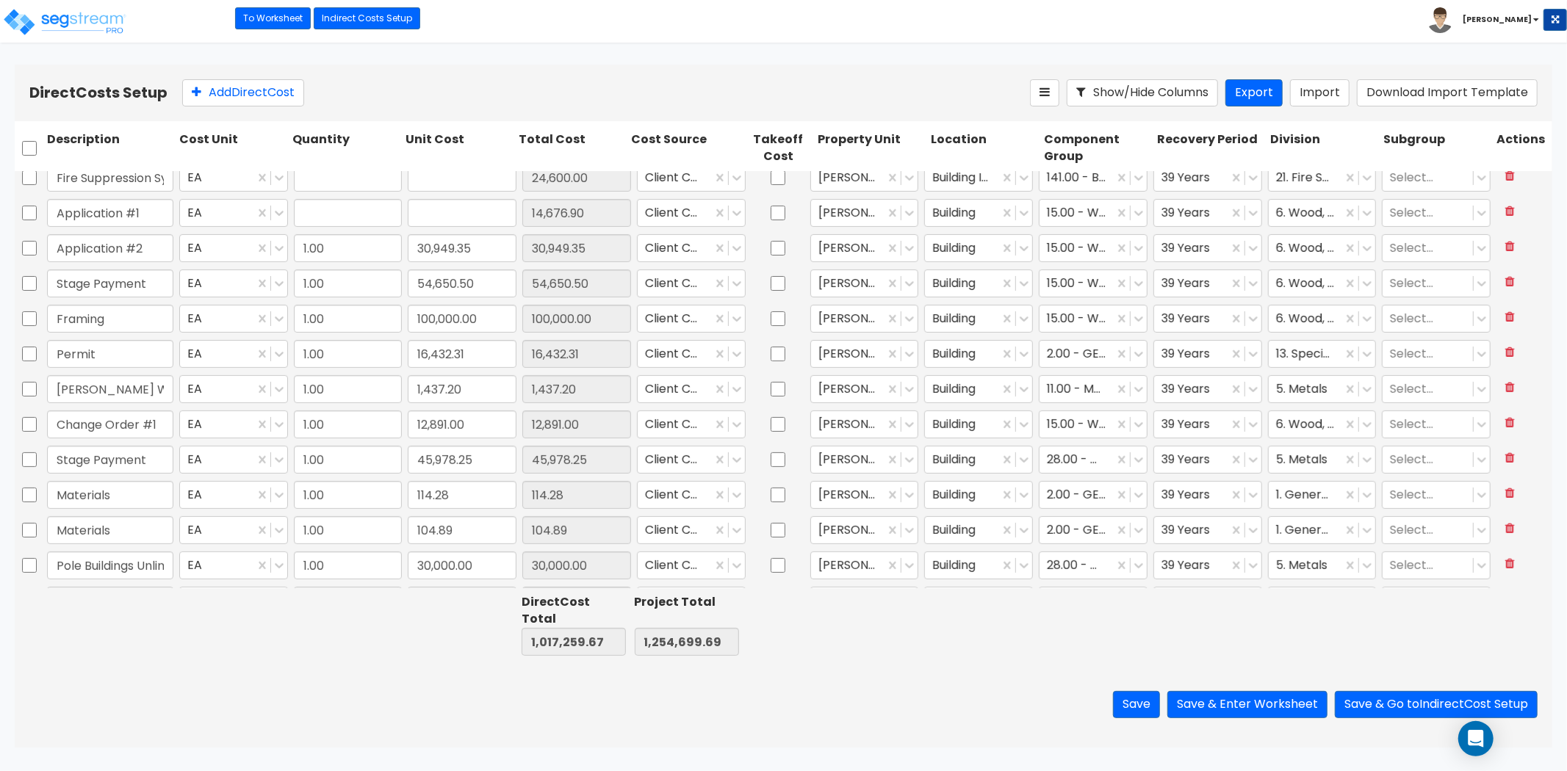
type input "24,600.00"
type input "1.00"
type input "14,676.90"
type input "1.00"
type input "295.00"
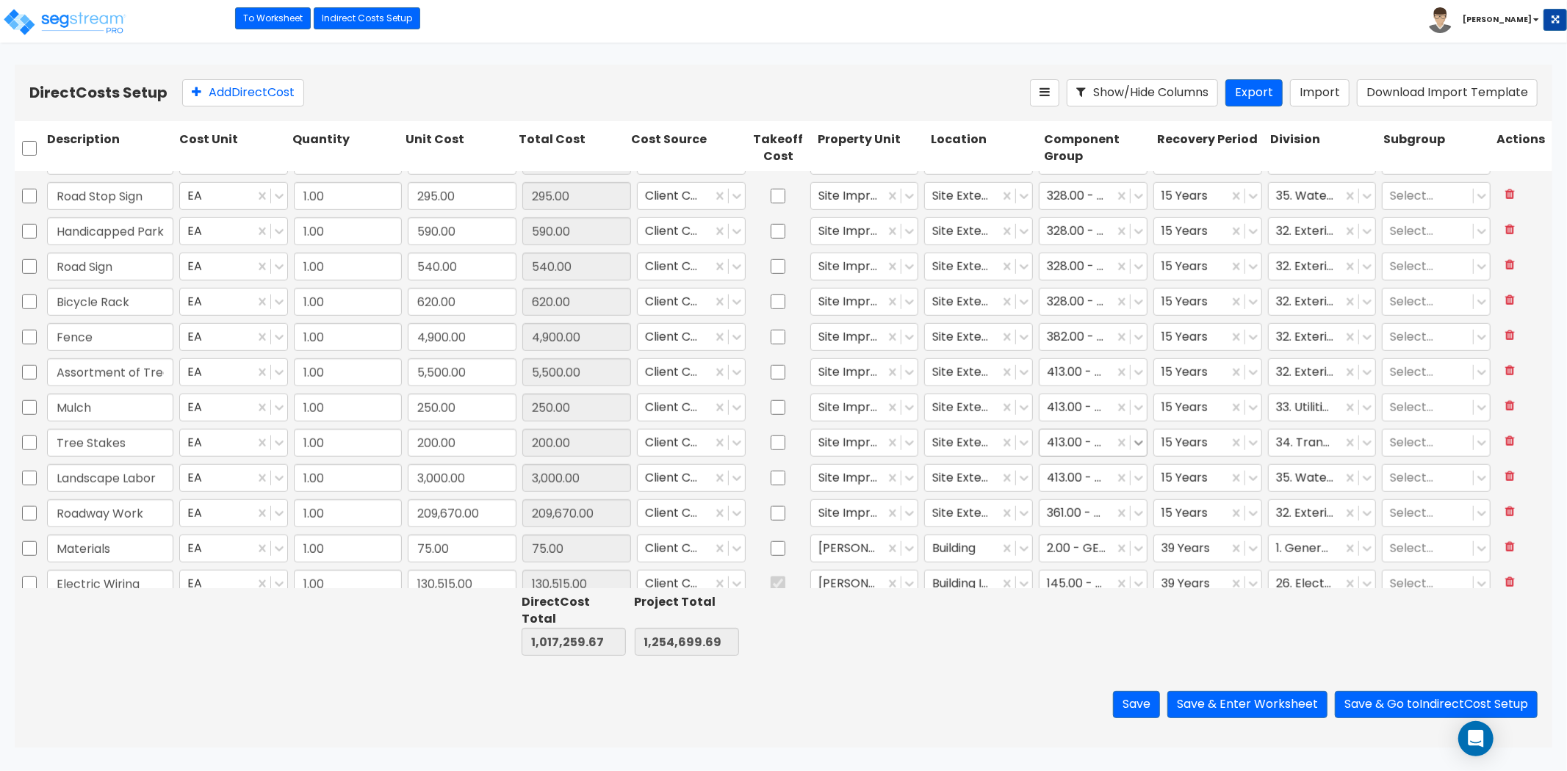
scroll to position [1050, 0]
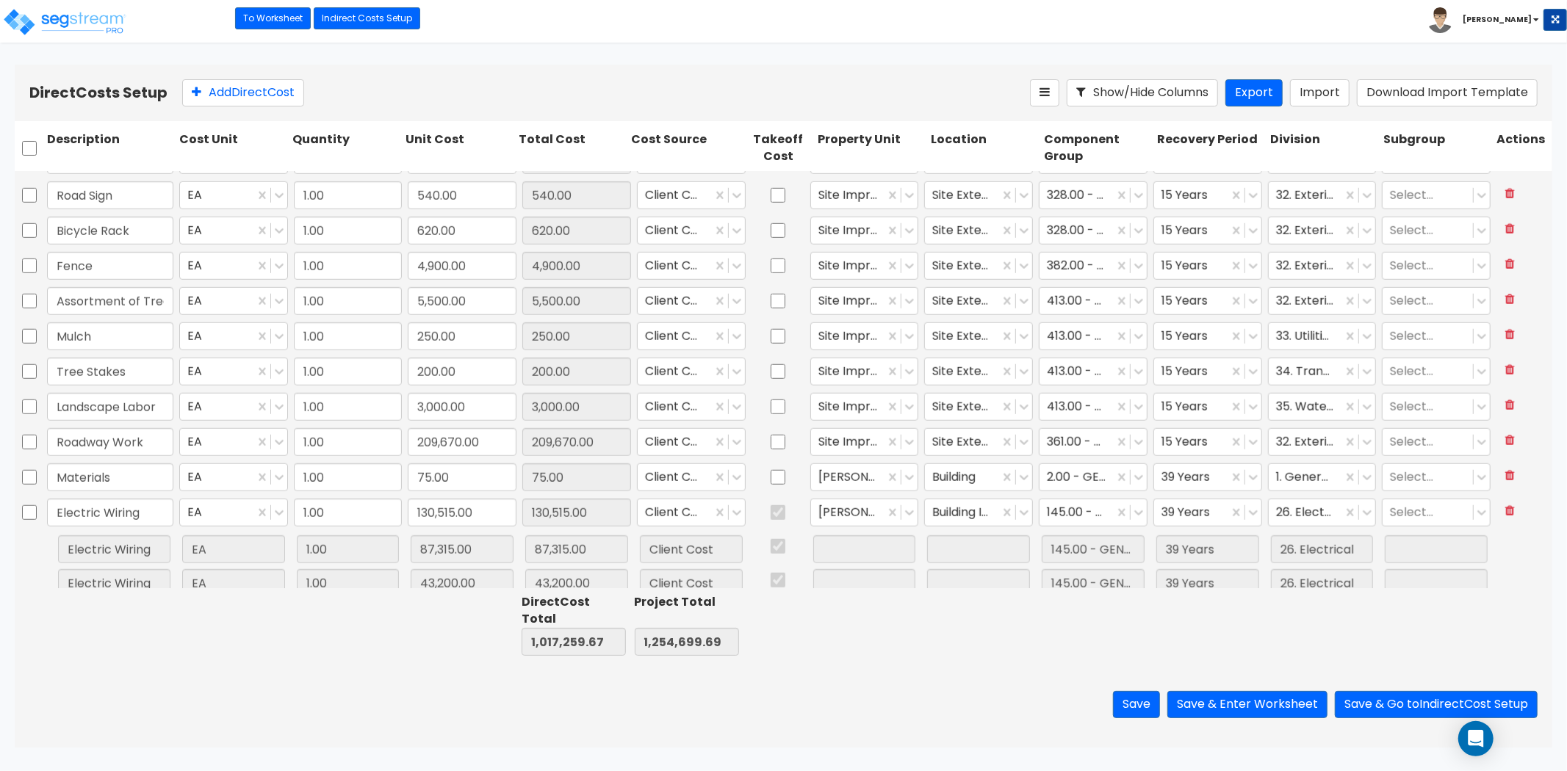
click at [1093, 647] on div at bounding box center [1097, 625] width 113 height 68
type input "1.00"
type input "5,059.76"
type input "1.00"
type input "6,932.48"
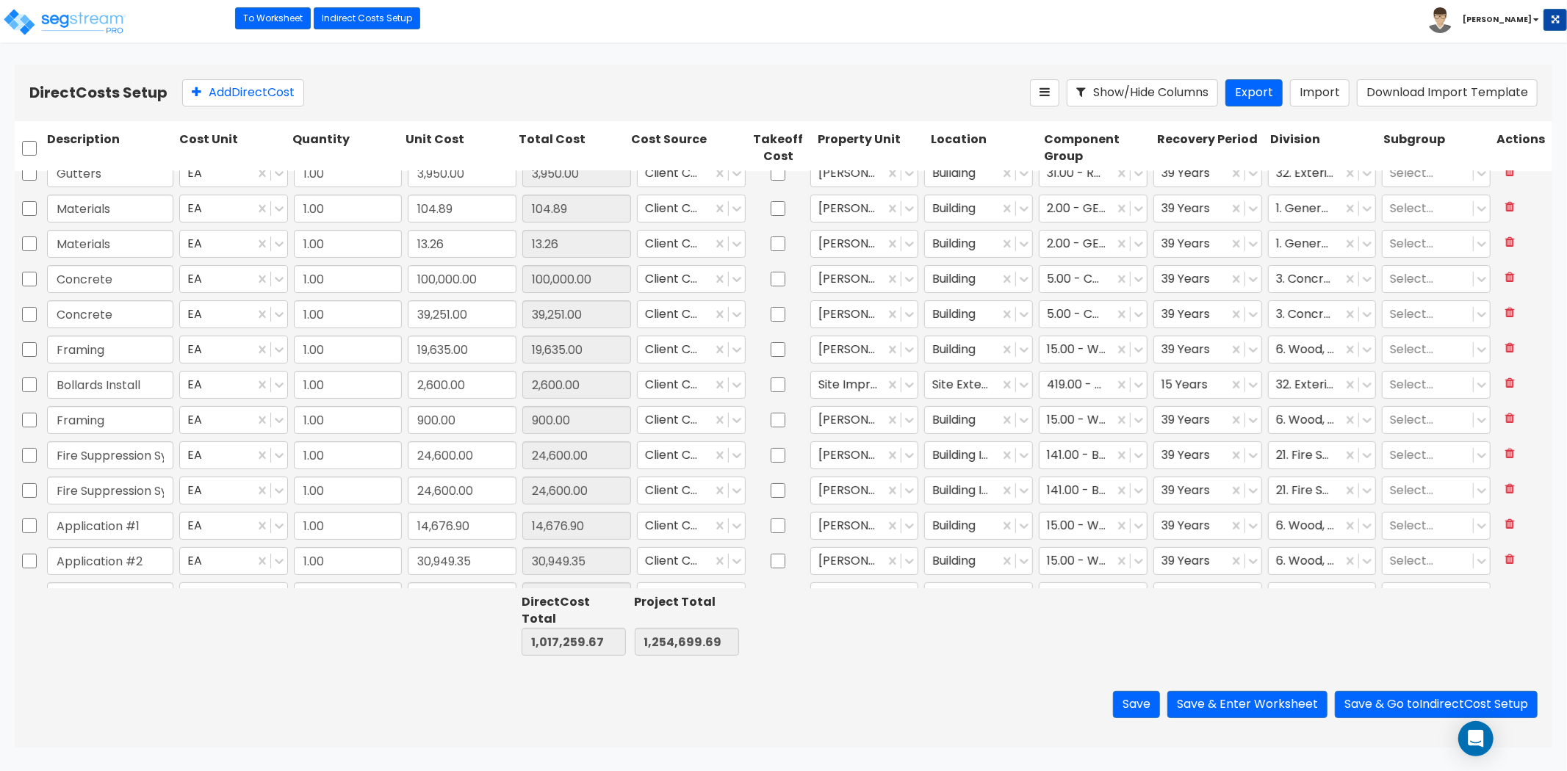
type input "1.00"
type input "778.60"
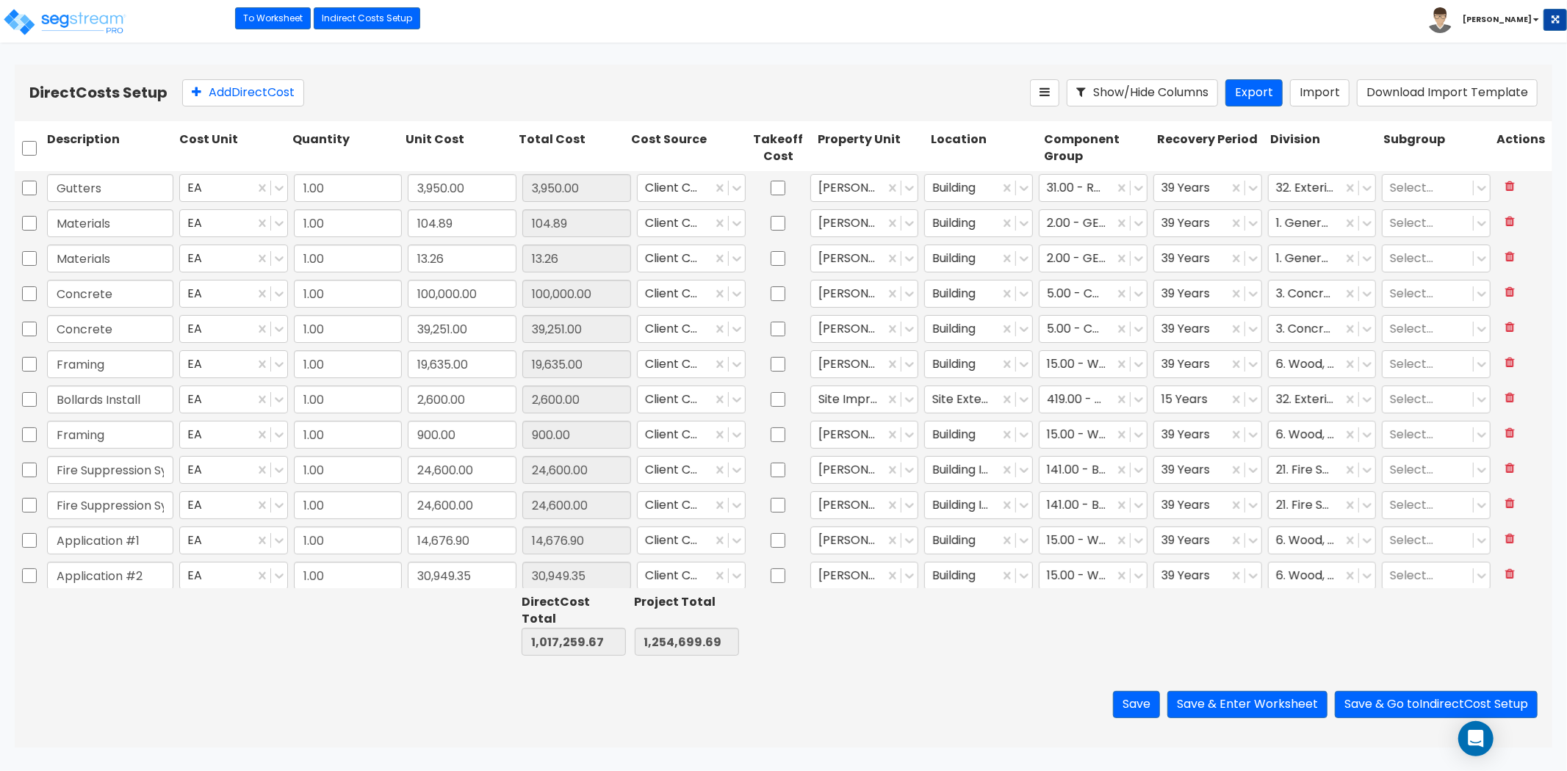
scroll to position [0, 0]
click at [1294, 708] on button "Save & Enter Worksheet" at bounding box center [1247, 704] width 160 height 27
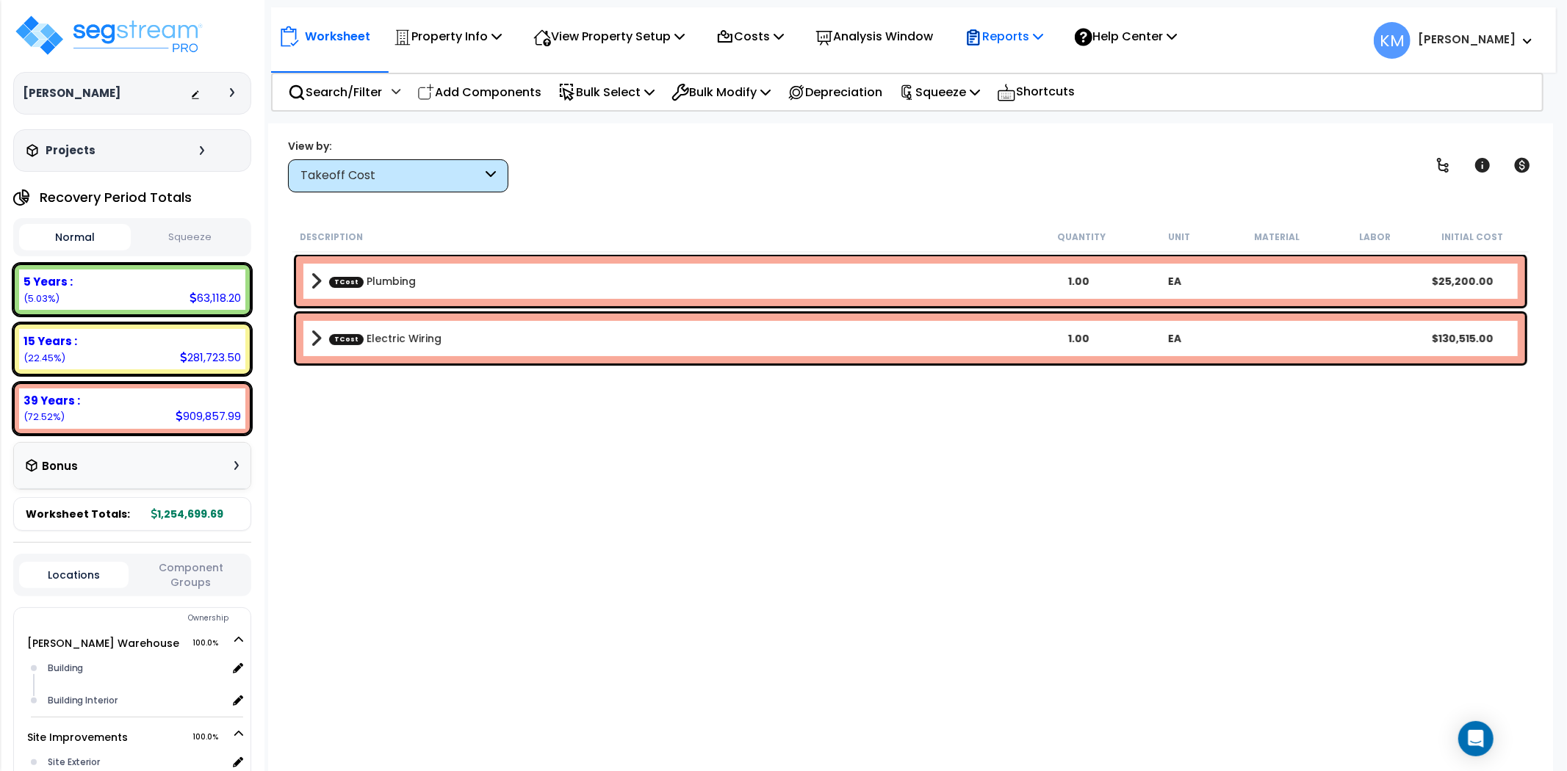
click at [1002, 32] on p "Reports" at bounding box center [1003, 36] width 79 height 20
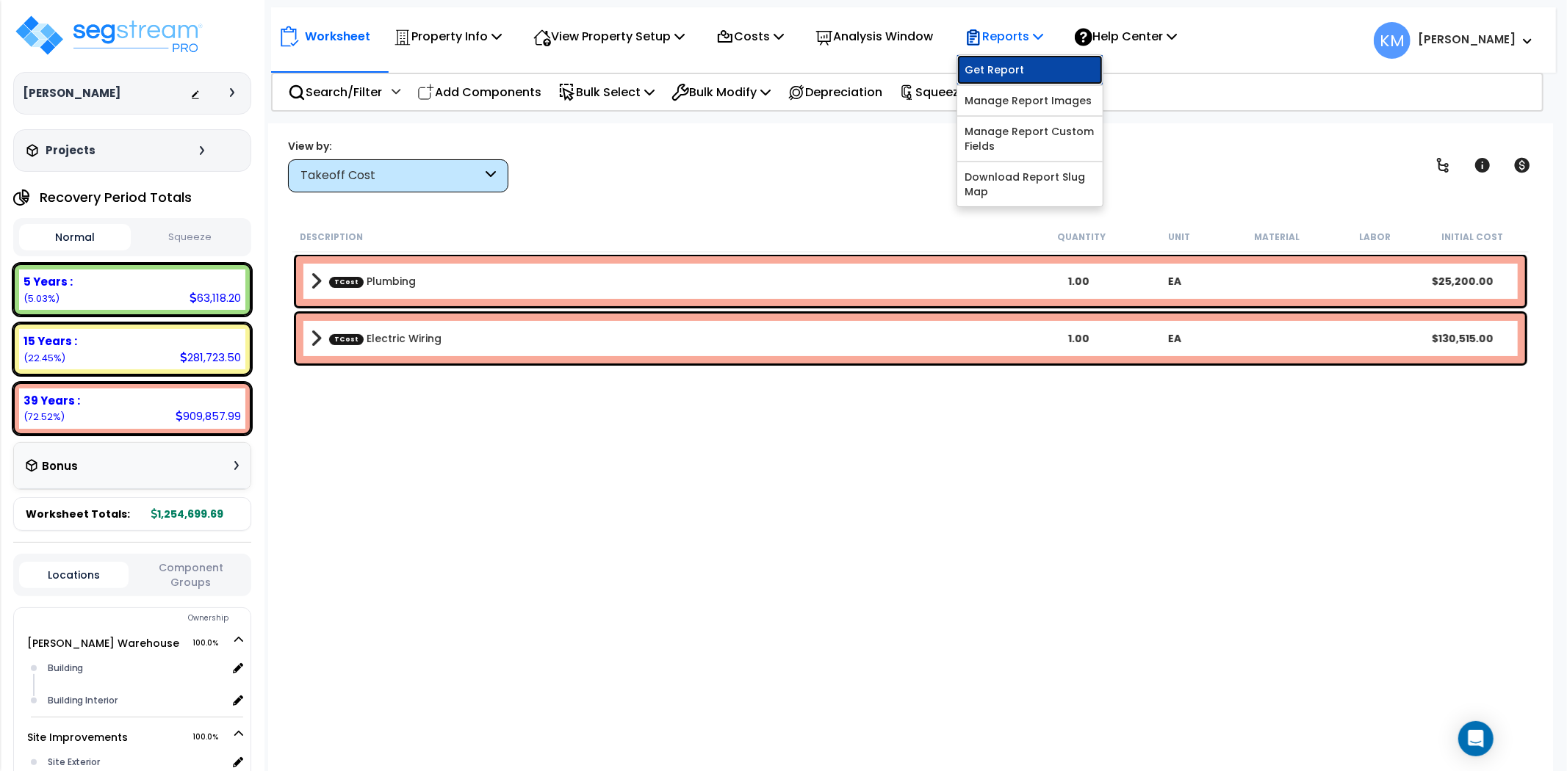
click at [1053, 76] on link "Get Report" at bounding box center [1029, 69] width 145 height 29
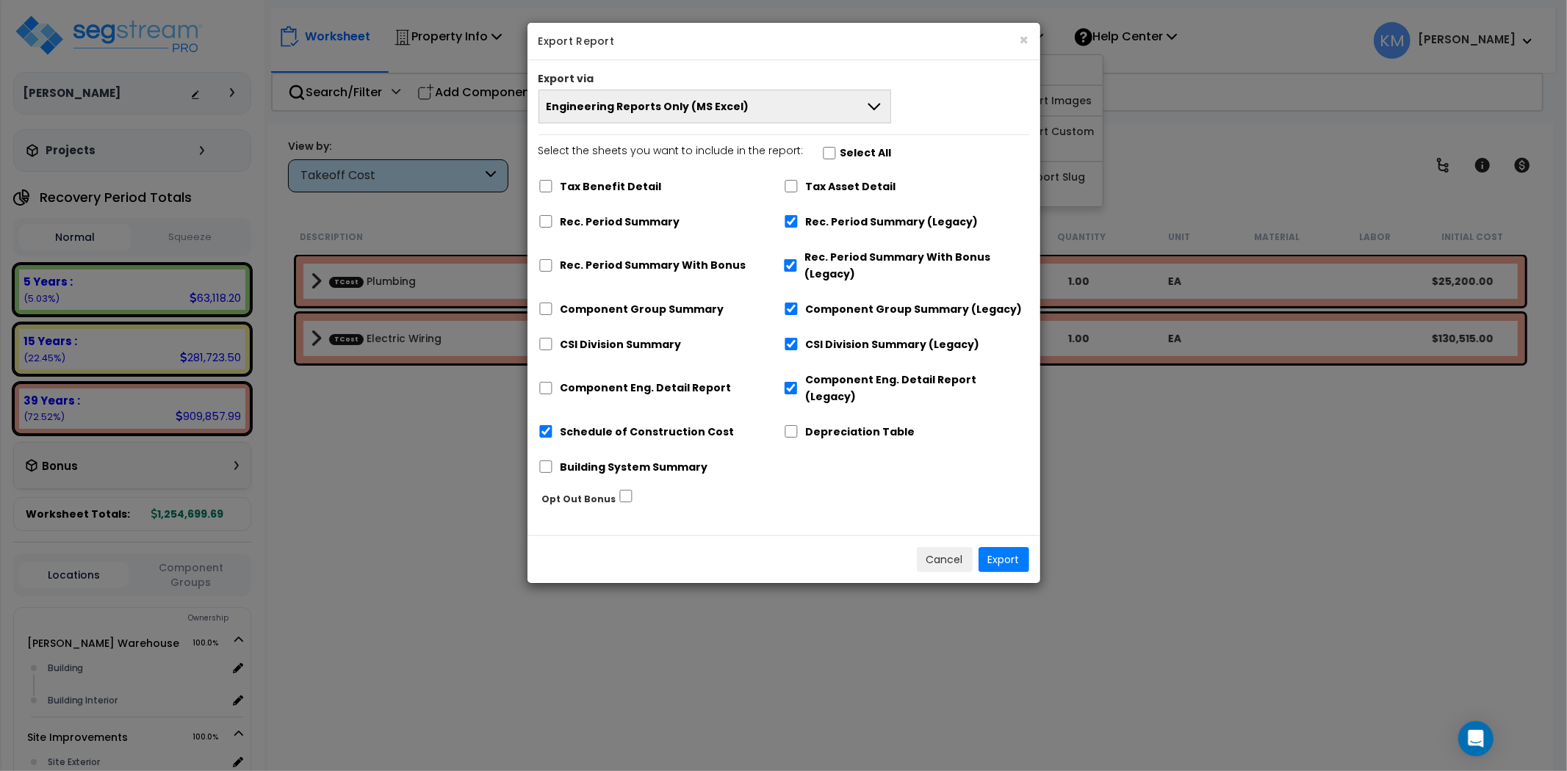
click at [819, 222] on label "Rec. Period Summary (Legacy)" at bounding box center [892, 222] width 173 height 17
click at [798, 222] on input "Rec. Period Summary (Legacy)" at bounding box center [791, 221] width 15 height 12
checkbox input "false"
click at [819, 255] on label "Rec. Period Summary With Bonus (Legacy)" at bounding box center [916, 266] width 224 height 34
click at [798, 259] on input "Rec. Period Summary With Bonus (Legacy)" at bounding box center [791, 265] width 14 height 12
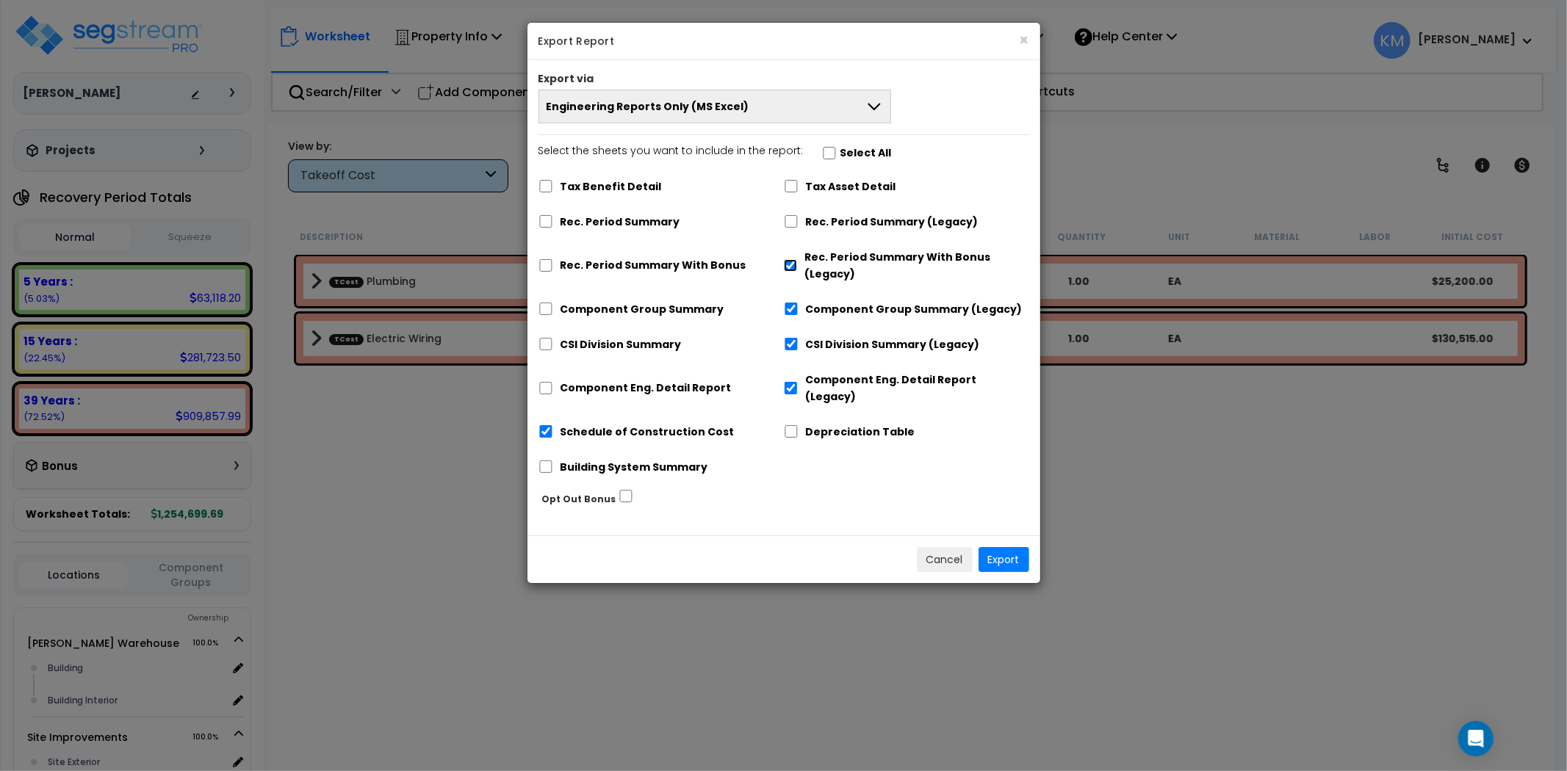
checkbox input "false"
click at [819, 306] on label "Component Group Summary (Legacy)" at bounding box center [914, 309] width 217 height 17
click at [798, 306] on input "Component Group Summary (Legacy)" at bounding box center [791, 309] width 15 height 12
checkbox input "false"
click at [819, 336] on div "CSI Division Summary (Legacy)" at bounding box center [906, 343] width 245 height 28
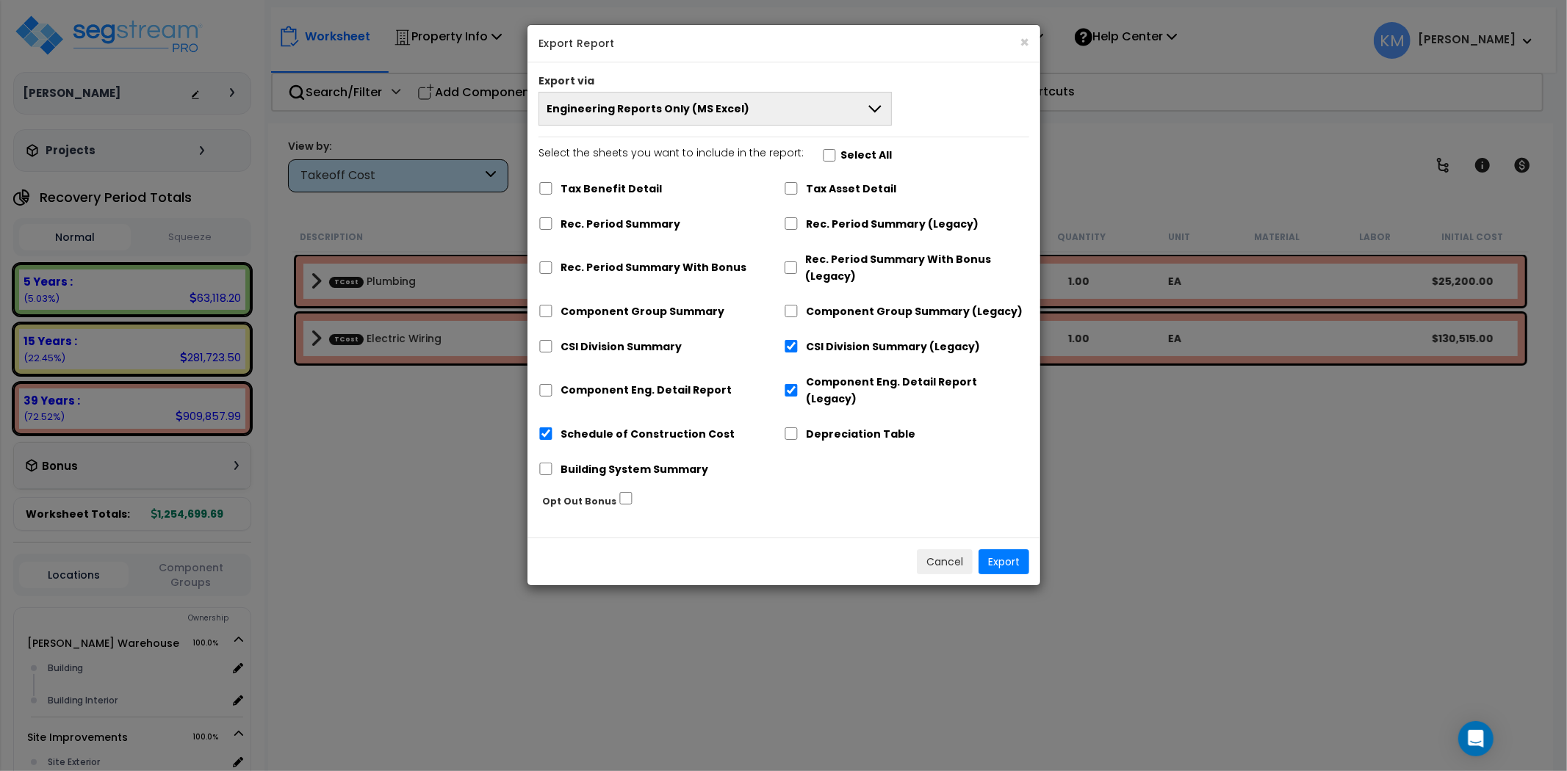
click at [832, 386] on label "Component Eng. Detail Report (Legacy)" at bounding box center [917, 391] width 223 height 34
click at [798, 386] on input "Component Eng. Detail Report (Legacy)" at bounding box center [791, 390] width 15 height 12
checkbox input "false"
click at [840, 346] on label "CSI Division Summary (Legacy)" at bounding box center [893, 347] width 174 height 17
click at [798, 346] on input "CSI Division Summary (Legacy)" at bounding box center [791, 346] width 15 height 12
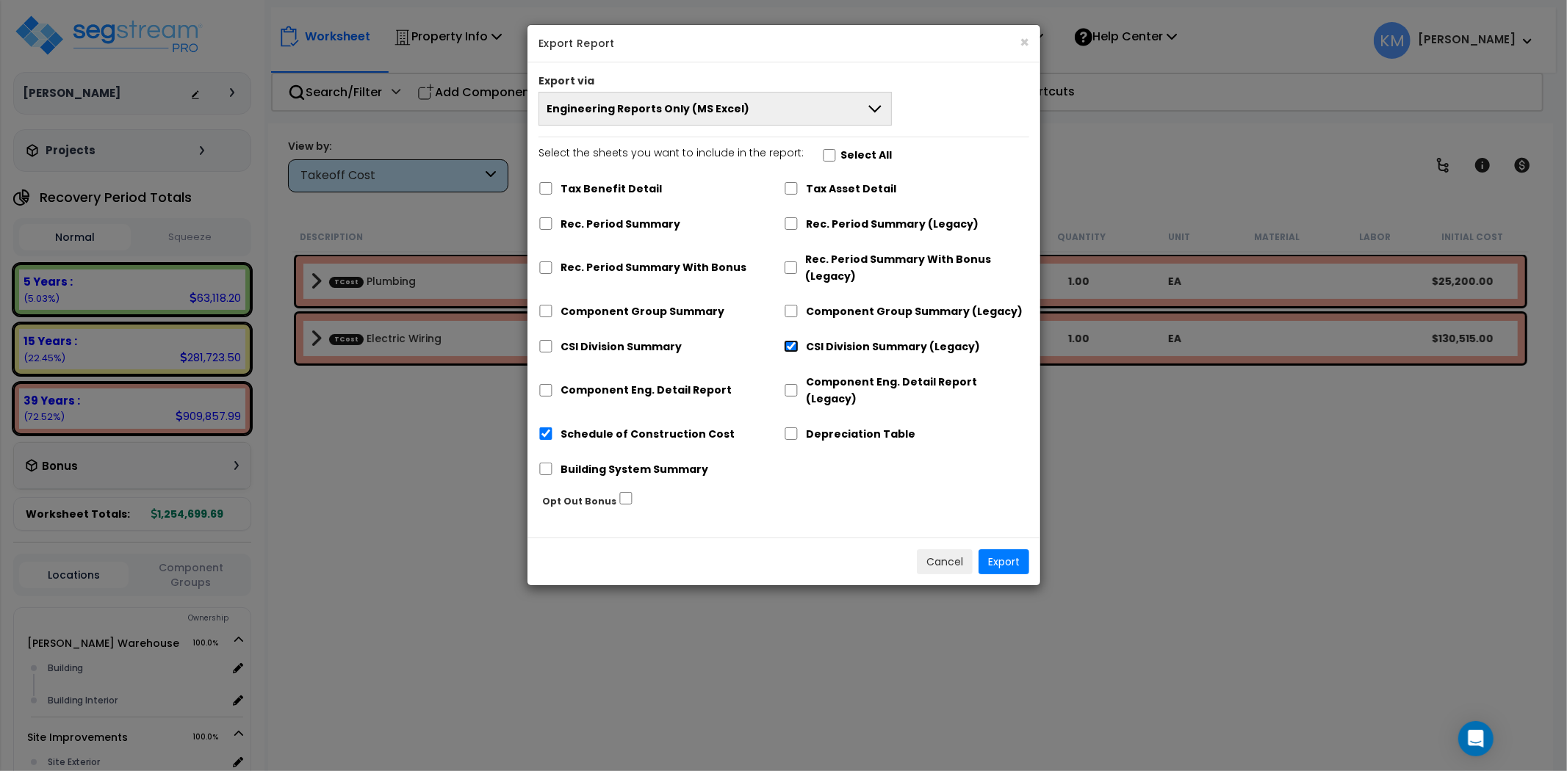
checkbox input "false"
drag, startPoint x: 660, startPoint y: 386, endPoint x: 658, endPoint y: 379, distance: 7.5
click at [660, 386] on label "Component Eng. Detail Report" at bounding box center [645, 390] width 171 height 17
click at [553, 386] on input "Component Eng. Detail Report" at bounding box center [545, 390] width 15 height 12
checkbox input "true"
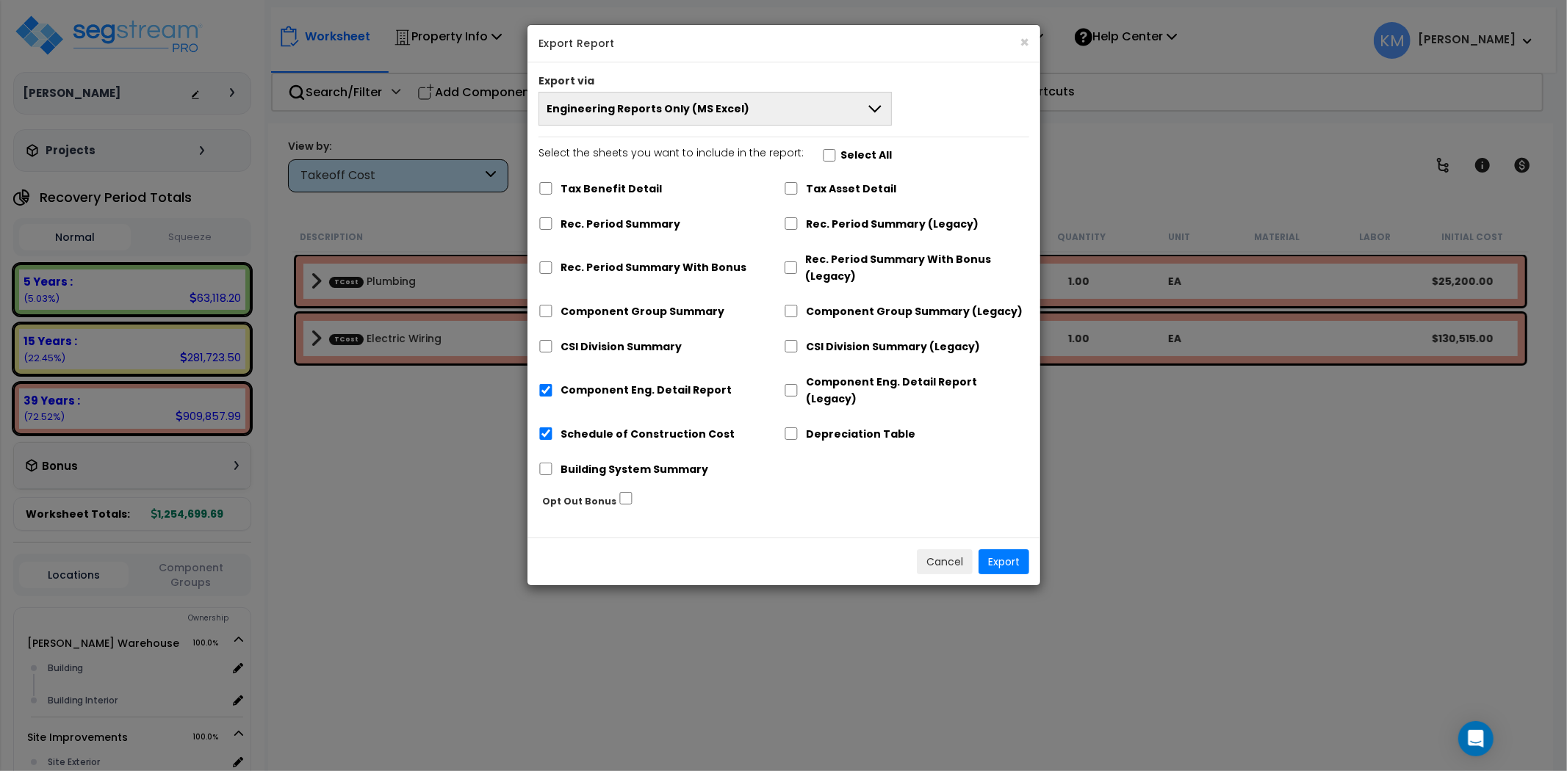
click at [639, 339] on label "CSI Division Summary" at bounding box center [620, 347] width 121 height 17
click at [646, 298] on div "Component Group Summary" at bounding box center [660, 310] width 245 height 28
click at [646, 303] on label "Component Group Summary" at bounding box center [642, 311] width 164 height 17
click at [552, 305] on input "Component Group Summary" at bounding box center [545, 311] width 15 height 12
checkbox input "true"
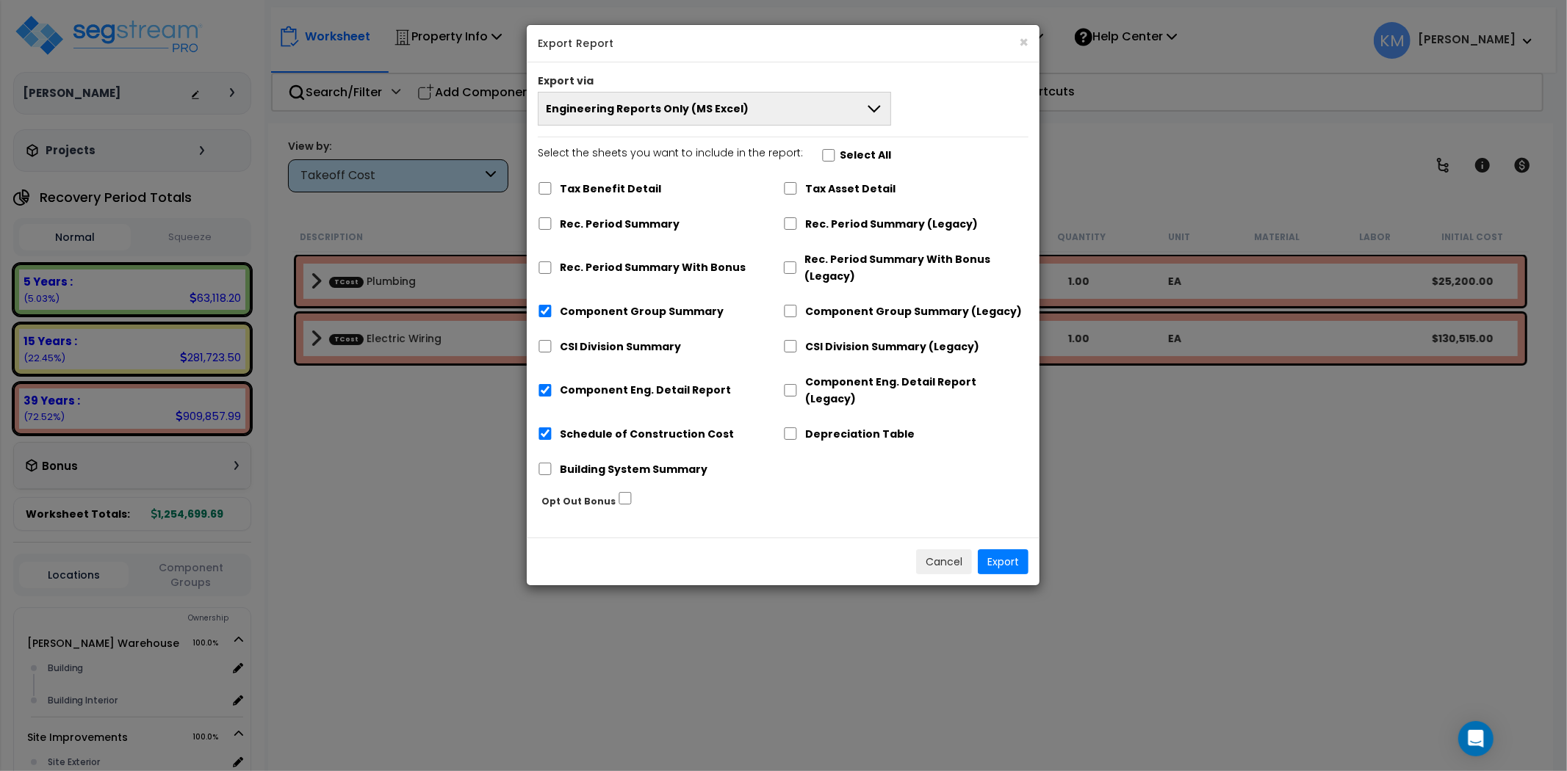
click at [638, 343] on label "CSI Division Summary" at bounding box center [620, 347] width 121 height 17
click at [552, 343] on input "CSI Division Summary" at bounding box center [545, 346] width 15 height 12
checkbox input "true"
click at [641, 261] on label "Rec. Period Summary With Bonus" at bounding box center [653, 267] width 186 height 17
click at [552, 262] on input "Rec. Period Summary With Bonus" at bounding box center [545, 268] width 15 height 12
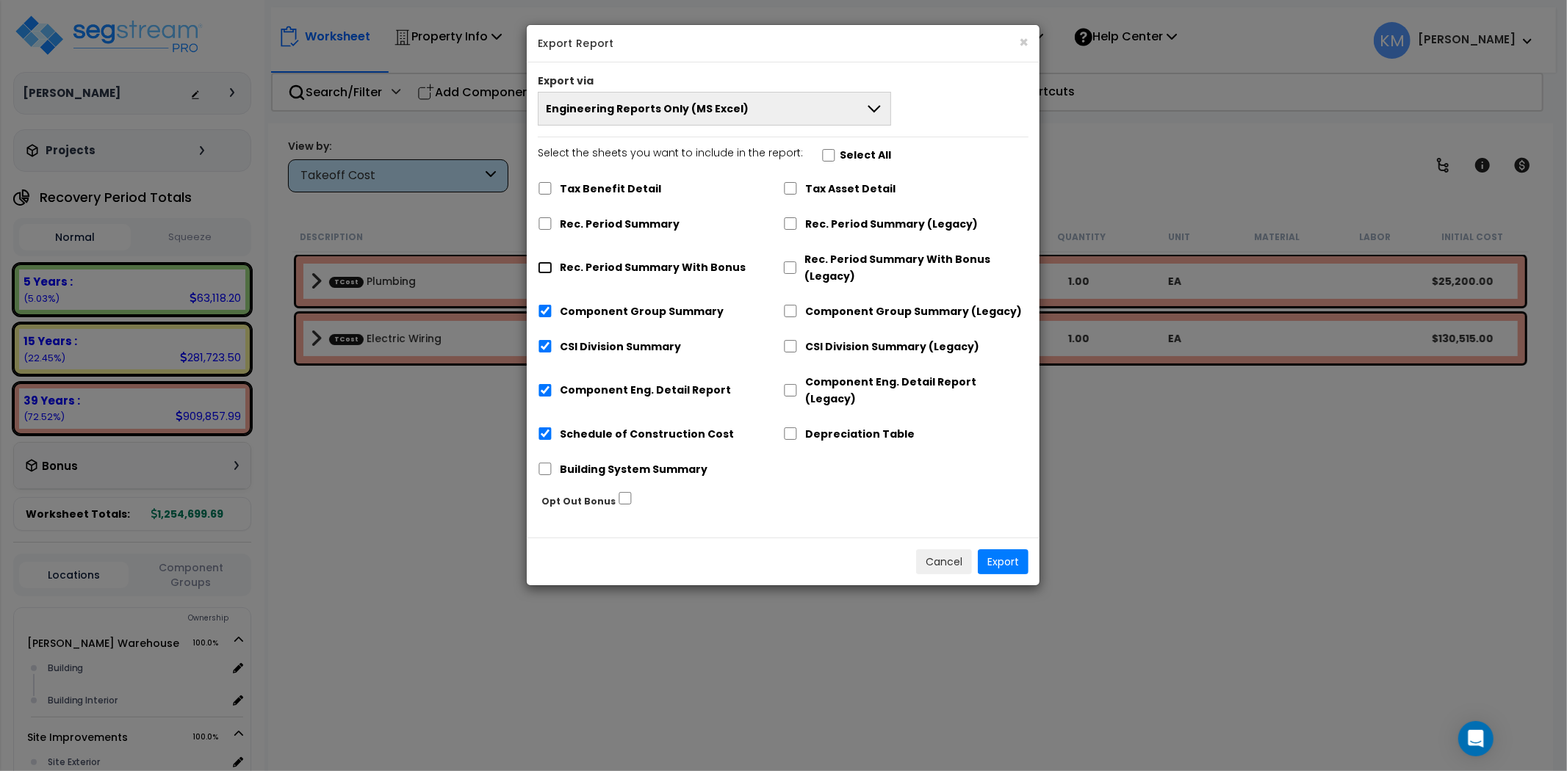
checkbox input "true"
click at [627, 214] on div "Rec. Period Summary" at bounding box center [660, 223] width 245 height 28
click at [627, 223] on label "Rec. Period Summary" at bounding box center [620, 224] width 120 height 17
click at [626, 223] on label "Rec. Period Summary" at bounding box center [620, 225] width 120 height 17
click at [553, 223] on input "Rec. Period Summary" at bounding box center [545, 224] width 15 height 12
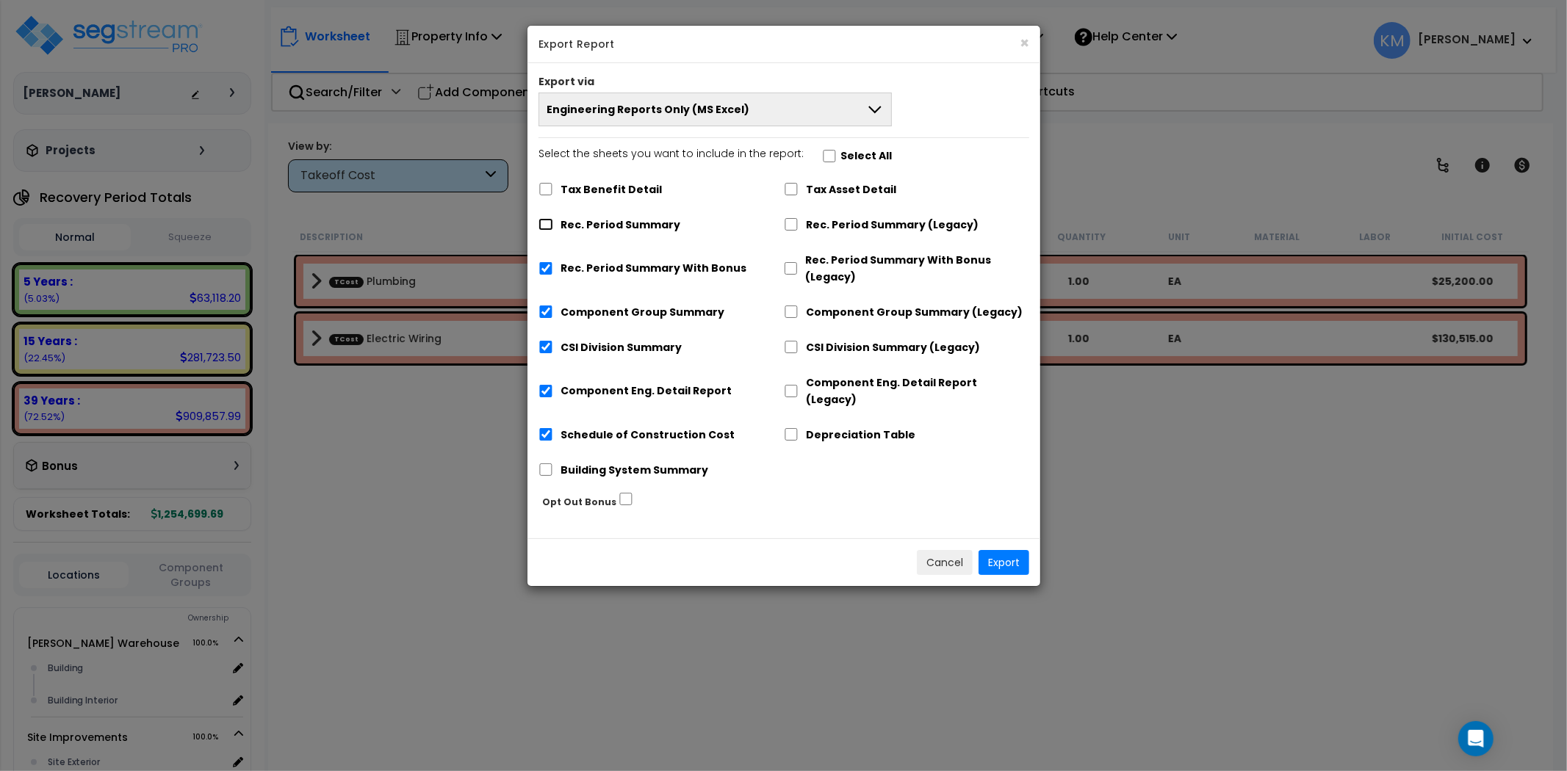
checkbox input "true"
click at [644, 462] on label "Building System Summary" at bounding box center [634, 470] width 148 height 17
click at [553, 464] on input "Building System Summary" at bounding box center [545, 470] width 15 height 12
checkbox input "true"
click at [997, 550] on button "Export" at bounding box center [1003, 562] width 51 height 25
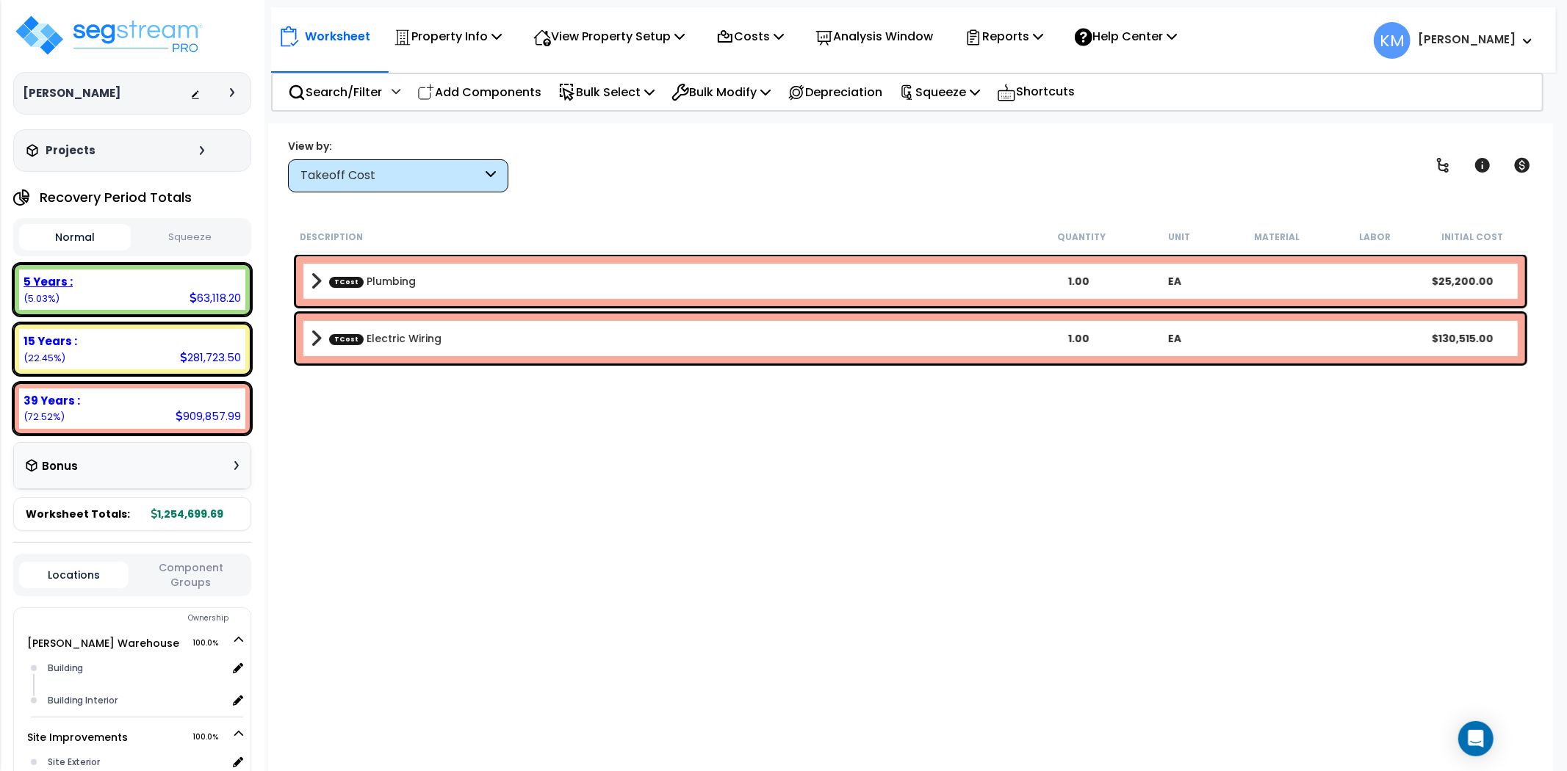
click at [203, 288] on div "5 Years :" at bounding box center [132, 281] width 217 height 15
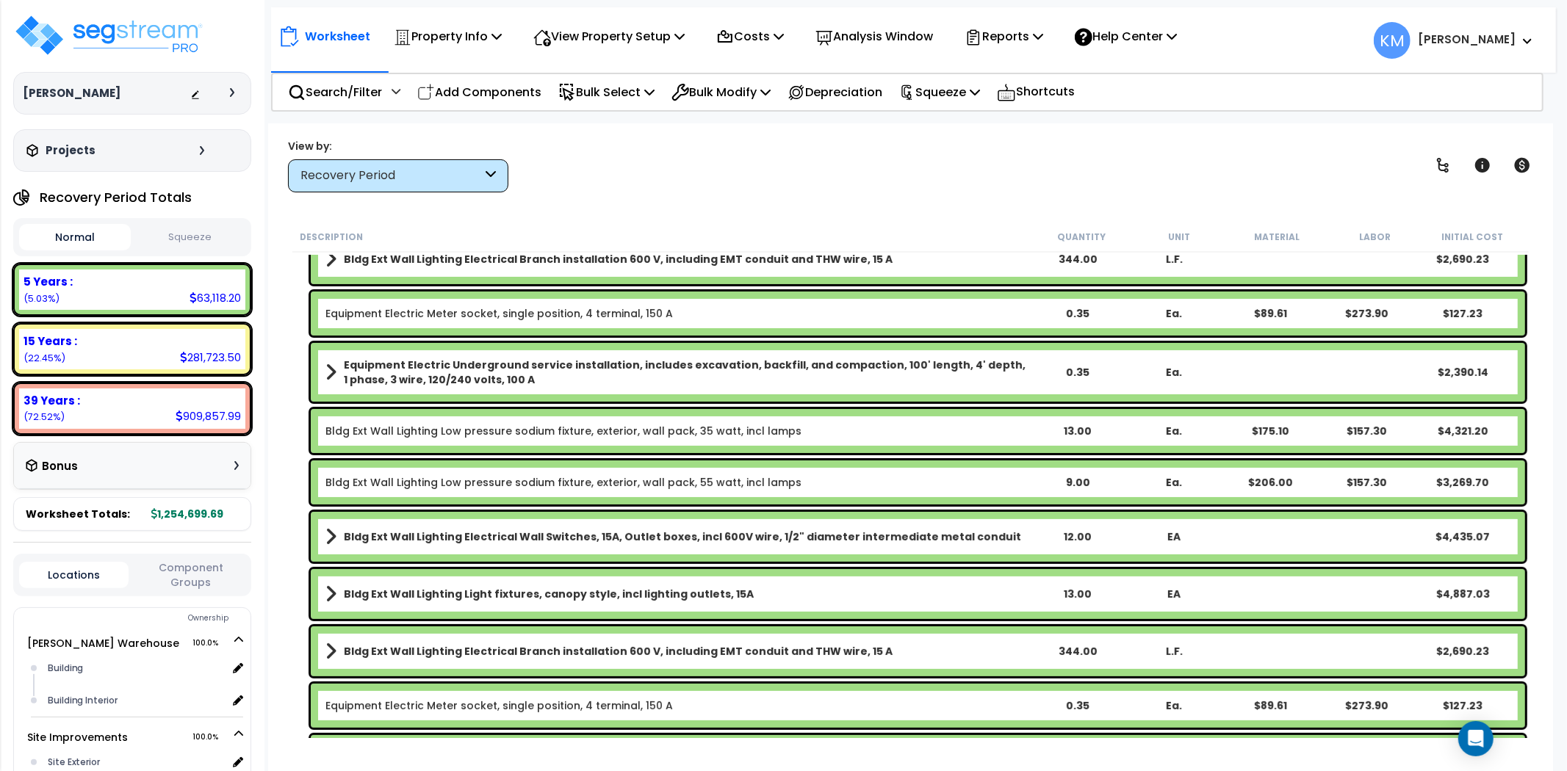
scroll to position [490, 0]
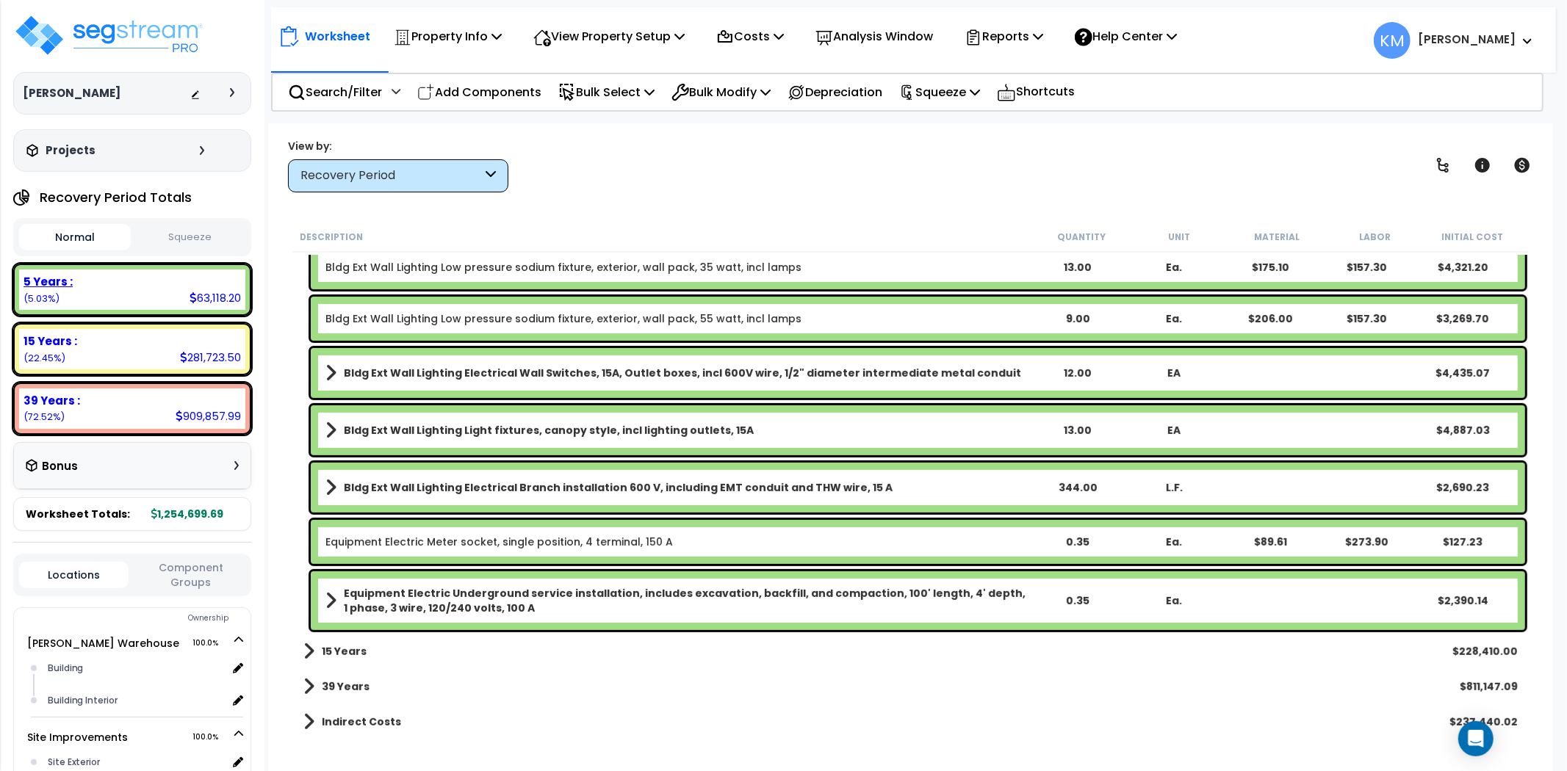
click at [226, 280] on div "5 Years :" at bounding box center [132, 281] width 217 height 15
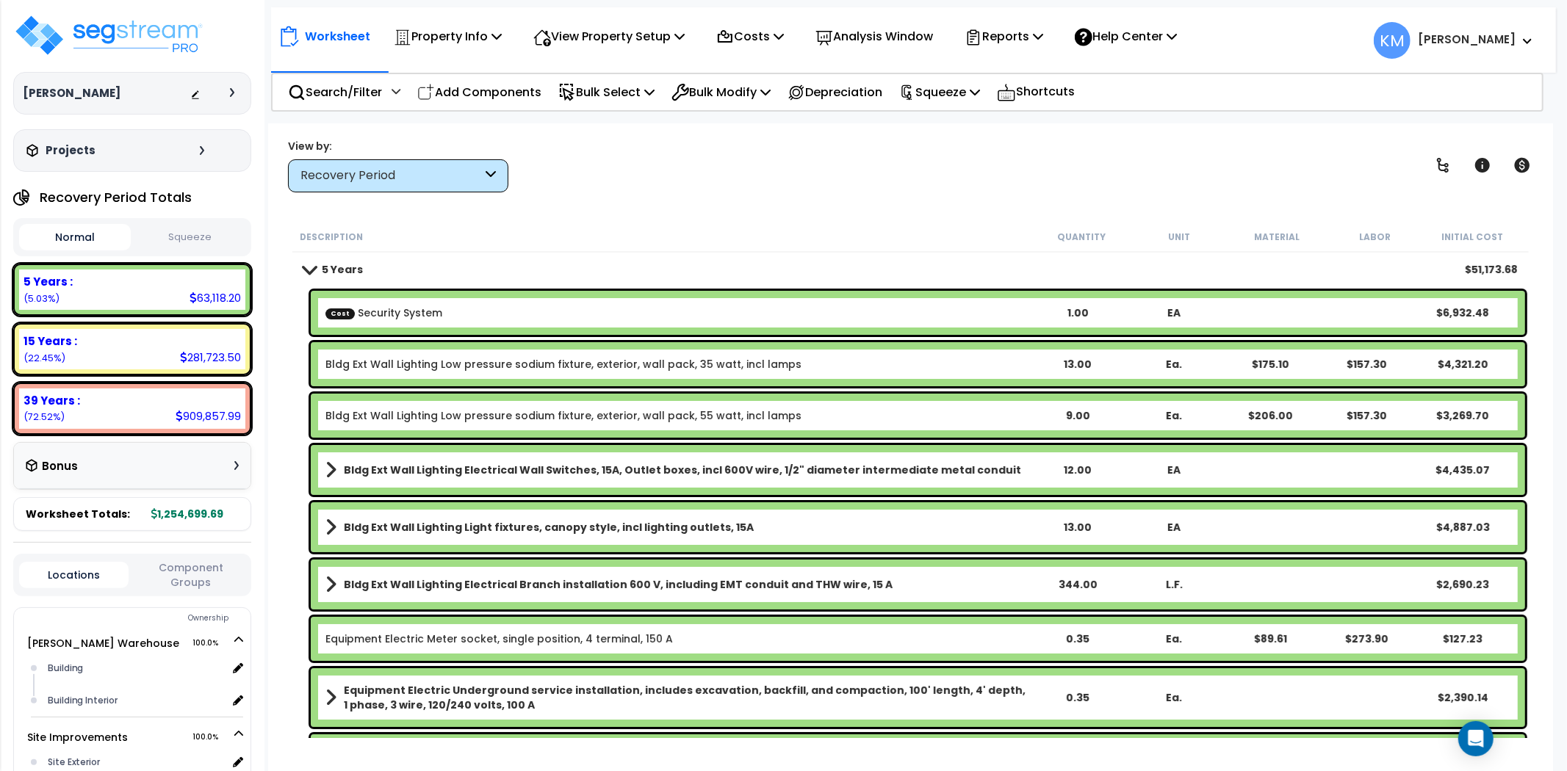
scroll to position [0, 0]
click at [1245, 466] on div "Bldg Ext Wall Lighting Electrical Wall Switches, 15A, Outlet boxes, incl 600V w…" at bounding box center [918, 471] width 1214 height 50
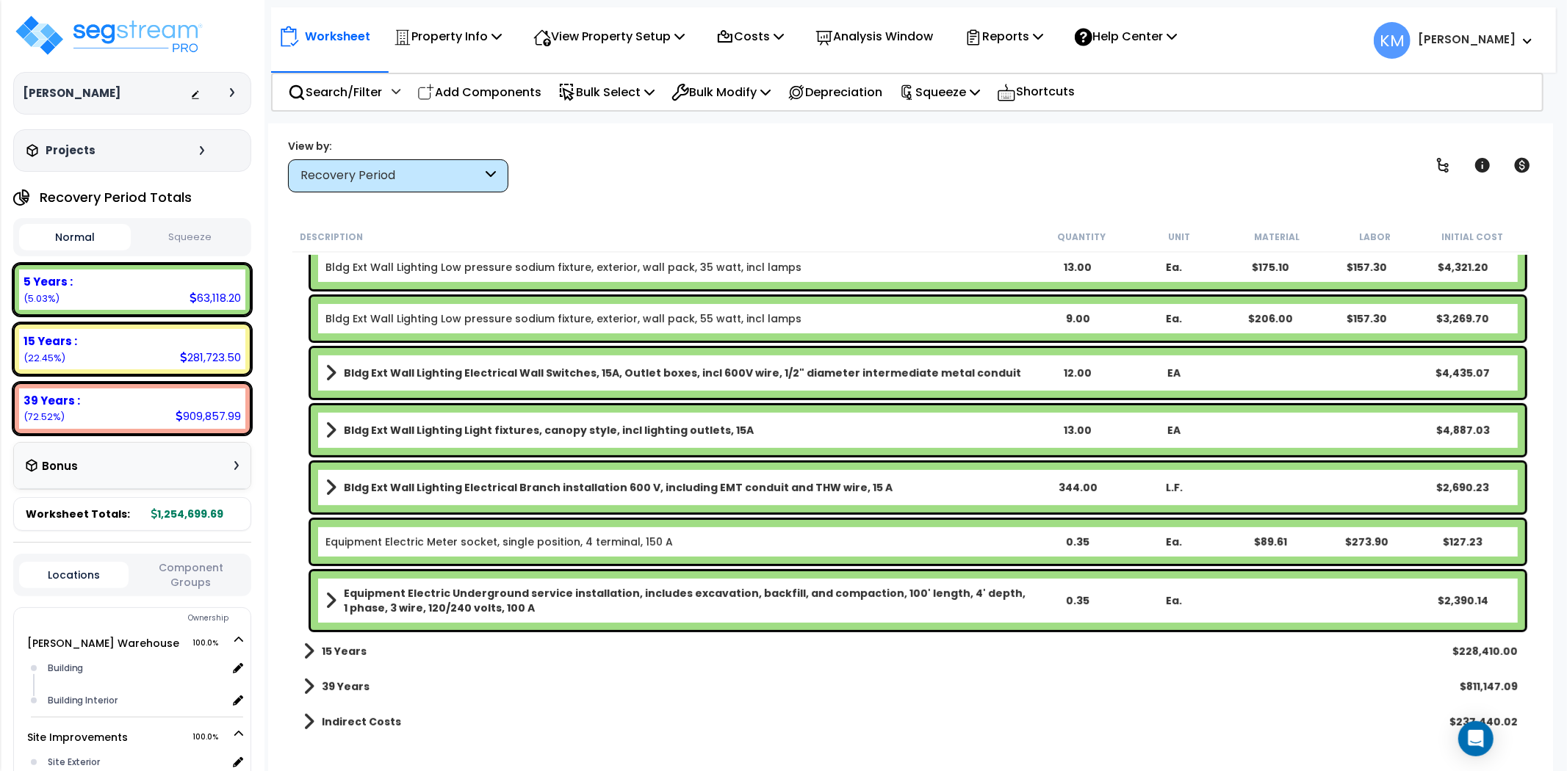
scroll to position [64, 0]
click at [959, 89] on p "Squeeze" at bounding box center [939, 92] width 81 height 20
click at [958, 88] on p "Squeeze" at bounding box center [939, 92] width 81 height 20
click at [1043, 37] on icon at bounding box center [1038, 36] width 10 height 12
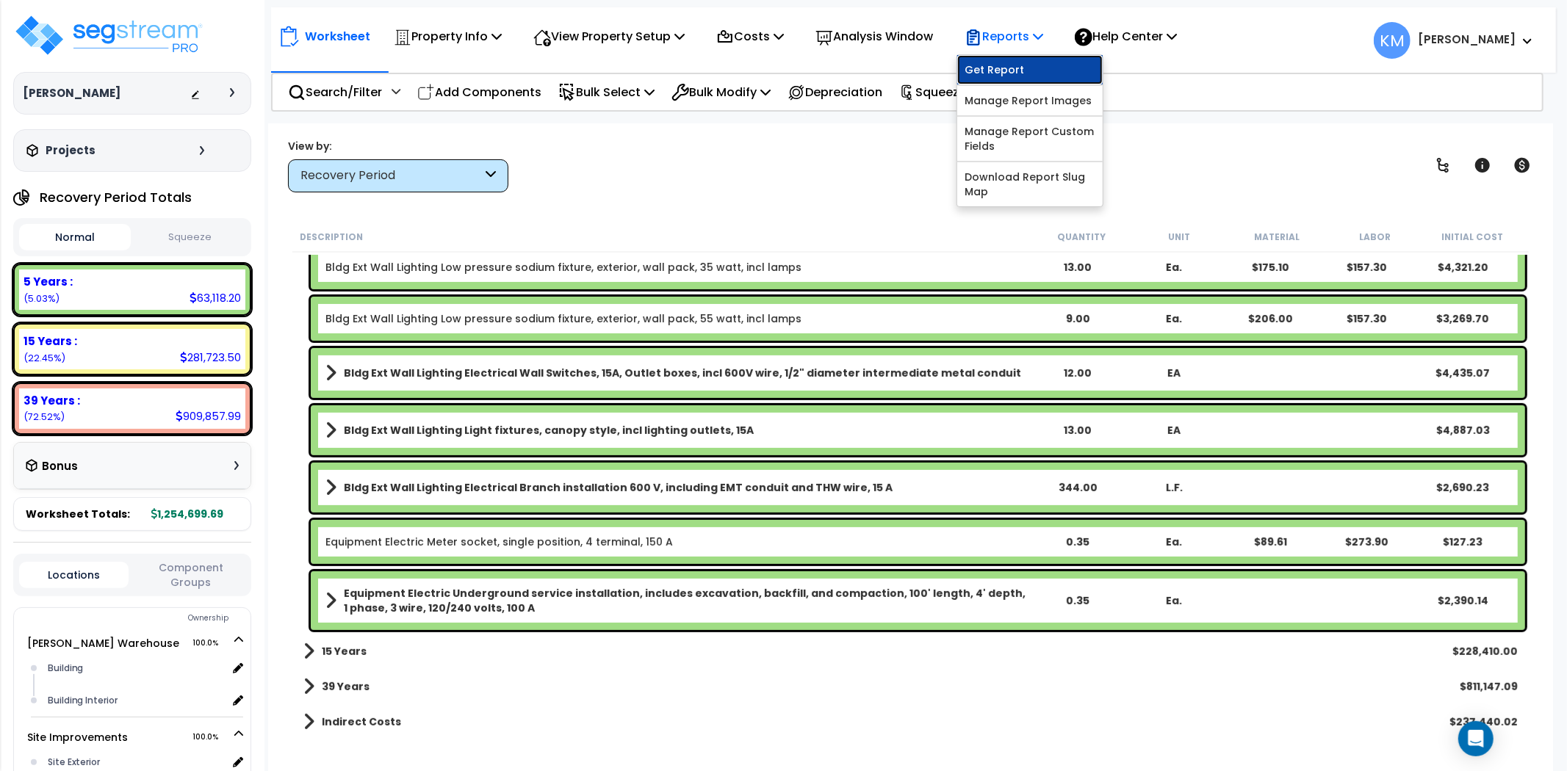
click at [1053, 71] on link "Get Report" at bounding box center [1029, 69] width 145 height 29
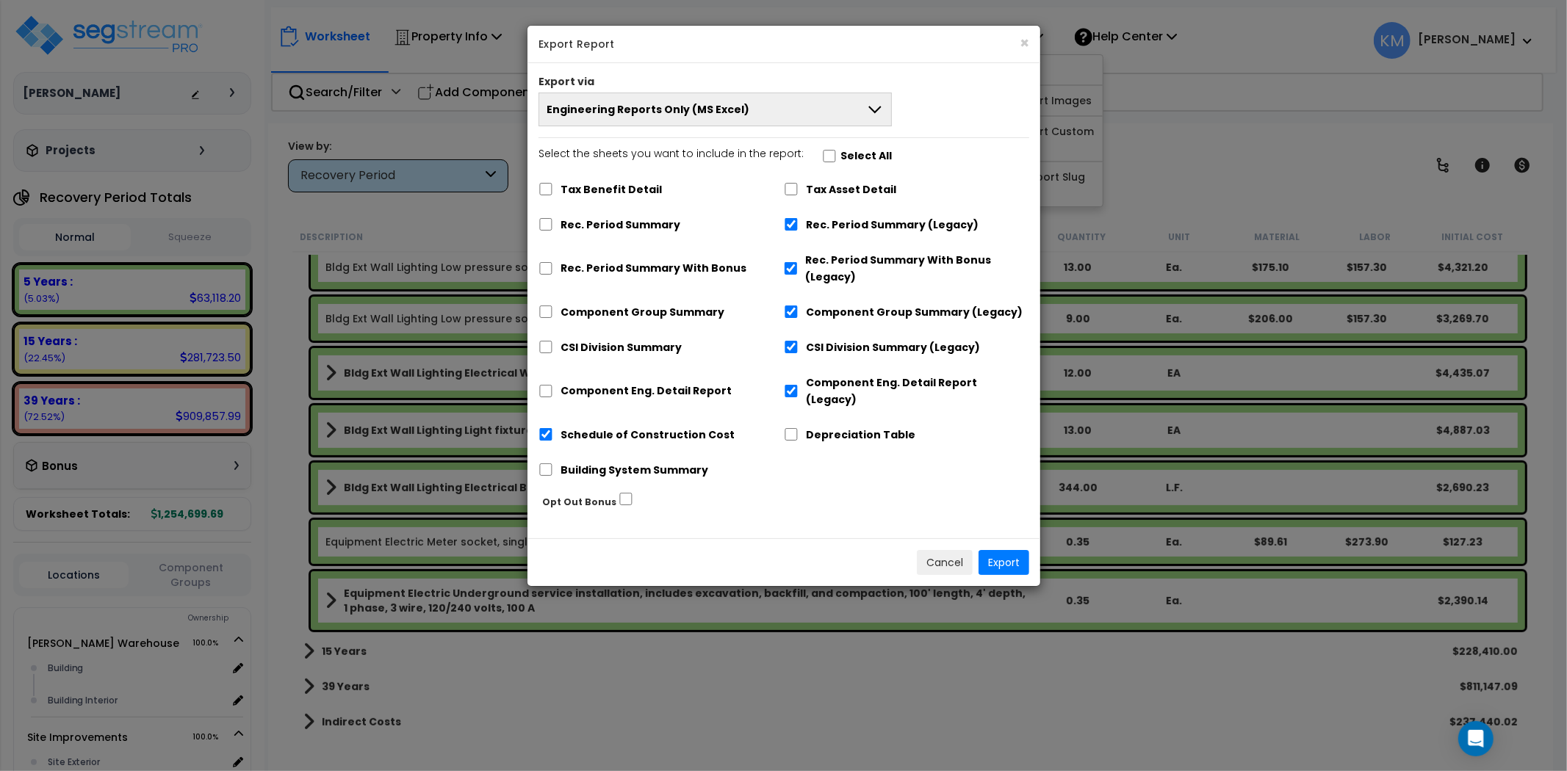
click at [610, 427] on label "Schedule of Construction Cost" at bounding box center [647, 435] width 174 height 17
click at [553, 428] on input "Schedule of Construction Cost" at bounding box center [545, 434] width 15 height 12
checkbox input "false"
click at [610, 462] on label "Building System Summary" at bounding box center [634, 470] width 148 height 17
click at [553, 464] on input "Building System Summary" at bounding box center [545, 470] width 15 height 12
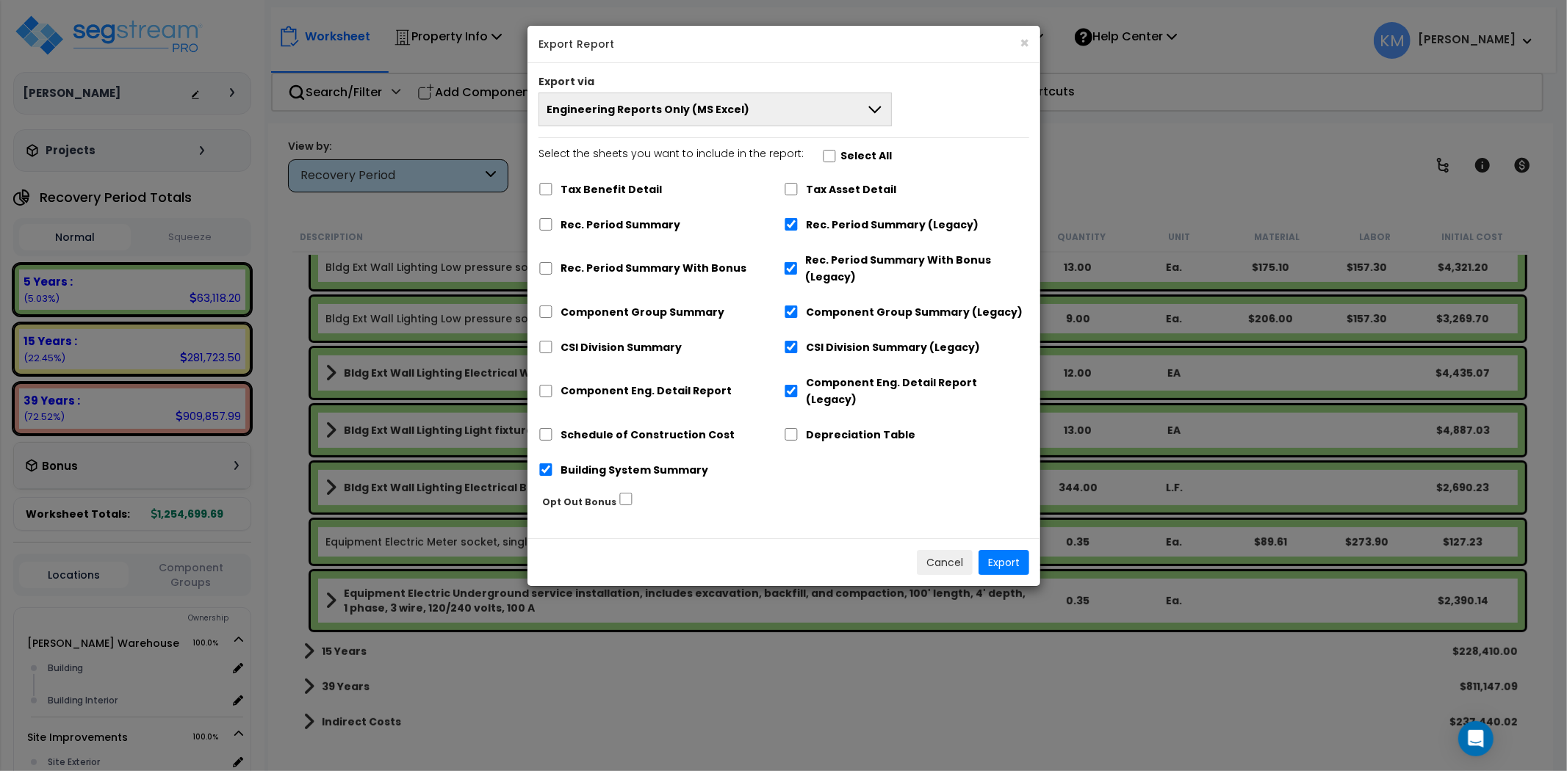
click at [604, 462] on label "Building System Summary" at bounding box center [634, 470] width 148 height 17
click at [553, 464] on input "Building System Summary" at bounding box center [545, 470] width 15 height 12
checkbox input "false"
drag, startPoint x: 810, startPoint y: 223, endPoint x: 810, endPoint y: 235, distance: 12.5
click at [810, 221] on label "Rec. Period Summary (Legacy)" at bounding box center [892, 225] width 173 height 17
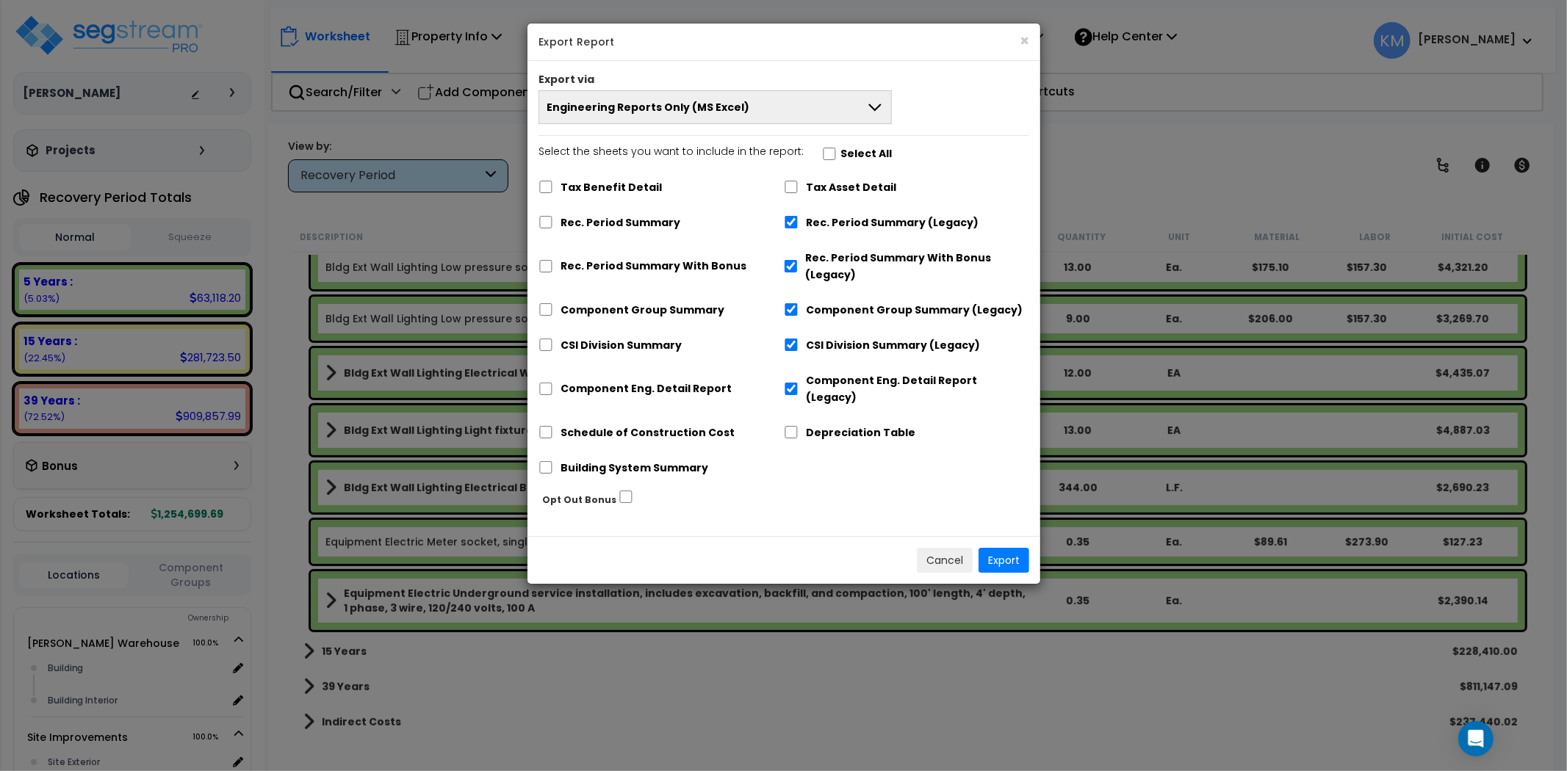
click at [813, 253] on label "Rec. Period Summary With Bonus (Legacy)" at bounding box center [917, 267] width 224 height 34
click at [798, 260] on input "Rec. Period Summary With Bonus (Legacy)" at bounding box center [791, 266] width 14 height 12
checkbox input "false"
click at [821, 299] on div "Component Group Summary (Legacy)" at bounding box center [906, 309] width 245 height 28
click at [821, 312] on label "Component Group Summary (Legacy)" at bounding box center [914, 310] width 217 height 17
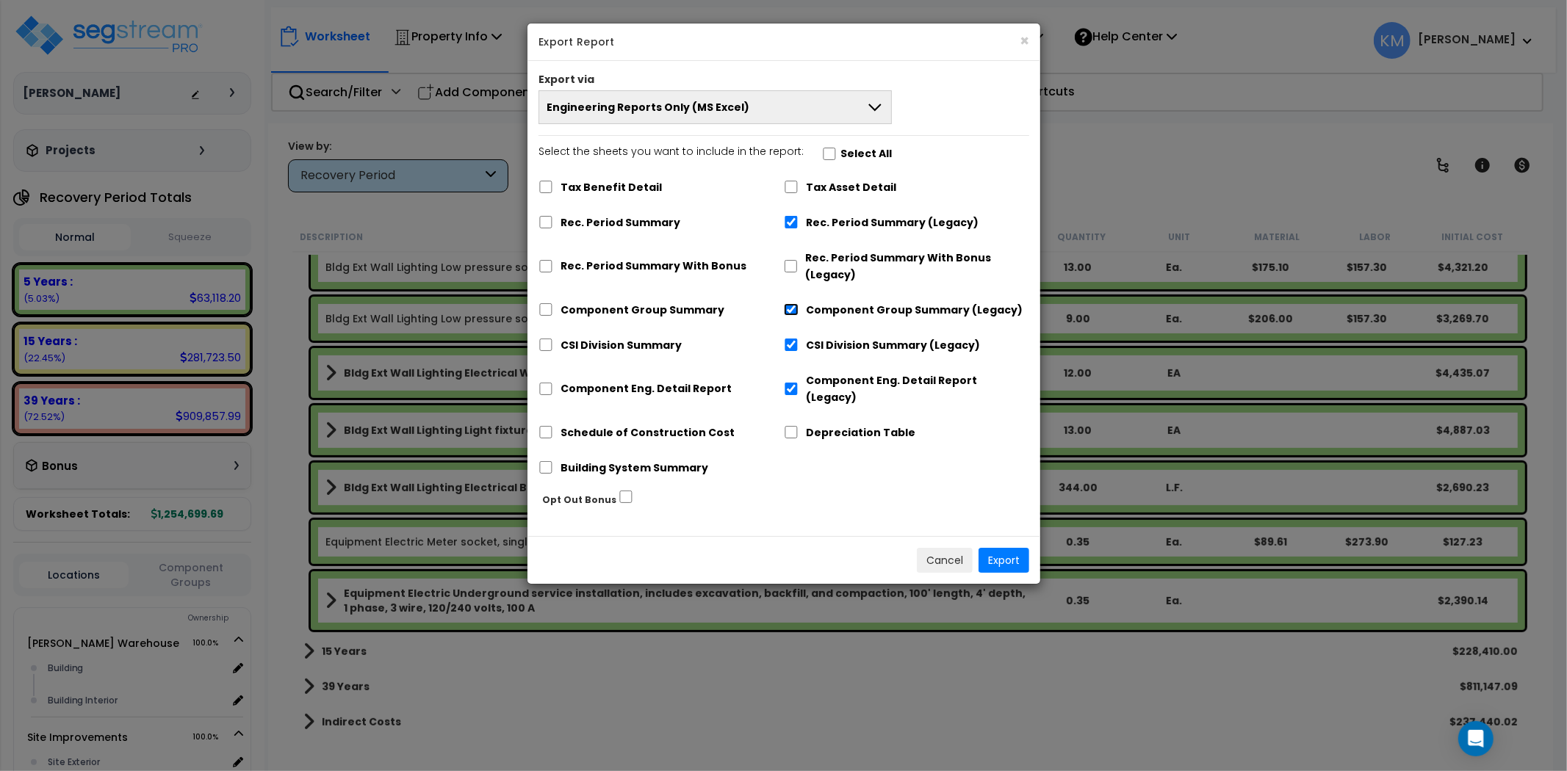
click at [798, 312] on input "Component Group Summary (Legacy)" at bounding box center [791, 309] width 15 height 12
checkbox input "false"
click at [823, 338] on label "CSI Division Summary (Legacy)" at bounding box center [893, 345] width 174 height 17
click at [798, 339] on input "CSI Division Summary (Legacy)" at bounding box center [791, 345] width 15 height 12
checkbox input "false"
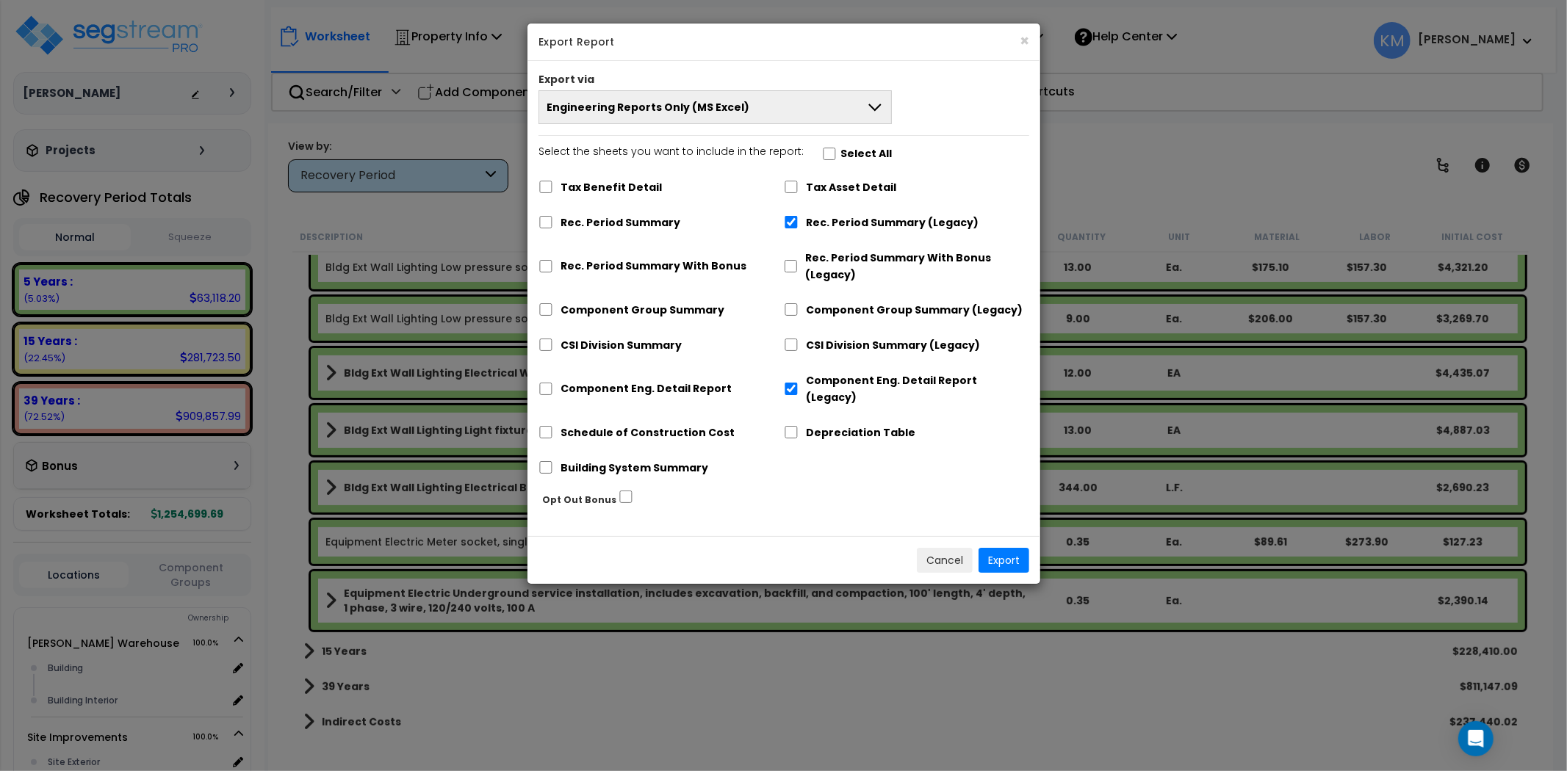
click at [823, 372] on label "Component Eng. Detail Report (Legacy)" at bounding box center [917, 389] width 223 height 34
click at [798, 383] on input "Component Eng. Detail Report (Legacy)" at bounding box center [791, 389] width 15 height 12
checkbox input "false"
click at [840, 223] on label "Rec. Period Summary (Legacy)" at bounding box center [892, 222] width 173 height 17
click at [798, 223] on input "Rec. Period Summary (Legacy)" at bounding box center [791, 222] width 15 height 12
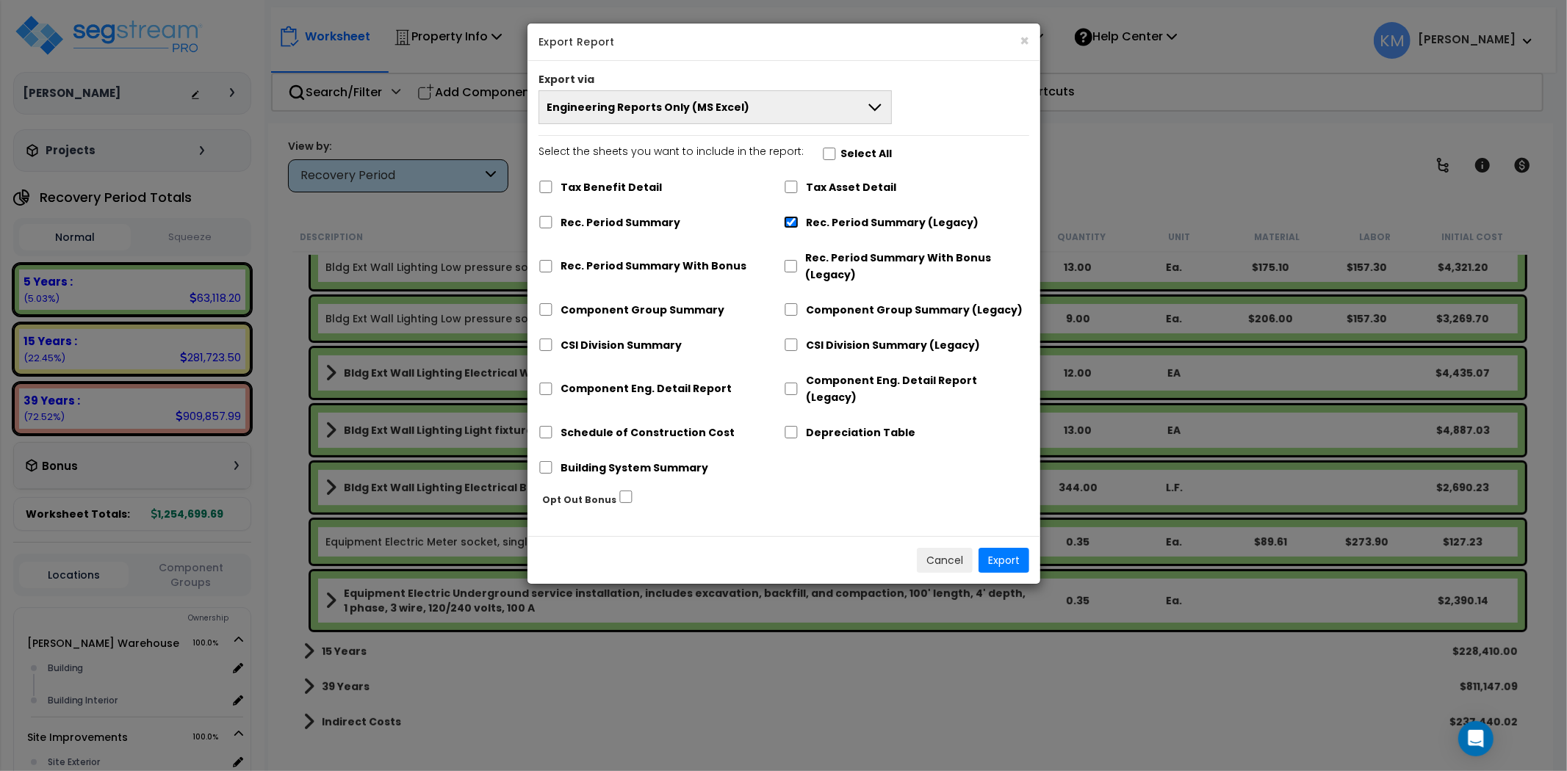
checkbox input "false"
click at [621, 223] on label "Rec. Period Summary" at bounding box center [620, 222] width 120 height 17
click at [553, 223] on input "Rec. Period Summary" at bounding box center [545, 222] width 15 height 12
checkbox input "true"
click at [614, 259] on label "Rec. Period Summary With Bonus" at bounding box center [653, 266] width 186 height 17
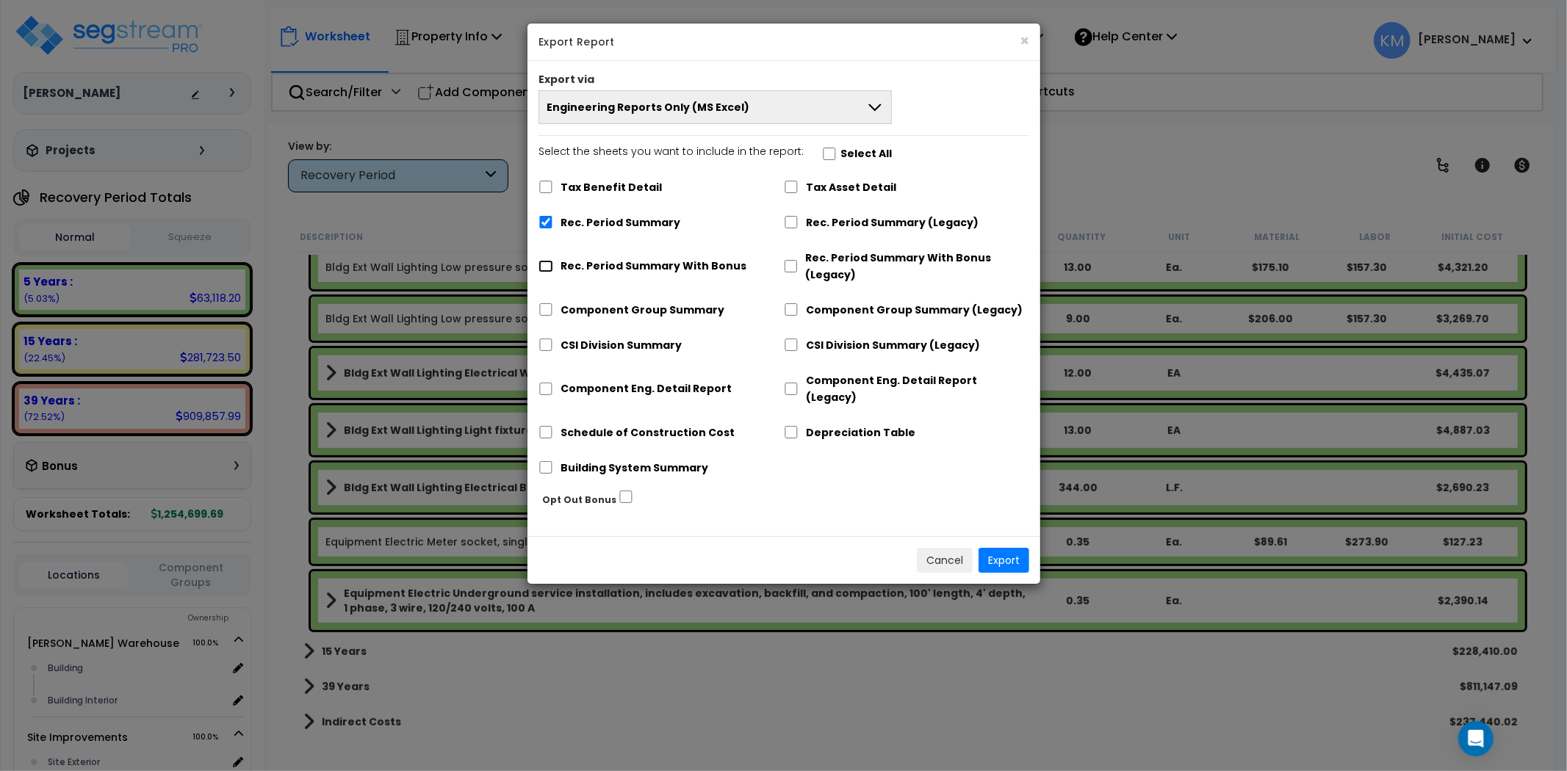
click at [553, 260] on input "Rec. Period Summary With Bonus" at bounding box center [545, 266] width 15 height 12
checkbox input "true"
click at [601, 309] on label "Component Group Summary" at bounding box center [642, 310] width 164 height 17
click at [553, 309] on input "Component Group Summary" at bounding box center [545, 309] width 15 height 12
checkbox input "true"
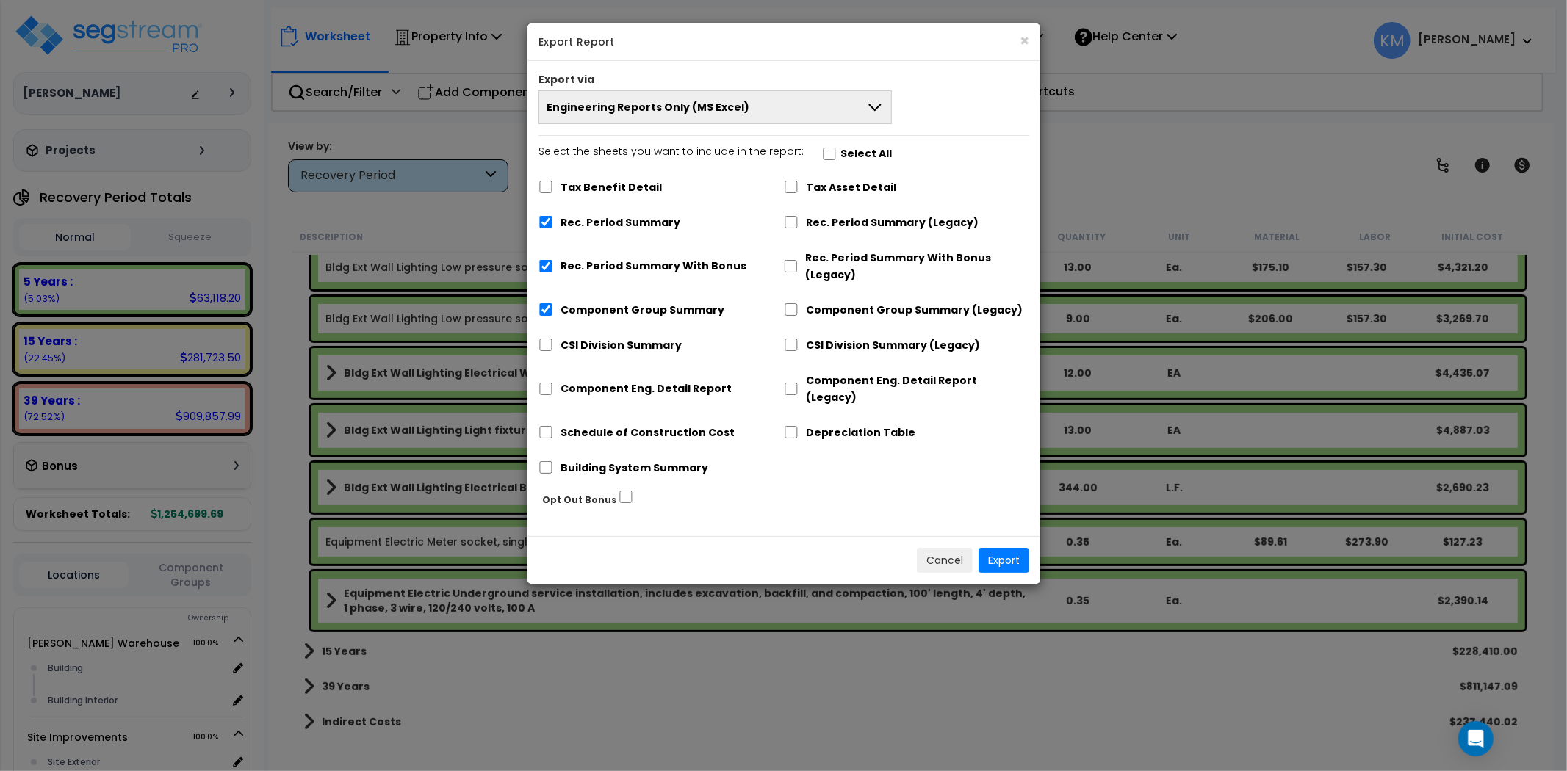
click at [608, 341] on label "CSI Division Summary" at bounding box center [620, 345] width 121 height 17
click at [553, 341] on input "CSI Division Summary" at bounding box center [545, 345] width 15 height 12
checkbox input "true"
click at [608, 381] on label "Component Eng. Detail Report" at bounding box center [645, 389] width 171 height 17
click at [553, 383] on input "Component Eng. Detail Report" at bounding box center [545, 389] width 15 height 12
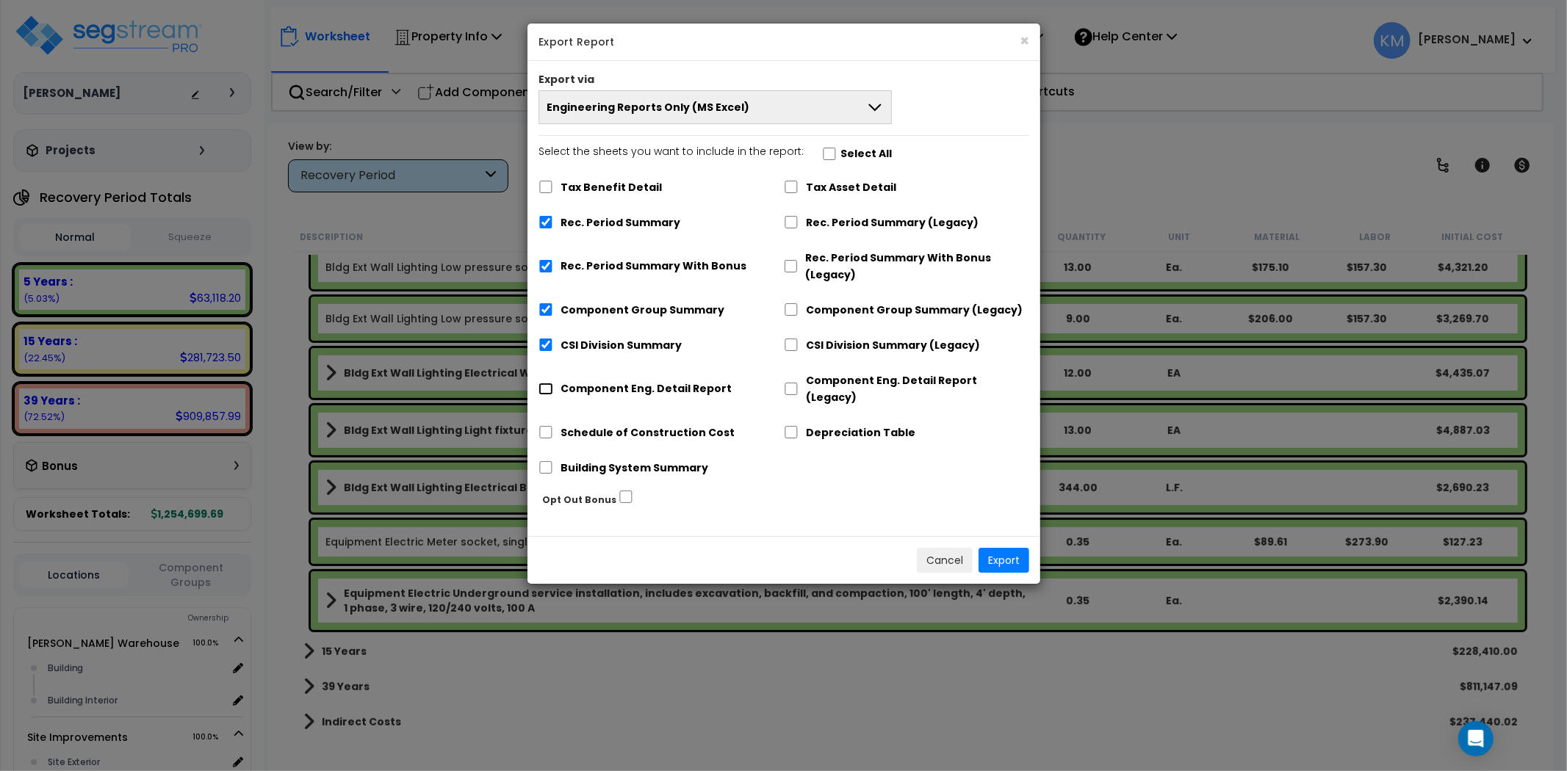
checkbox input "true"
click at [1005, 548] on button "Export" at bounding box center [1003, 560] width 51 height 25
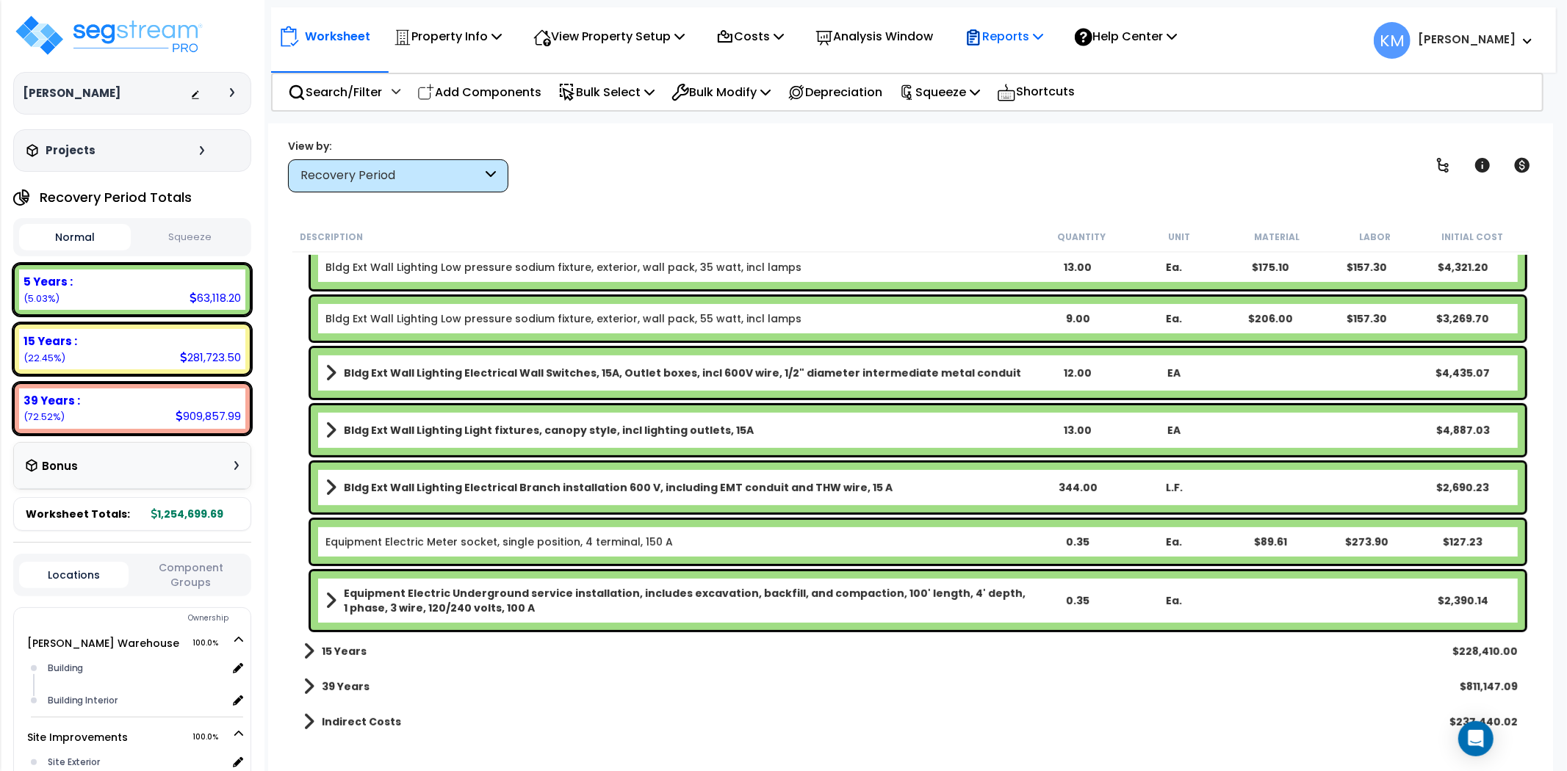
click at [1017, 28] on p "Reports" at bounding box center [1003, 36] width 79 height 20
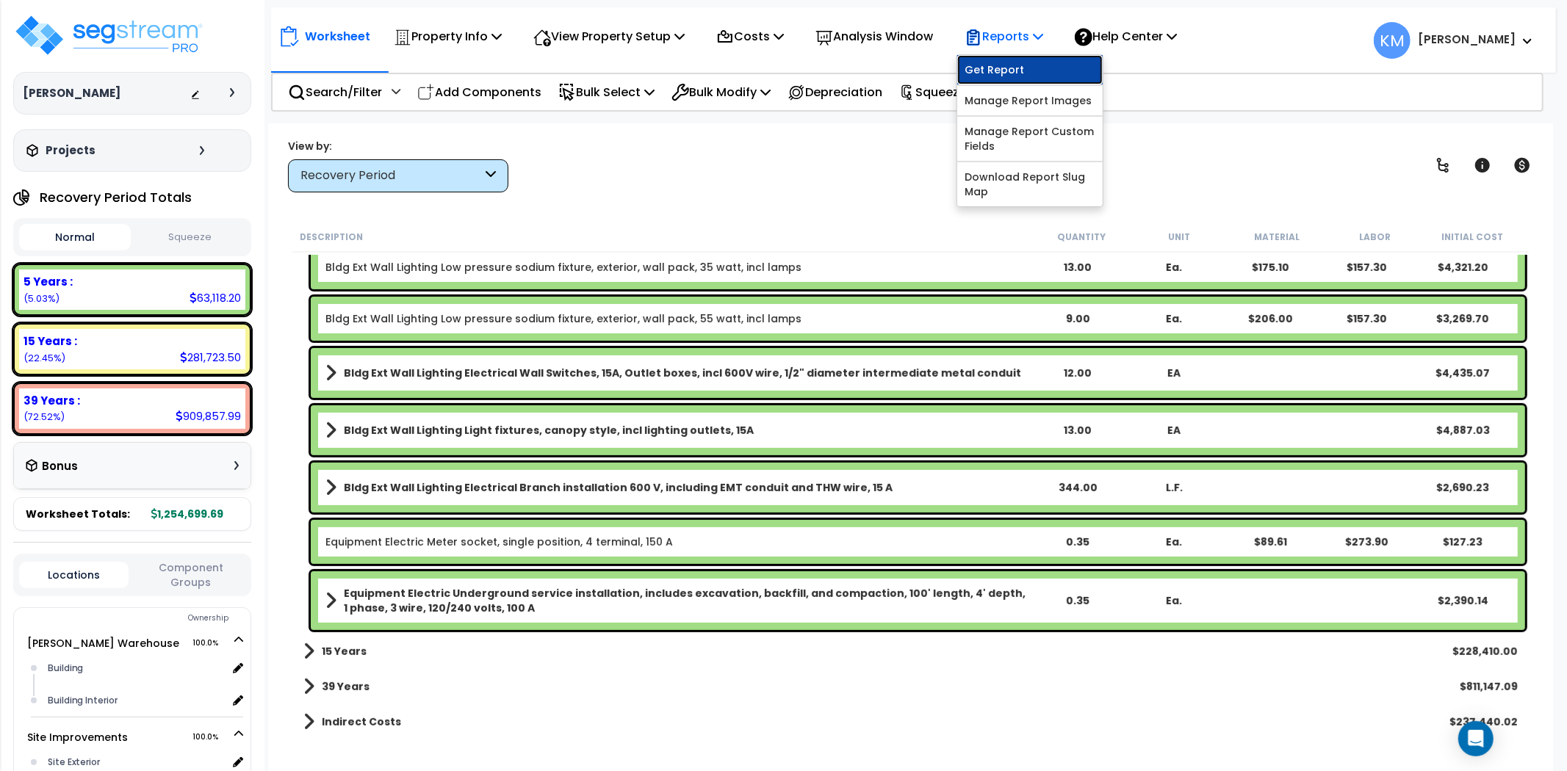
click at [1034, 68] on link "Get Report" at bounding box center [1029, 69] width 145 height 29
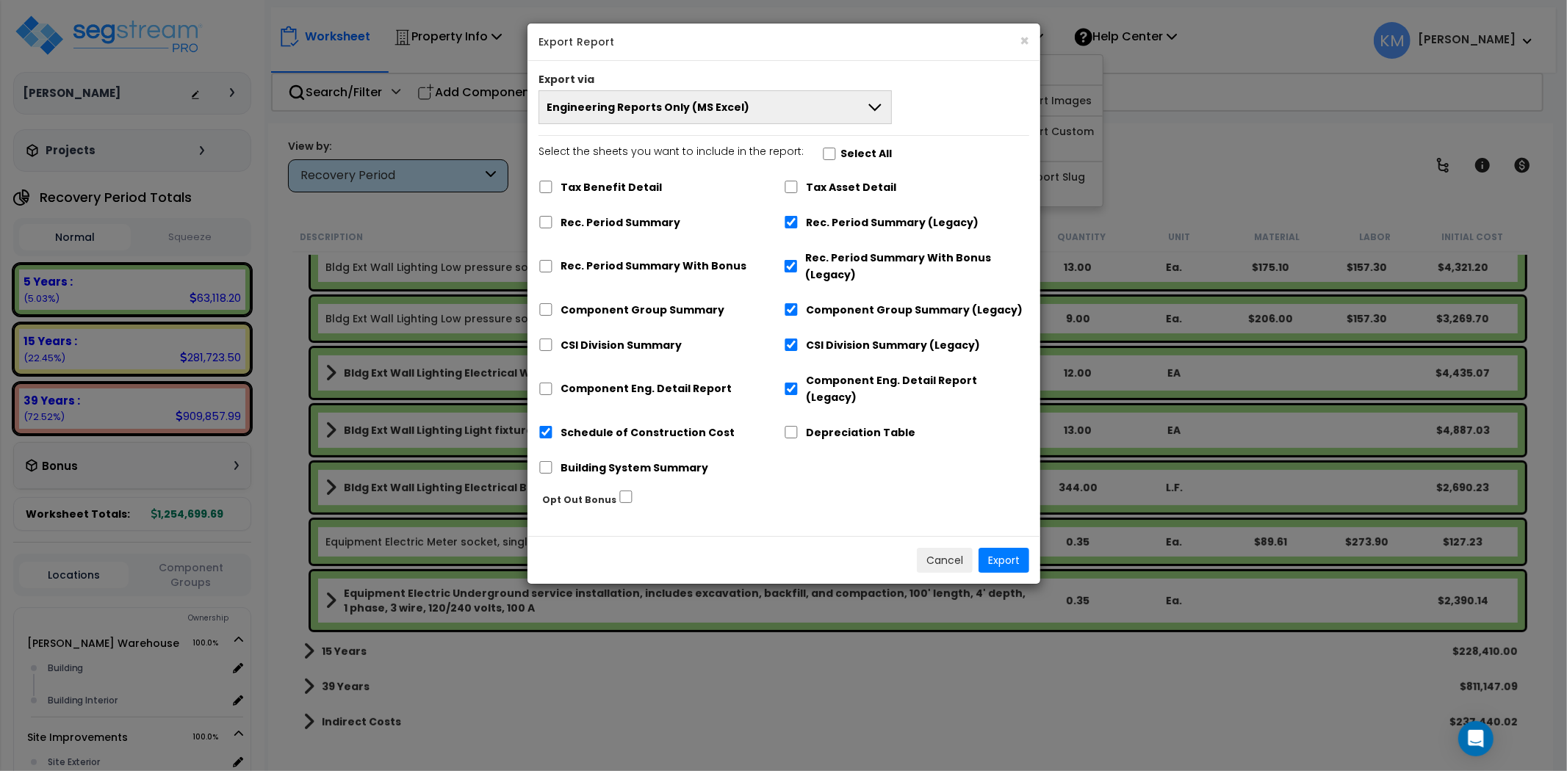
click at [651, 223] on label "Rec. Period Summary" at bounding box center [620, 222] width 120 height 17
click at [629, 265] on label "Rec. Period Summary With Bonus" at bounding box center [652, 266] width 186 height 17
click at [552, 265] on input "Rec. Period Summary With Bonus" at bounding box center [544, 266] width 15 height 12
checkbox input "true"
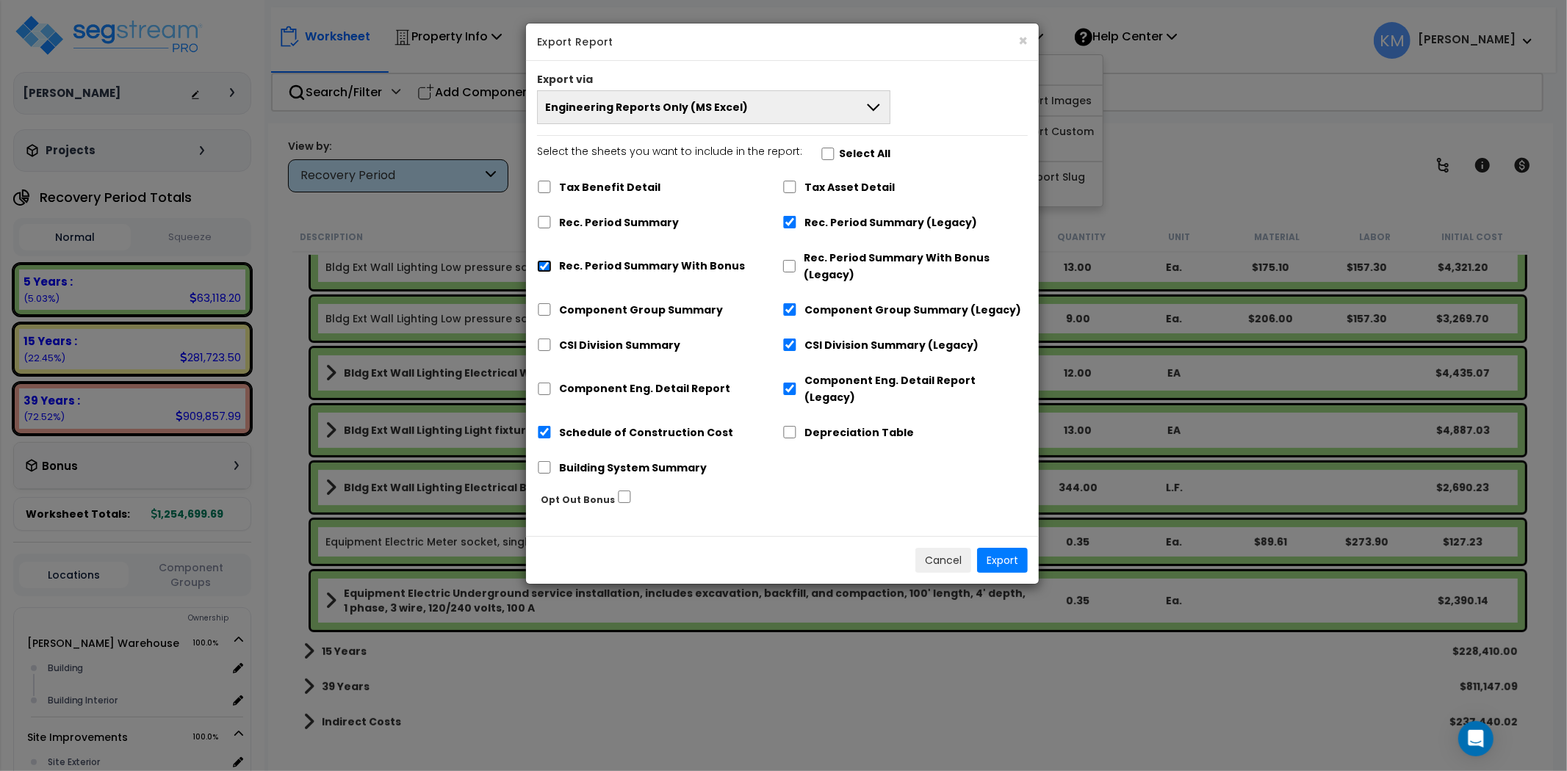
checkbox input "false"
click at [813, 221] on label "Rec. Period Summary (Legacy)" at bounding box center [890, 222] width 173 height 17
click at [797, 221] on input "Rec. Period Summary (Legacy)" at bounding box center [789, 222] width 15 height 12
checkbox input "false"
click at [807, 306] on label "Component Group Summary (Legacy)" at bounding box center [912, 310] width 217 height 17
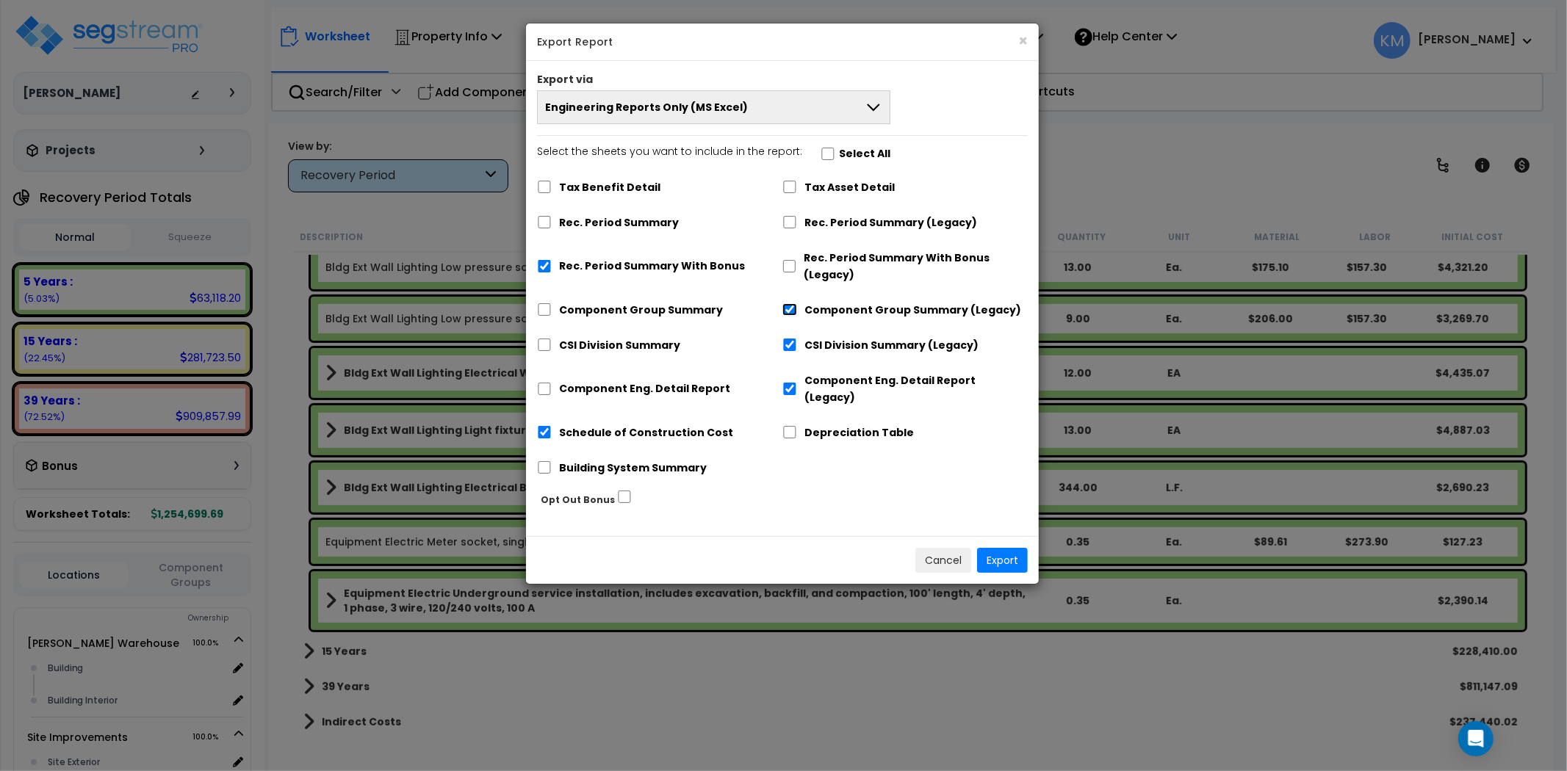
click at [797, 306] on input "Component Group Summary (Legacy)" at bounding box center [789, 309] width 15 height 12
checkbox input "false"
click at [816, 335] on div "CSI Division Summary (Legacy)" at bounding box center [904, 344] width 245 height 28
drag, startPoint x: 821, startPoint y: 347, endPoint x: 819, endPoint y: 358, distance: 10.5
click at [821, 347] on label "CSI Division Summary (Legacy)" at bounding box center [891, 345] width 174 height 17
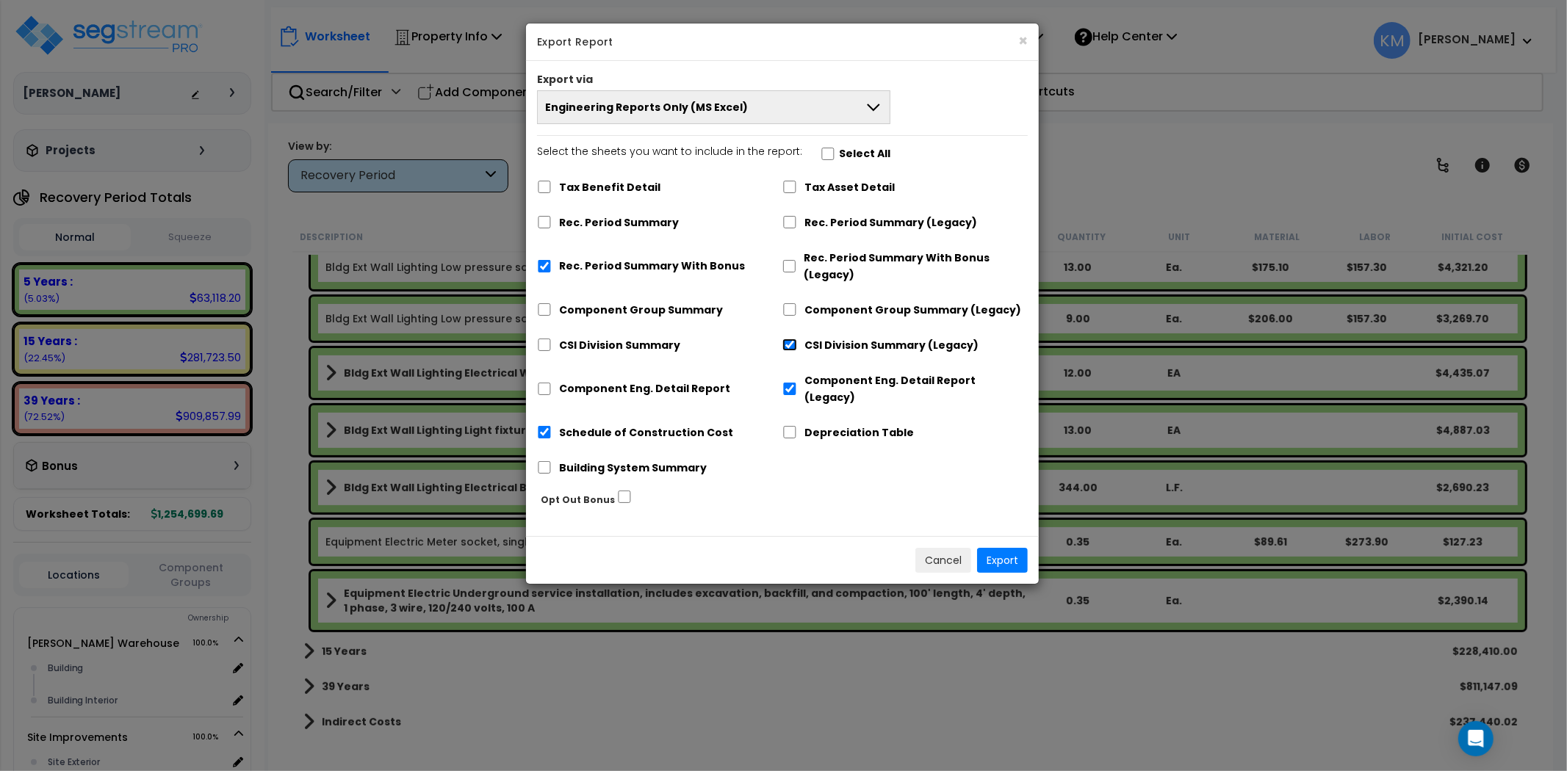
click at [797, 347] on input "CSI Division Summary (Legacy)" at bounding box center [789, 345] width 15 height 12
checkbox input "false"
click at [818, 387] on label "Component Eng. Detail Report (Legacy)" at bounding box center [915, 389] width 223 height 34
click at [797, 387] on input "Component Eng. Detail Report (Legacy)" at bounding box center [789, 389] width 15 height 12
checkbox input "false"
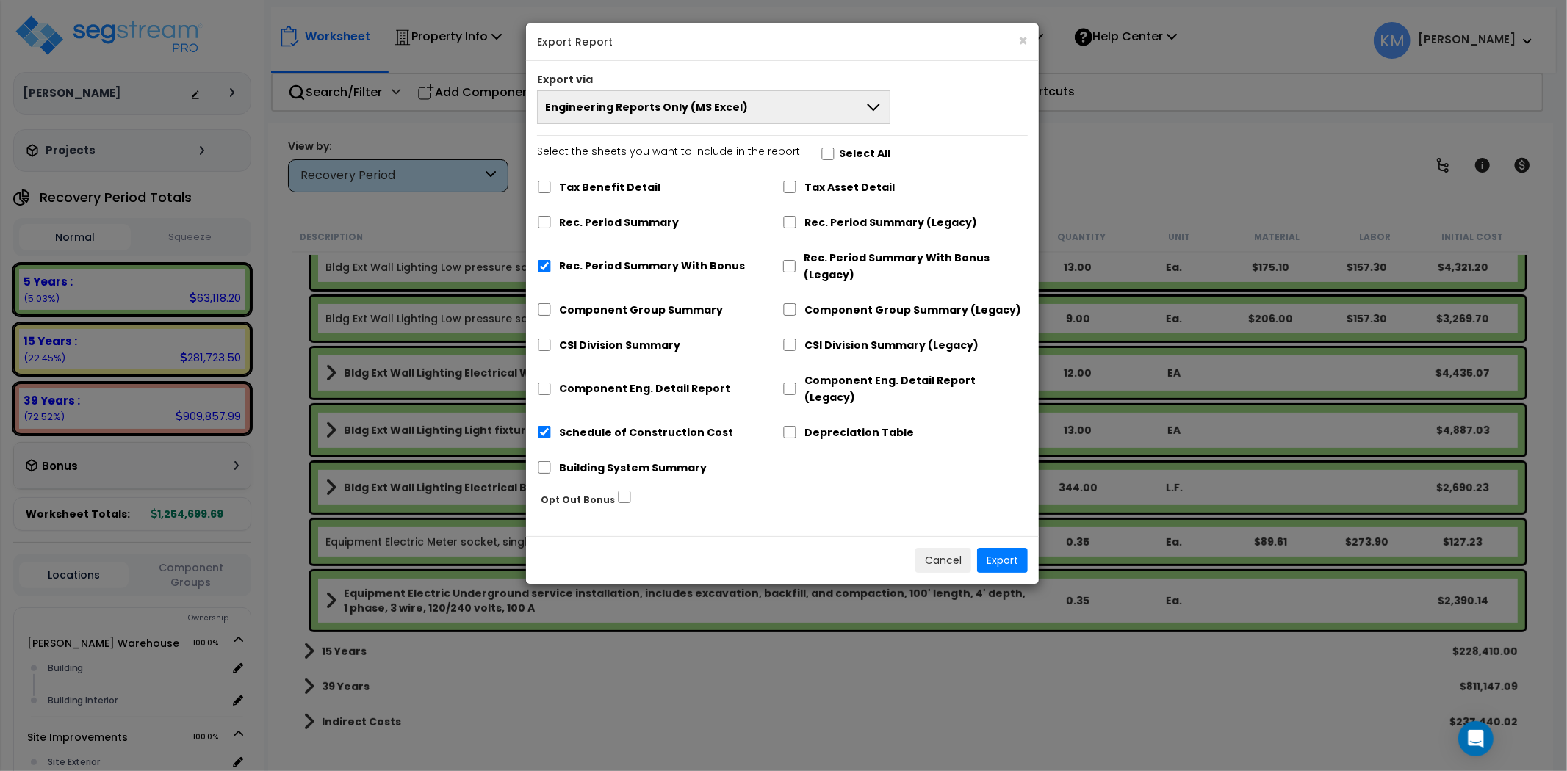
click at [664, 309] on label "Component Group Summary" at bounding box center [641, 310] width 164 height 17
click at [552, 309] on input "Component Group Summary" at bounding box center [544, 309] width 15 height 12
checkbox input "true"
click at [593, 342] on label "CSI Division Summary" at bounding box center [619, 345] width 121 height 17
click at [552, 342] on input "CSI Division Summary" at bounding box center [544, 345] width 15 height 12
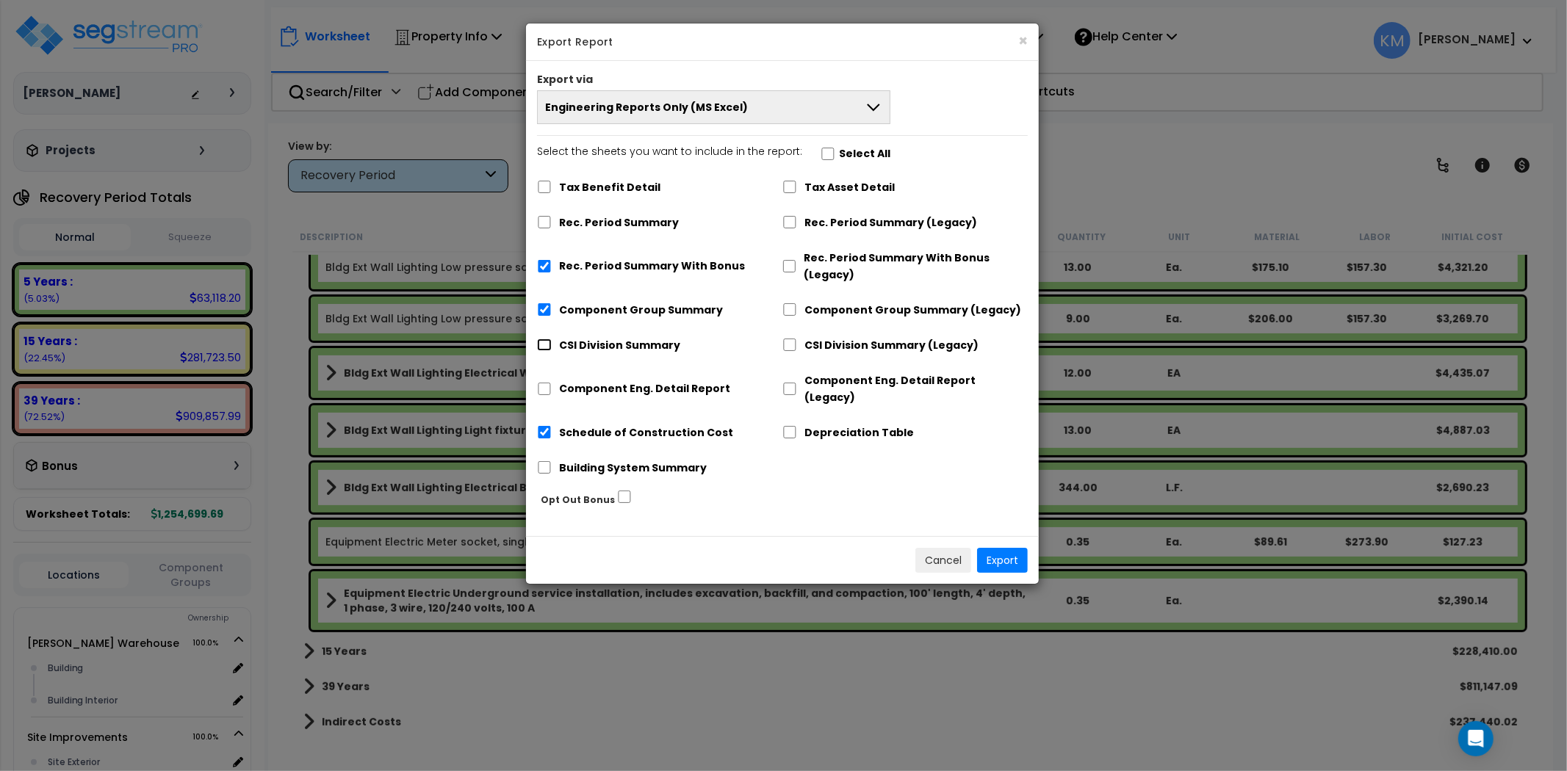
checkbox input "true"
click at [582, 381] on label "Component Eng. Detail Report" at bounding box center [644, 389] width 171 height 17
click at [552, 383] on input "Component Eng. Detail Report" at bounding box center [544, 389] width 15 height 12
checkbox input "true"
click at [612, 220] on label "Rec. Period Summary" at bounding box center [619, 222] width 120 height 17
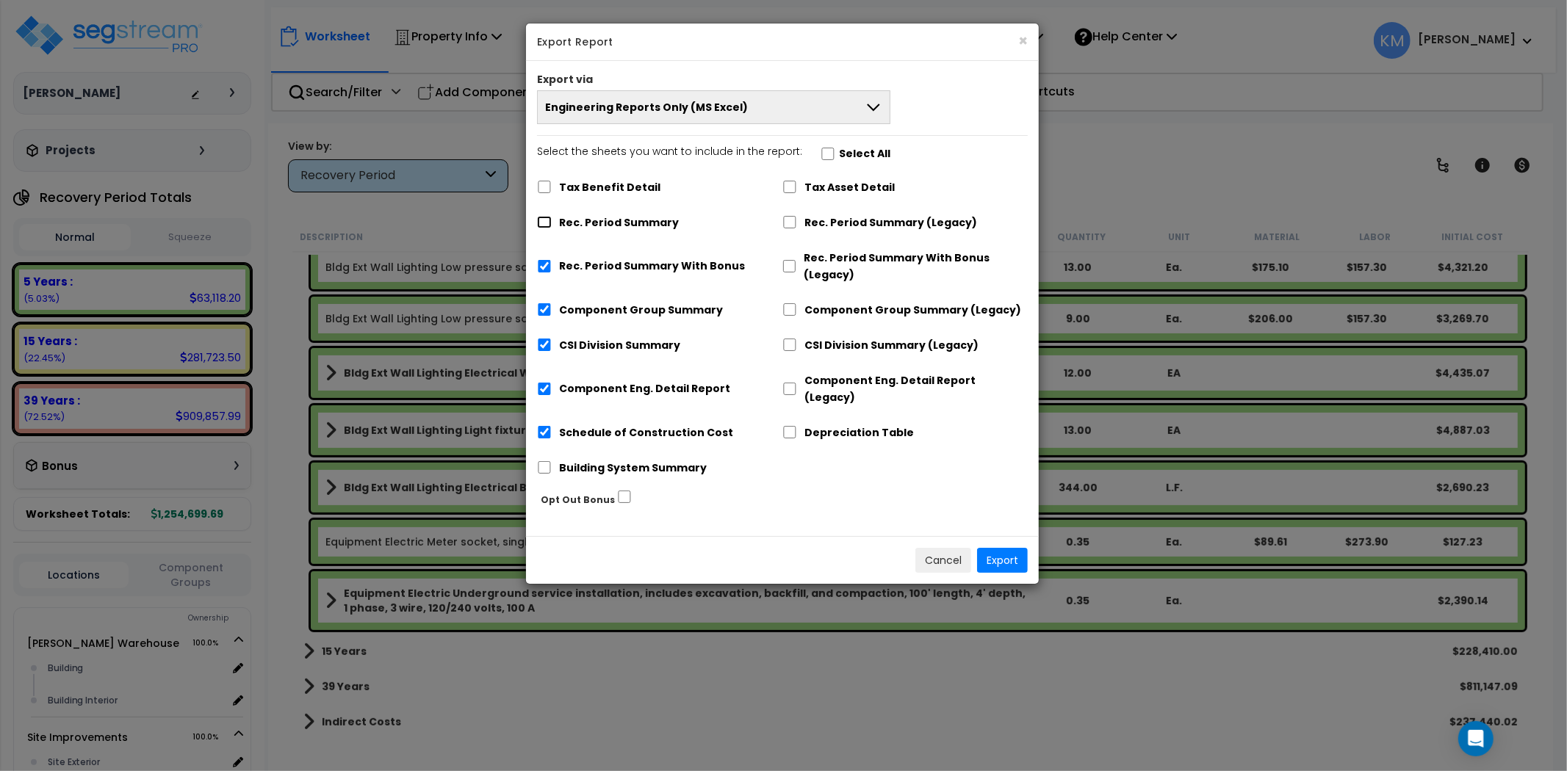
click at [552, 220] on input "Rec. Period Summary" at bounding box center [544, 222] width 15 height 12
checkbox input "true"
click at [614, 425] on label "Schedule of Construction Cost" at bounding box center [646, 433] width 174 height 17
click at [552, 426] on input "Schedule of Construction Cost" at bounding box center [544, 432] width 15 height 12
checkbox input "false"
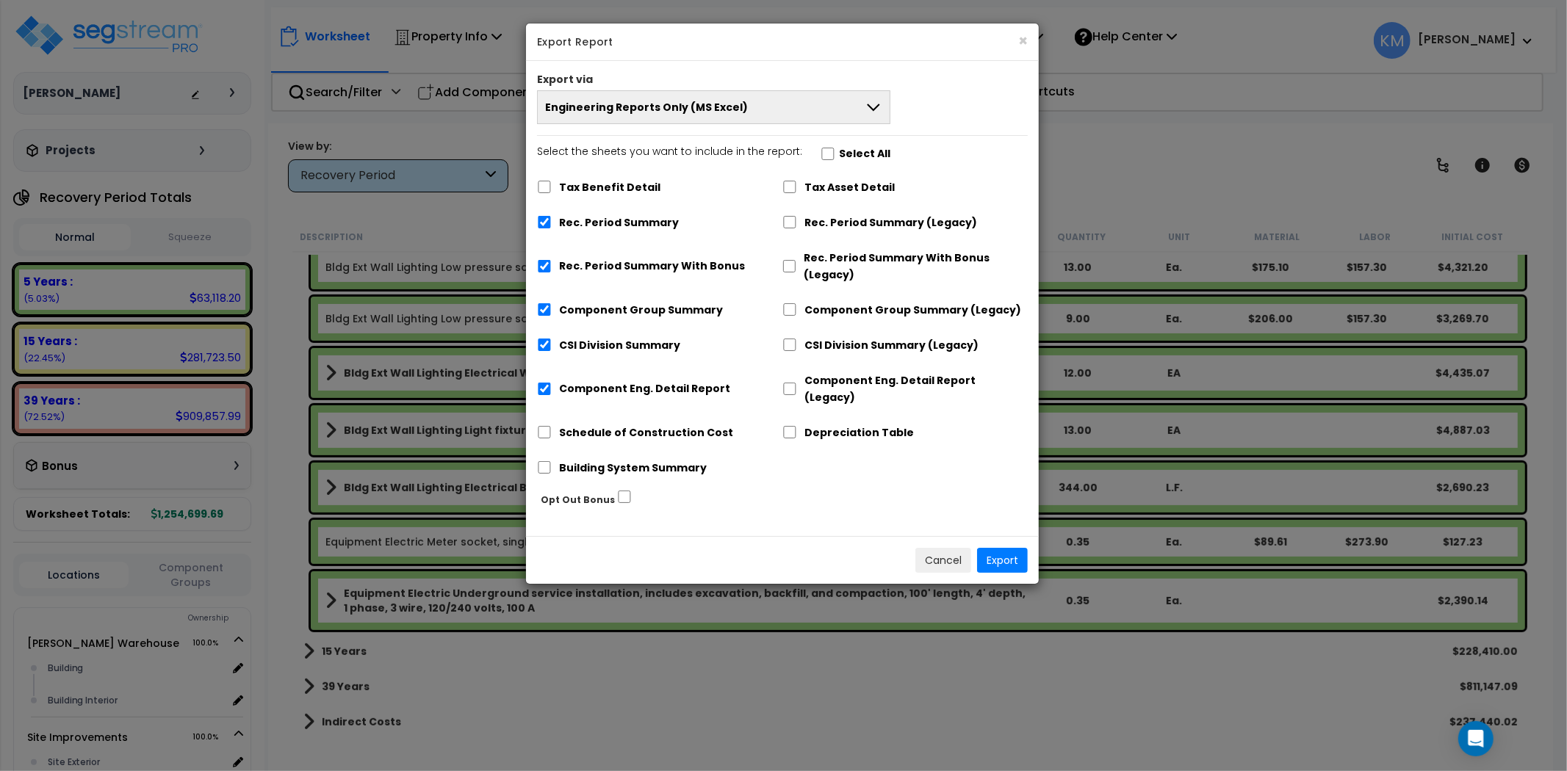
click at [716, 115] on button "Engineering Reports Only (MS Excel)" at bounding box center [713, 107] width 353 height 34
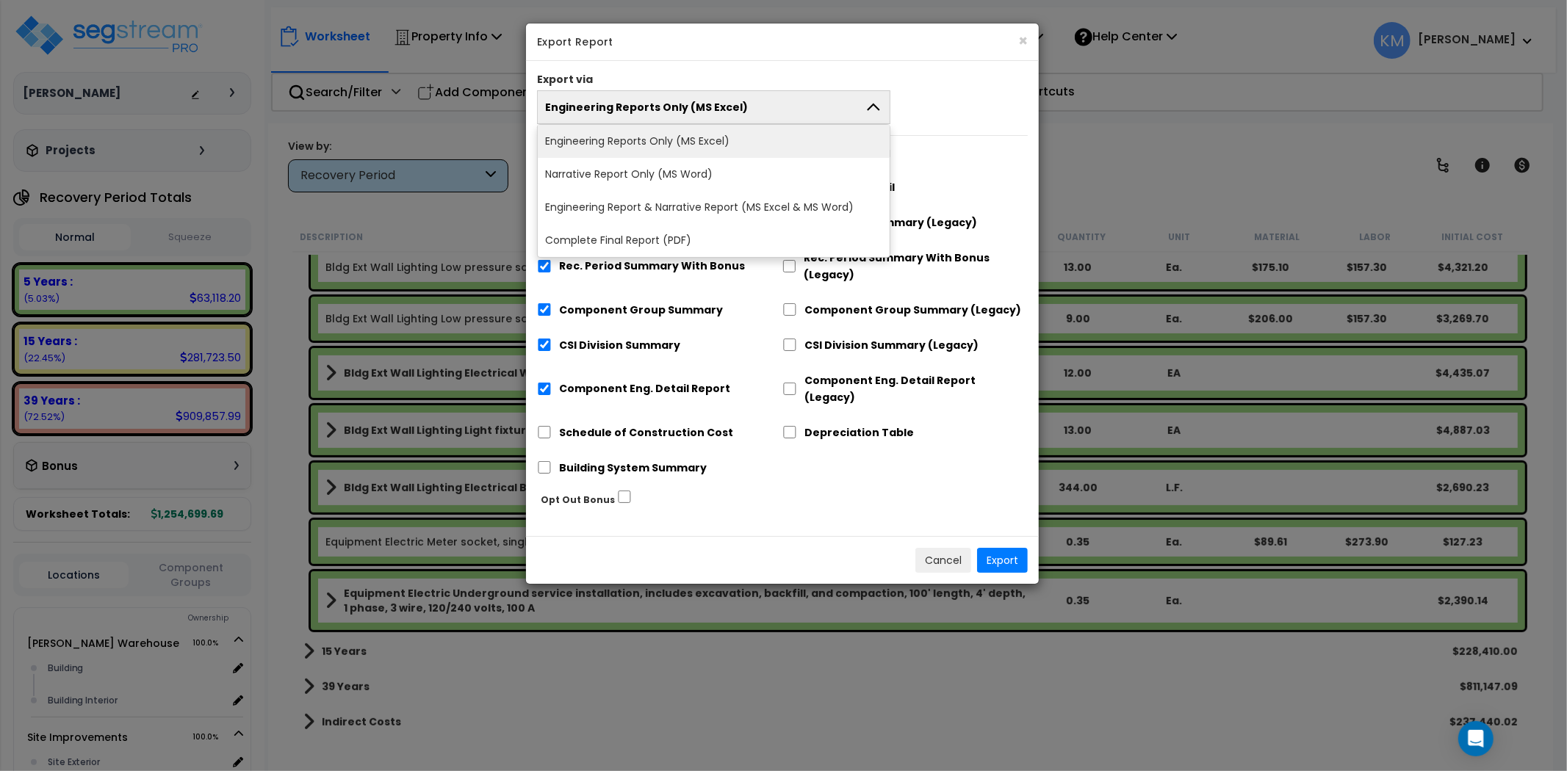
click at [664, 236] on li "Complete Final Report (PDF)" at bounding box center [714, 240] width 352 height 33
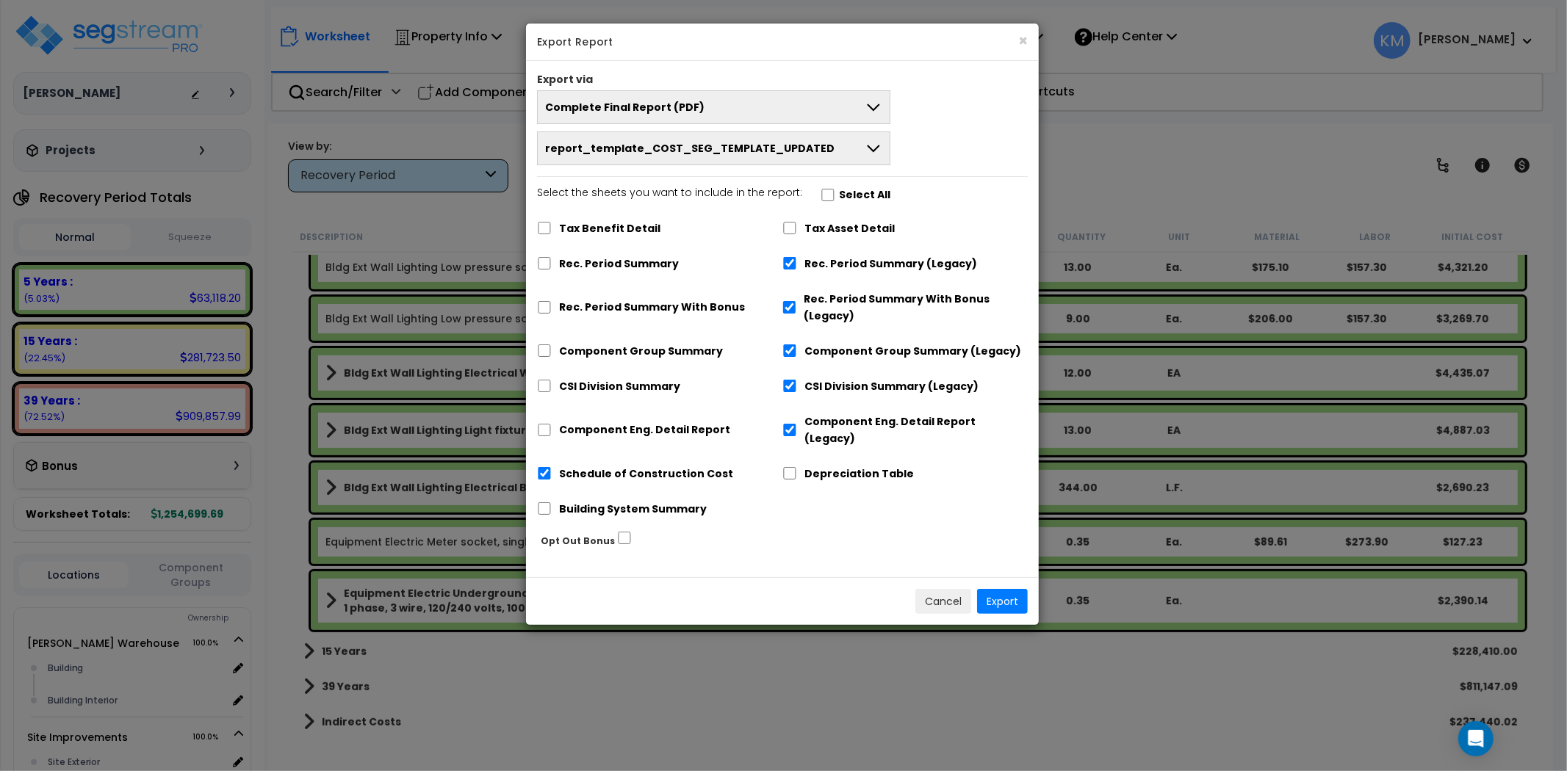
click at [642, 254] on div "Rec. Period Summary" at bounding box center [659, 262] width 245 height 28
click at [635, 259] on label "Rec. Period Summary" at bounding box center [619, 264] width 120 height 17
click at [552, 259] on input "Rec. Period Summary" at bounding box center [544, 263] width 15 height 12
checkbox input "true"
checkbox input "false"
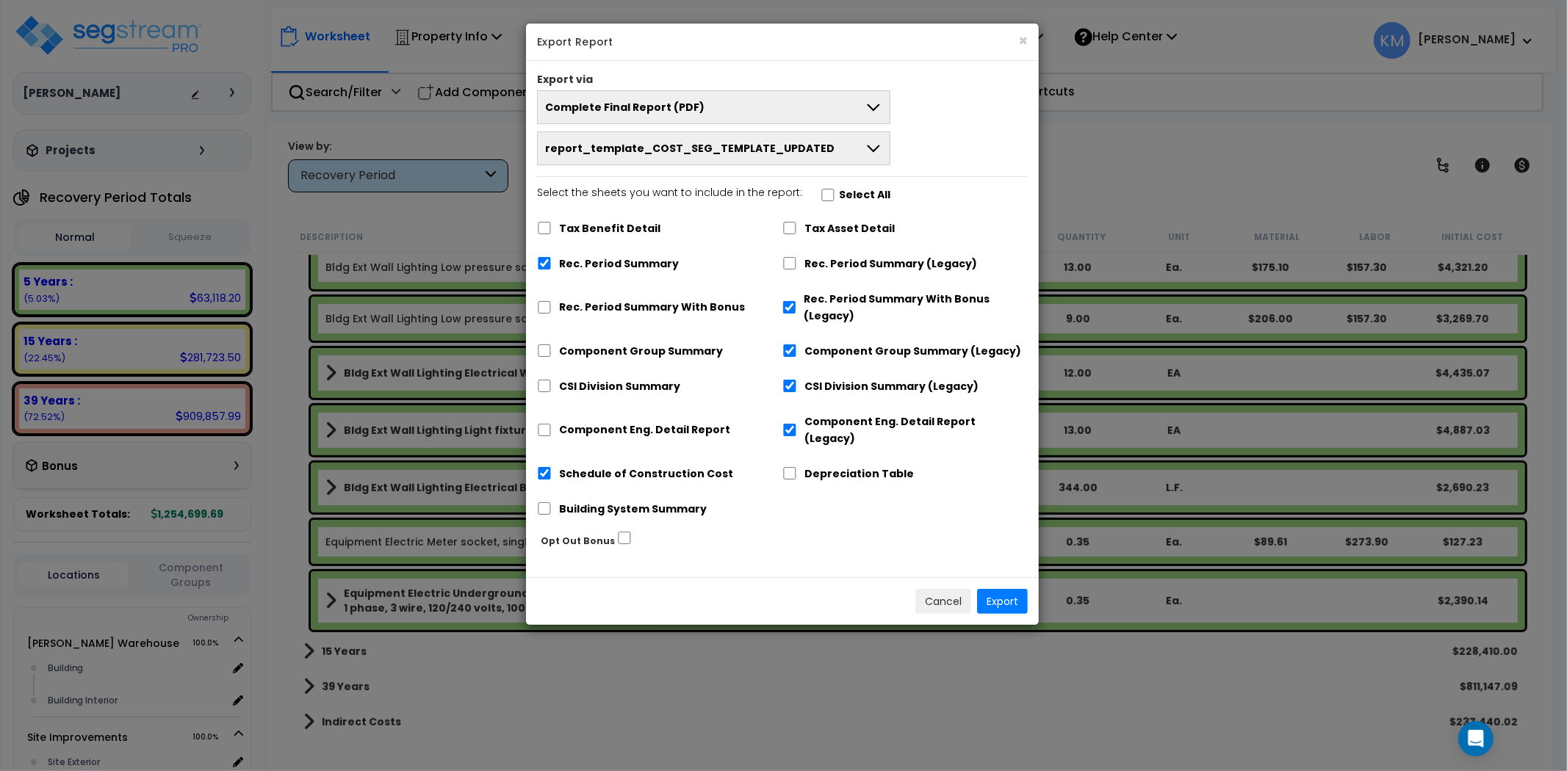
click at [690, 153] on span "report_template_COST_SEG_TEMPLATE_UPDATED" at bounding box center [689, 148] width 289 height 15
click at [743, 150] on span "report_template_COST_SEG_TEMPLATE_UPDATED" at bounding box center [689, 148] width 289 height 15
click at [601, 466] on label "Schedule of Construction Cost" at bounding box center [646, 474] width 174 height 17
click at [552, 467] on input "Schedule of Construction Cost" at bounding box center [544, 473] width 15 height 12
checkbox input "false"
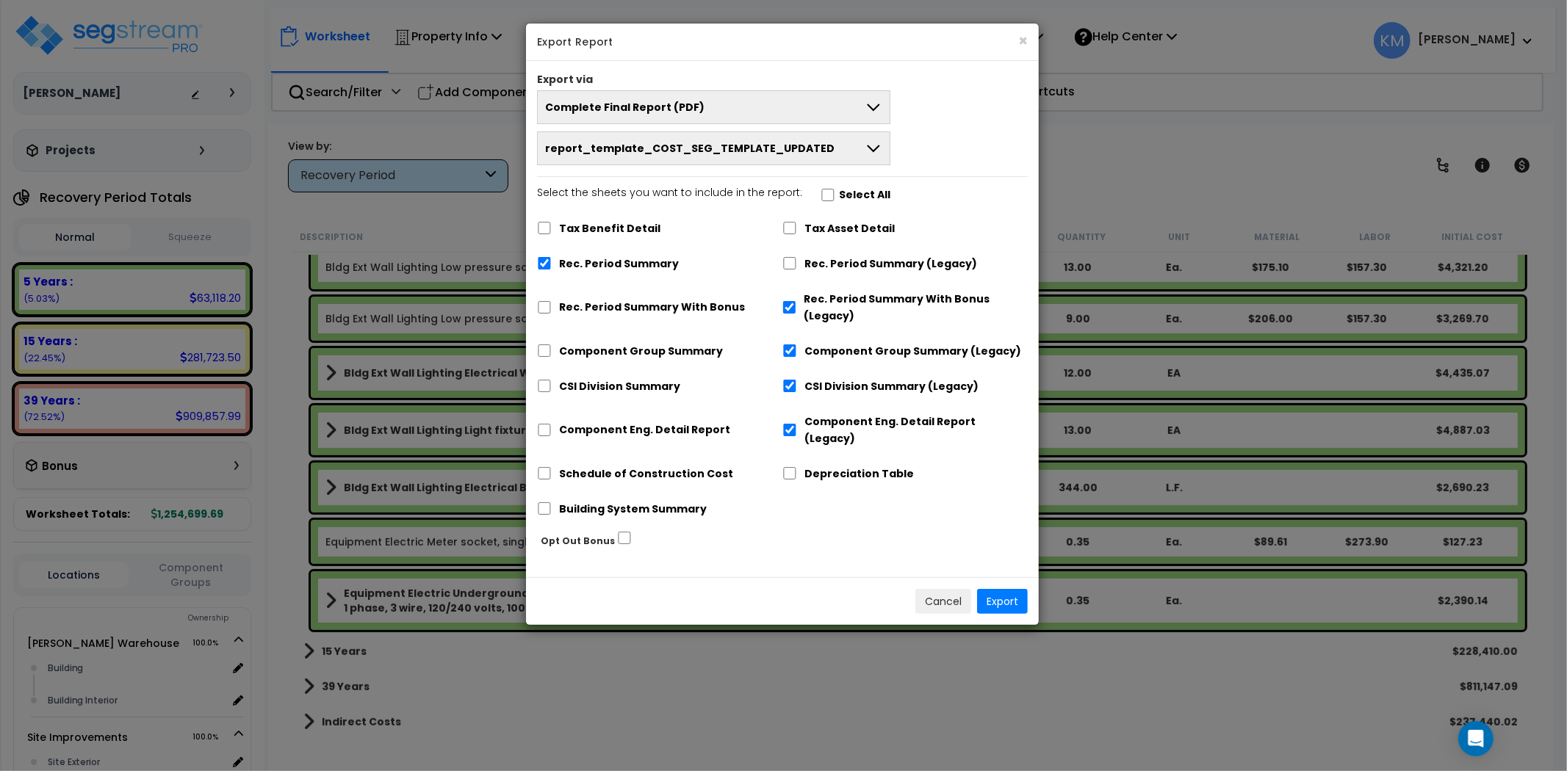
click at [622, 422] on label "Component Eng. Detail Report" at bounding box center [644, 430] width 171 height 17
click at [552, 424] on input "Component Eng. Detail Report" at bounding box center [544, 430] width 15 height 12
checkbox input "true"
checkbox input "false"
click at [627, 389] on label "CSI Division Summary" at bounding box center [619, 386] width 121 height 17
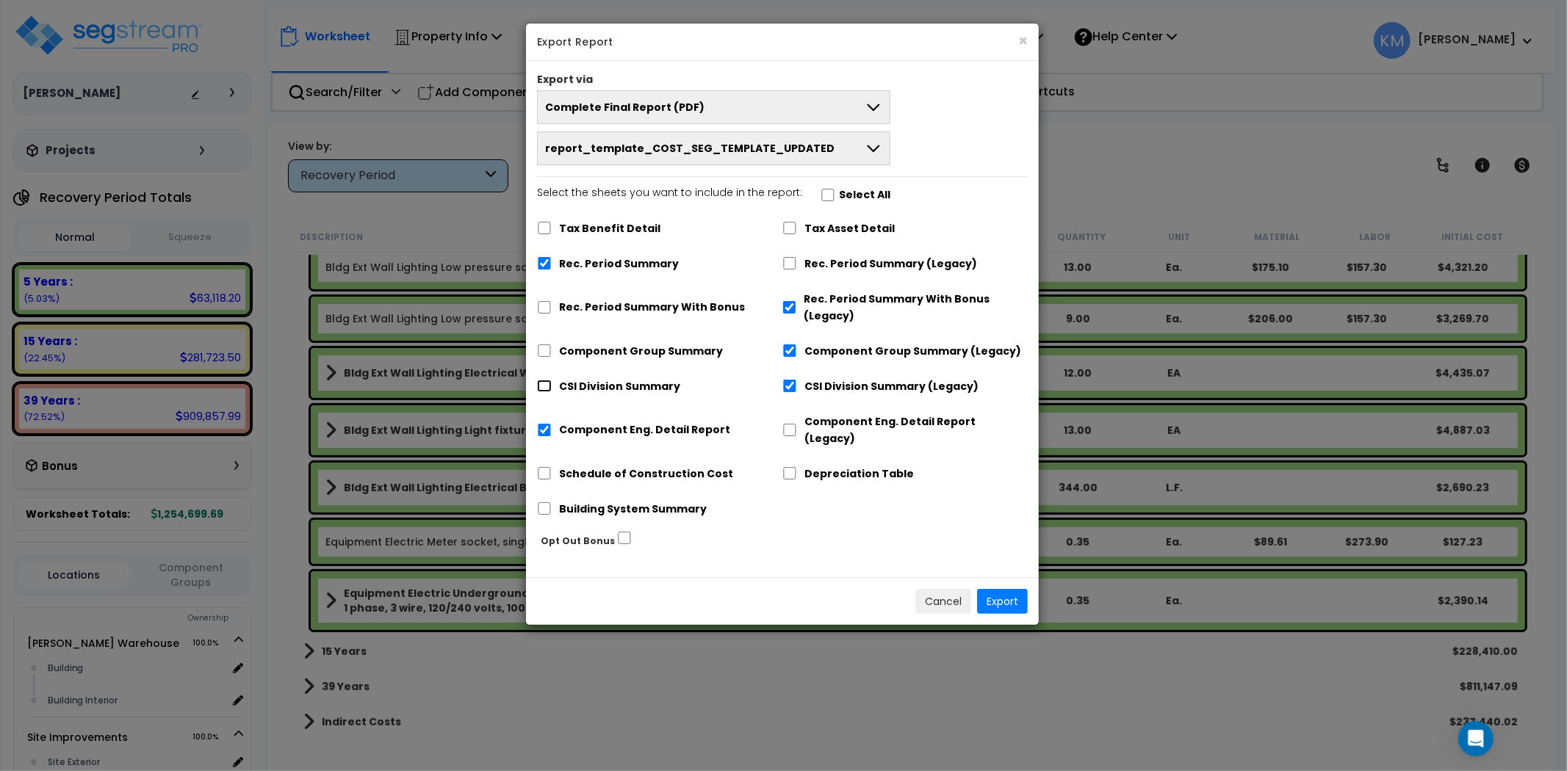
click at [552, 389] on input "CSI Division Summary" at bounding box center [544, 386] width 15 height 12
checkbox input "true"
checkbox input "false"
click at [617, 355] on label "Component Group Summary" at bounding box center [641, 351] width 164 height 17
click at [552, 355] on input "Component Group Summary" at bounding box center [544, 351] width 15 height 12
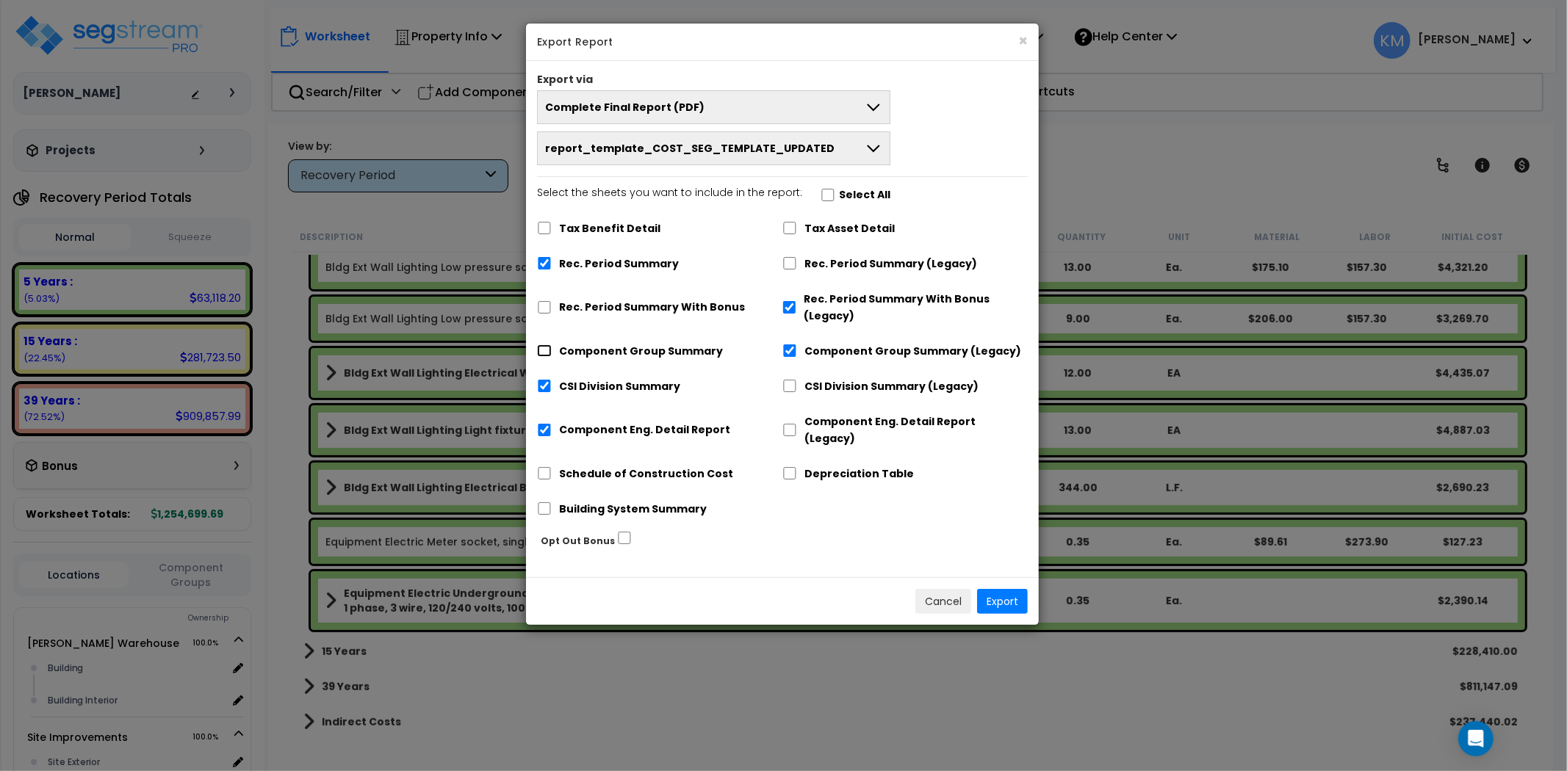
checkbox input "true"
checkbox input "false"
click at [613, 302] on label "Rec. Period Summary With Bonus" at bounding box center [652, 307] width 186 height 17
click at [552, 302] on input "Rec. Period Summary With Bonus" at bounding box center [544, 307] width 15 height 12
checkbox input "true"
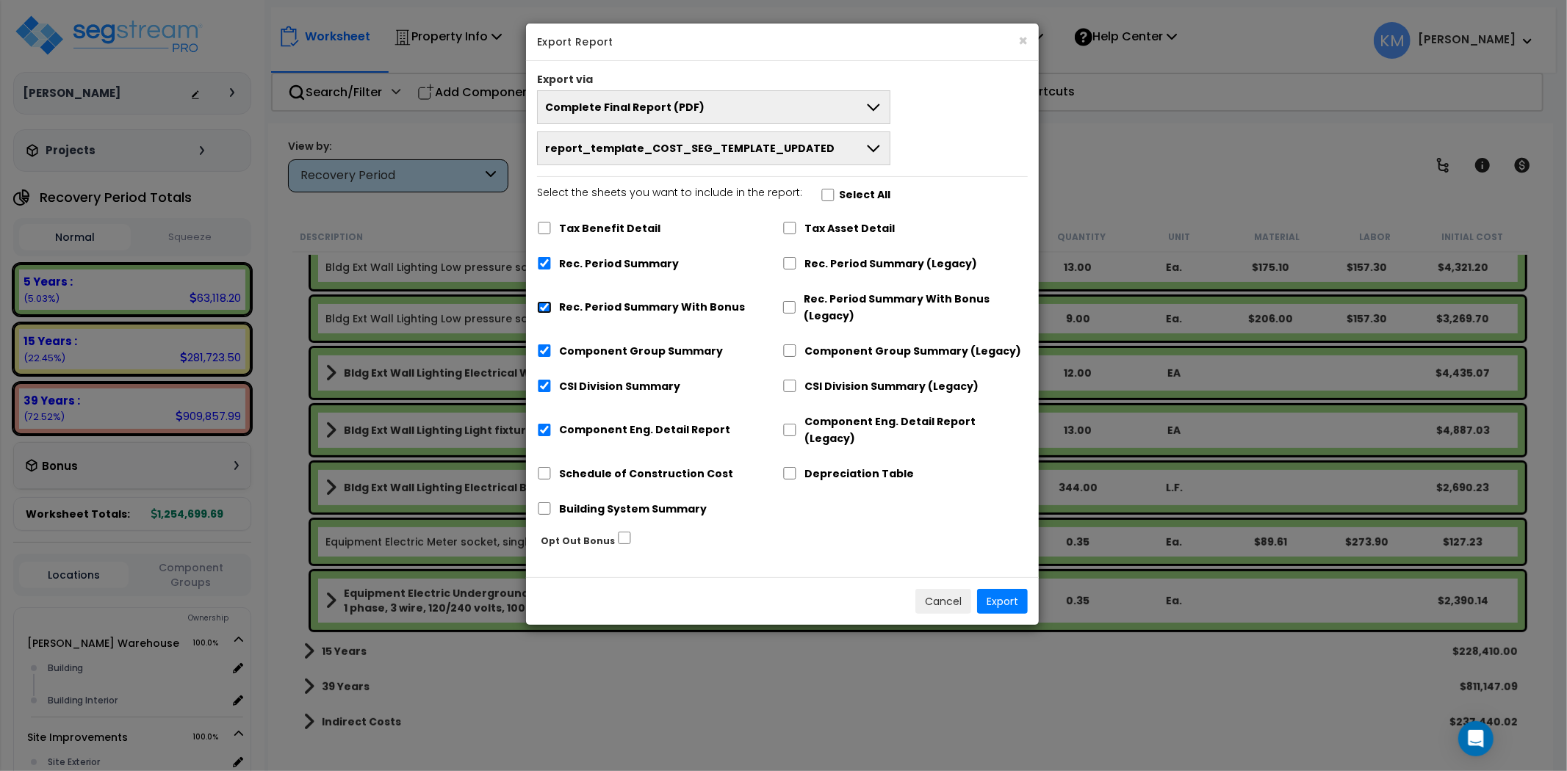
checkbox input "false"
click at [1008, 589] on button "Export" at bounding box center [1002, 601] width 51 height 25
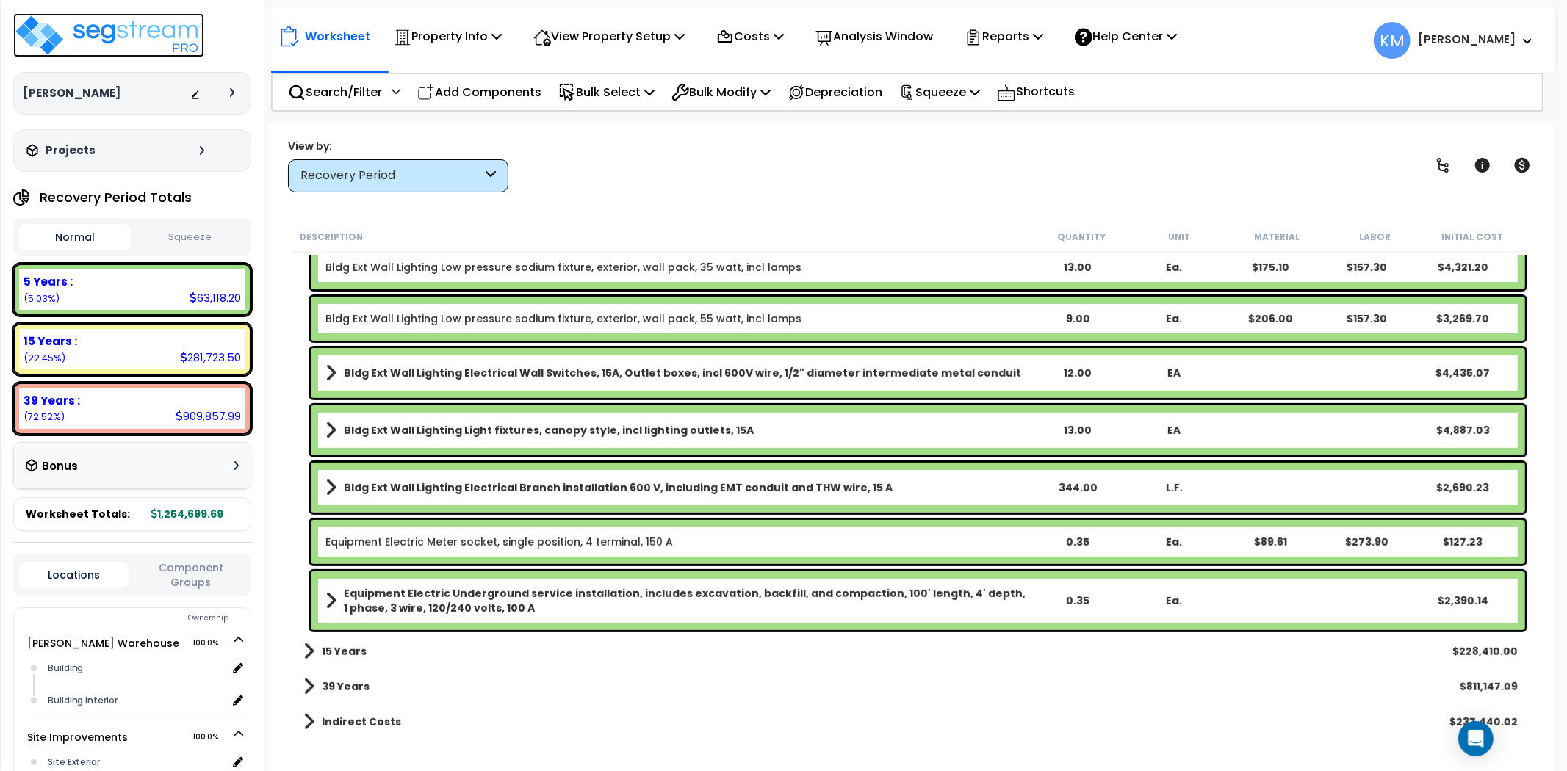
click at [145, 45] on img at bounding box center [108, 35] width 191 height 44
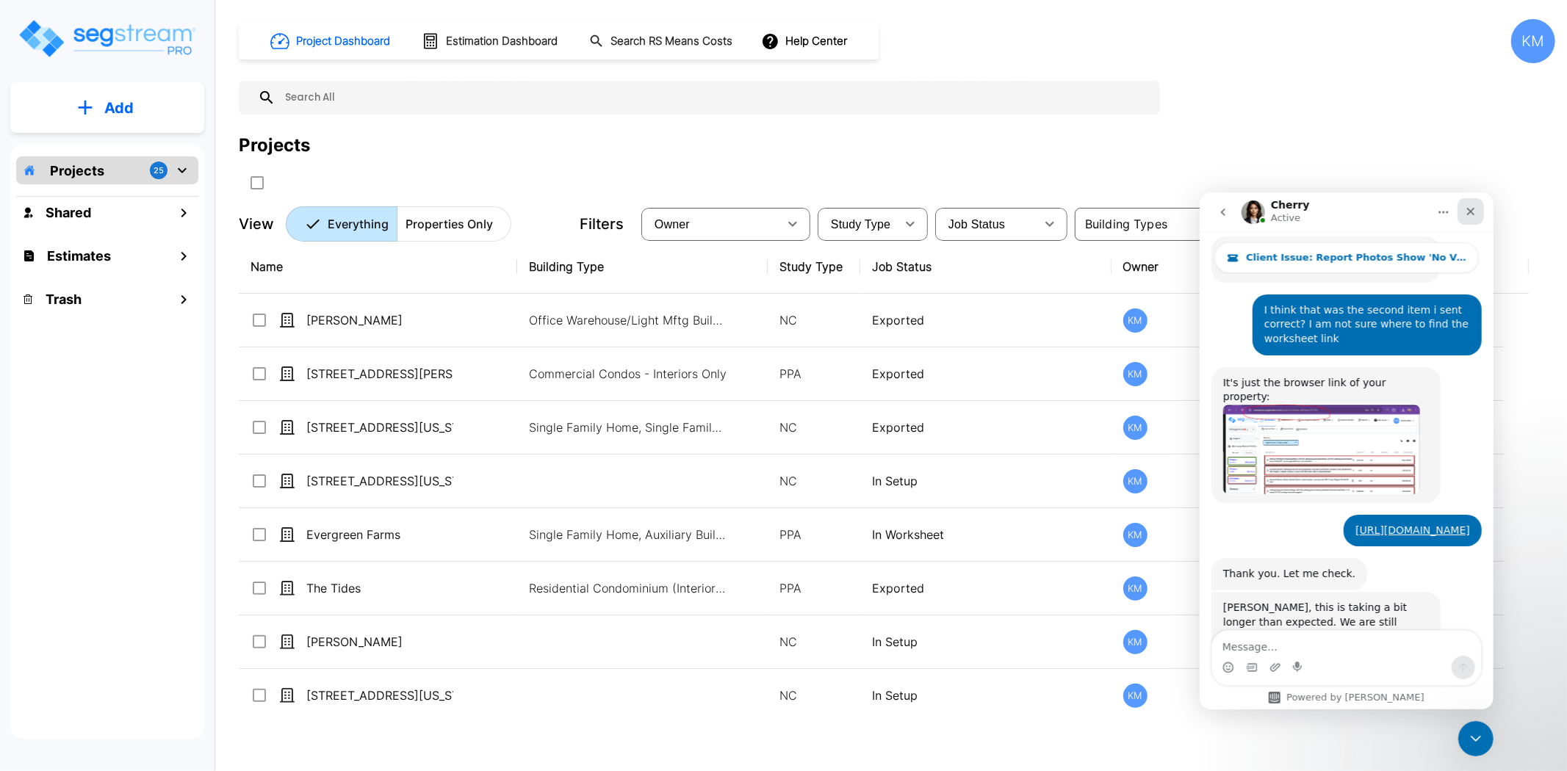
scroll to position [699, 0]
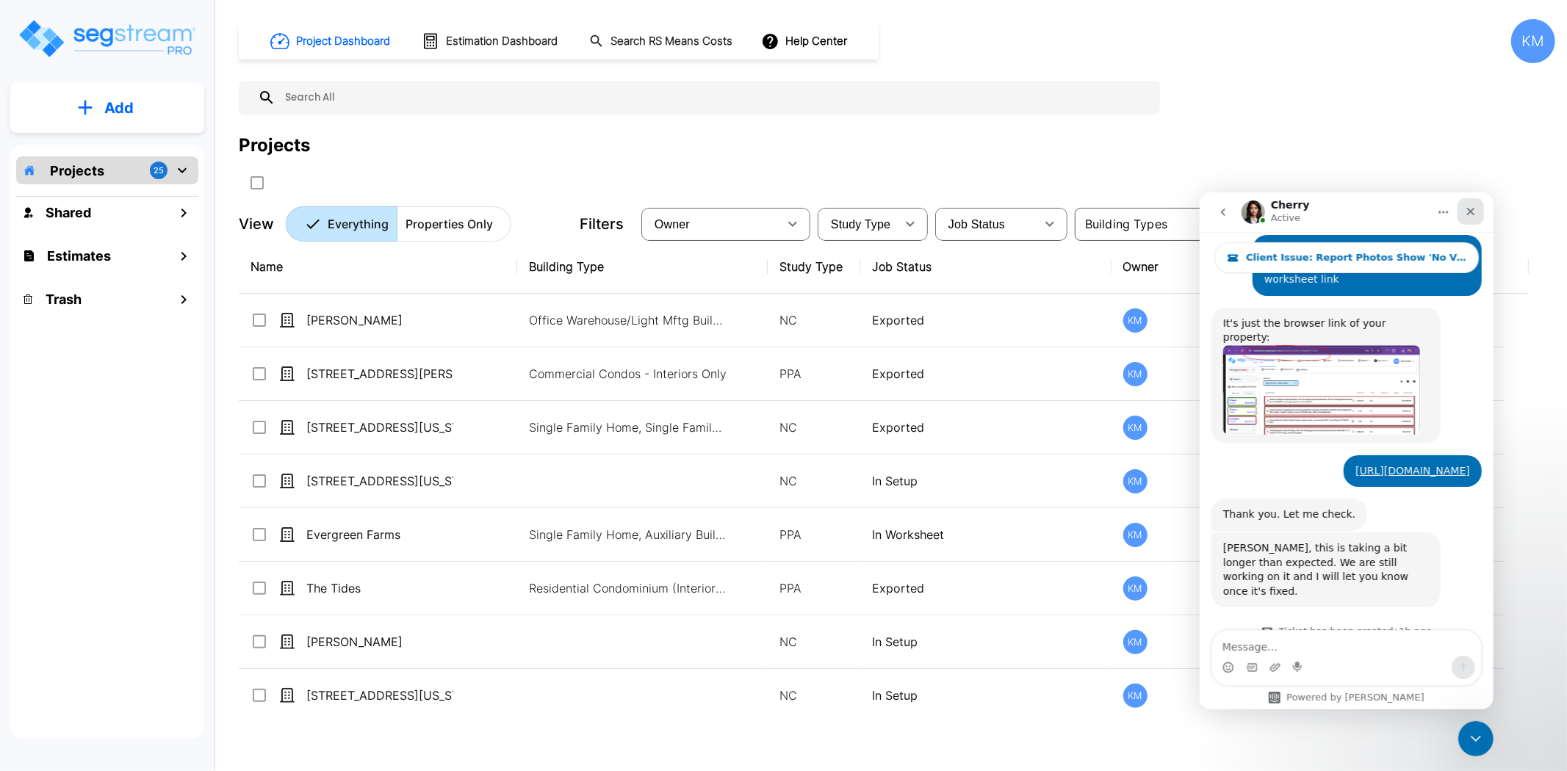
click at [1465, 212] on icon "Close" at bounding box center [1470, 211] width 12 height 12
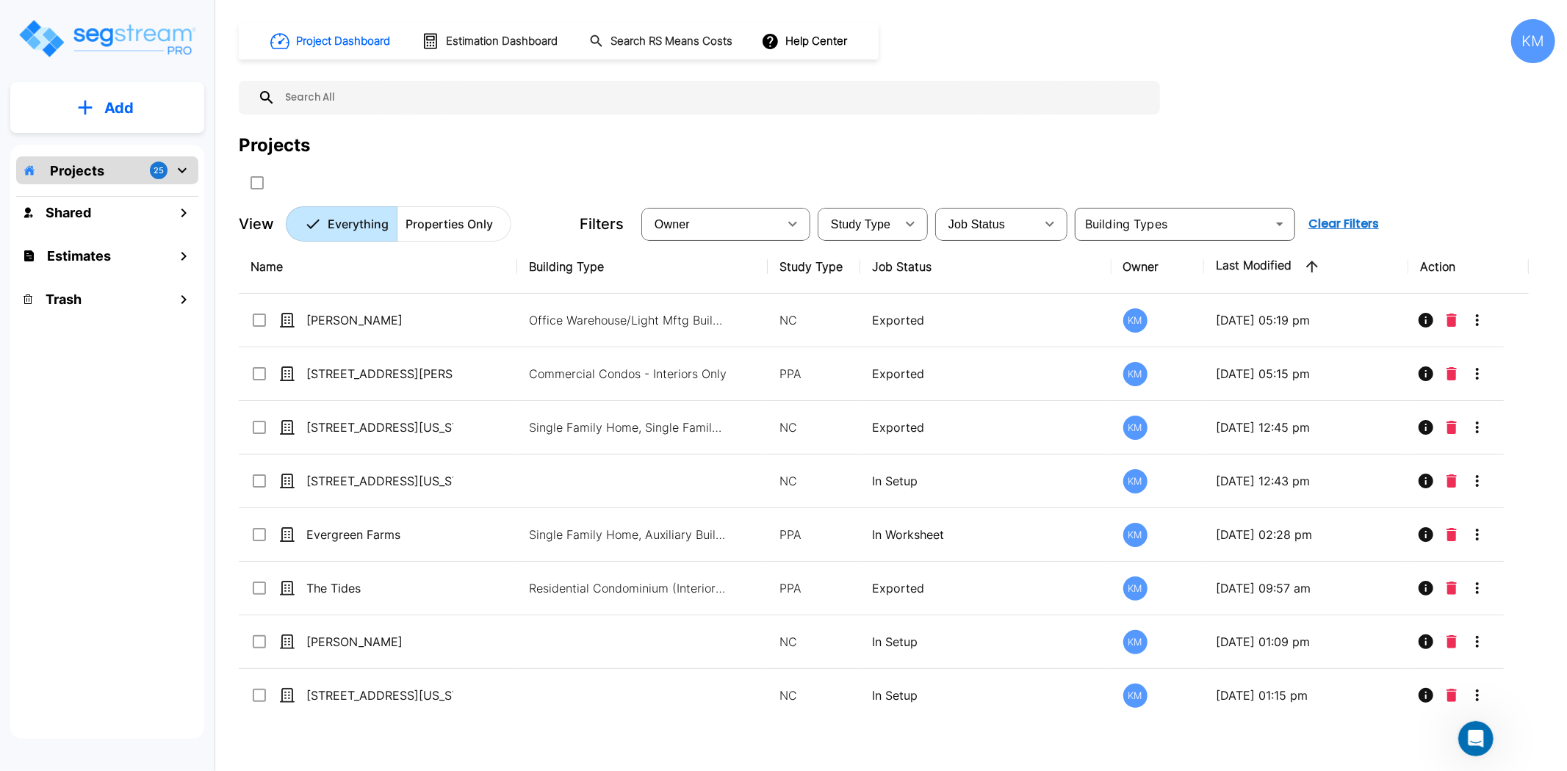
scroll to position [754, 0]
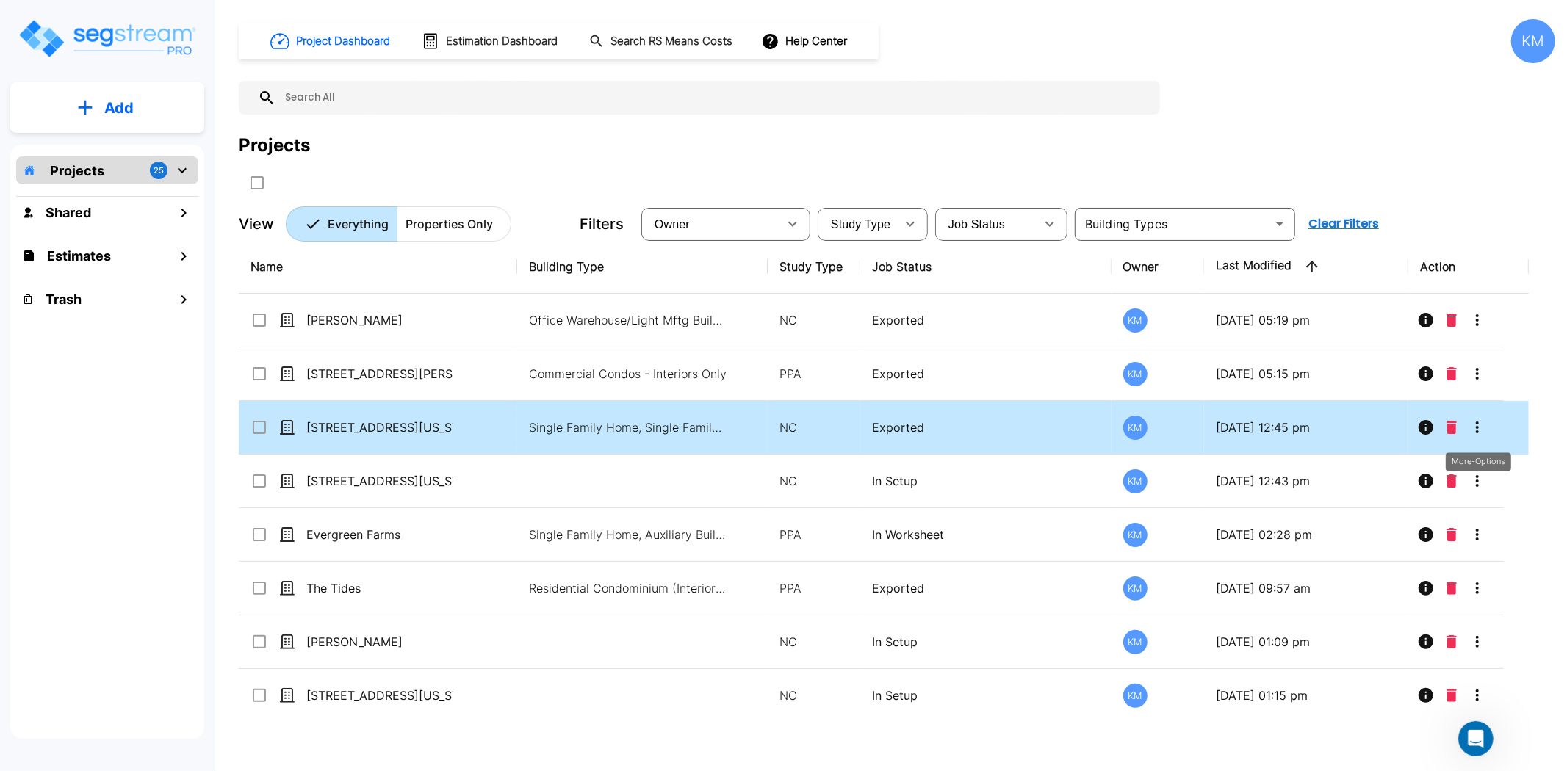
click at [1474, 421] on icon "More-Options" at bounding box center [1477, 428] width 18 height 18
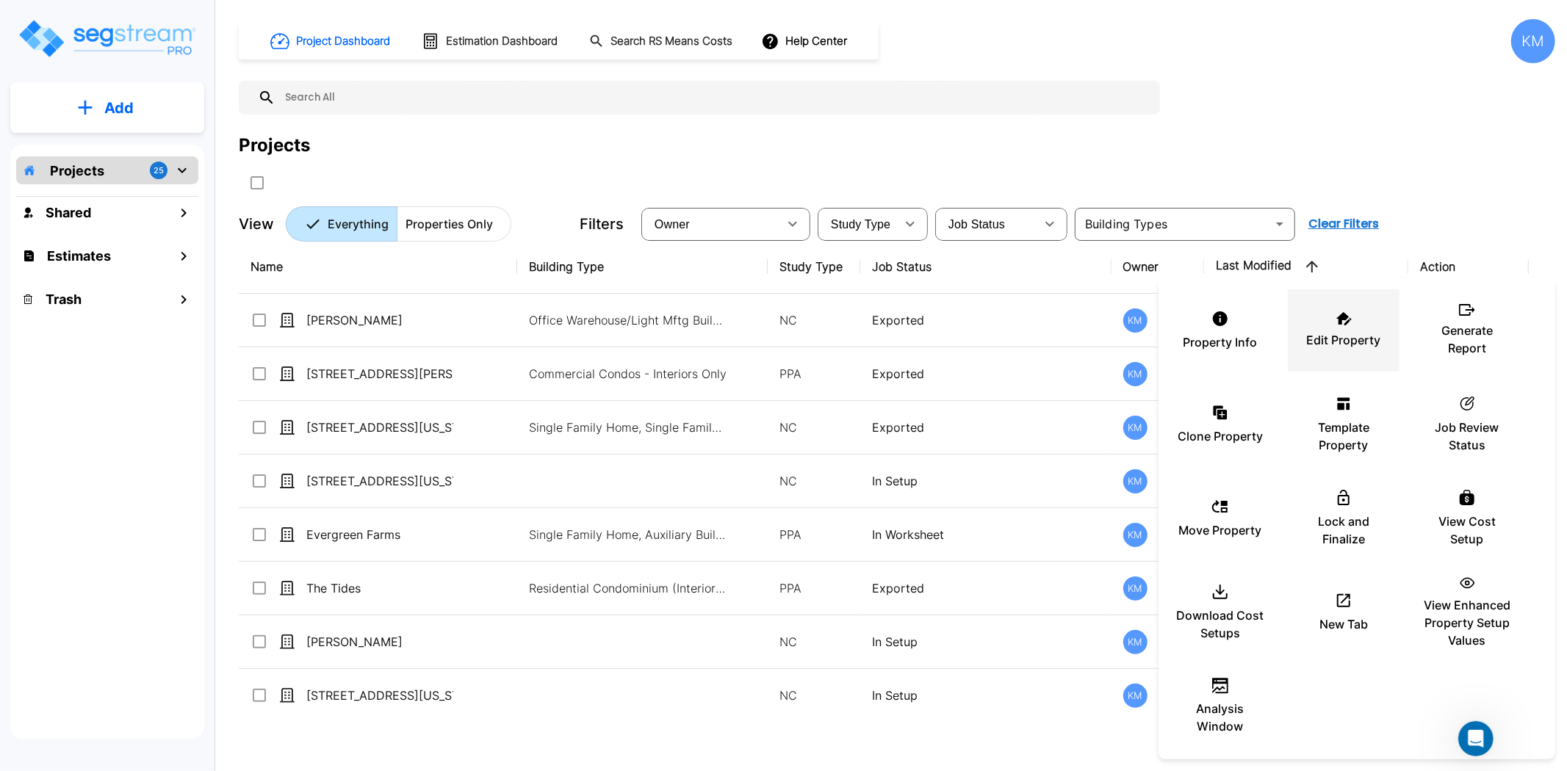
click at [1345, 325] on icon at bounding box center [1343, 318] width 15 height 13
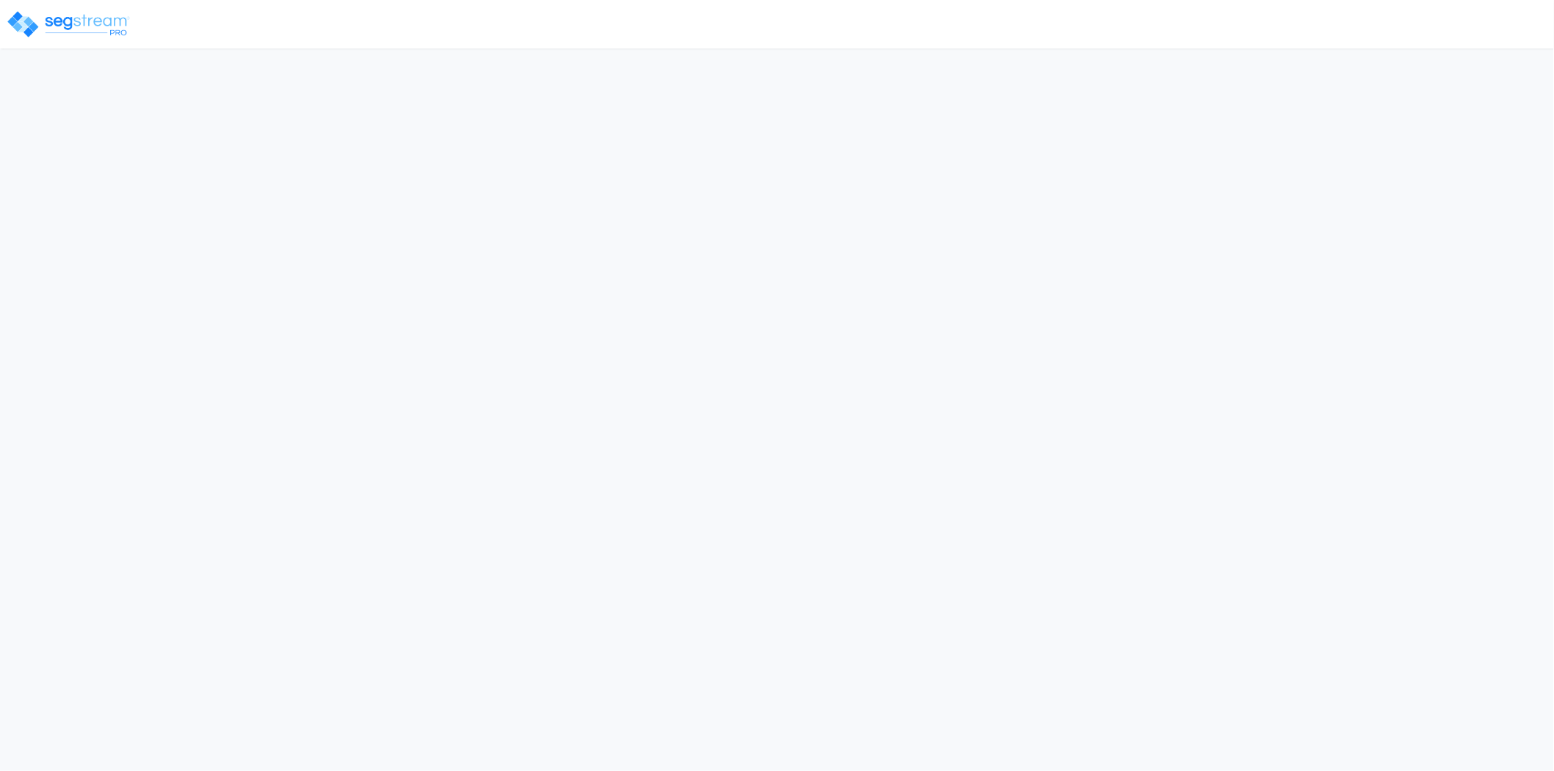
select select "2024"
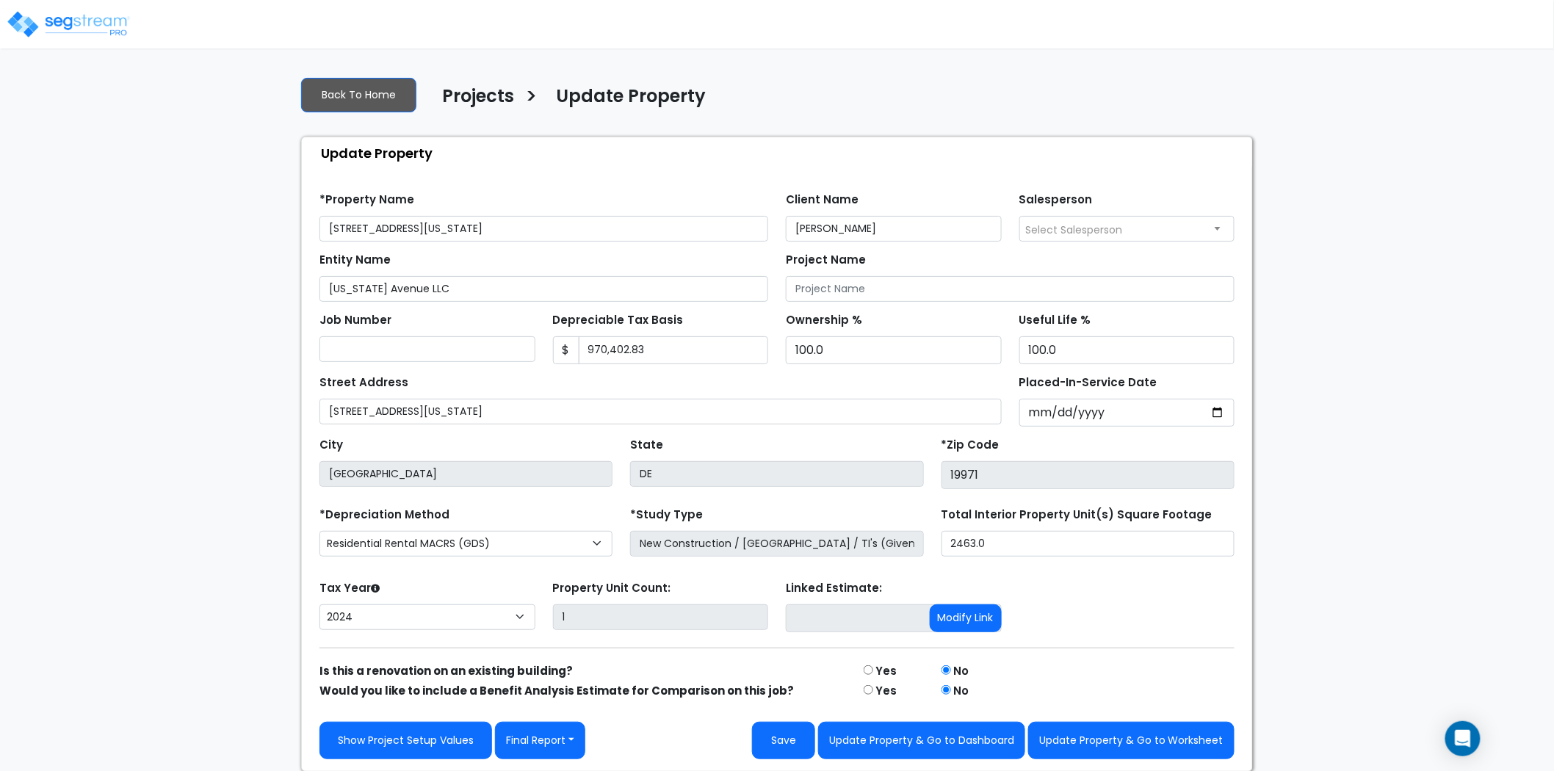
scroll to position [1, 0]
click at [1132, 732] on button "Update Property & Go to Worksheet" at bounding box center [1131, 739] width 206 height 37
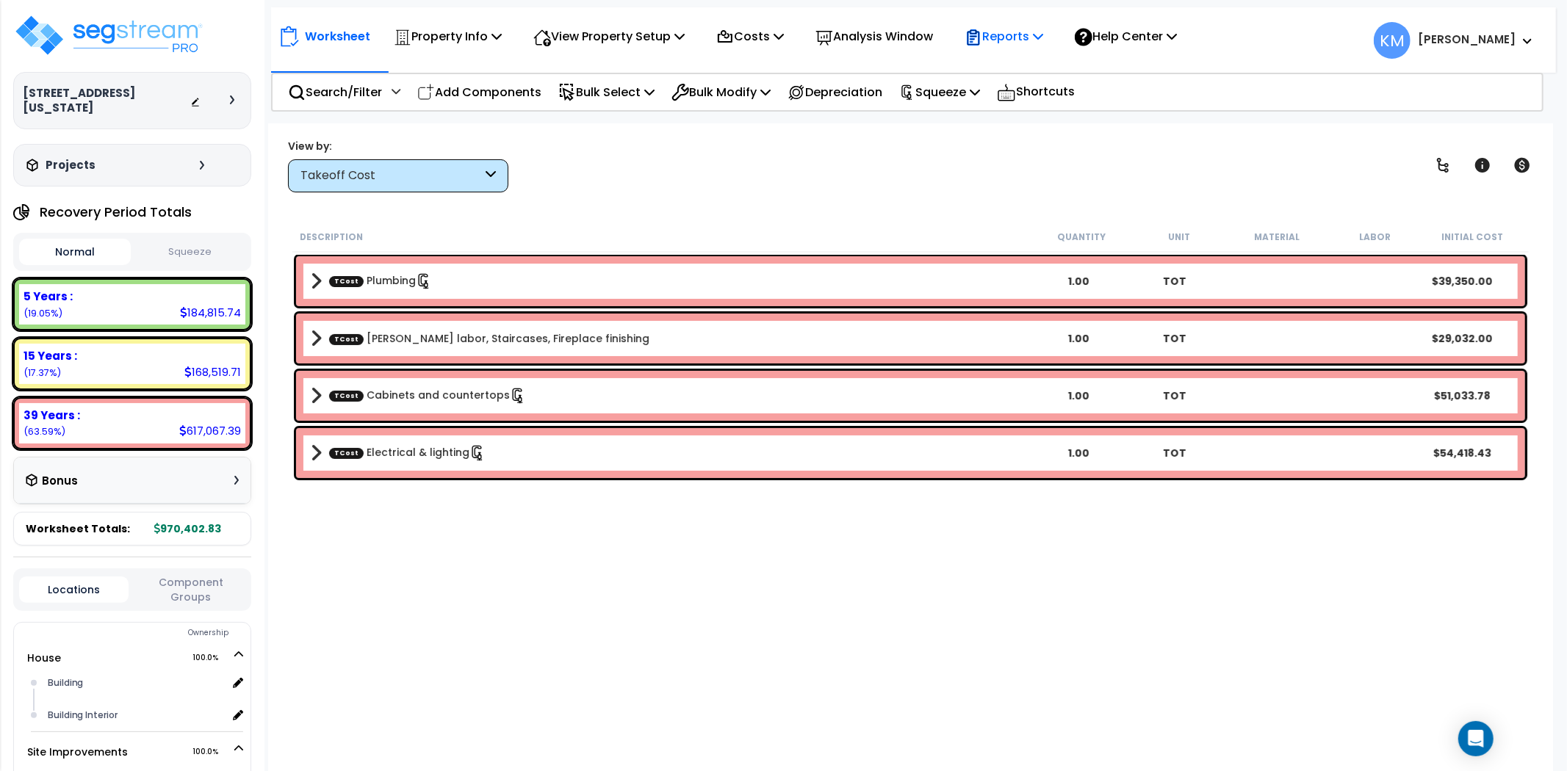
click at [1043, 38] on p "Reports" at bounding box center [1003, 36] width 79 height 20
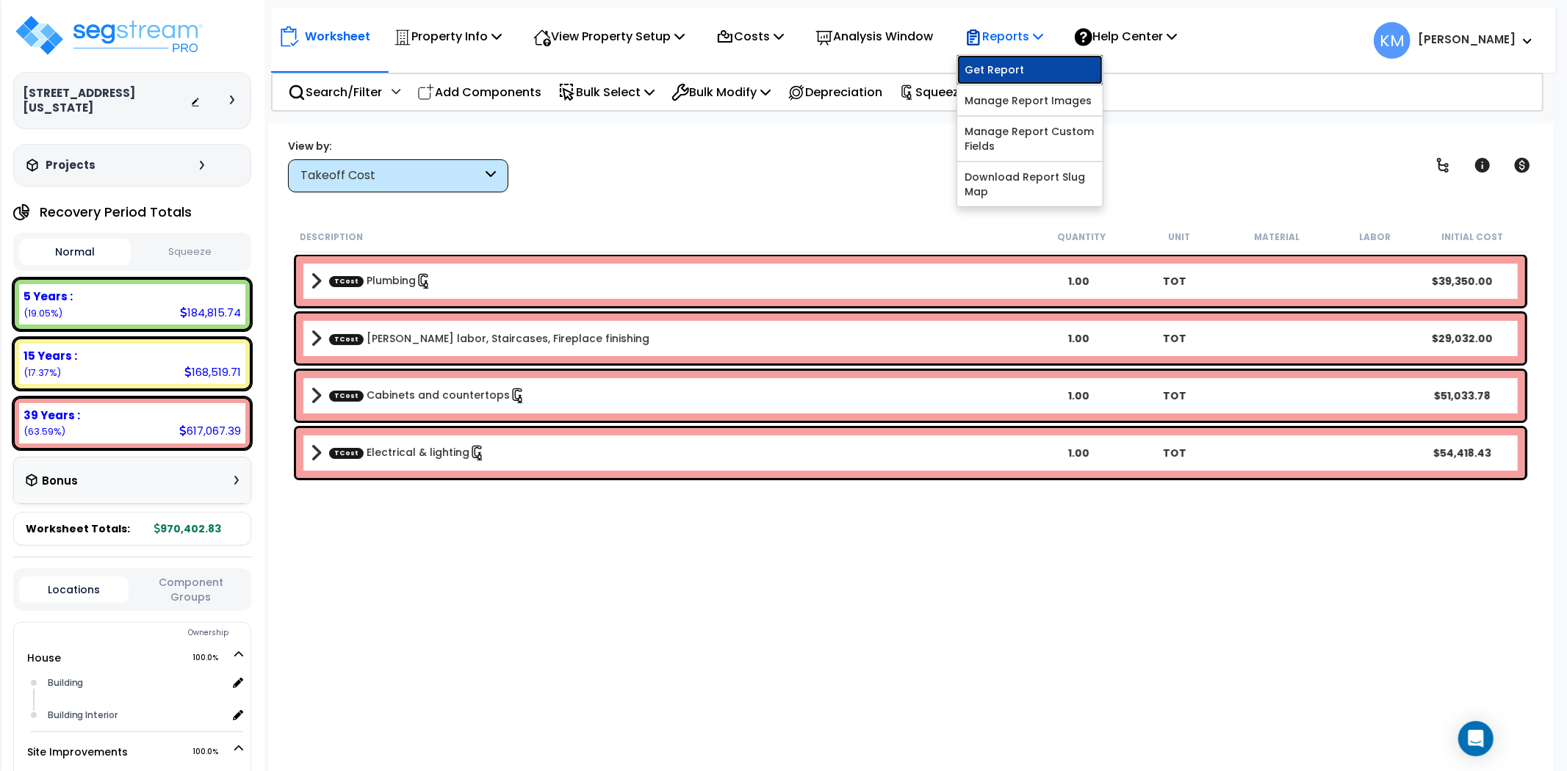
click at [1047, 66] on link "Get Report" at bounding box center [1029, 69] width 145 height 29
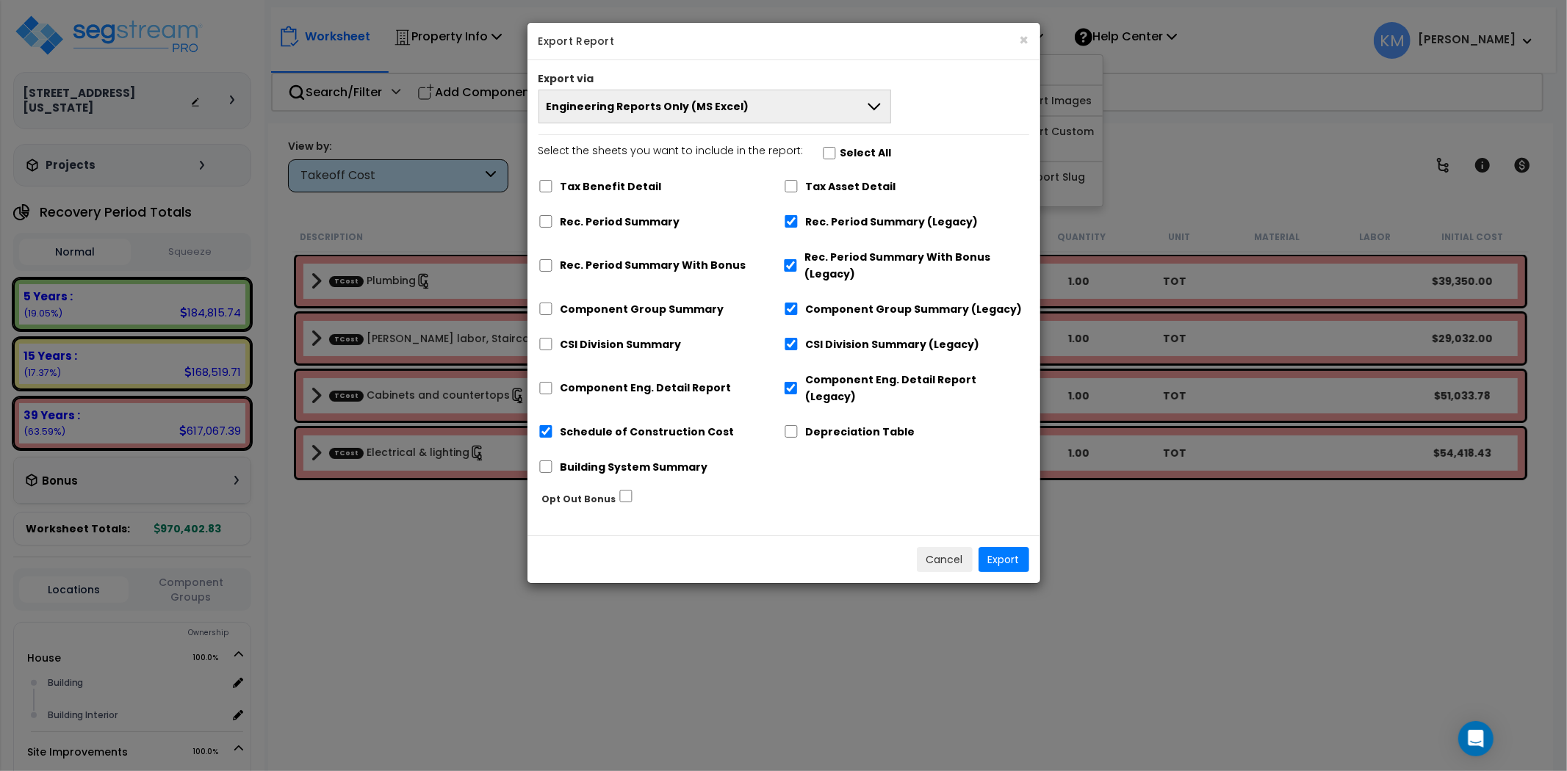
click at [639, 228] on label "Rec. Period Summary" at bounding box center [620, 222] width 120 height 17
click at [553, 228] on input "Rec. Period Summary" at bounding box center [545, 221] width 15 height 12
checkbox input "true"
checkbox input "false"
click at [625, 269] on label "Rec. Period Summary With Bonus" at bounding box center [653, 265] width 186 height 17
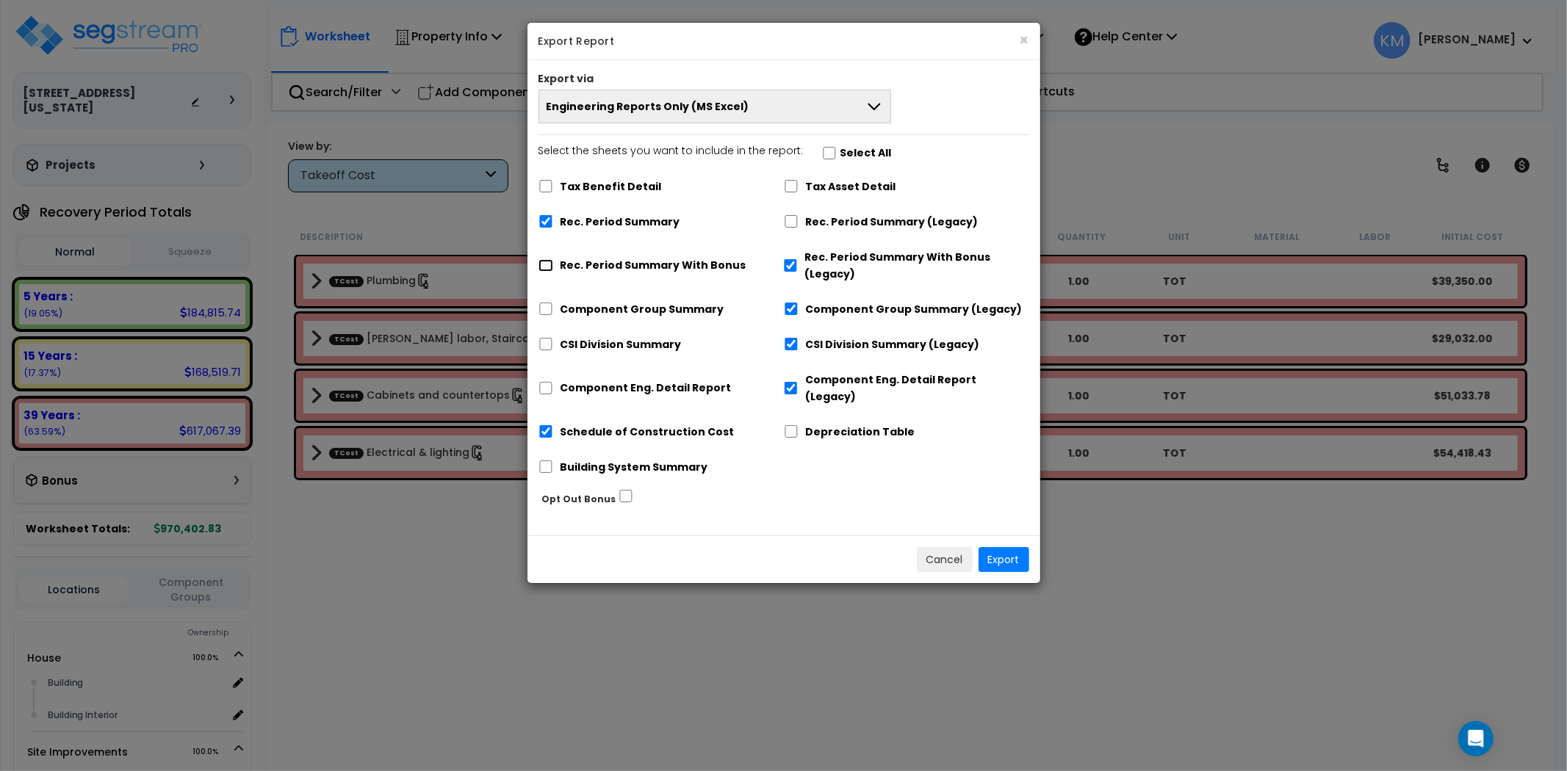
click at [553, 269] on input "Rec. Period Summary With Bonus" at bounding box center [545, 265] width 15 height 12
checkbox input "true"
checkbox input "false"
click at [608, 311] on label "Component Group Summary" at bounding box center [642, 309] width 164 height 17
click at [553, 311] on input "Component Group Summary" at bounding box center [545, 309] width 15 height 12
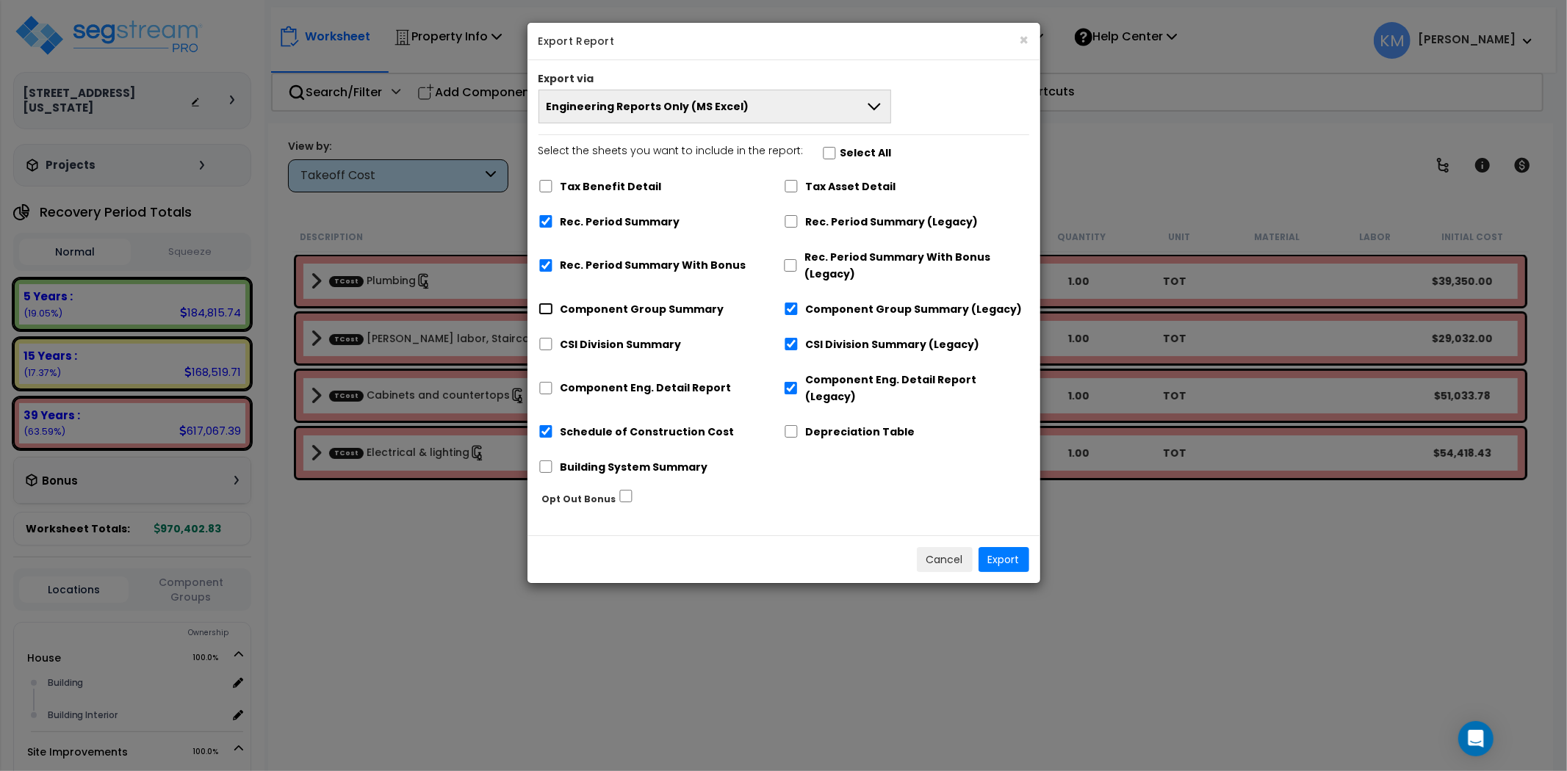
checkbox input "true"
checkbox input "false"
drag, startPoint x: 601, startPoint y: 347, endPoint x: 601, endPoint y: 360, distance: 13.2
click at [601, 347] on label "CSI Division Summary" at bounding box center [620, 344] width 121 height 17
click at [553, 347] on input "CSI Division Summary" at bounding box center [545, 344] width 15 height 12
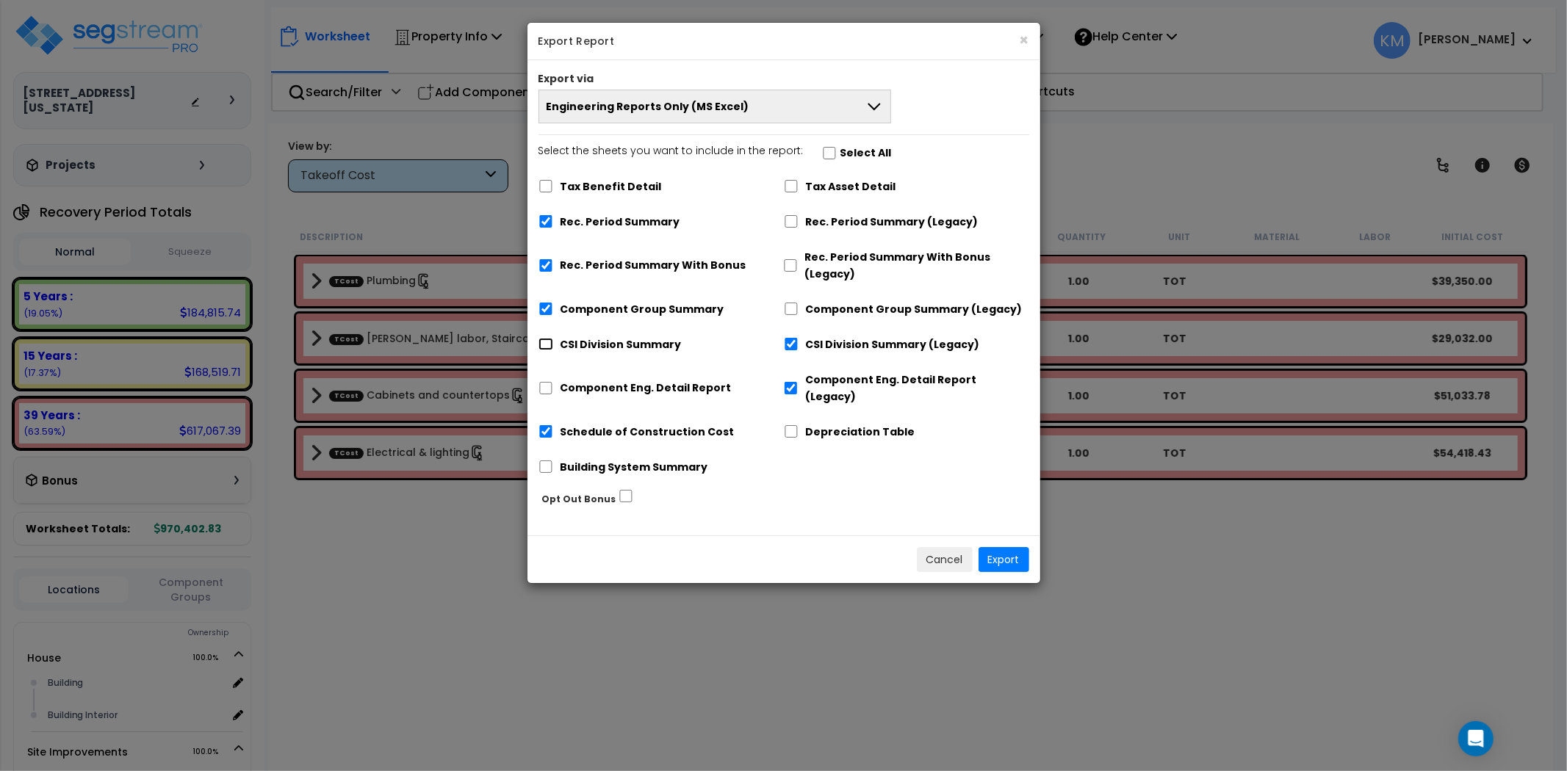
checkbox input "true"
checkbox input "false"
click at [605, 386] on label "Component Eng. Detail Report" at bounding box center [645, 388] width 171 height 17
click at [553, 386] on input "Component Eng. Detail Report" at bounding box center [545, 388] width 15 height 12
checkbox input "true"
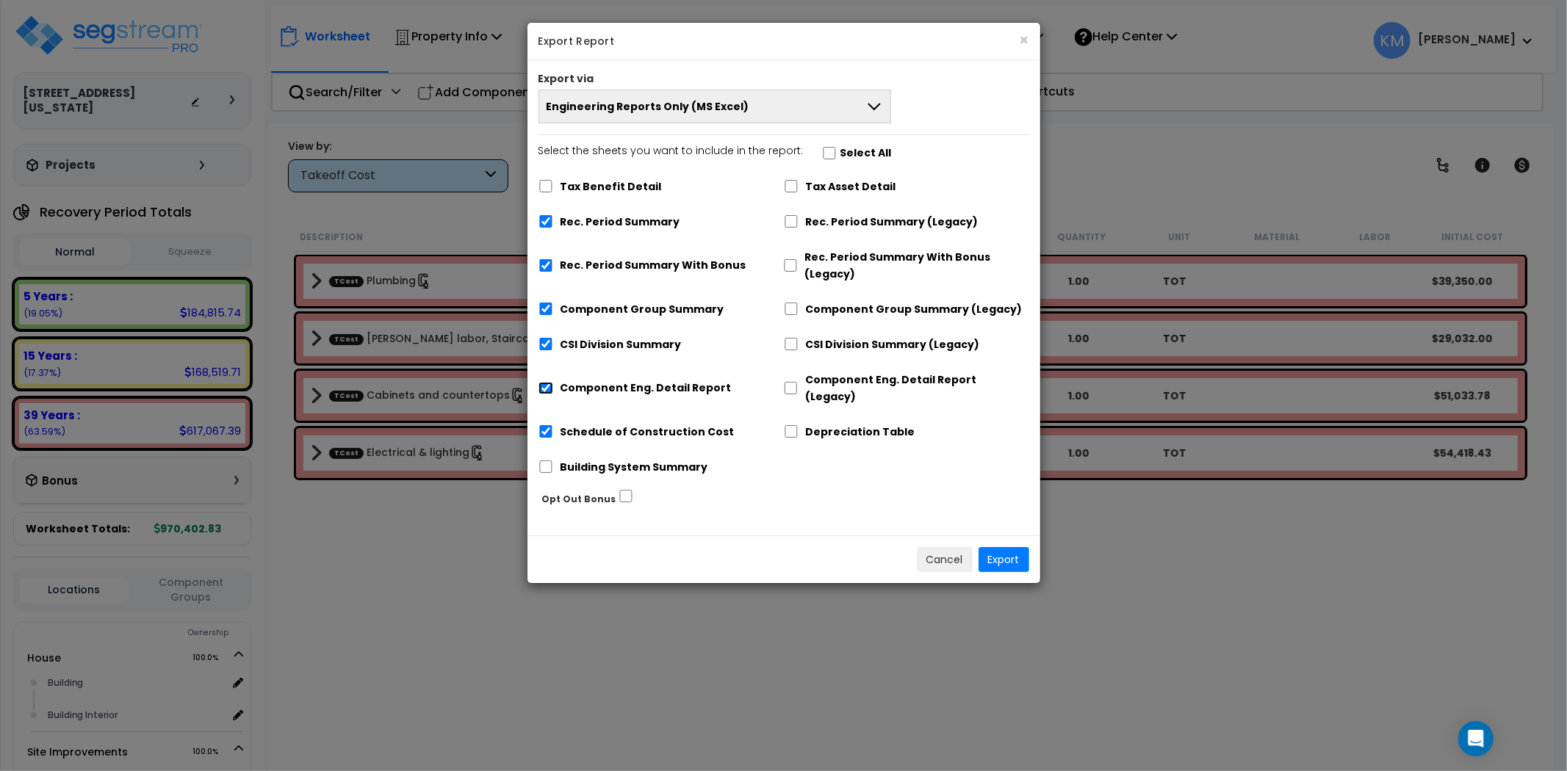
checkbox input "false"
click at [605, 459] on label "Building System Summary" at bounding box center [634, 467] width 148 height 17
click at [553, 461] on input "Building System Summary" at bounding box center [545, 467] width 15 height 12
checkbox input "true"
click at [629, 424] on label "Schedule of Construction Cost" at bounding box center [647, 432] width 174 height 17
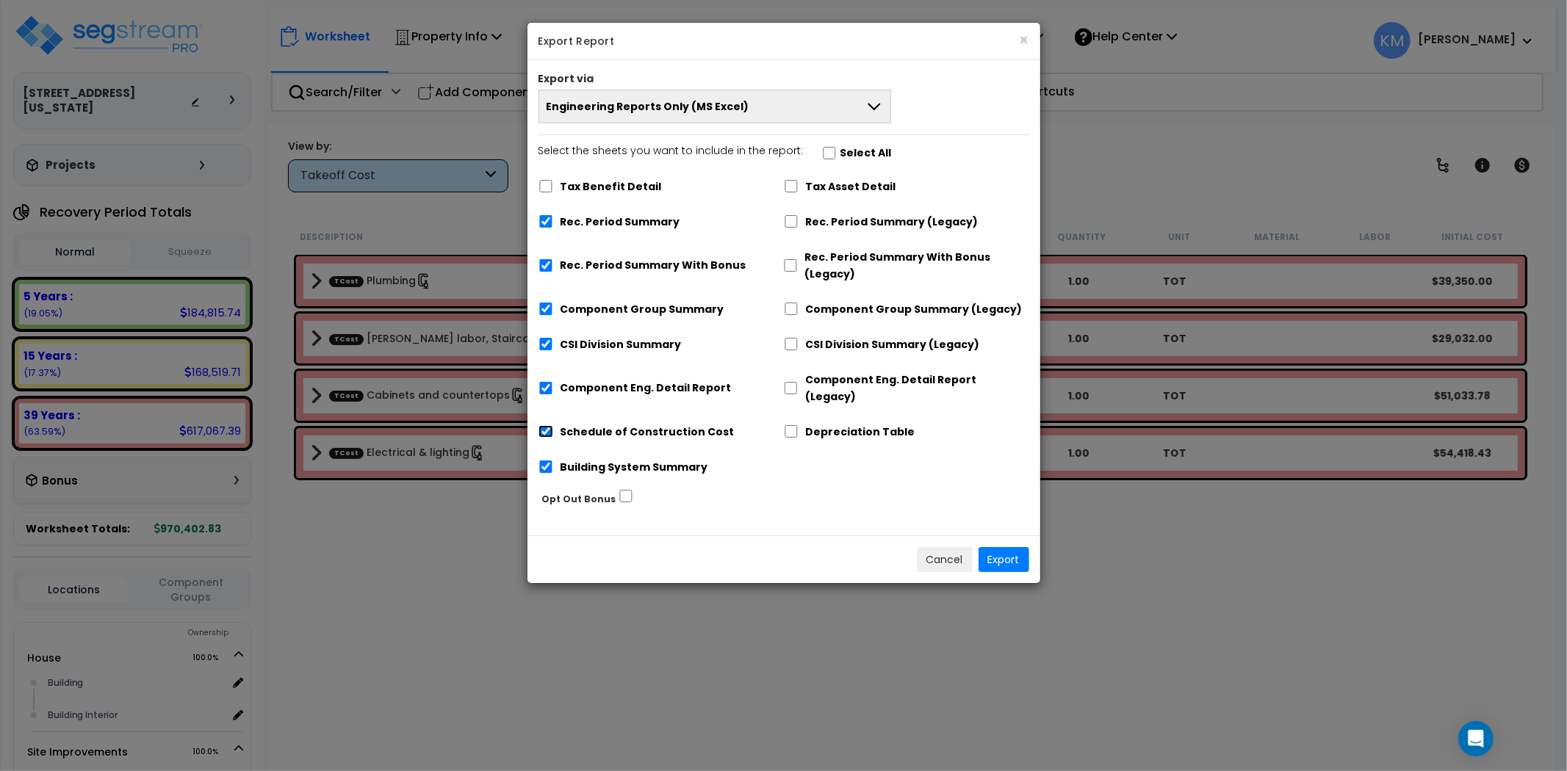
click at [553, 425] on input "Schedule of Construction Cost" at bounding box center [545, 431] width 15 height 12
checkbox input "false"
click at [781, 105] on button "Engineering Reports Only (MS Excel)" at bounding box center [714, 107] width 353 height 34
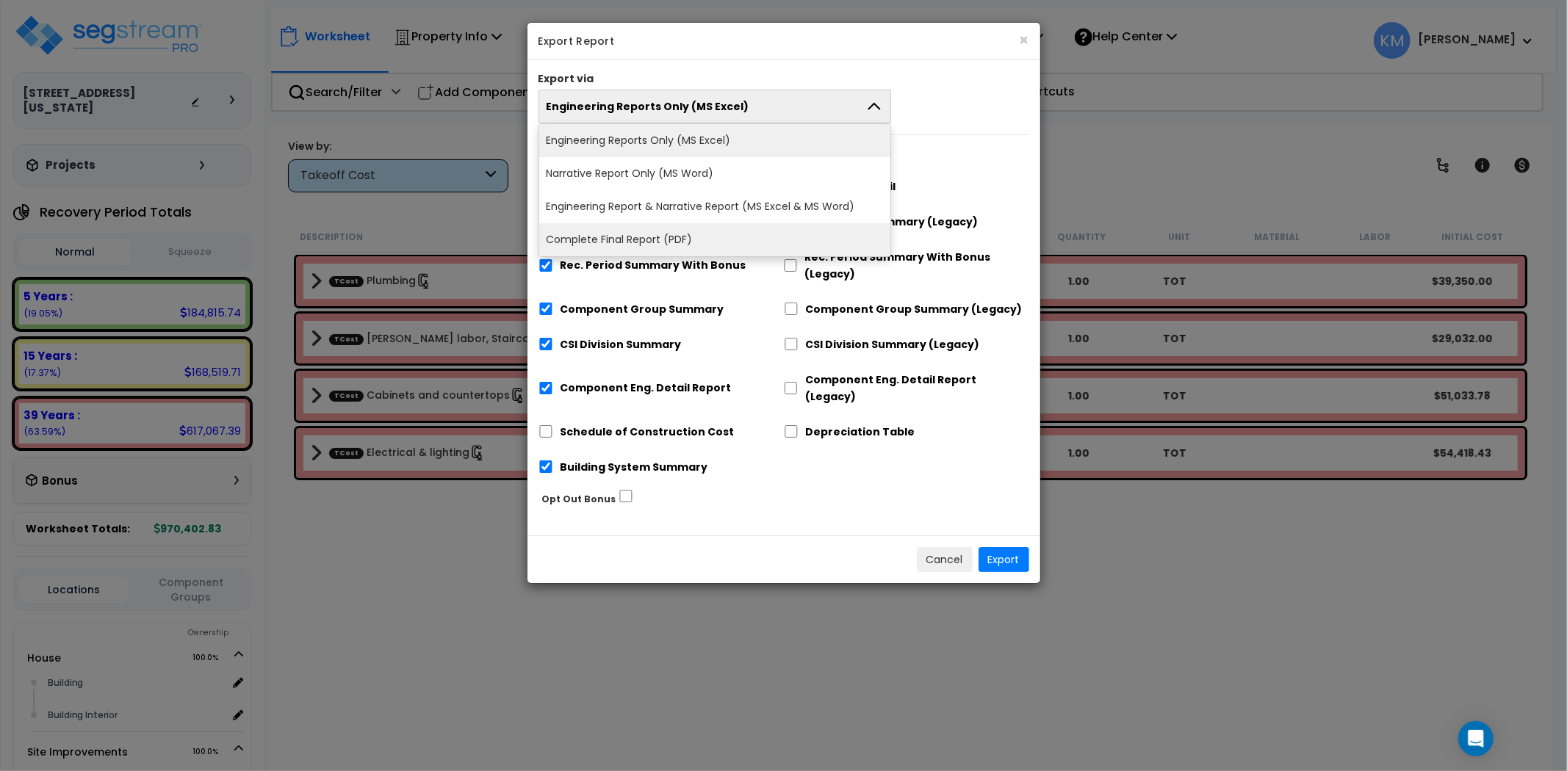
click at [716, 235] on li "Complete Final Report (PDF)" at bounding box center [715, 239] width 352 height 33
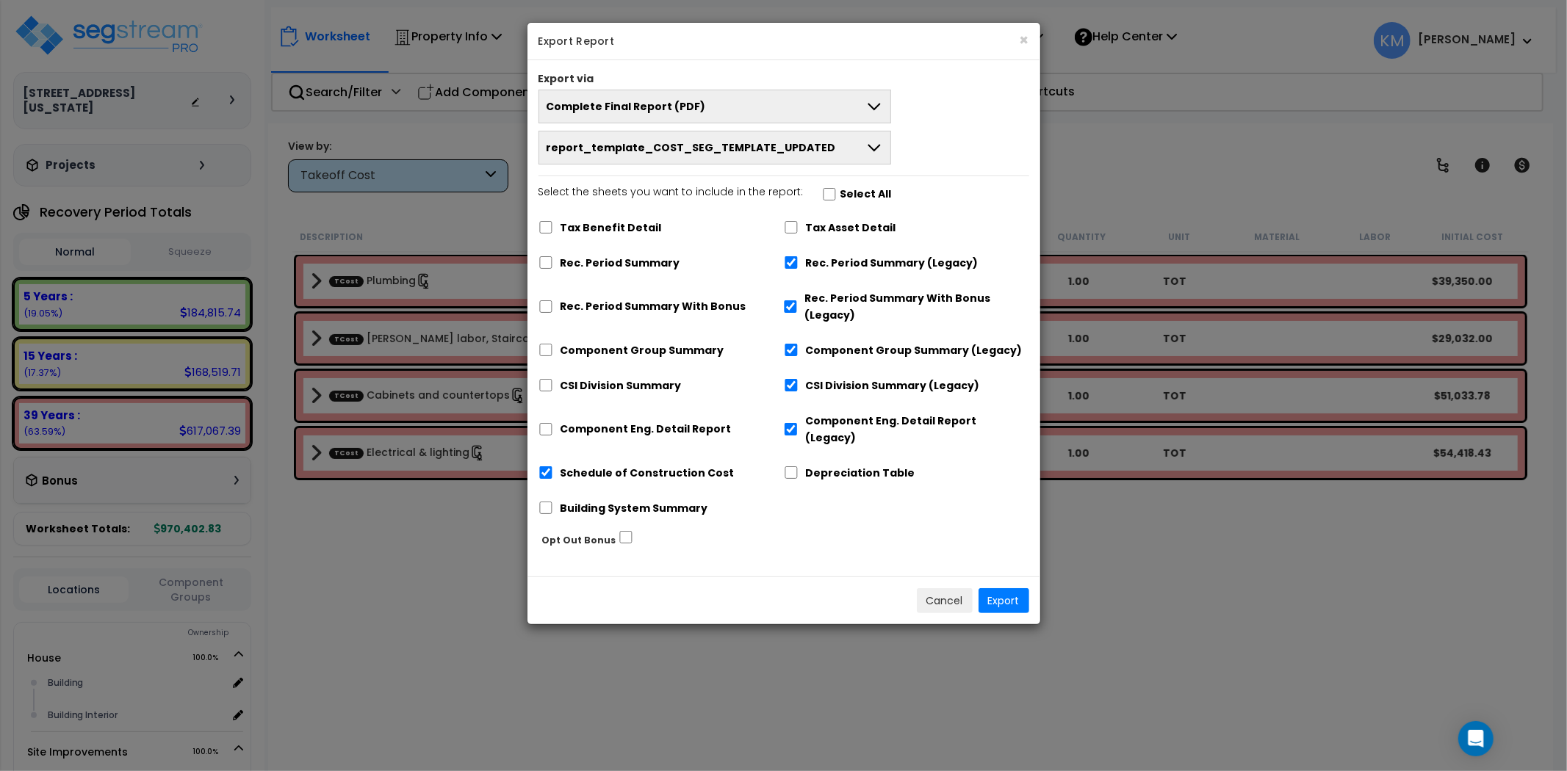
click at [574, 279] on div "Tax Benefit Detail Tax Asset Detail Rec. Period Summary Rec. Period Summary (Le…" at bounding box center [783, 370] width 491 height 316
click at [574, 268] on label "Rec. Period Summary" at bounding box center [620, 263] width 120 height 17
click at [553, 268] on input "Rec. Period Summary" at bounding box center [545, 262] width 15 height 12
checkbox input "true"
checkbox input "false"
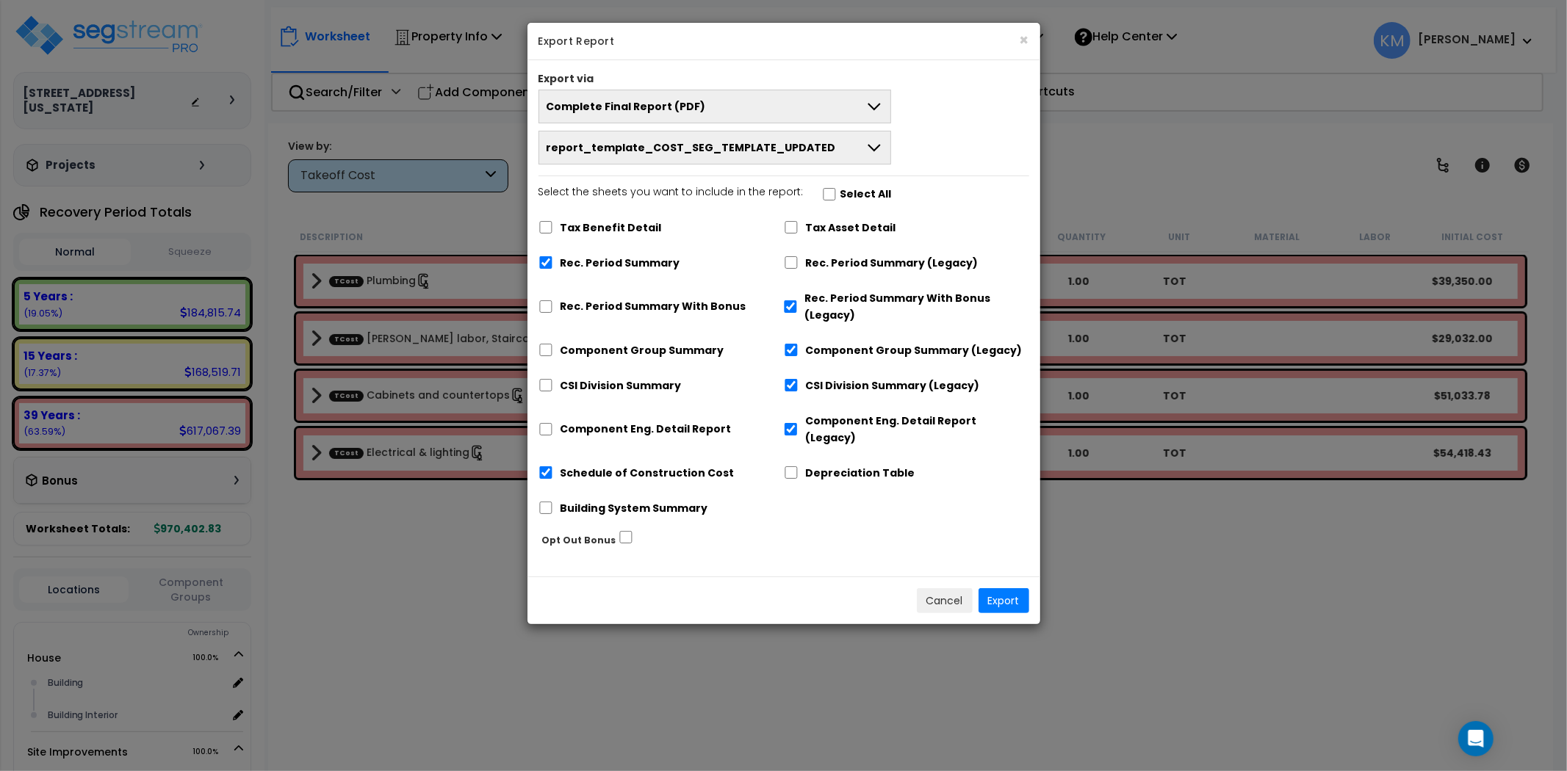
click at [573, 307] on label "Rec. Period Summary With Bonus" at bounding box center [653, 306] width 186 height 17
click at [553, 307] on input "Rec. Period Summary With Bonus" at bounding box center [545, 306] width 15 height 12
checkbox input "true"
checkbox input "false"
drag, startPoint x: 573, startPoint y: 347, endPoint x: 573, endPoint y: 357, distance: 10.3
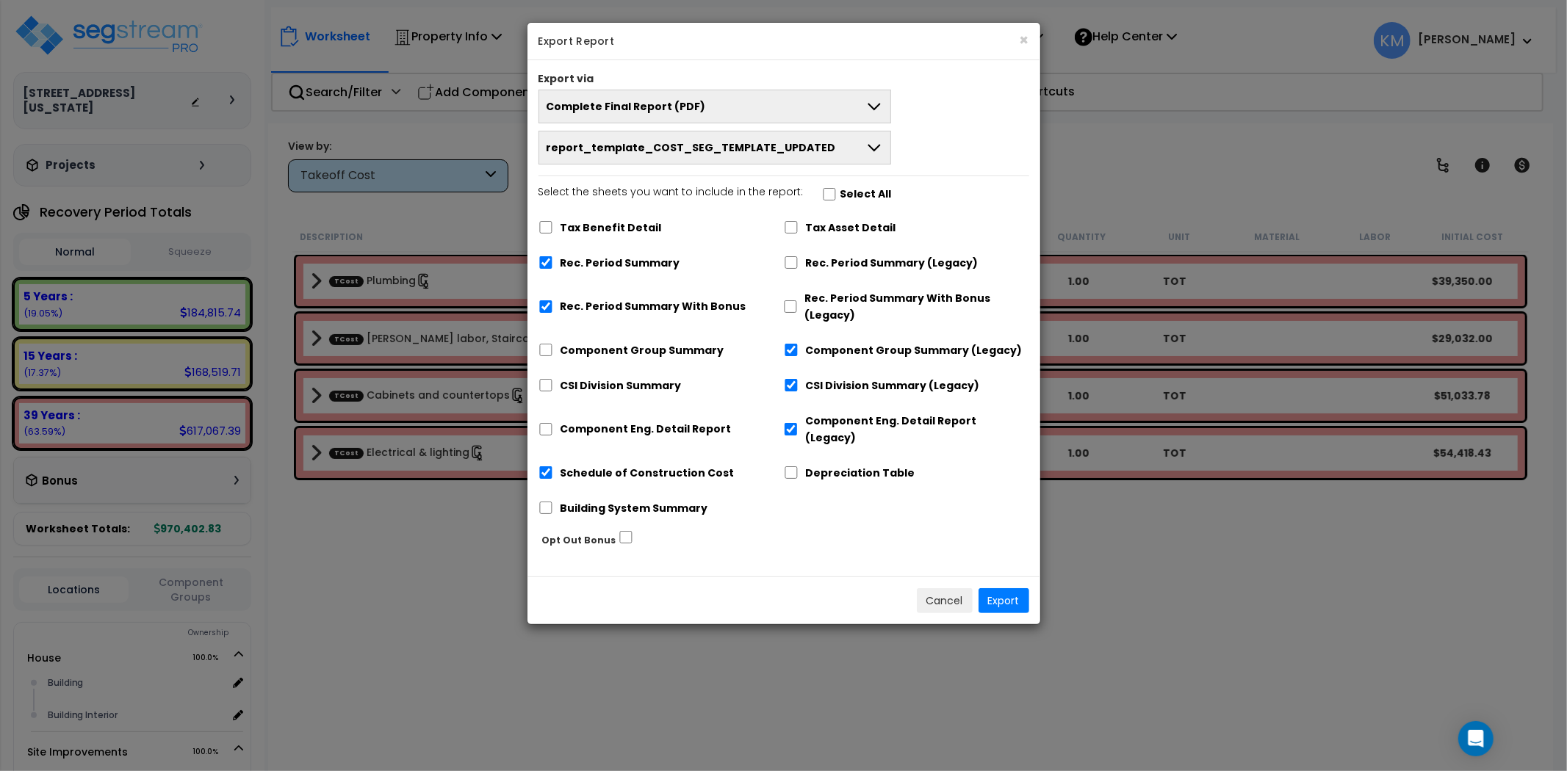
click at [573, 347] on label "Component Group Summary" at bounding box center [642, 350] width 164 height 17
click at [553, 347] on input "Component Group Summary" at bounding box center [545, 350] width 15 height 12
checkbox input "true"
checkbox input "false"
click at [573, 372] on div "CSI Division Summary" at bounding box center [660, 384] width 245 height 28
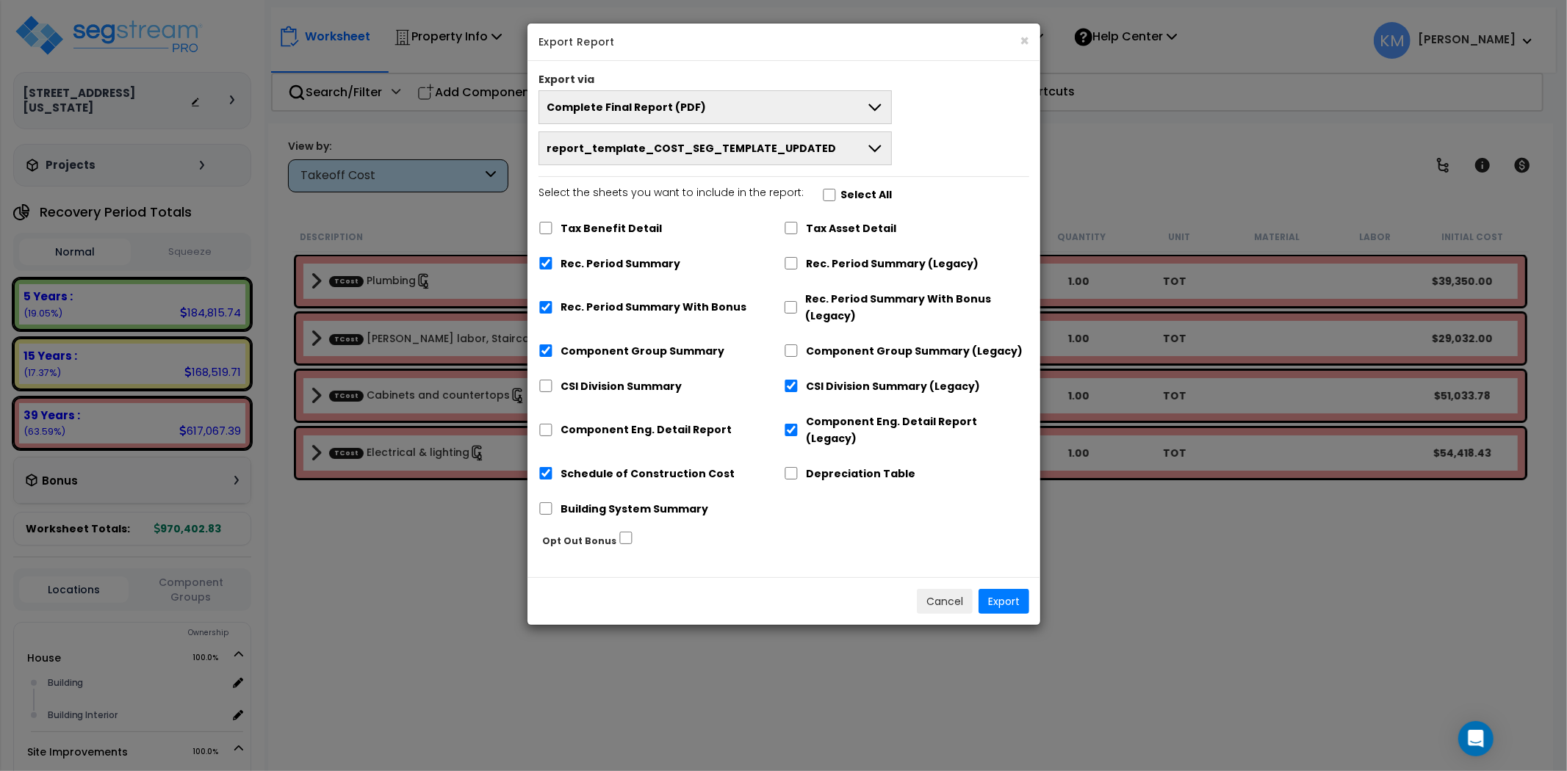
drag, startPoint x: 574, startPoint y: 387, endPoint x: 577, endPoint y: 403, distance: 15.9
click at [574, 387] on label "CSI Division Summary" at bounding box center [620, 386] width 121 height 17
click at [553, 387] on input "CSI Division Summary" at bounding box center [545, 386] width 15 height 12
checkbox input "true"
checkbox input "false"
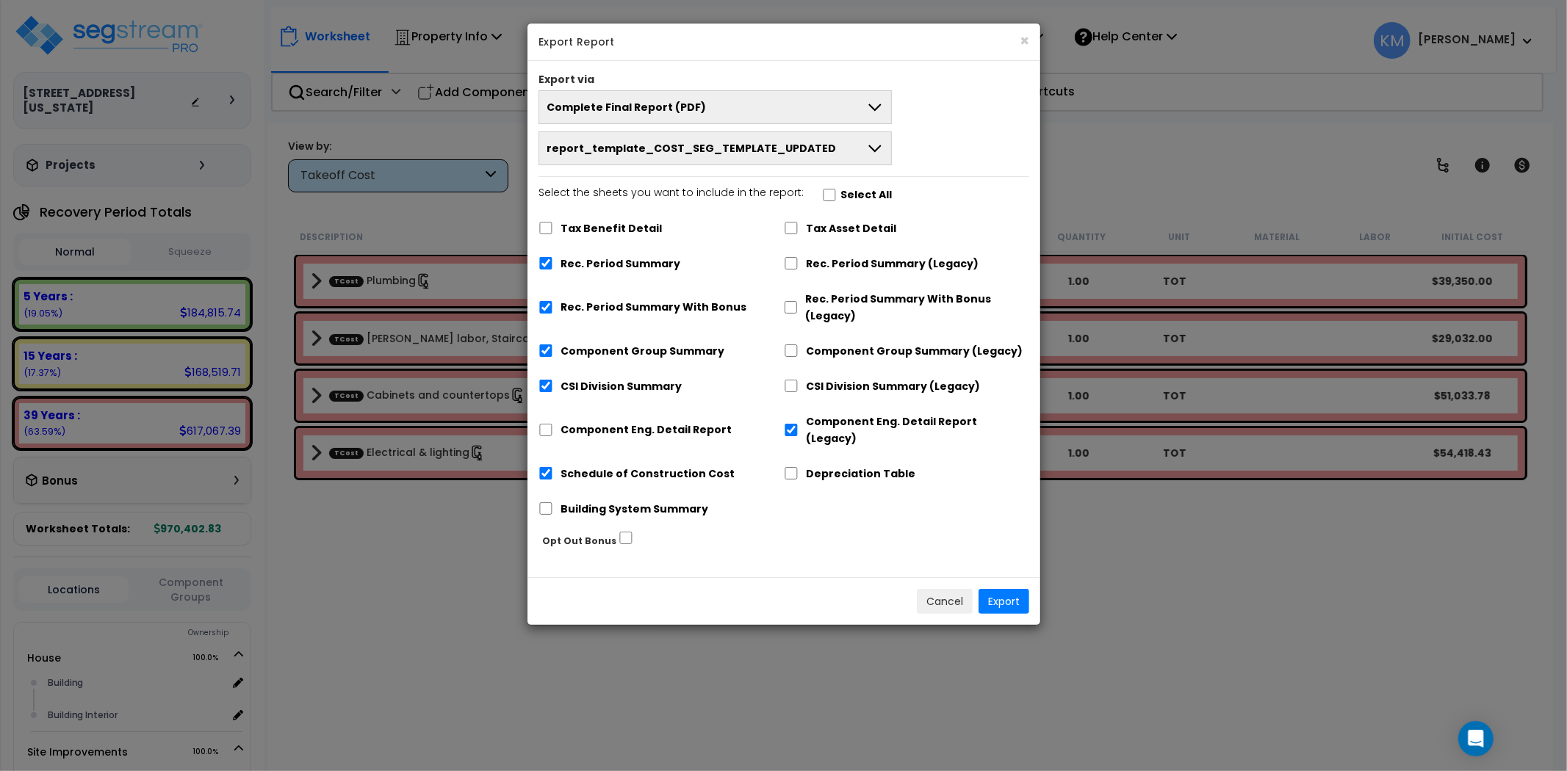
click at [586, 432] on div "Component Eng. Detail Report" at bounding box center [660, 428] width 245 height 45
click at [598, 426] on label "Component Eng. Detail Report" at bounding box center [645, 430] width 171 height 17
click at [553, 426] on input "Component Eng. Detail Report" at bounding box center [545, 430] width 15 height 12
checkbox input "true"
checkbox input "false"
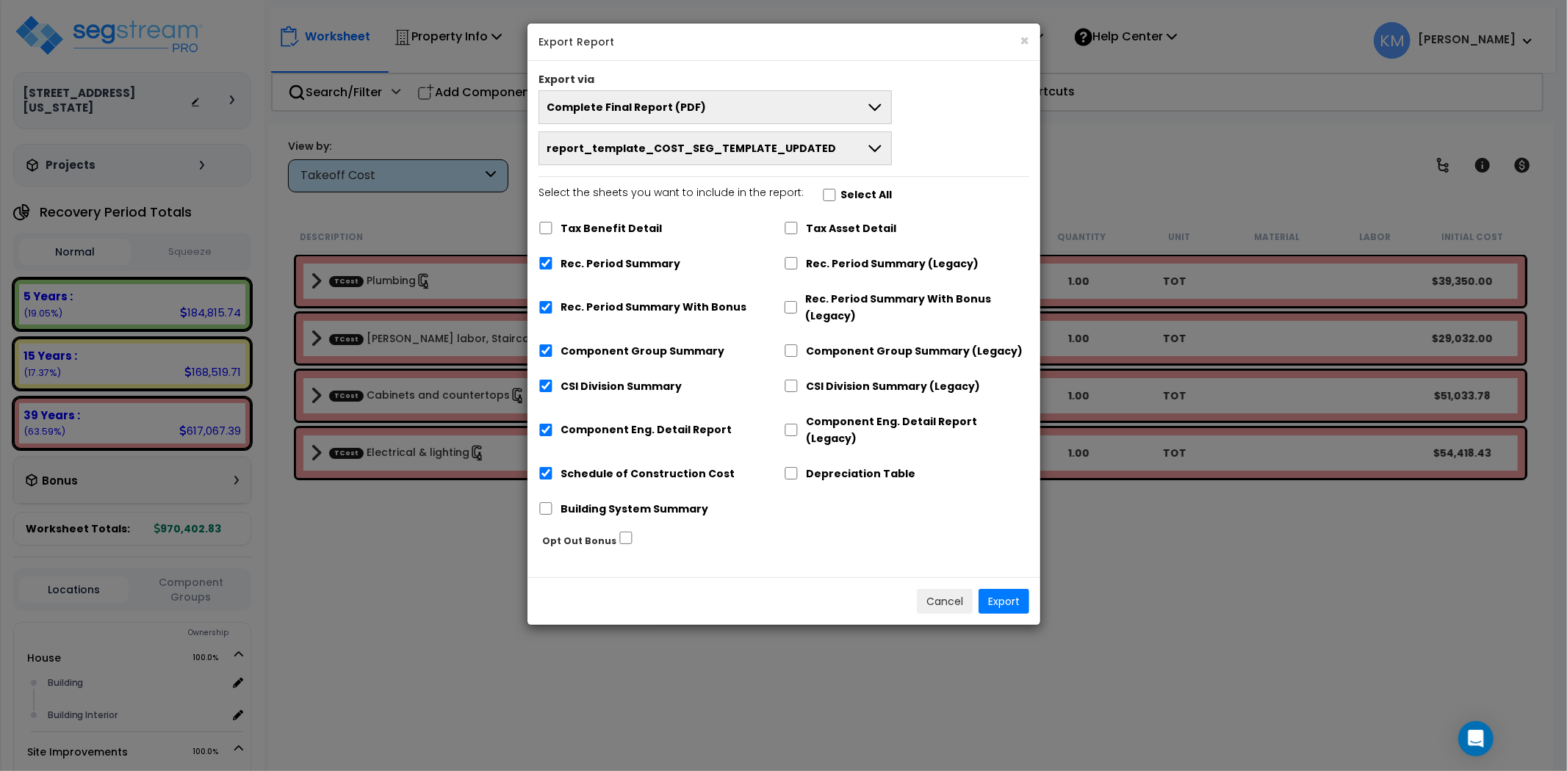
click at [611, 466] on label "Schedule of Construction Cost" at bounding box center [647, 474] width 174 height 17
click at [553, 467] on input "Schedule of Construction Cost" at bounding box center [545, 473] width 15 height 12
click at [611, 466] on label "Schedule of Construction Cost" at bounding box center [647, 474] width 174 height 17
click at [553, 467] on input "Schedule of Construction Cost" at bounding box center [545, 473] width 15 height 12
click at [611, 466] on label "Schedule of Construction Cost" at bounding box center [647, 474] width 174 height 17
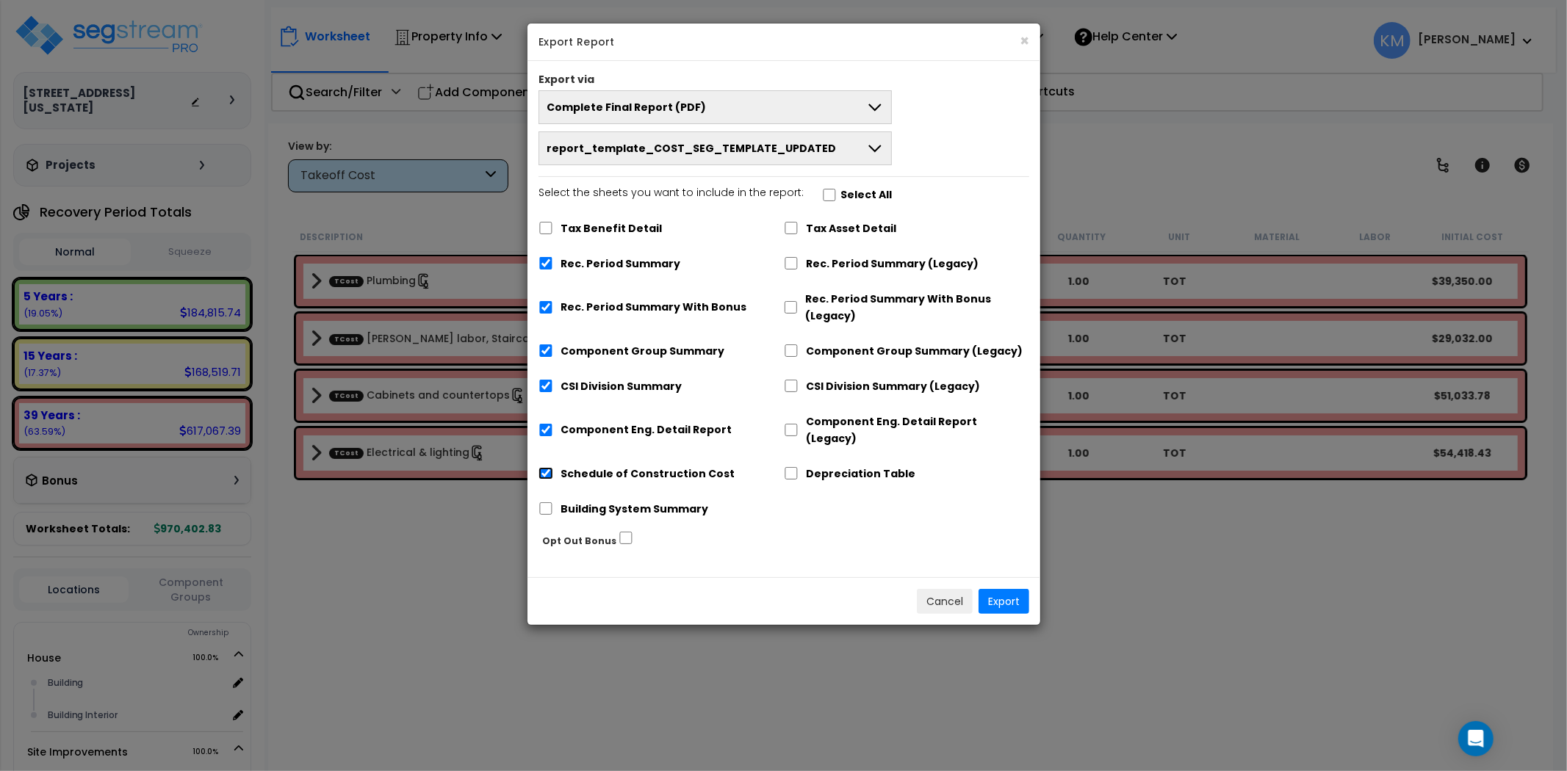
click at [553, 467] on input "Schedule of Construction Cost" at bounding box center [545, 473] width 15 height 12
checkbox input "false"
click at [1006, 589] on button "Export" at bounding box center [1003, 601] width 51 height 25
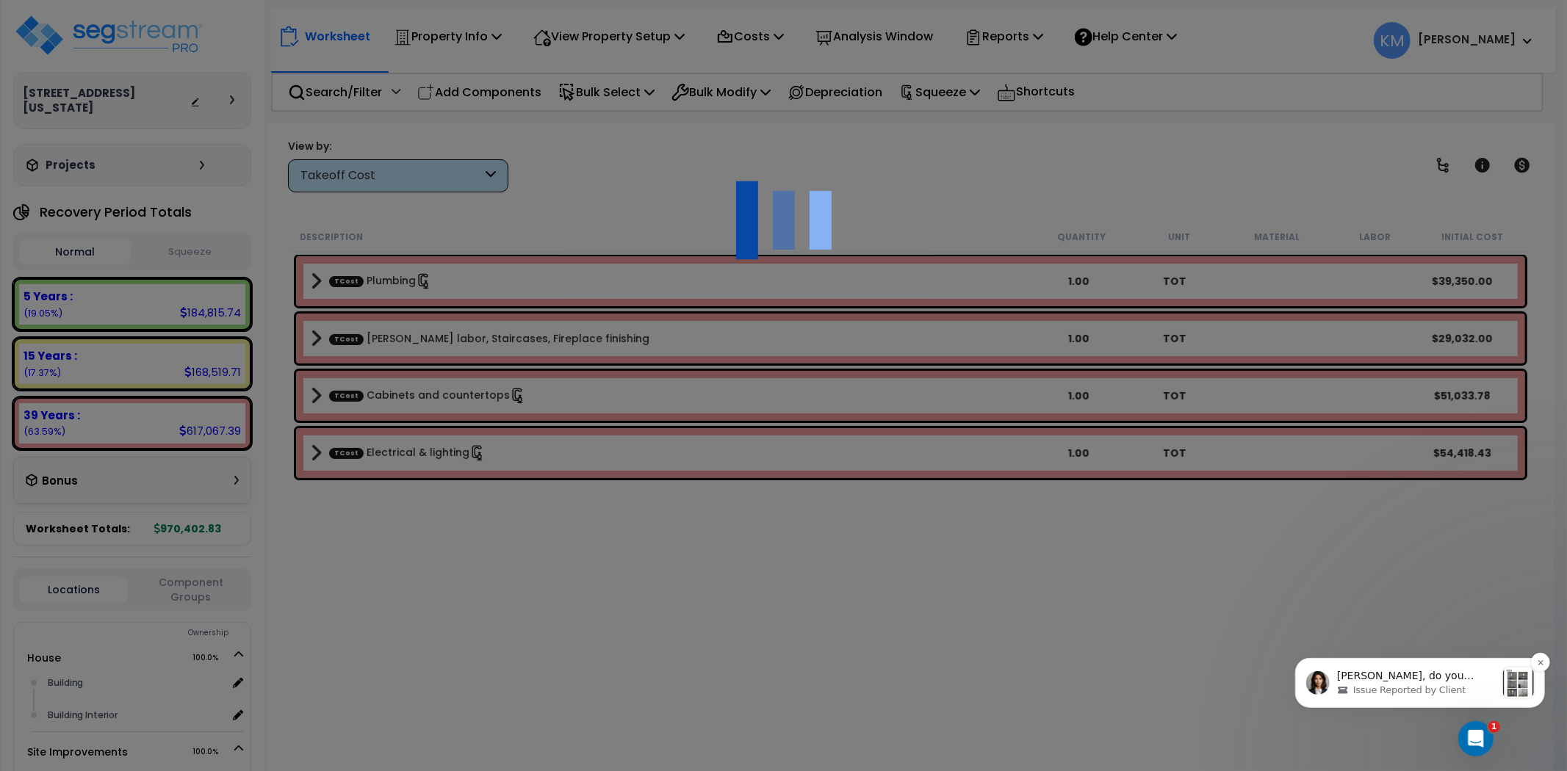
click at [1436, 679] on p "[PERSON_NAME], do you absolutely need to have borders on the photos? or can the…" at bounding box center [1415, 675] width 159 height 15
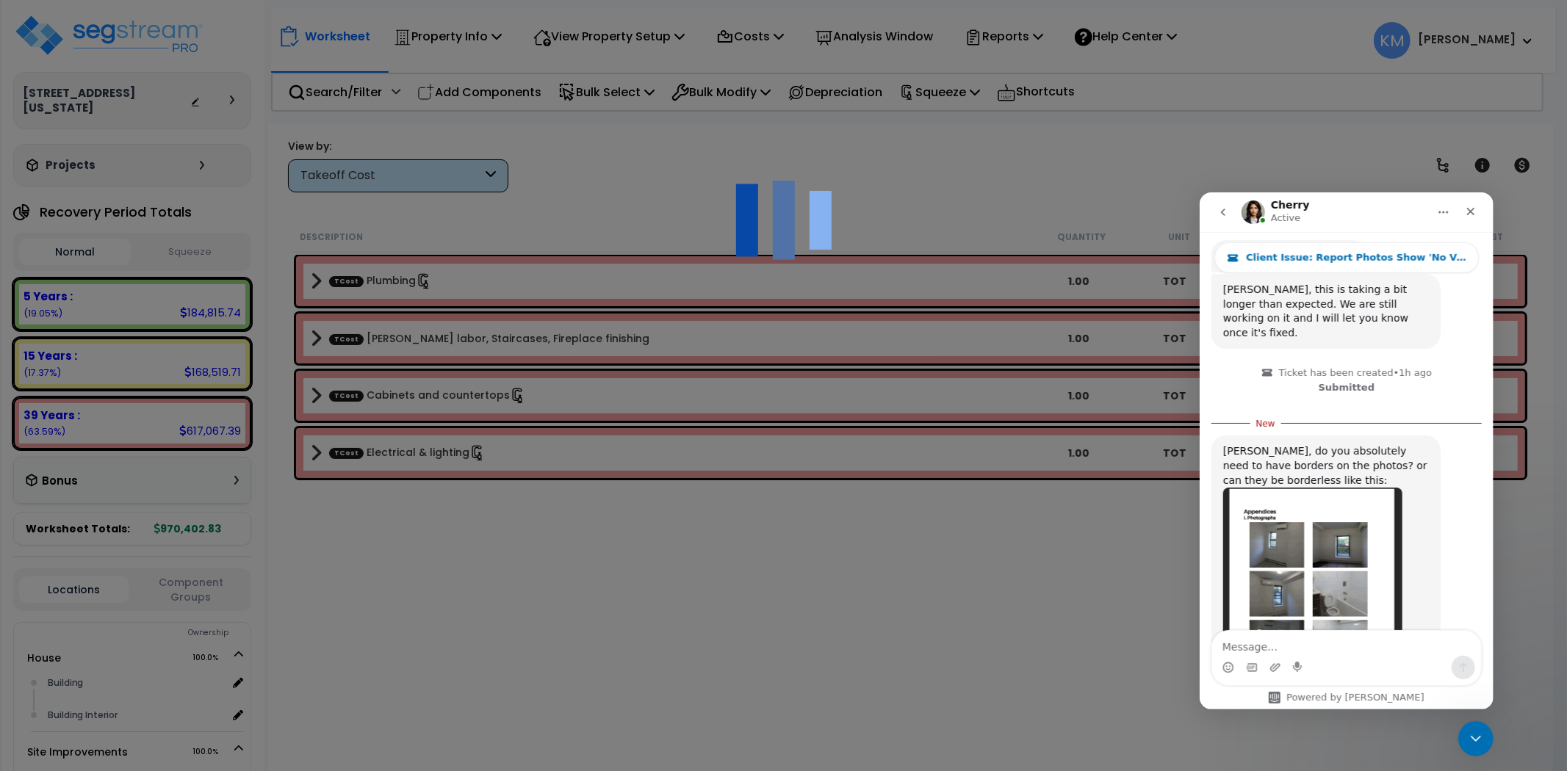
scroll to position [1007, 0]
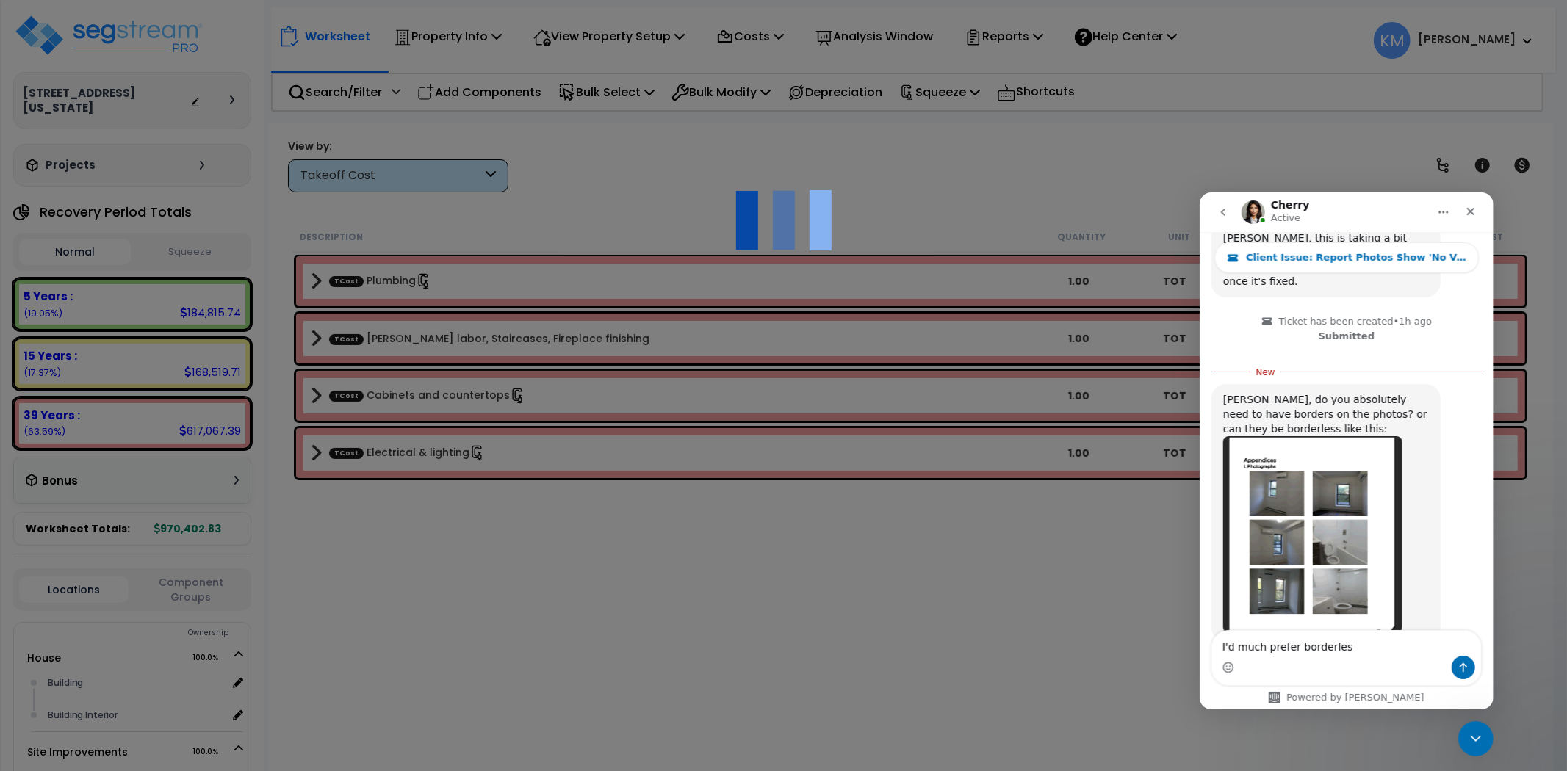
type textarea "I'd much prefer borderless"
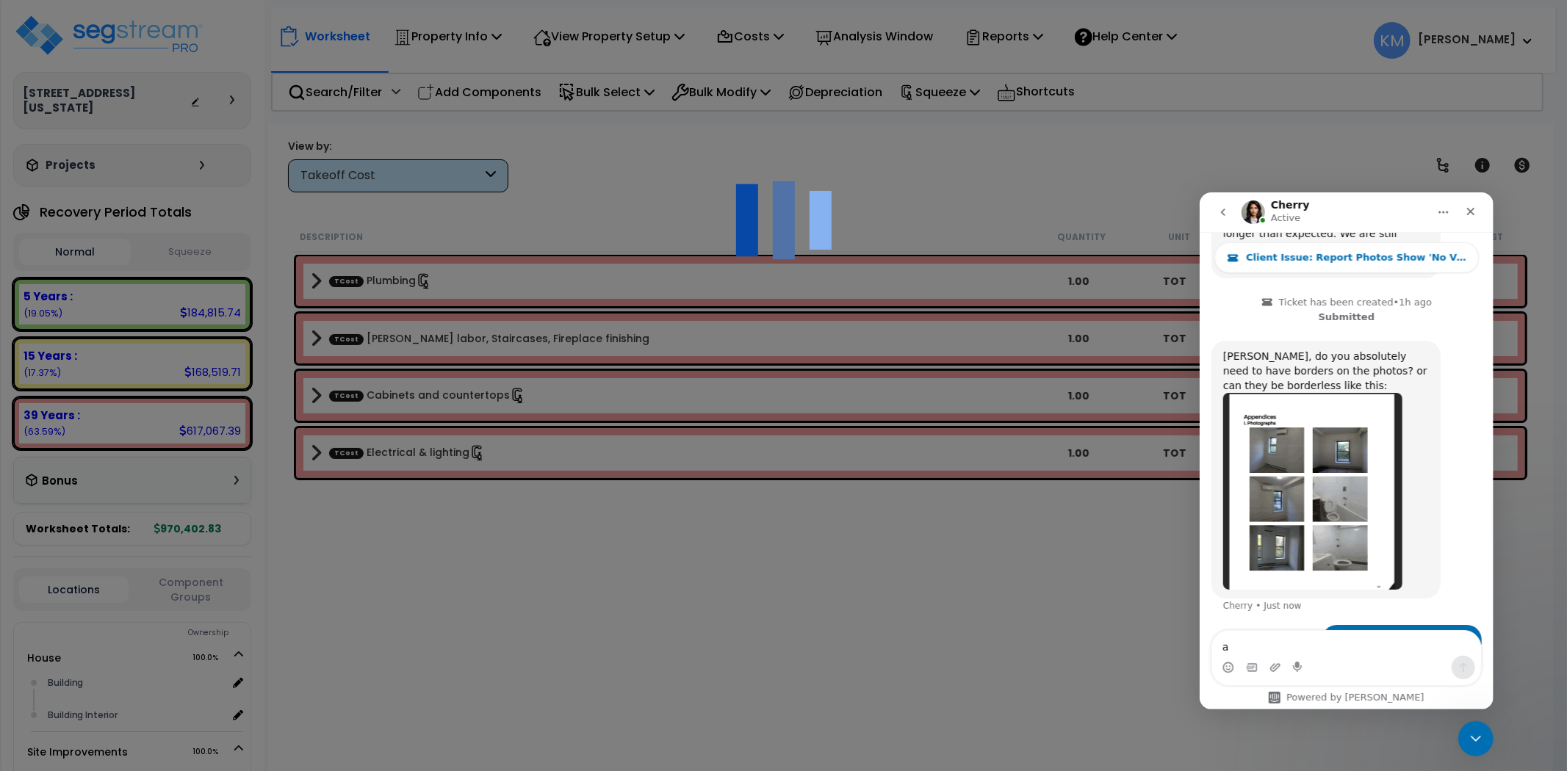
scroll to position [1025, 0]
type textarea "a"
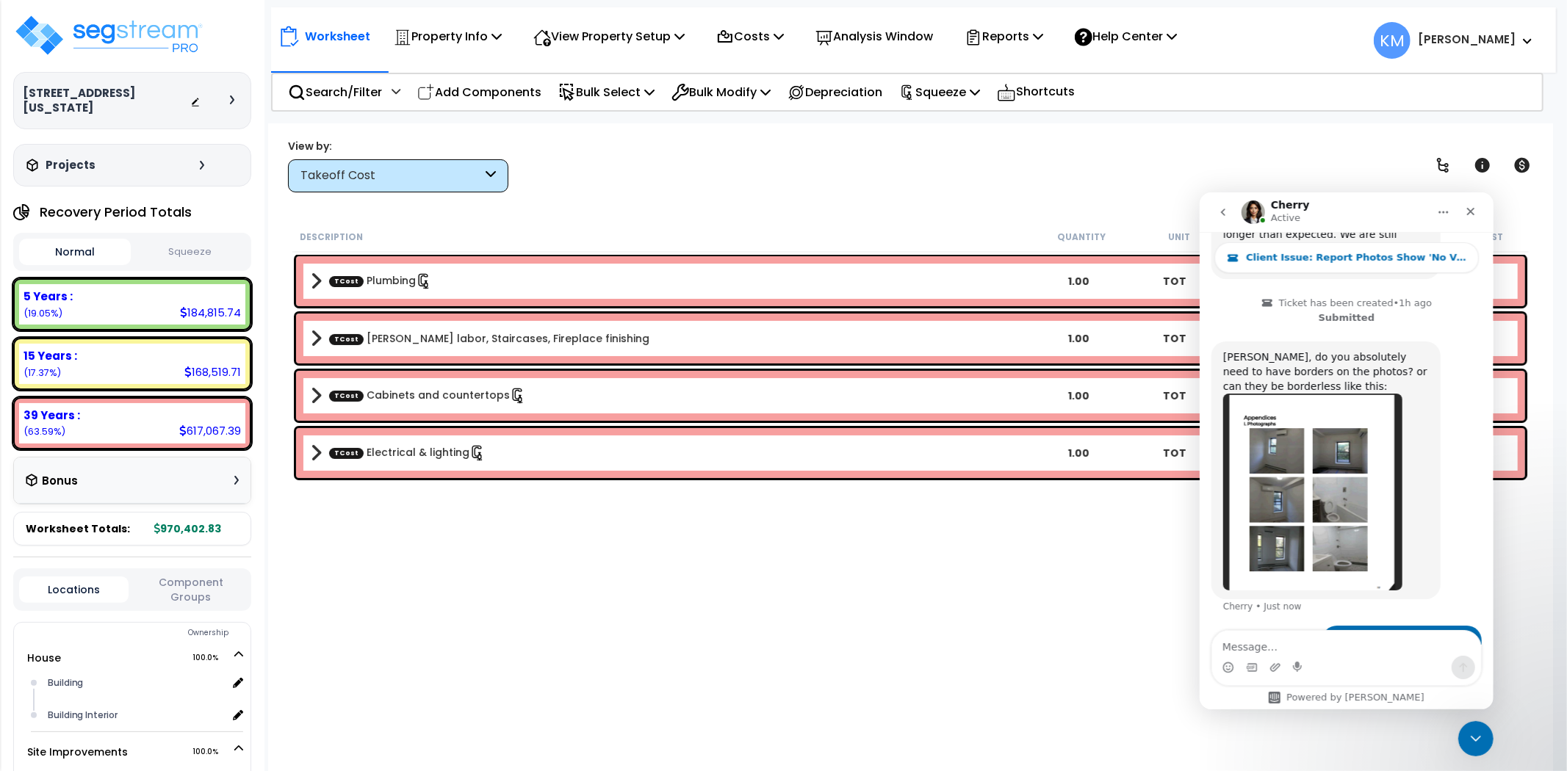
scroll to position [699, 0]
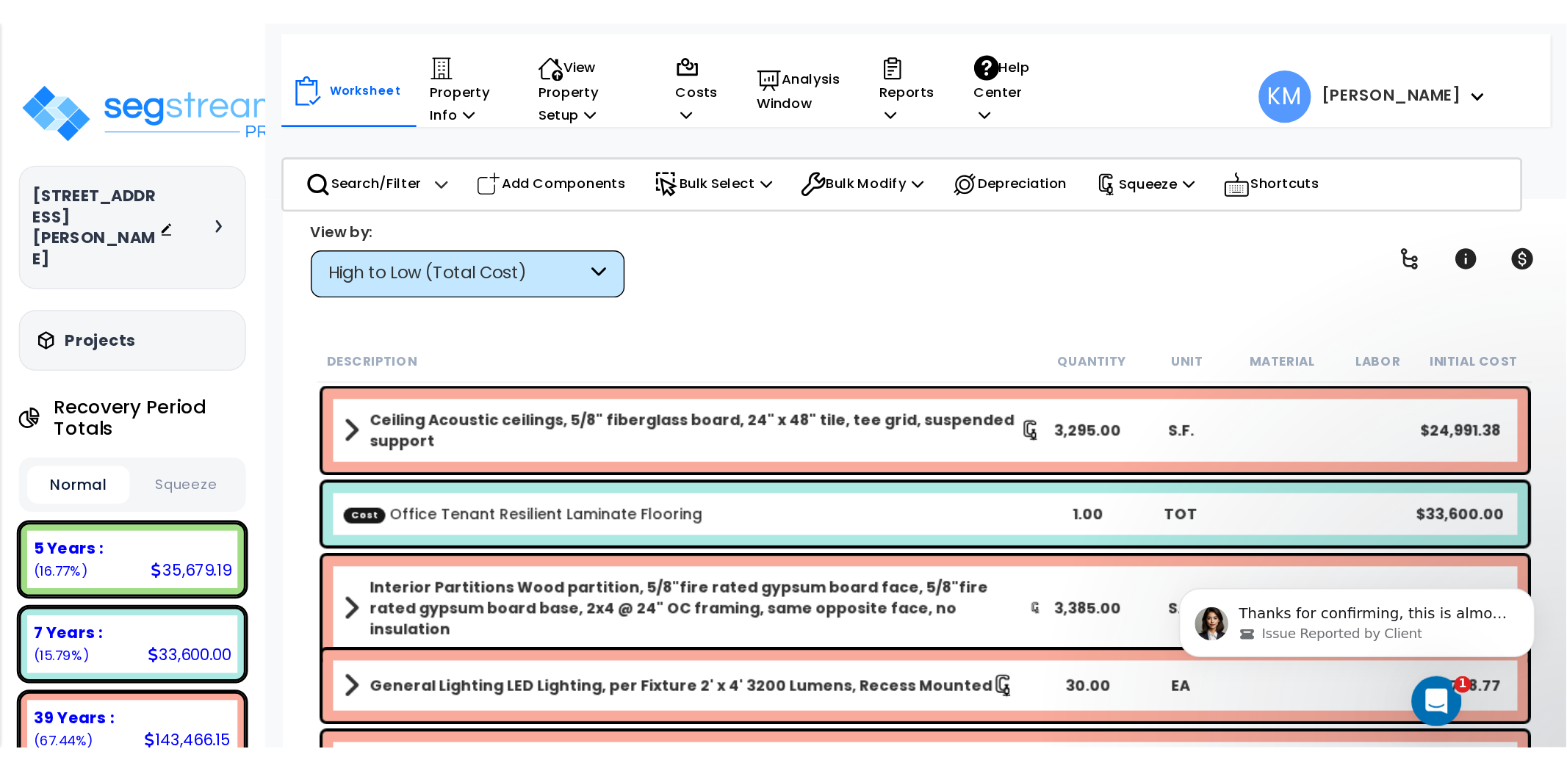
scroll to position [1070, 0]
